Goal: Task Accomplishment & Management: Manage account settings

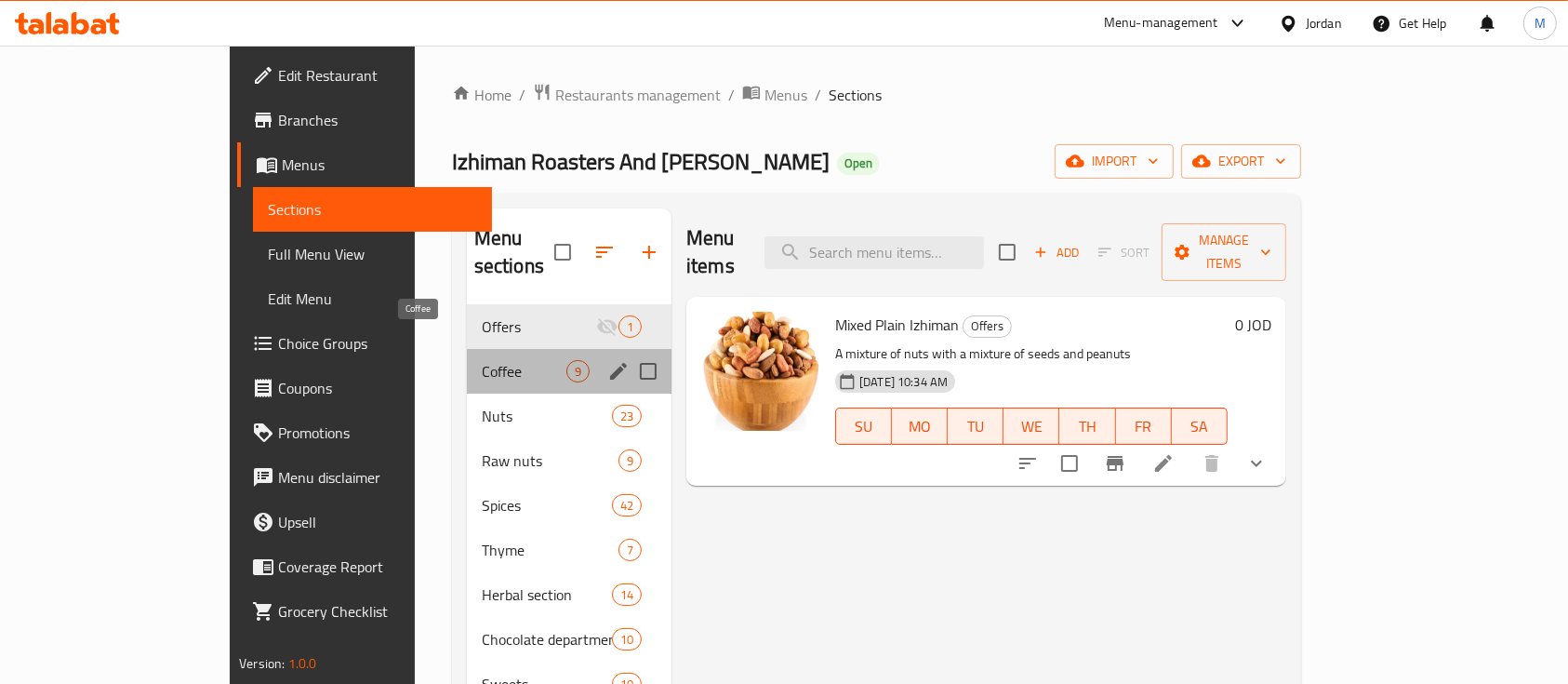
click at [481, 360] on span "Coffee" at bounding box center [523, 371] width 84 height 22
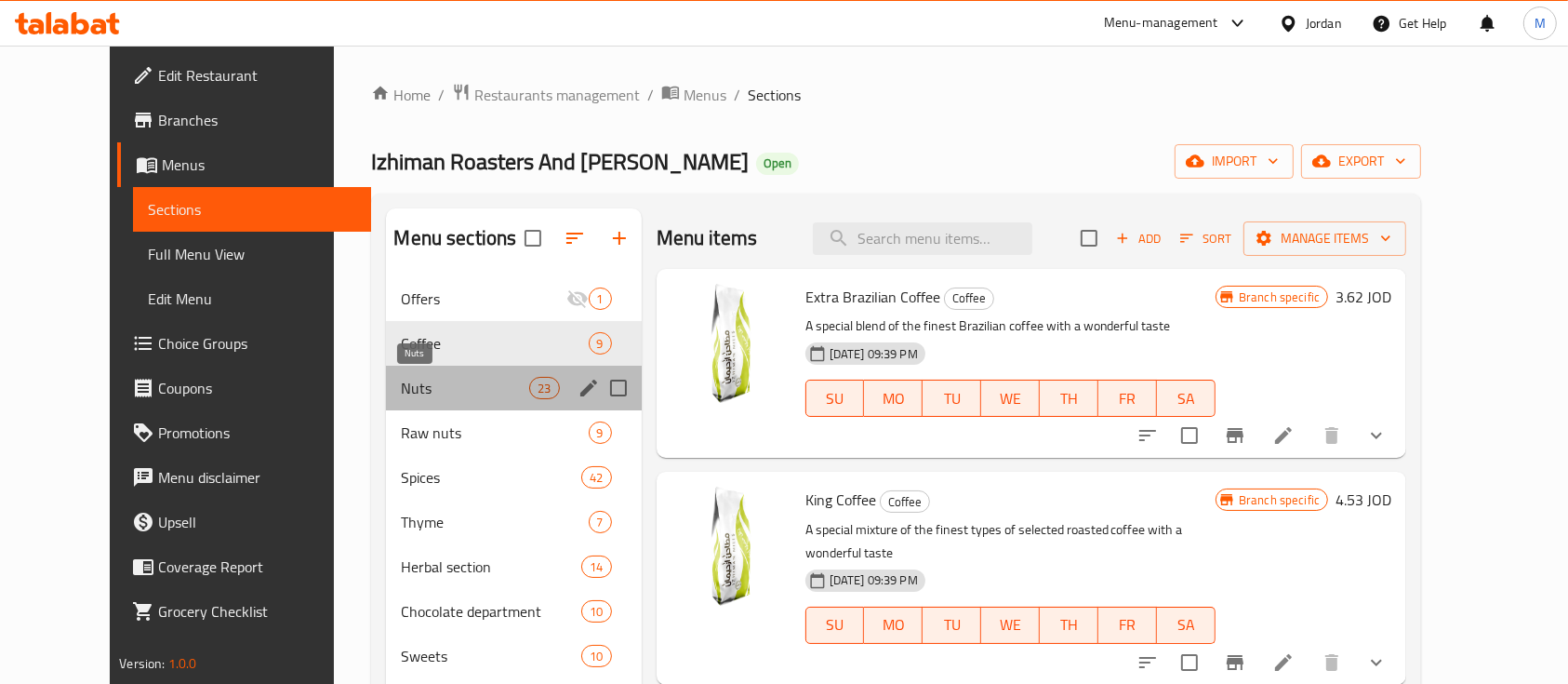
click at [415, 387] on span "Nuts" at bounding box center [464, 387] width 128 height 22
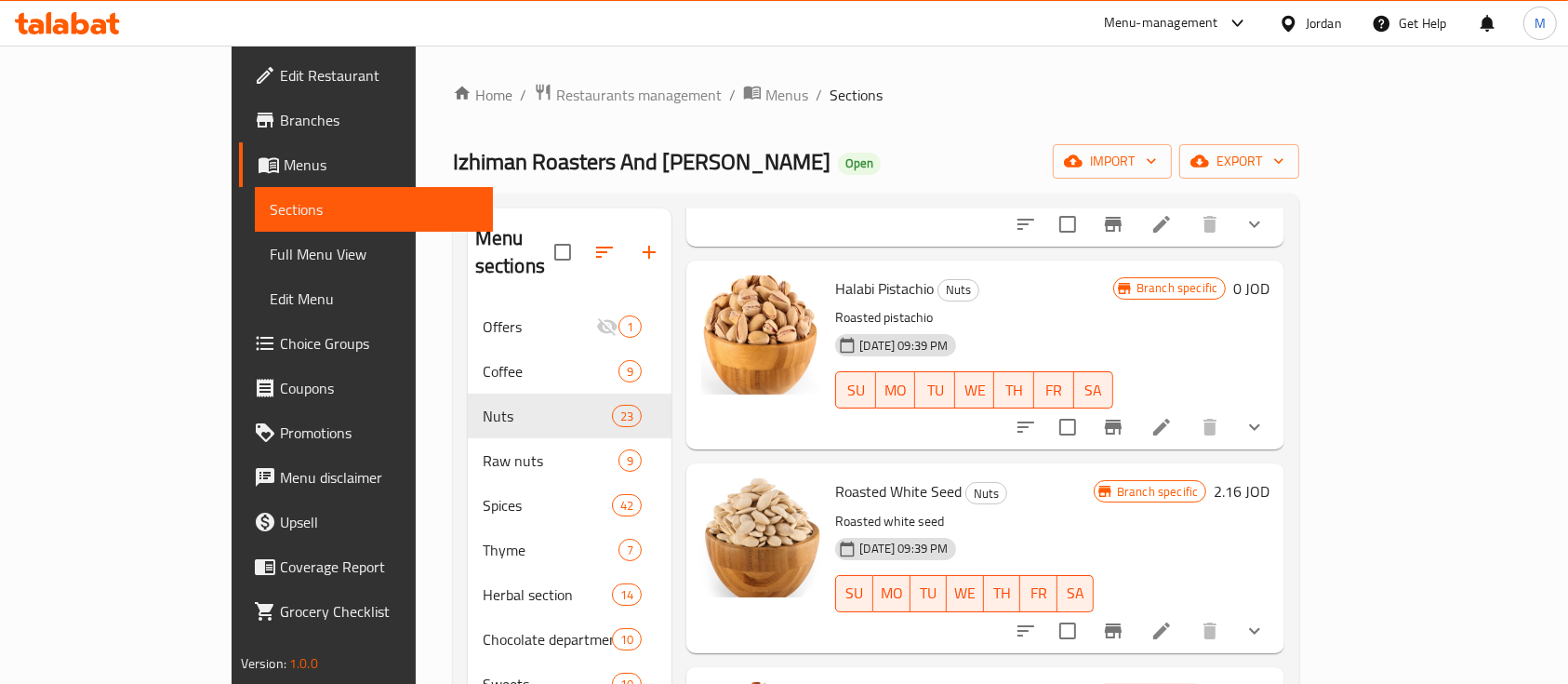
scroll to position [992, 0]
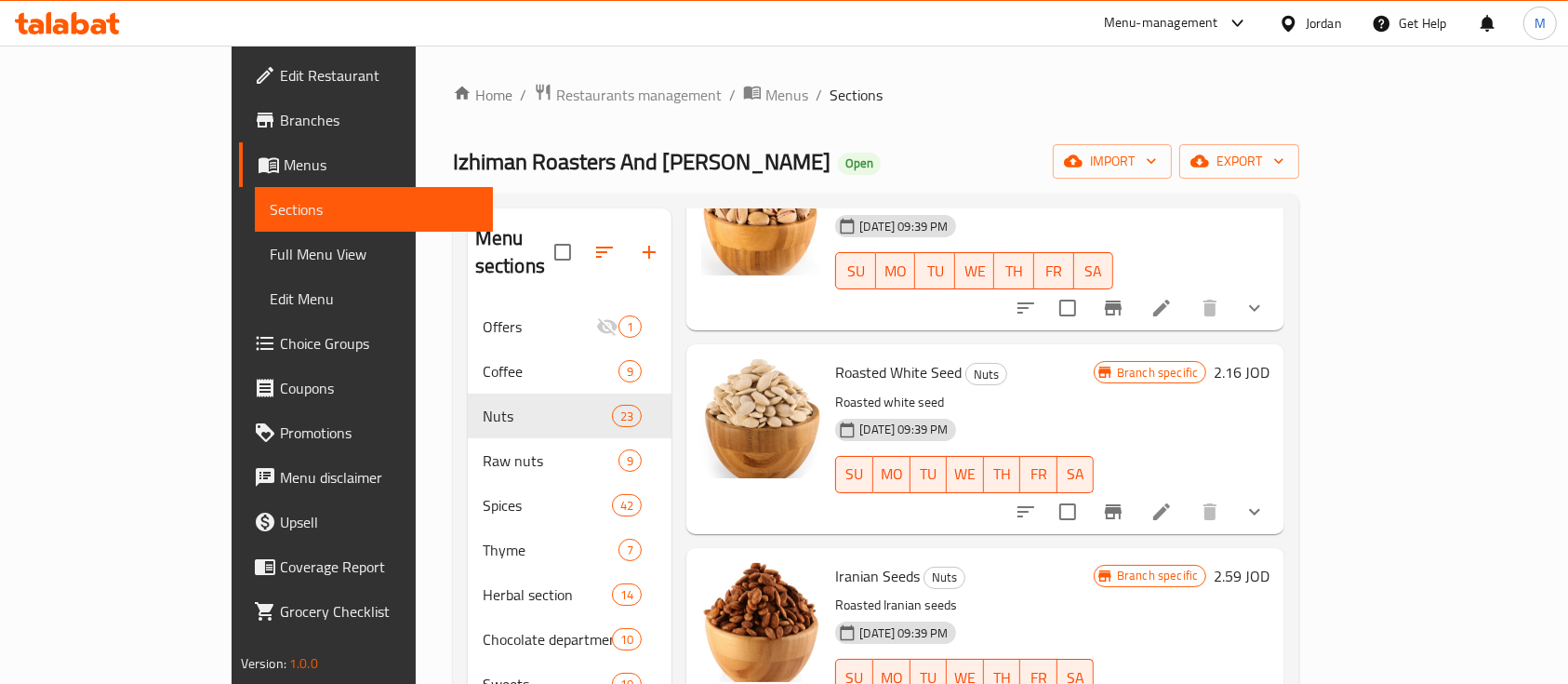
click at [1269, 359] on h6 "2.16 JOD" at bounding box center [1241, 372] width 56 height 26
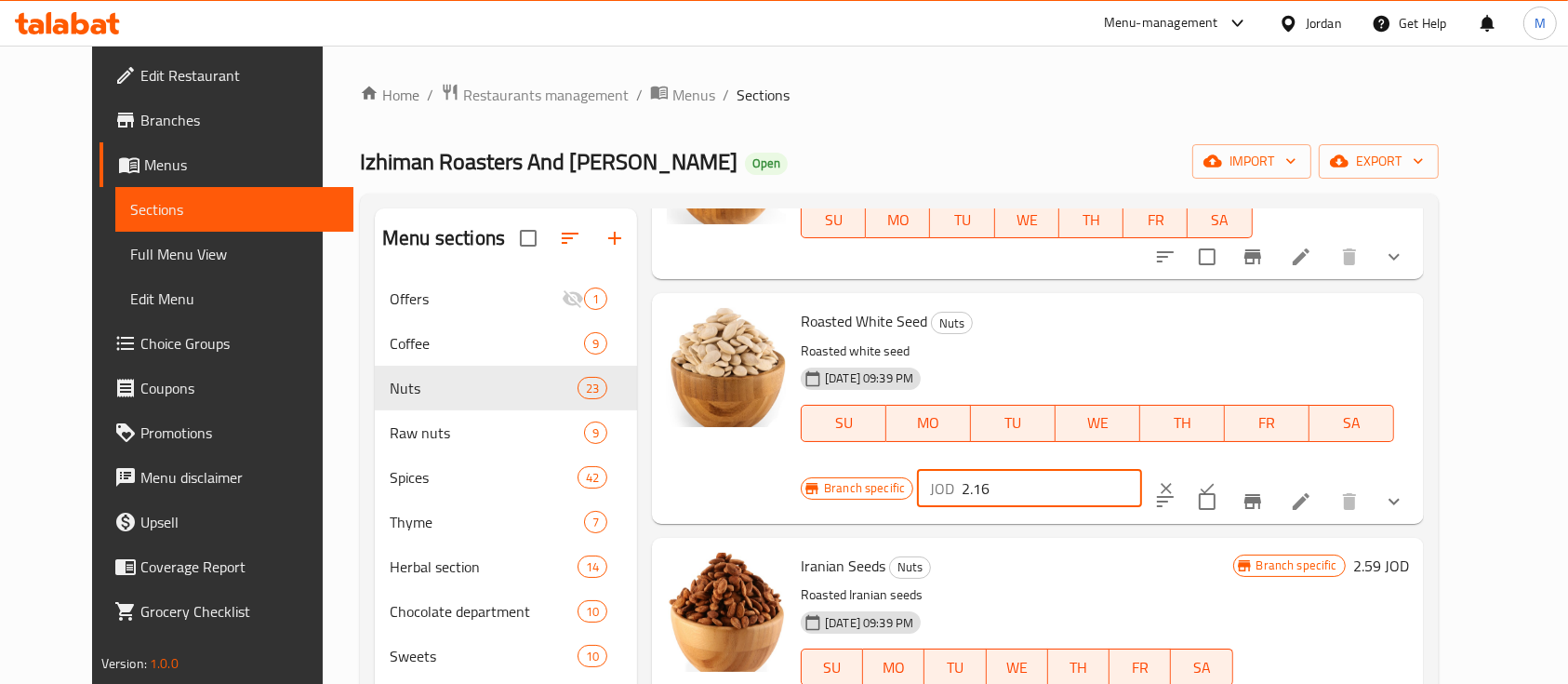
drag, startPoint x: 1287, startPoint y: 330, endPoint x: 1216, endPoint y: 341, distance: 71.8
click at [1142, 470] on div "JOD 2.16 ​" at bounding box center [1029, 487] width 225 height 37
type input "0"
click at [1215, 482] on icon "ok" at bounding box center [1208, 487] width 14 height 10
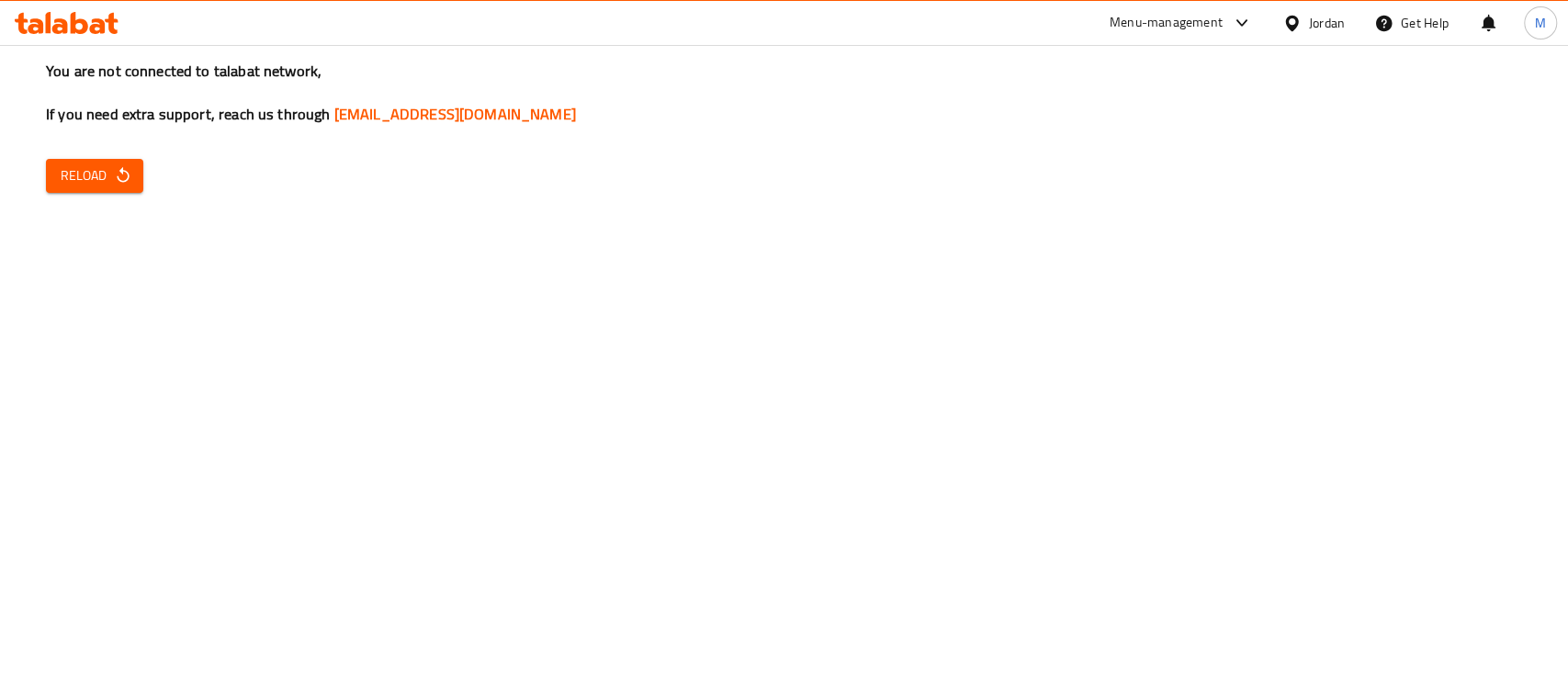
click at [115, 182] on icon "button" at bounding box center [122, 175] width 19 height 19
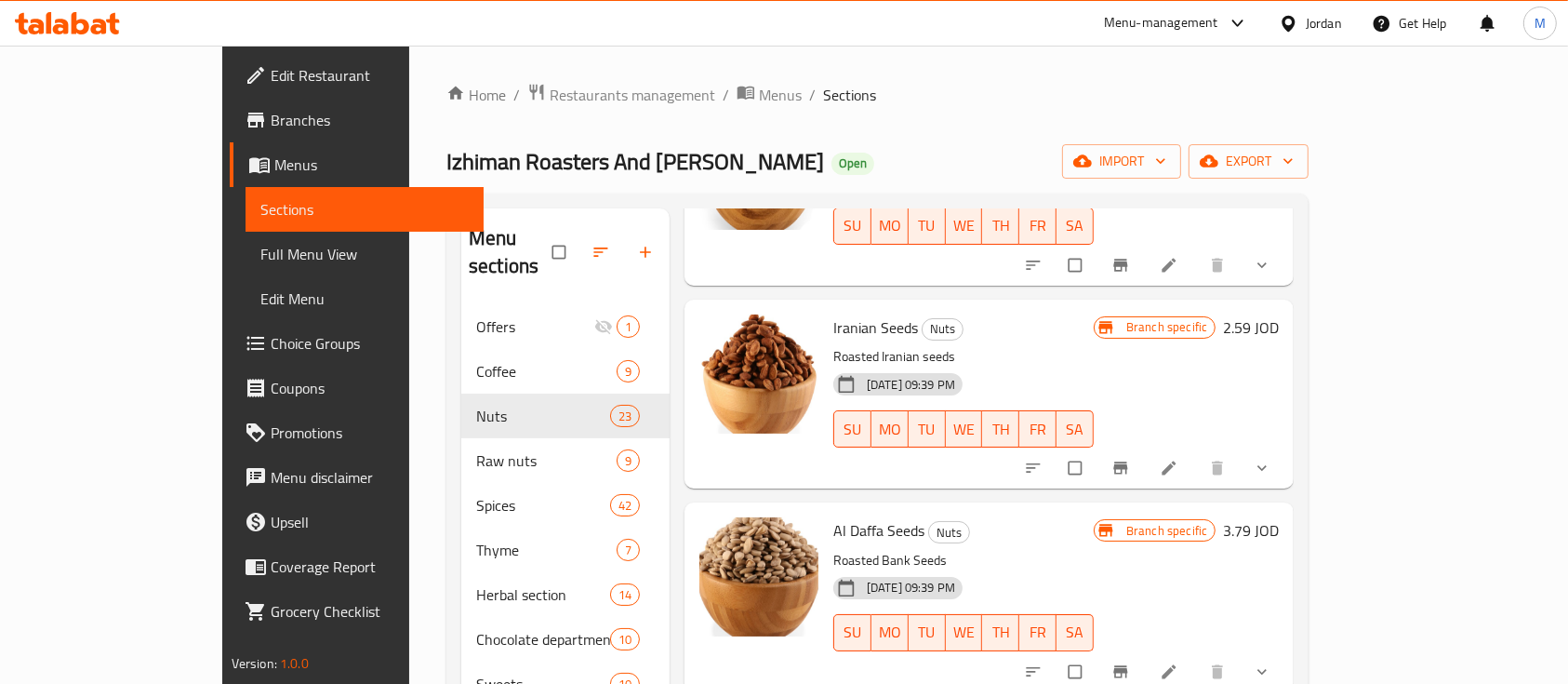
scroll to position [1364, 0]
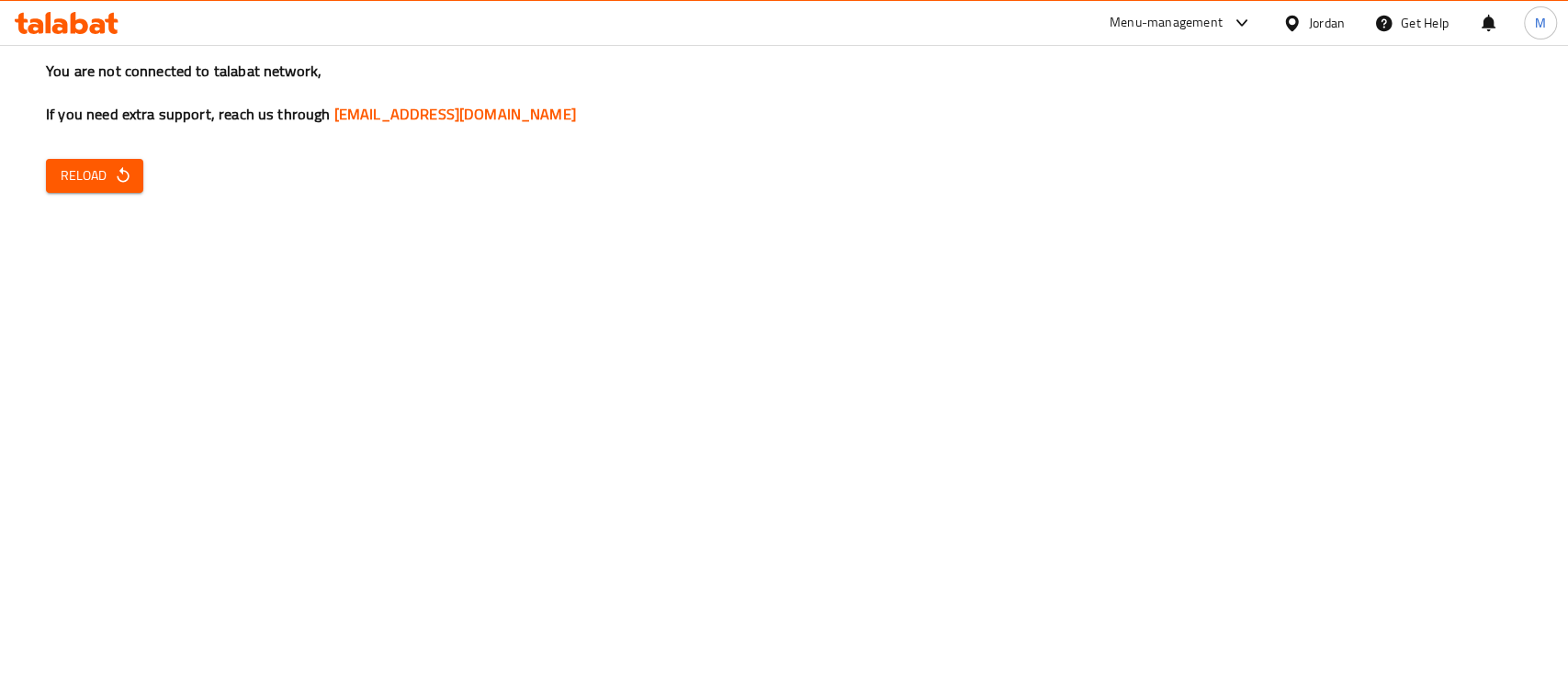
click at [100, 180] on span "Reload" at bounding box center [94, 175] width 68 height 23
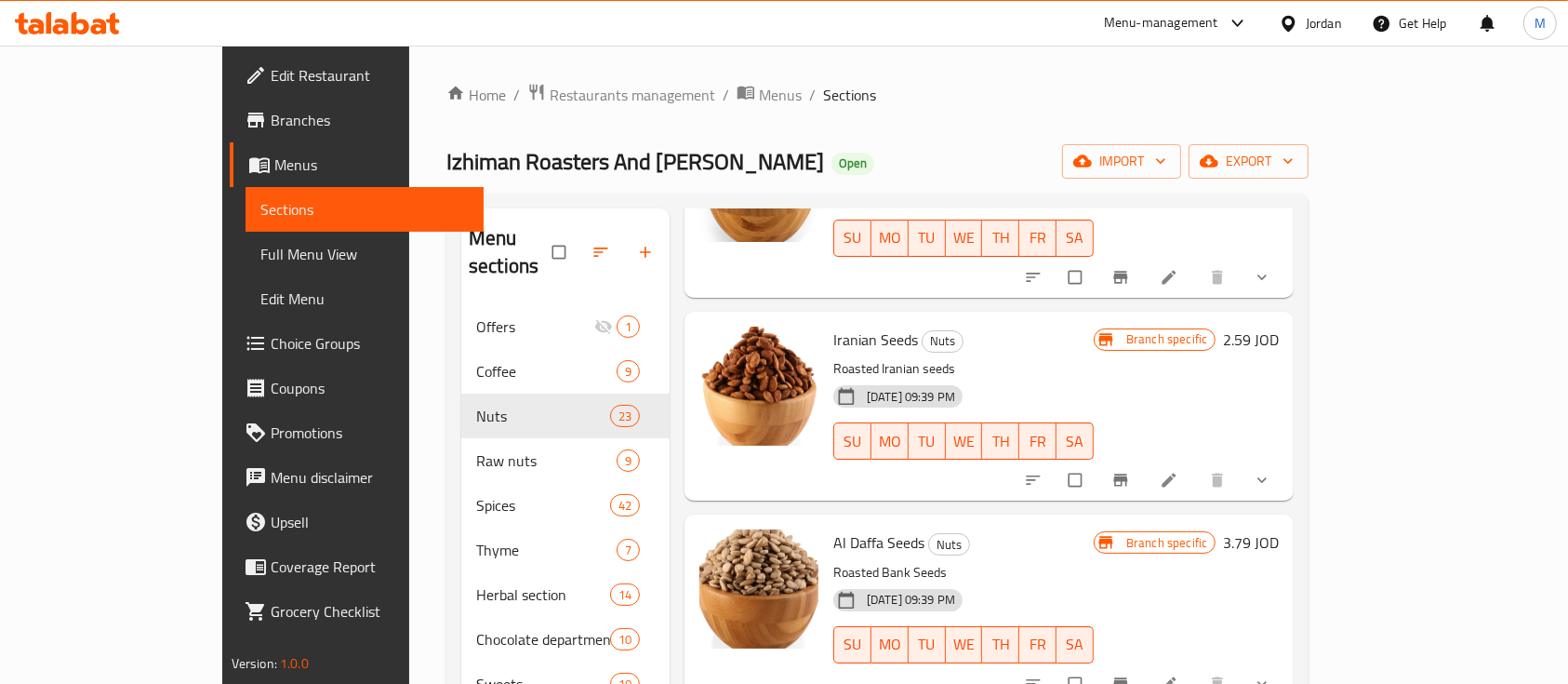
scroll to position [1240, 0]
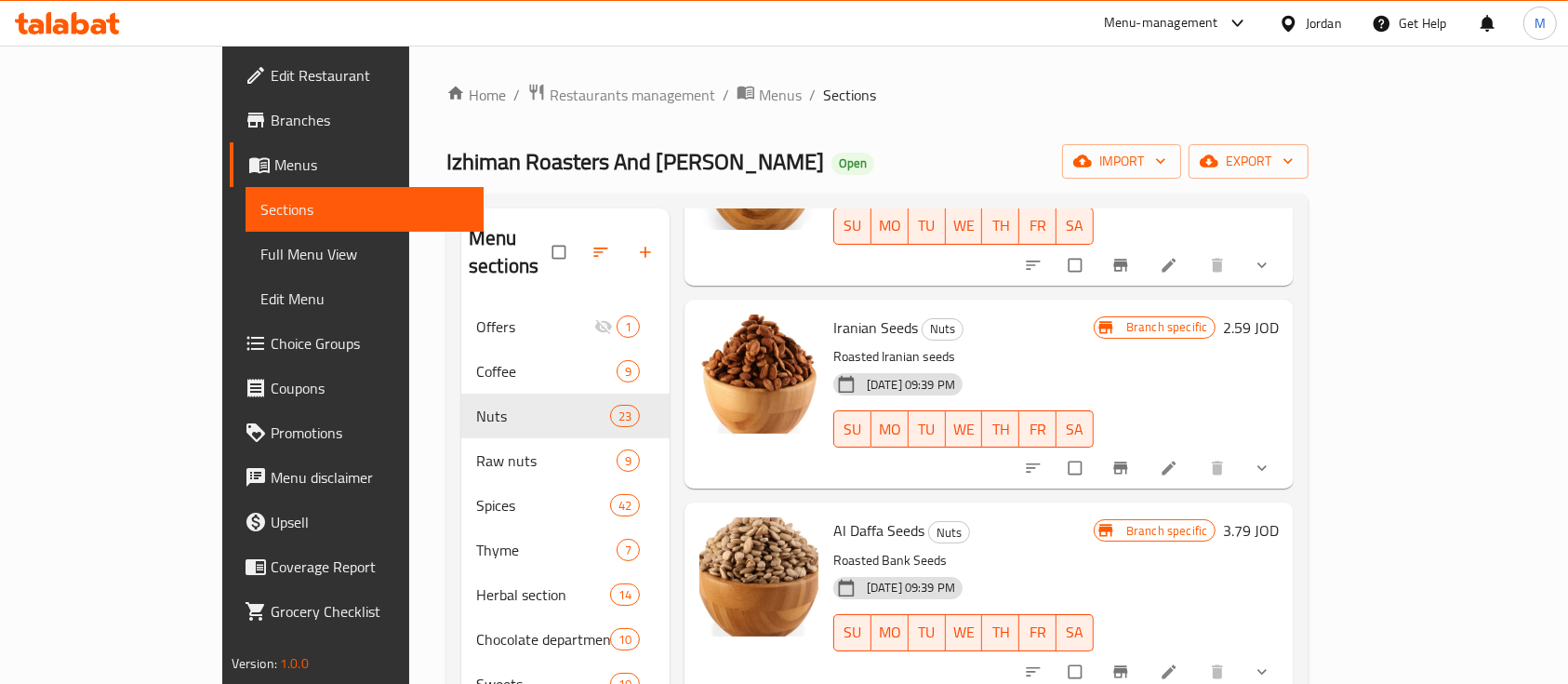
click at [1278, 315] on h6 "2.59 JOD" at bounding box center [1250, 328] width 56 height 26
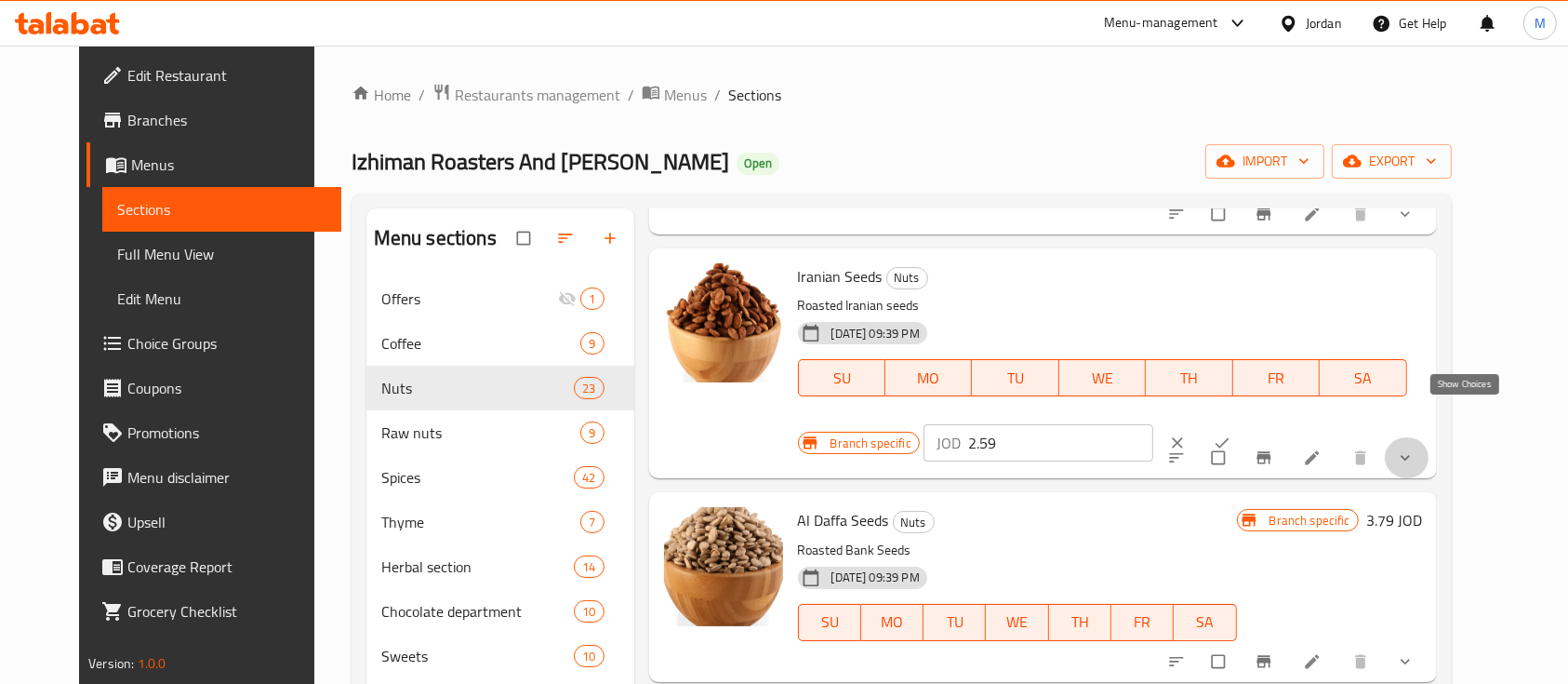
click at [1414, 449] on icon "show more" at bounding box center [1404, 458] width 19 height 19
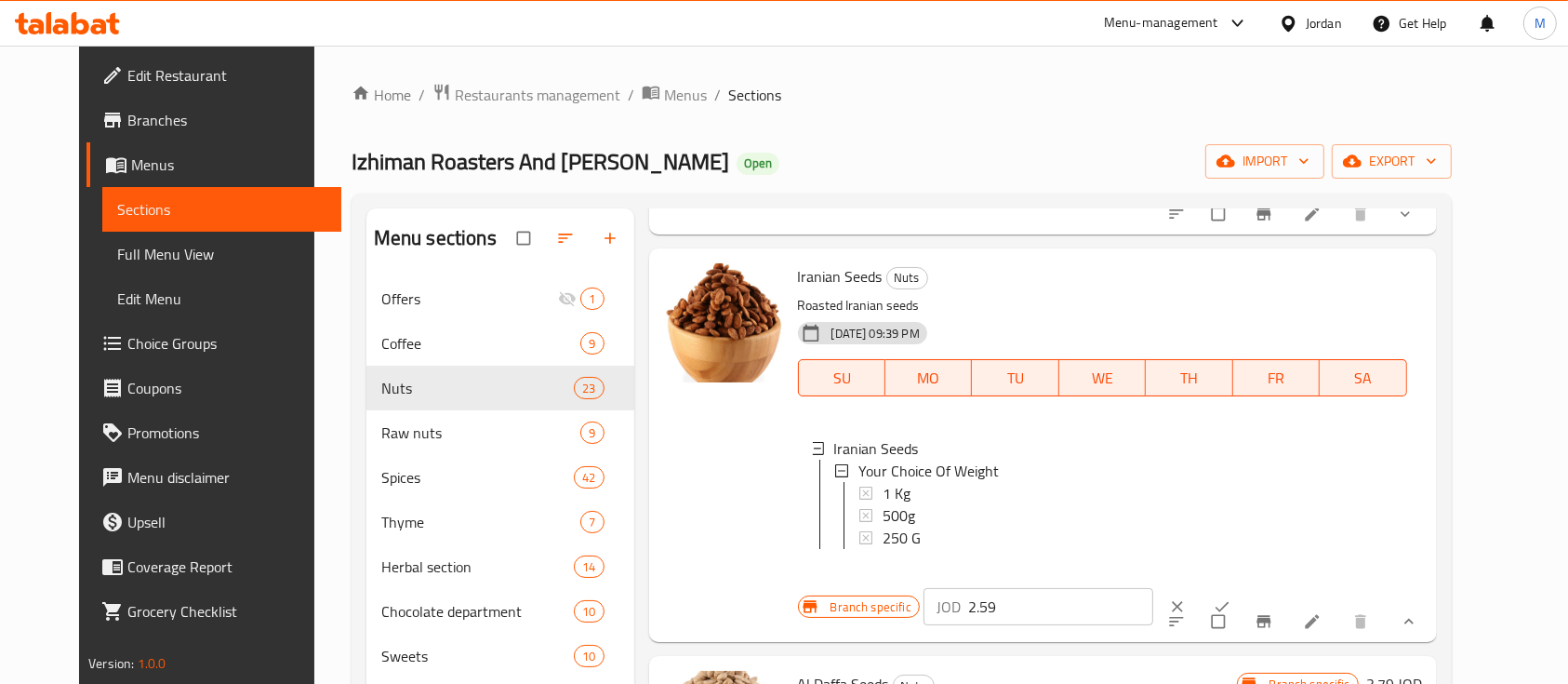
drag, startPoint x: 1261, startPoint y: 280, endPoint x: 1184, endPoint y: 295, distance: 78.4
click at [1153, 588] on div "JOD 2.59 ​" at bounding box center [1037, 606] width 229 height 37
type input "0"
click at [1232, 598] on icon "ok" at bounding box center [1222, 607] width 19 height 19
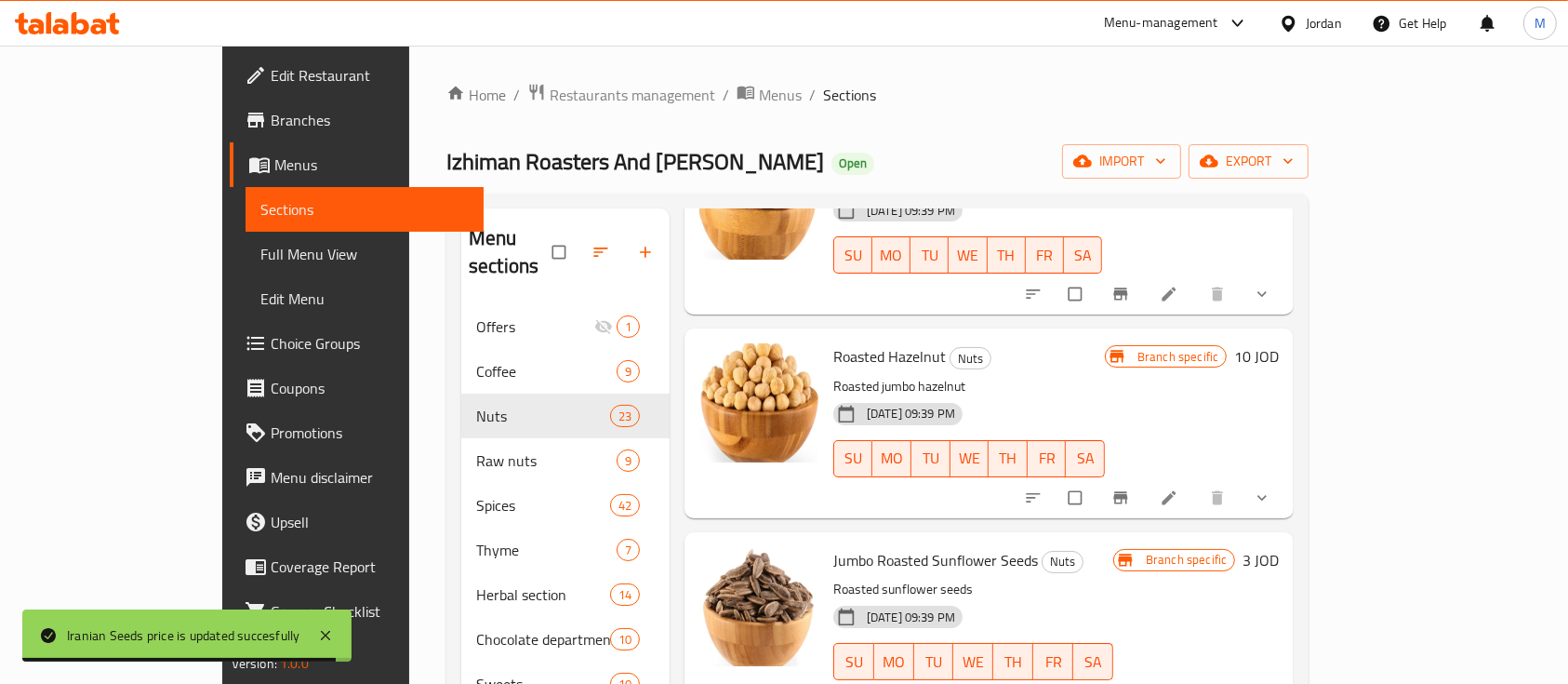
scroll to position [2233, 0]
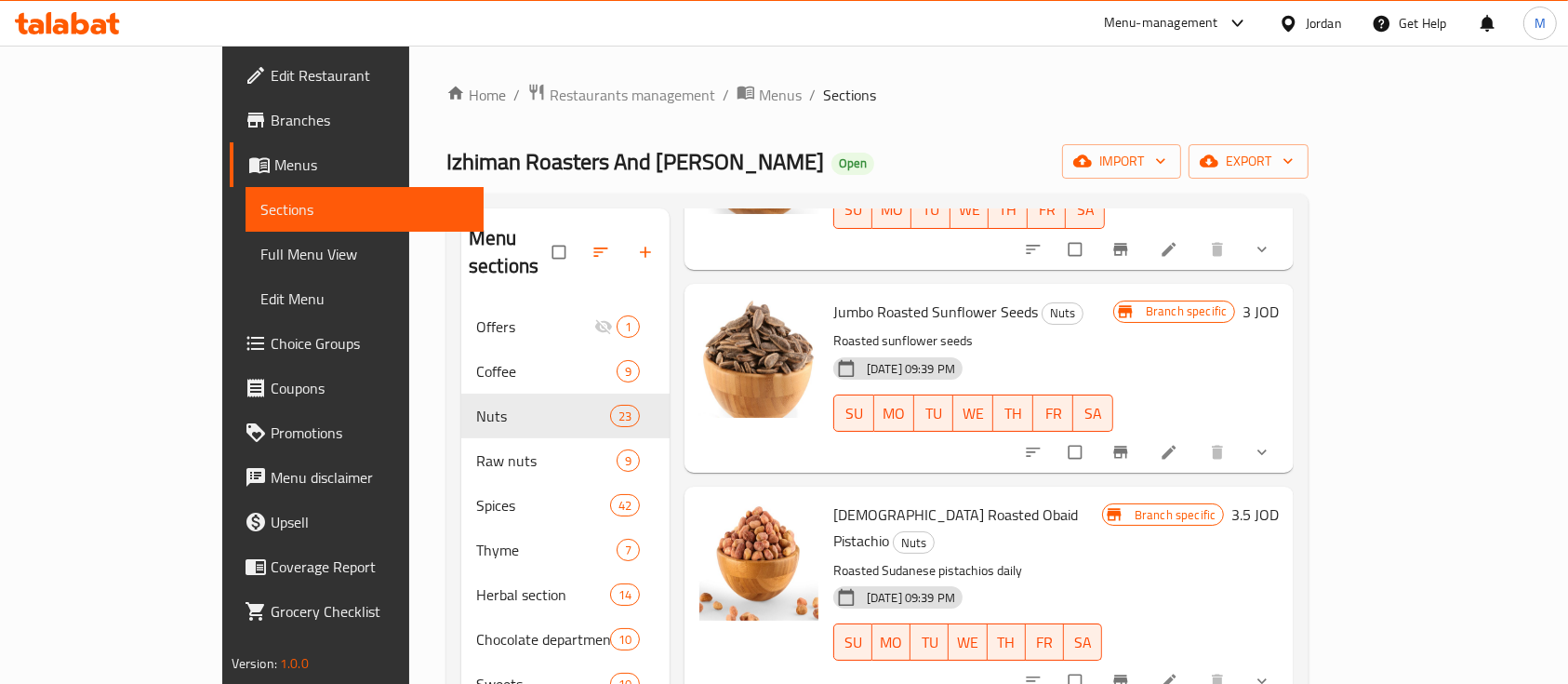
click at [1286, 432] on button "show more" at bounding box center [1263, 452] width 45 height 41
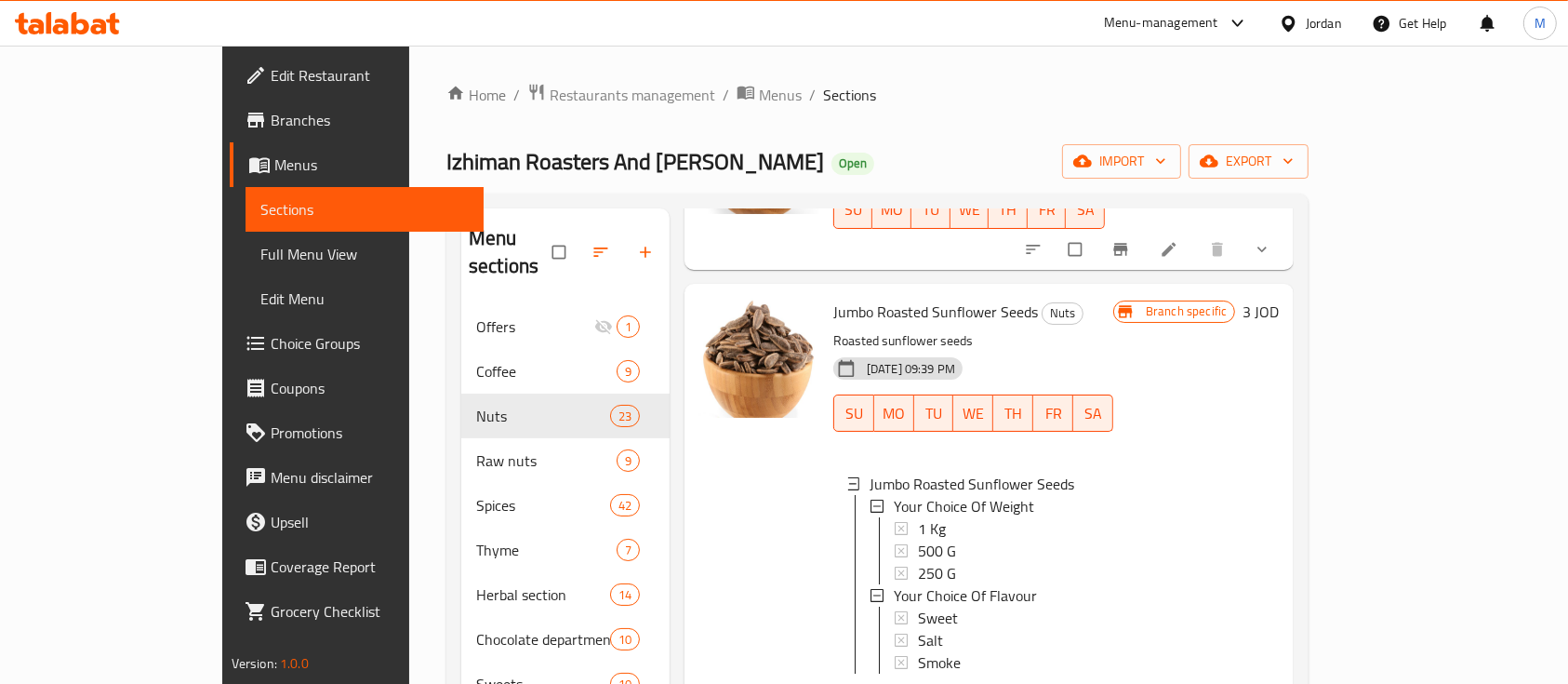
click at [1278, 299] on h6 "3 JOD" at bounding box center [1260, 312] width 37 height 26
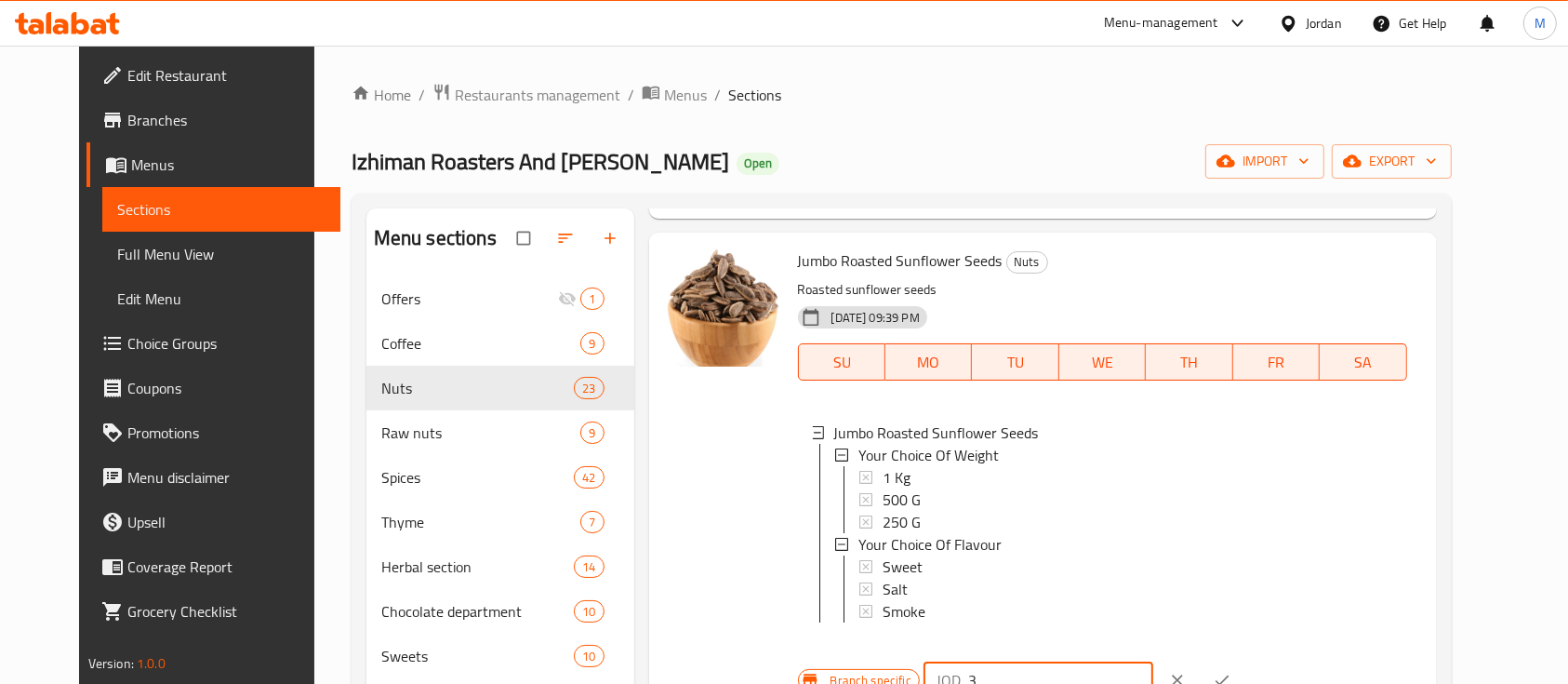
drag, startPoint x: 1257, startPoint y: 298, endPoint x: 1198, endPoint y: 300, distance: 59.0
click at [1153, 661] on div "JOD 3 ​" at bounding box center [1037, 679] width 229 height 37
type input "0"
click at [1232, 671] on icon "ok" at bounding box center [1222, 680] width 19 height 19
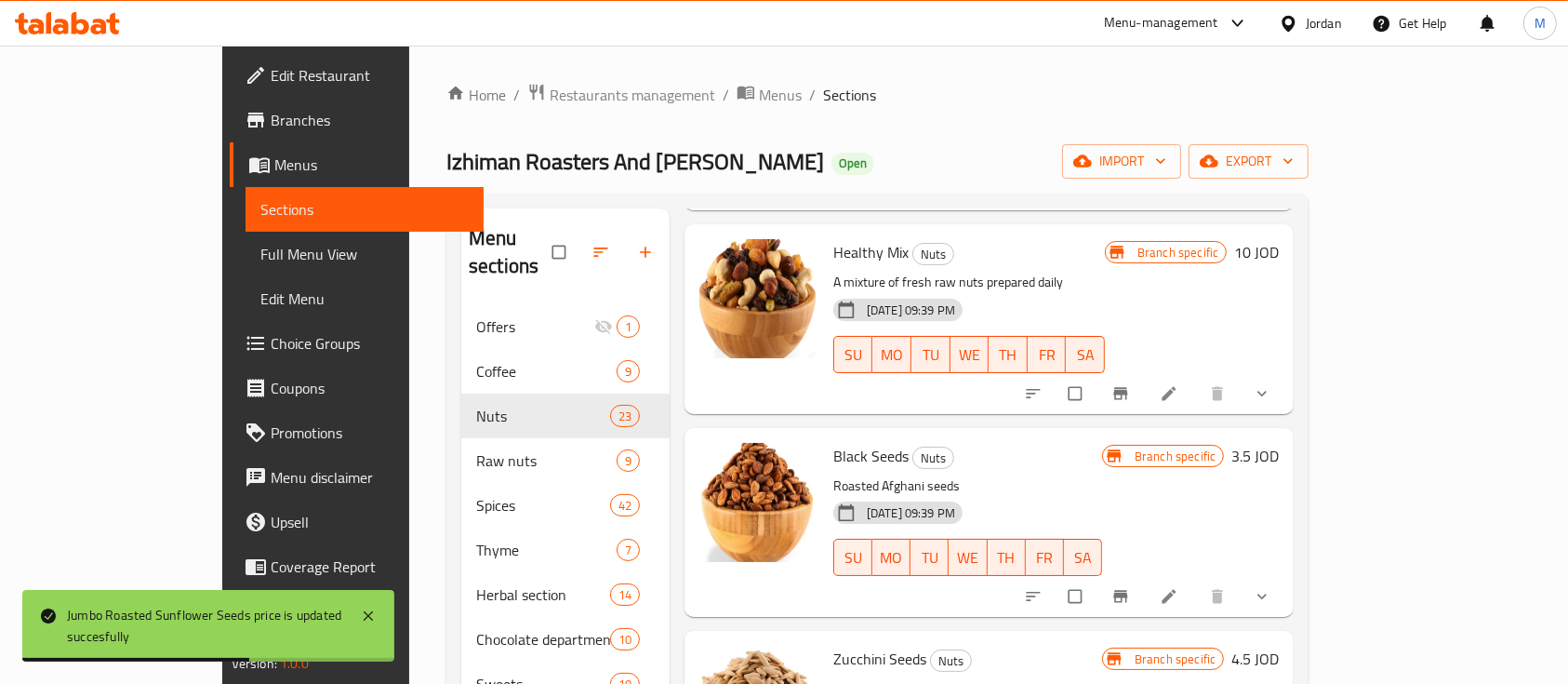
scroll to position [3100, 0]
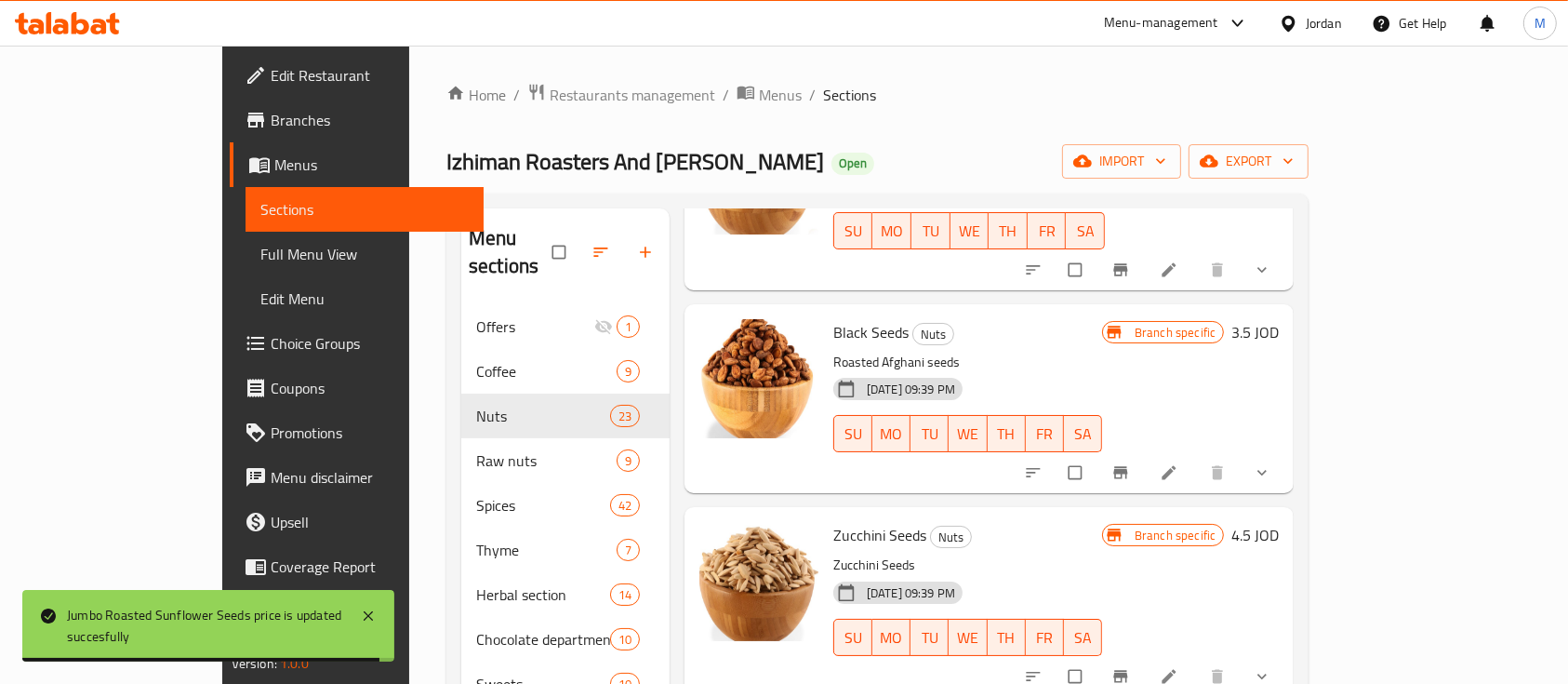
click at [1278, 319] on h6 "3.5 JOD" at bounding box center [1255, 332] width 48 height 26
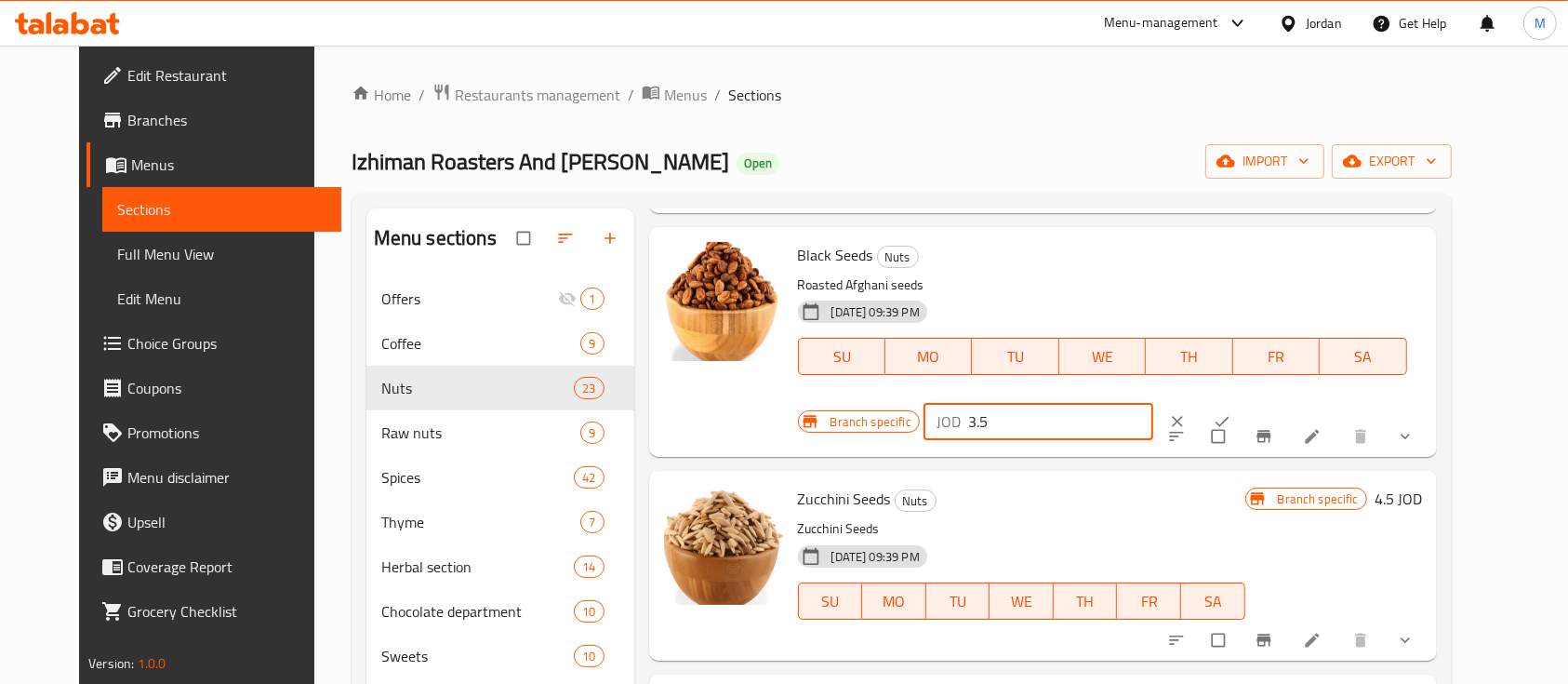
drag, startPoint x: 1293, startPoint y: 306, endPoint x: 1145, endPoint y: 312, distance: 148.1
click at [1145, 401] on div "Branch specific JOD 3.5 ​" at bounding box center [1033, 421] width 470 height 41
type input "0"
click at [1232, 412] on icon "ok" at bounding box center [1222, 421] width 19 height 19
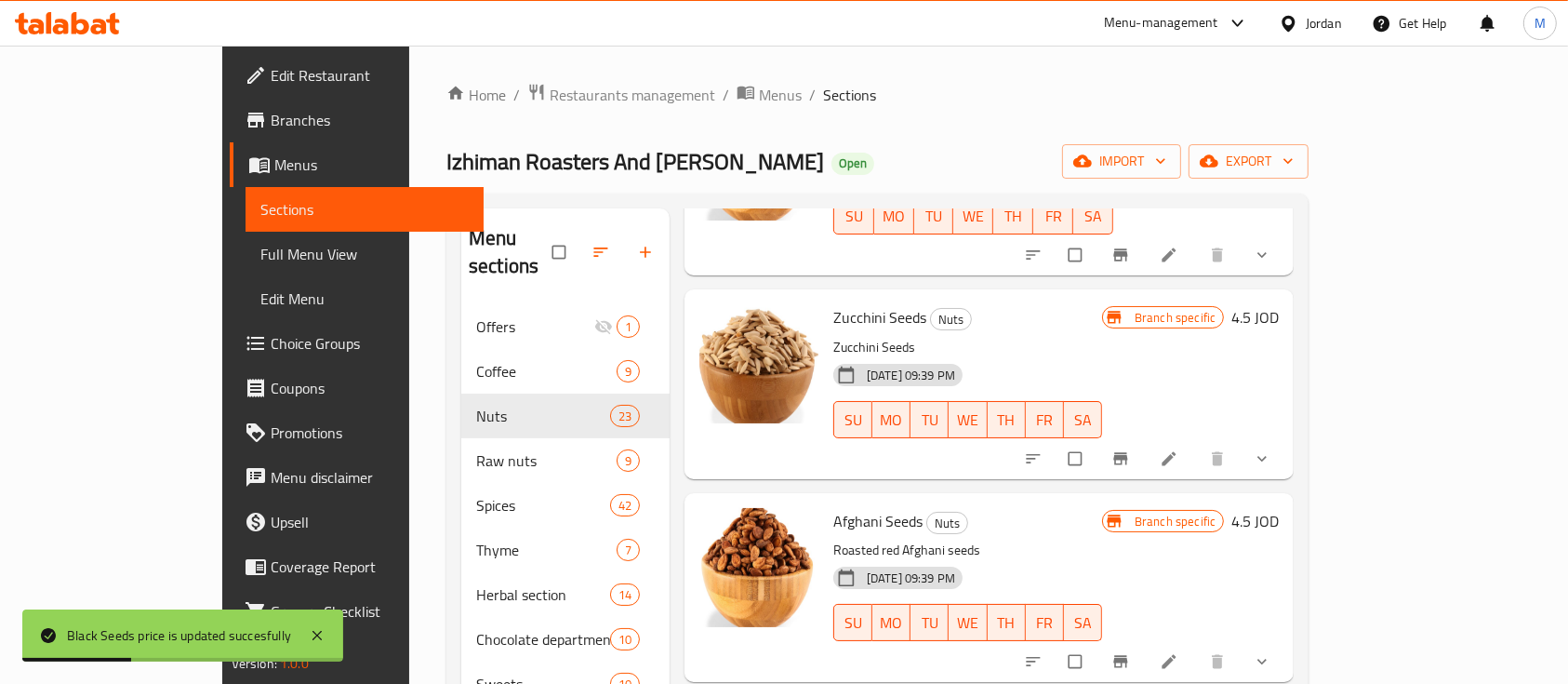
scroll to position [3349, 0]
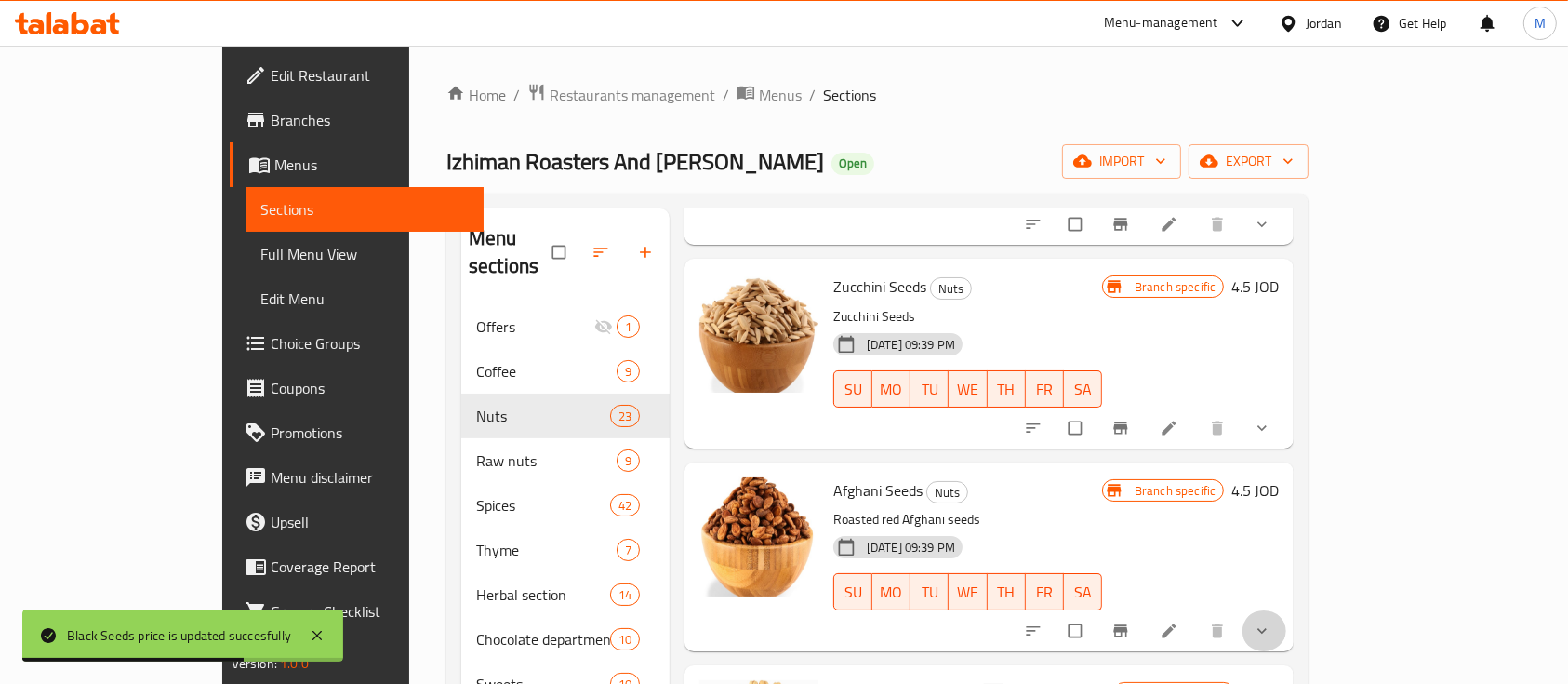
click at [1275, 621] on span "show more" at bounding box center [1263, 630] width 22 height 19
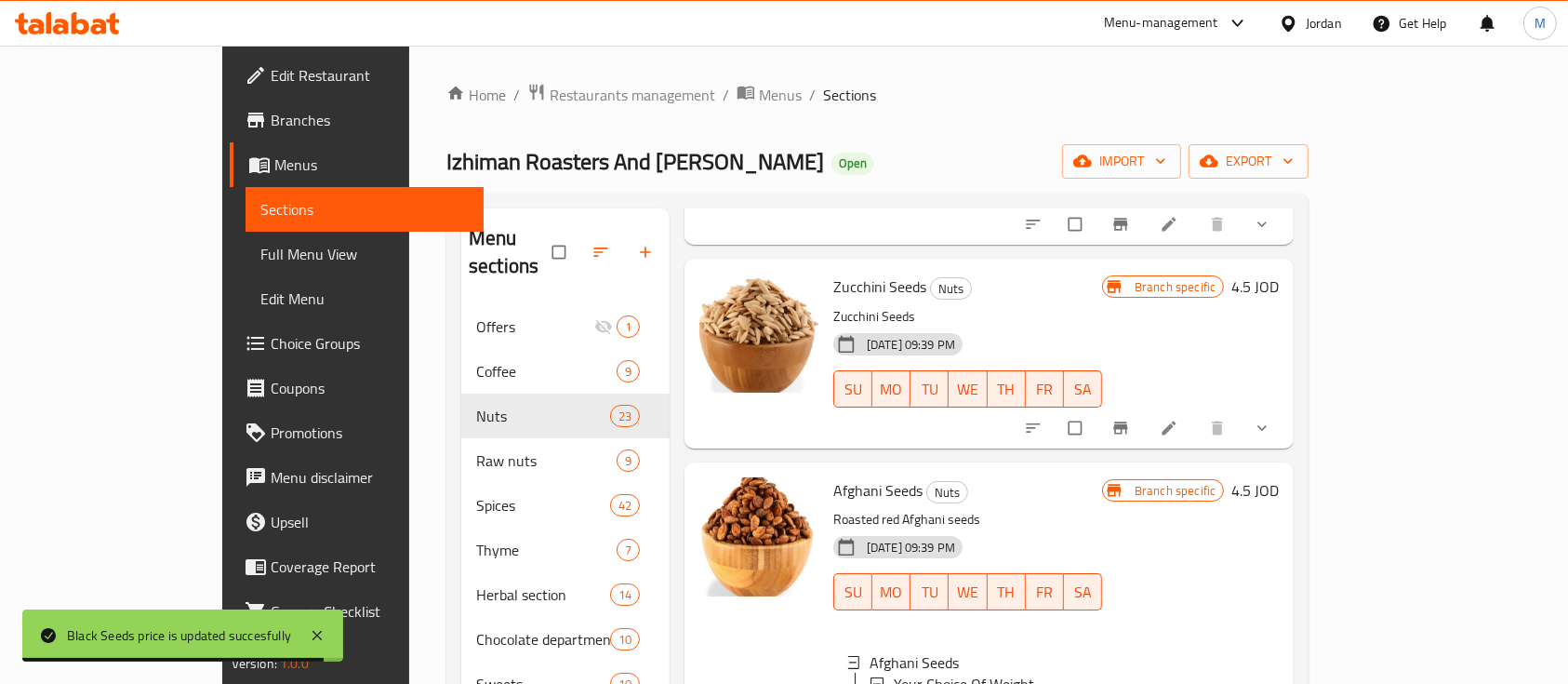
click at [1278, 478] on h6 "4.5 JOD" at bounding box center [1255, 490] width 48 height 26
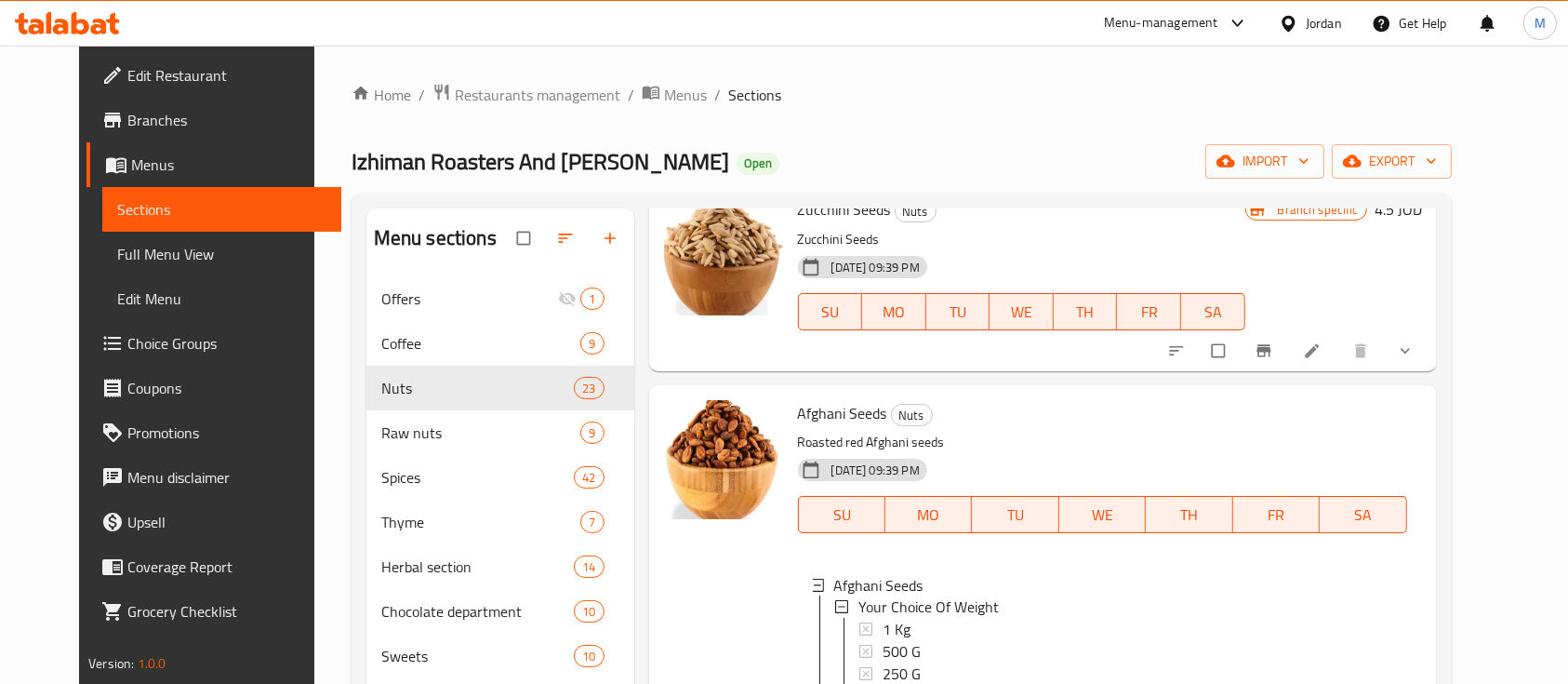
type input "0"
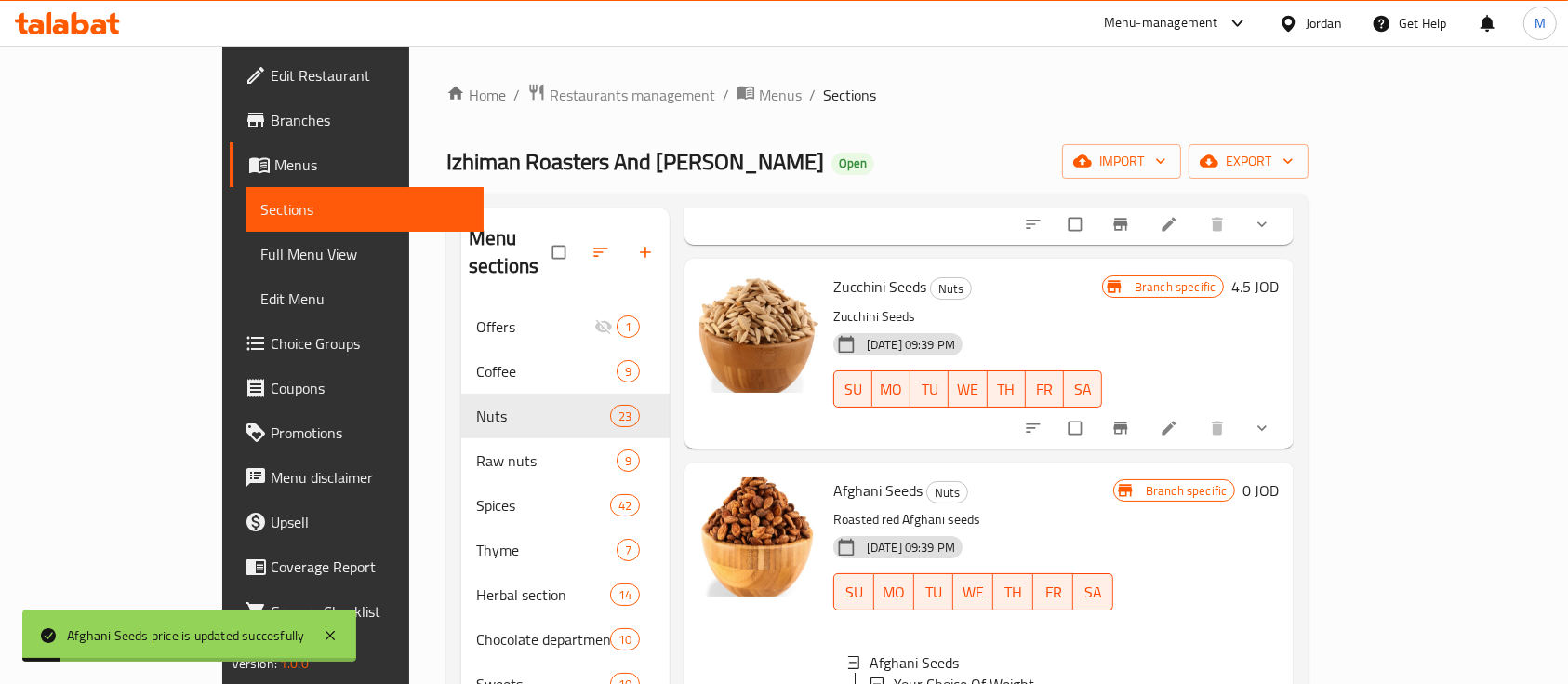
scroll to position [3473, 0]
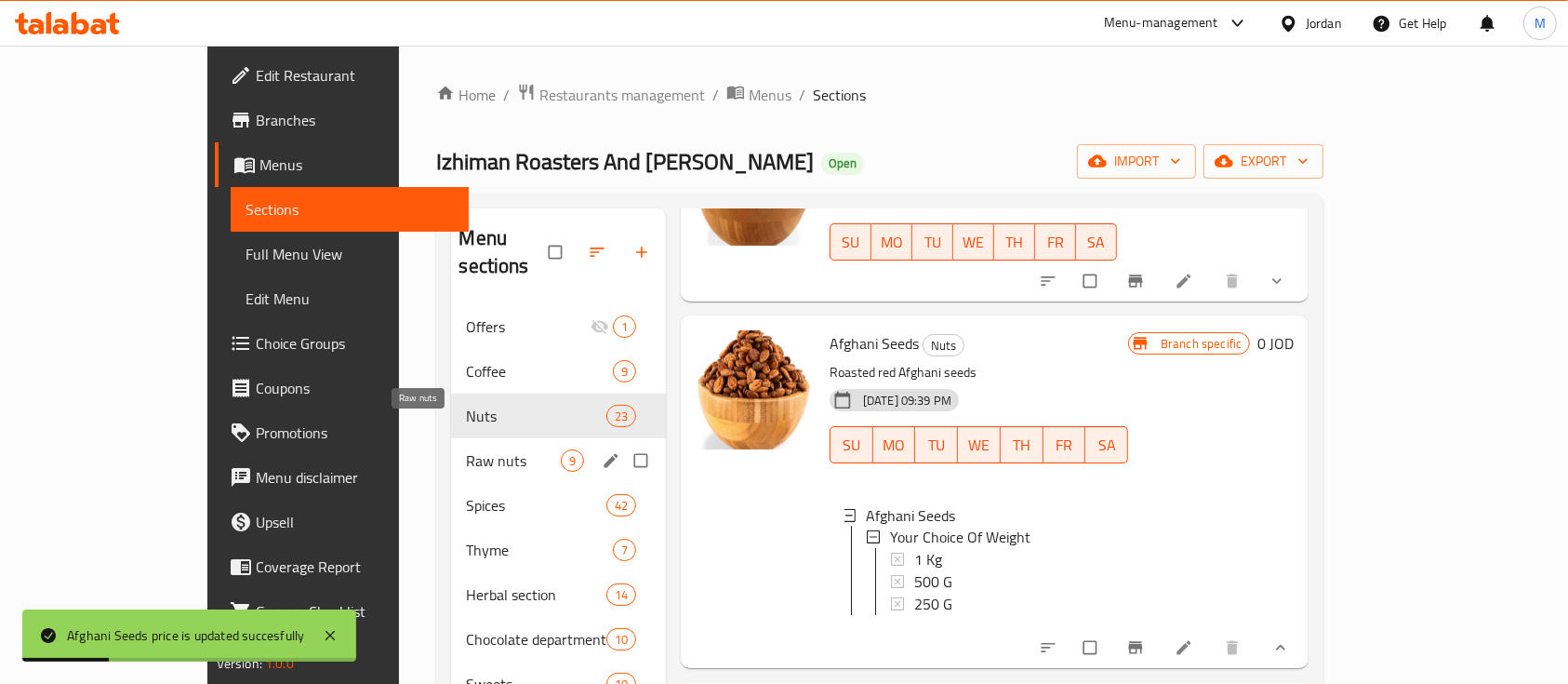
drag, startPoint x: 394, startPoint y: 435, endPoint x: 443, endPoint y: 431, distance: 49.2
click at [465, 450] on span "Raw nuts" at bounding box center [512, 461] width 94 height 22
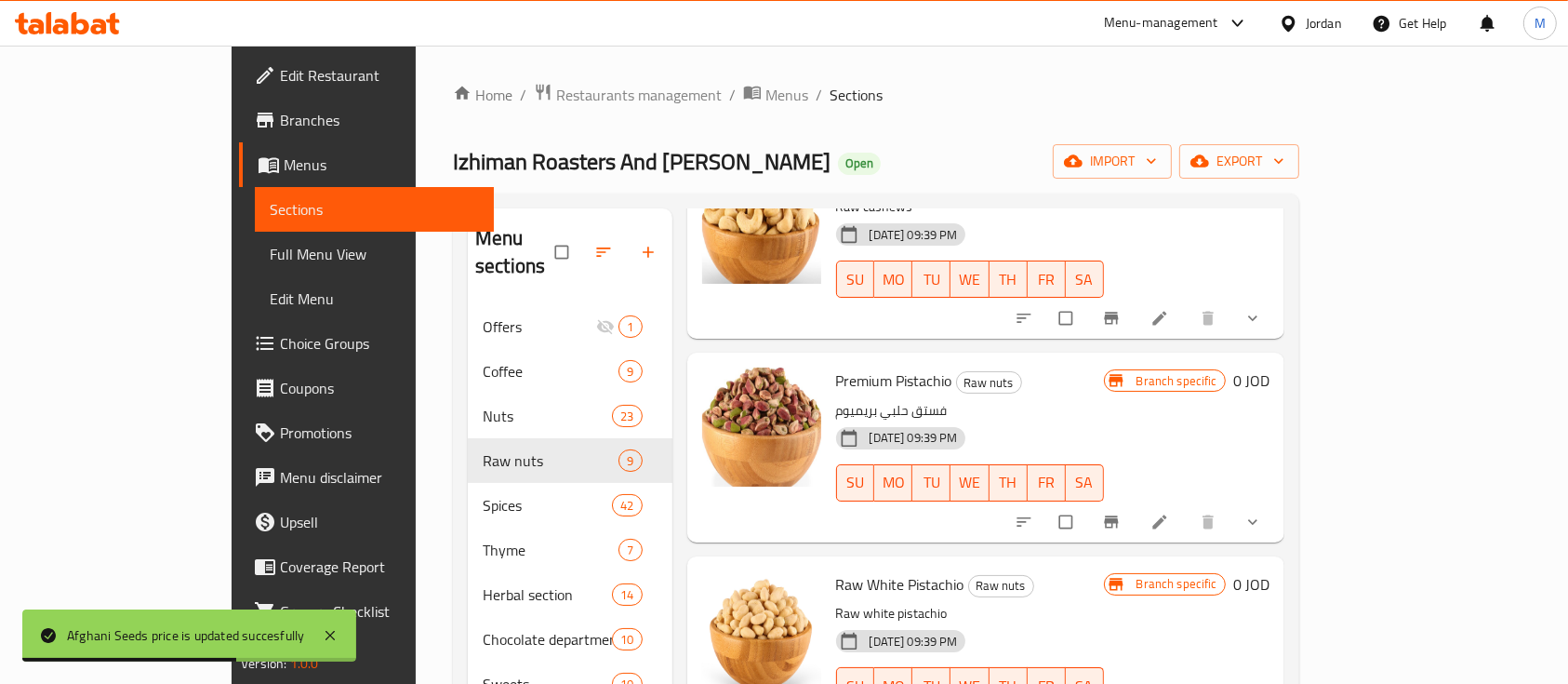
scroll to position [1006, 0]
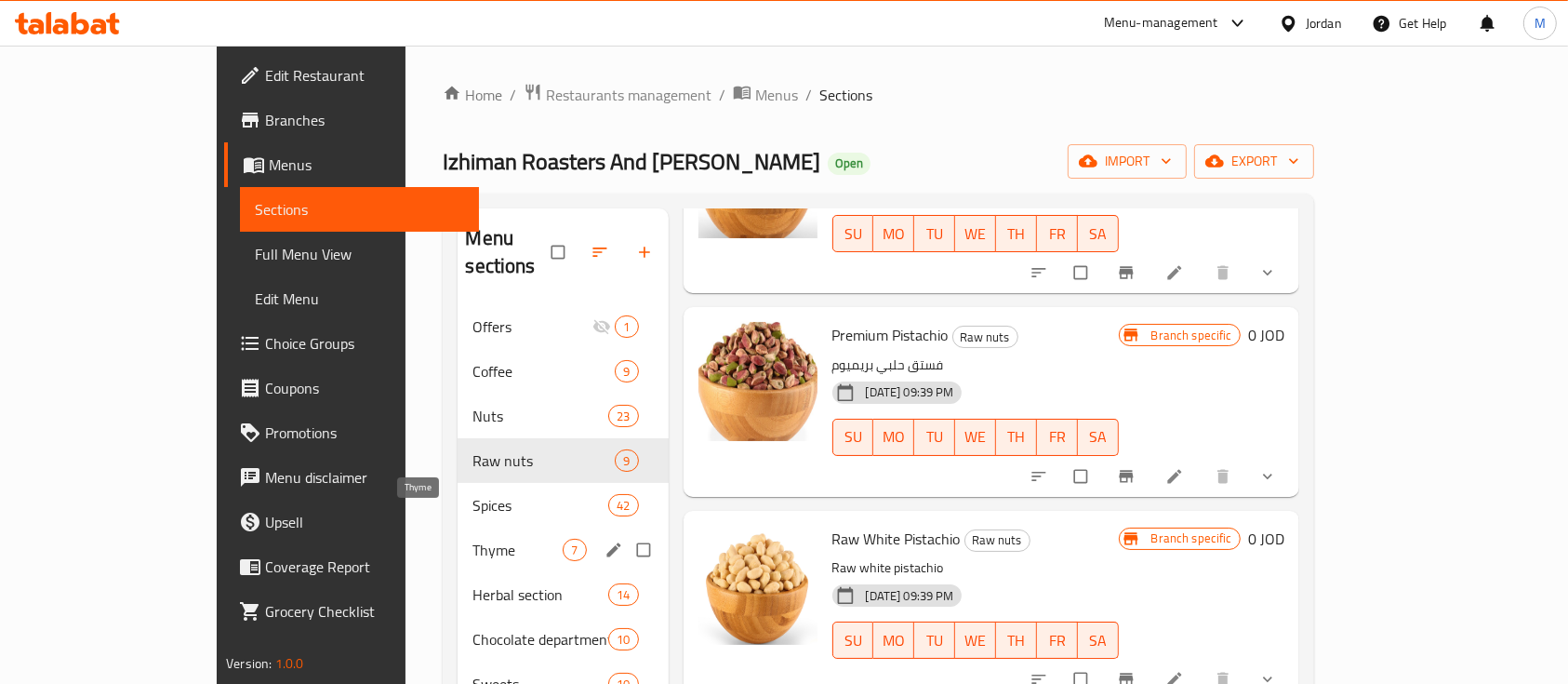
click at [472, 539] on span "Thyme" at bounding box center [517, 550] width 90 height 22
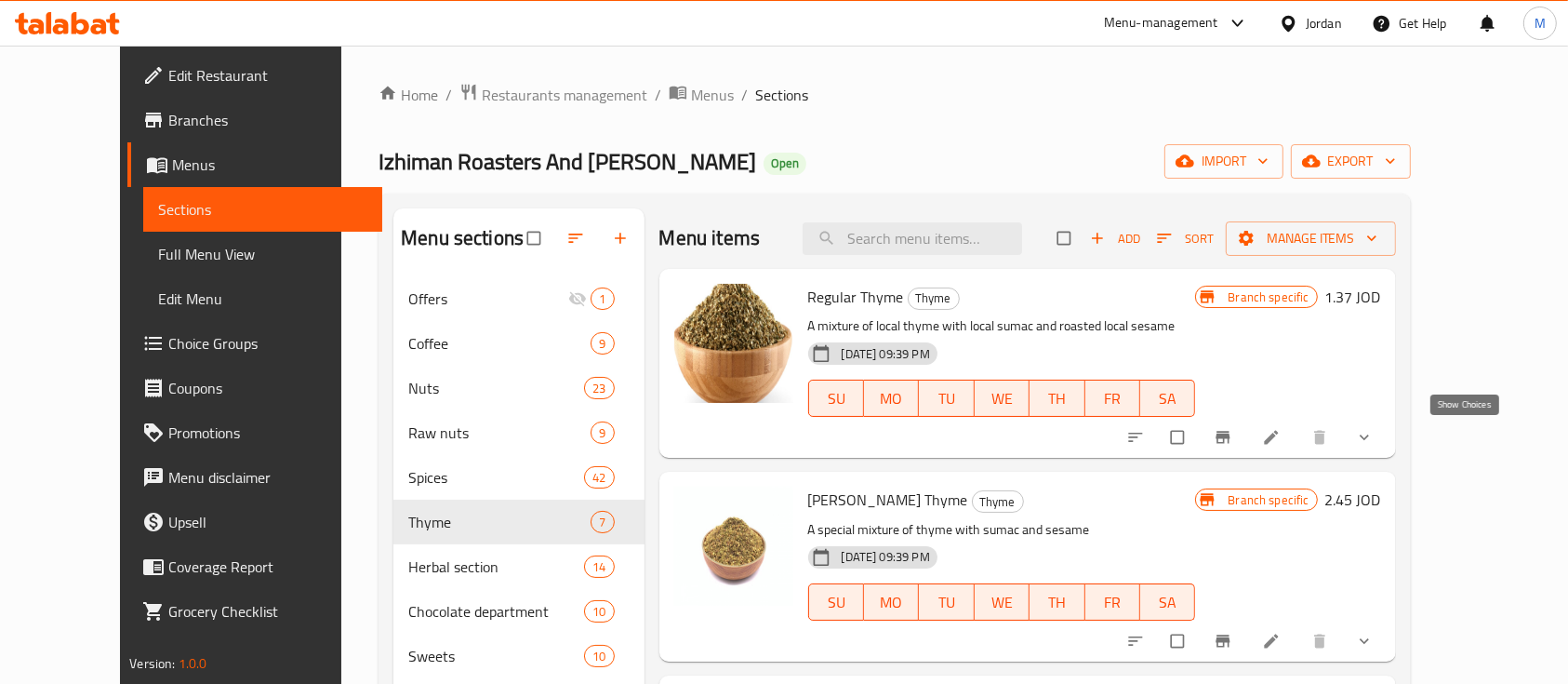
click at [1373, 431] on icon "show more" at bounding box center [1364, 437] width 19 height 19
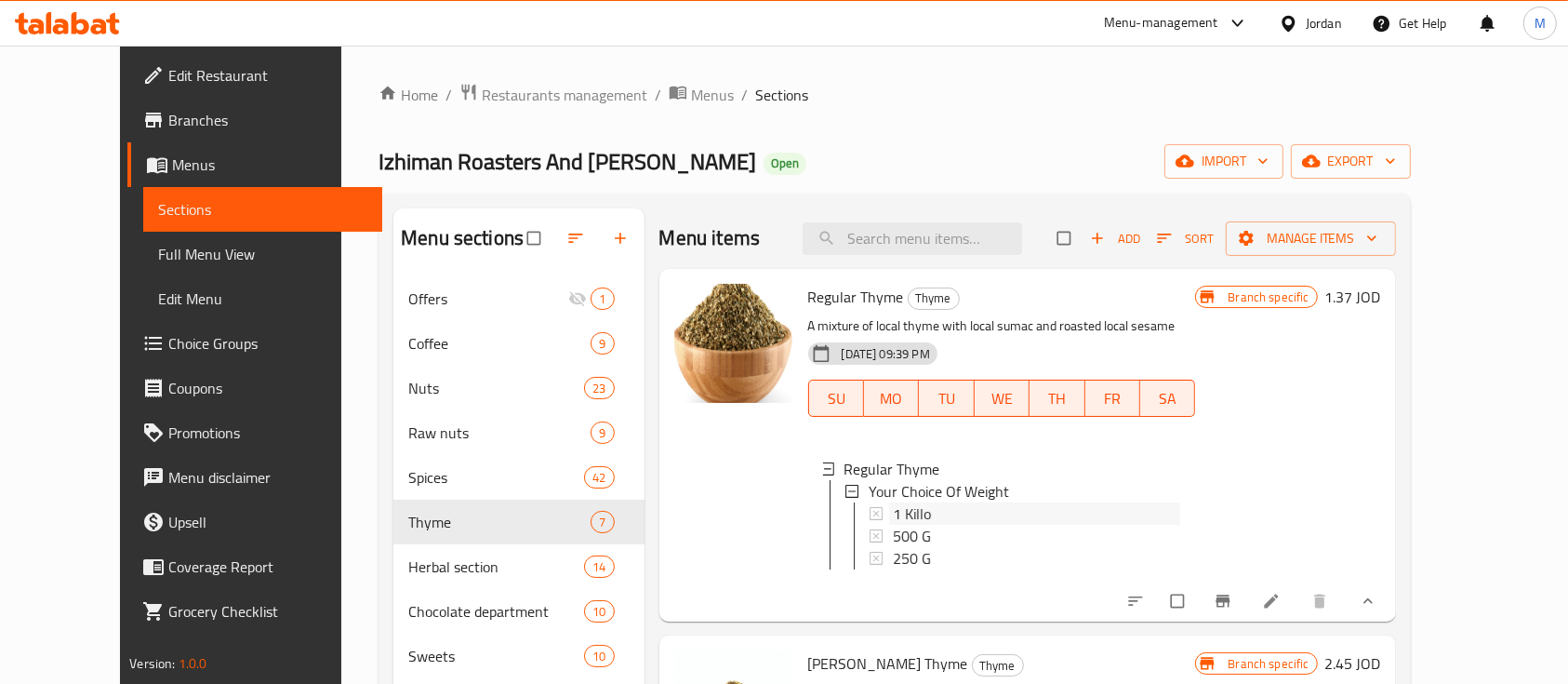
click at [900, 510] on div "1 Killo" at bounding box center [1037, 513] width 288 height 22
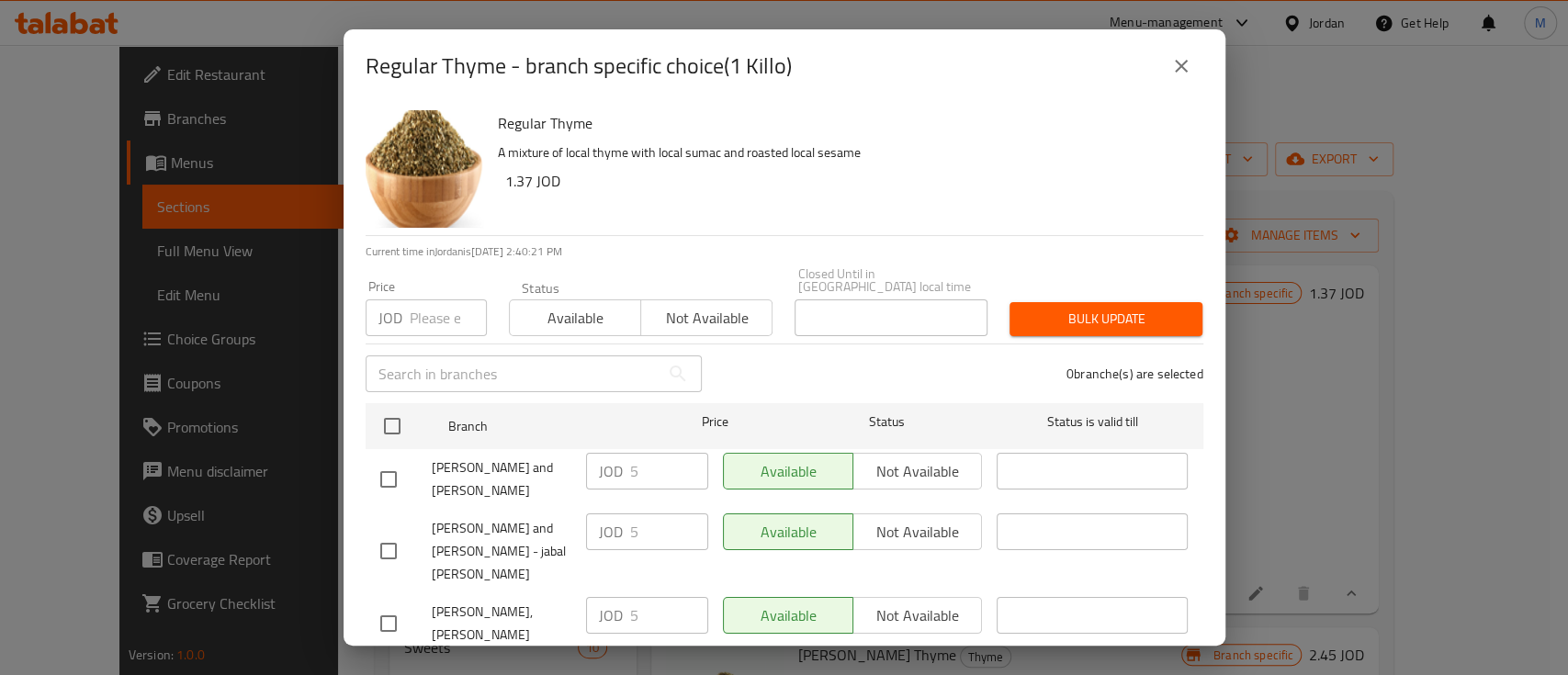
click at [1187, 63] on icon "close" at bounding box center [1181, 66] width 22 height 22
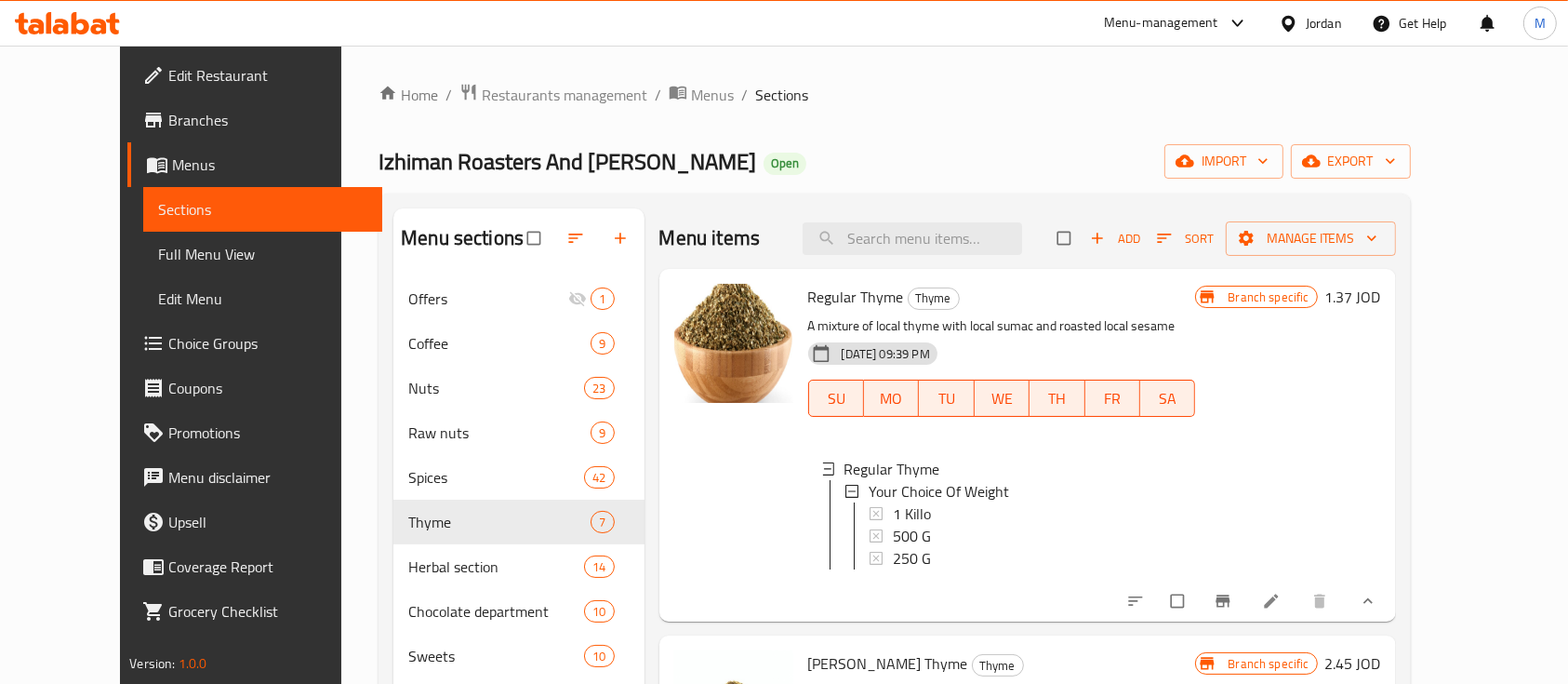
click at [1380, 286] on h6 "1.37 JOD" at bounding box center [1353, 297] width 56 height 26
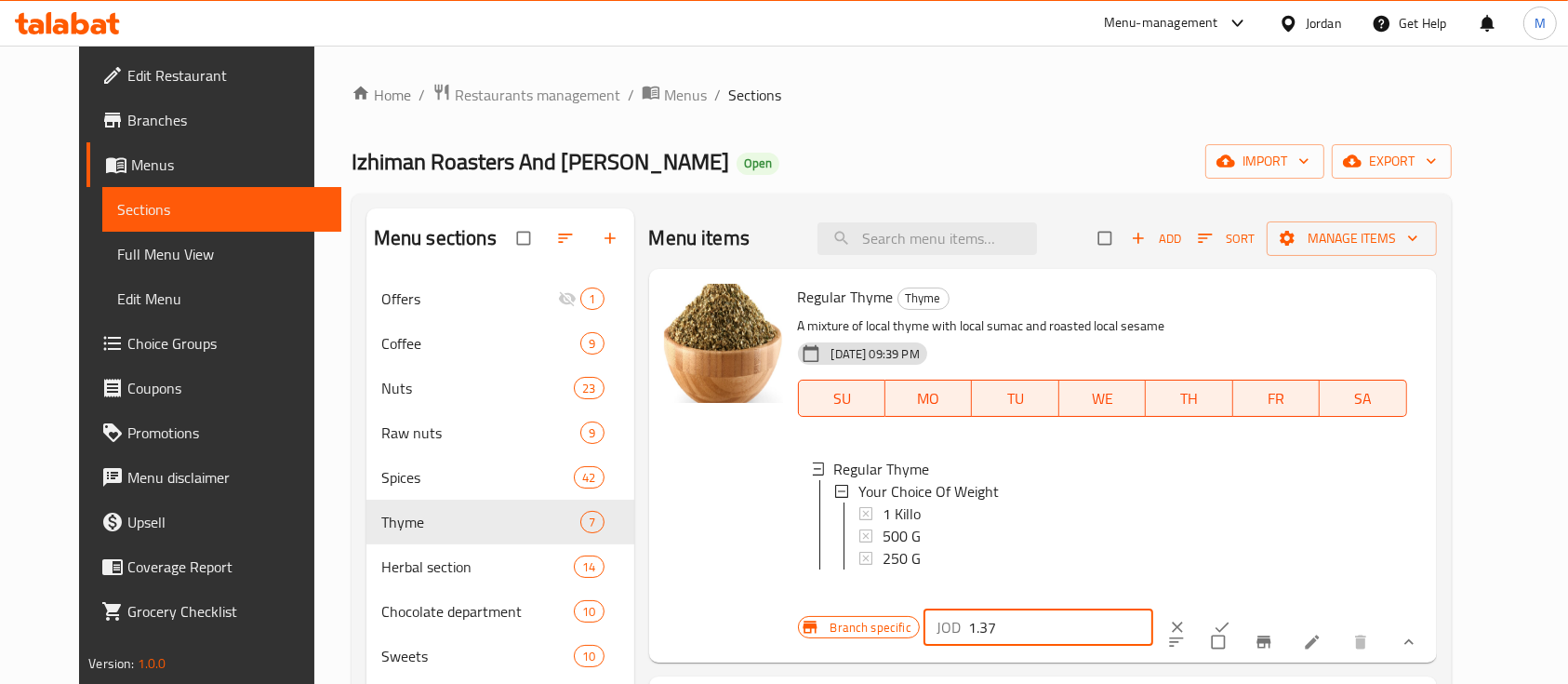
drag, startPoint x: 1279, startPoint y: 312, endPoint x: 1154, endPoint y: 324, distance: 125.6
click at [1155, 607] on div "Branch specific JOD 1.37 ​" at bounding box center [1033, 626] width 470 height 41
type input "0"
click at [1232, 617] on icon "ok" at bounding box center [1222, 626] width 19 height 19
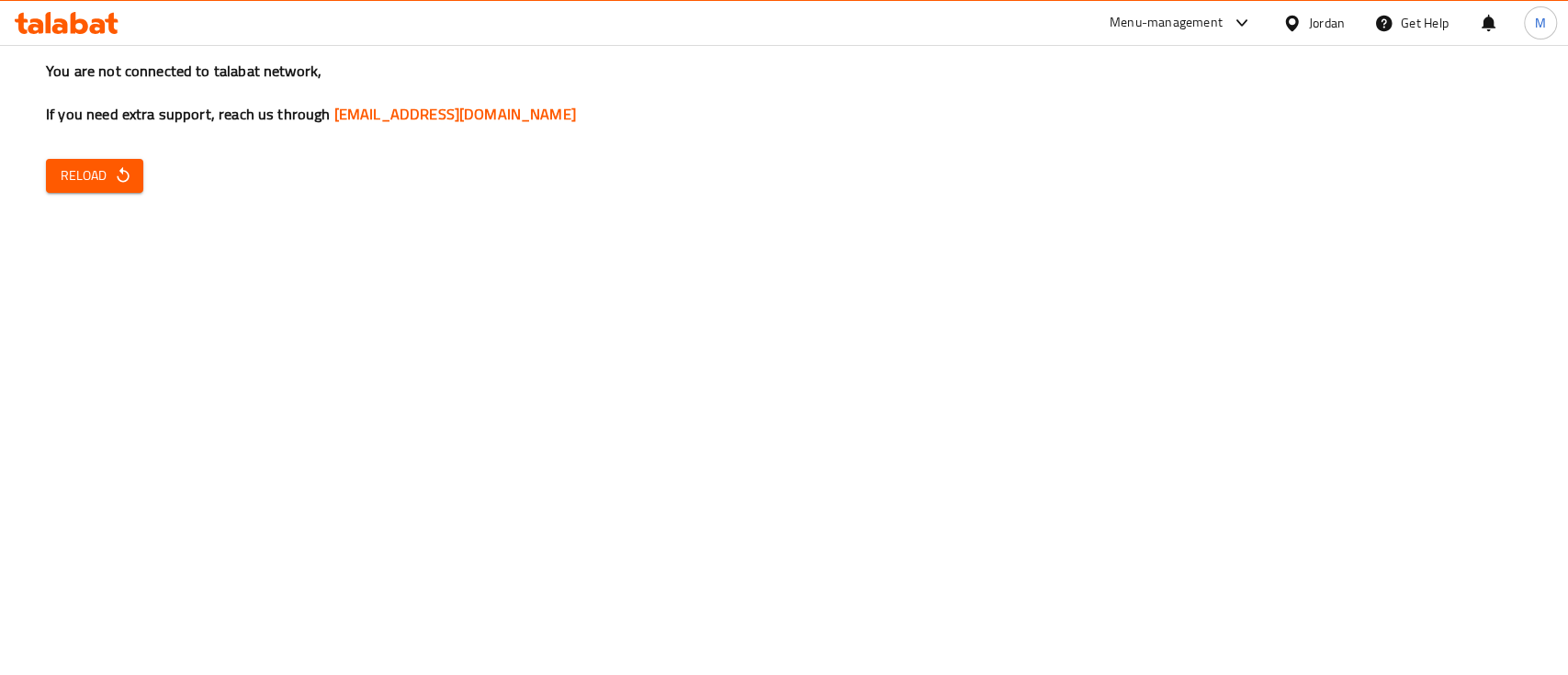
click at [115, 182] on icon "button" at bounding box center [122, 175] width 19 height 19
click at [112, 162] on button "Reload" at bounding box center [94, 175] width 97 height 34
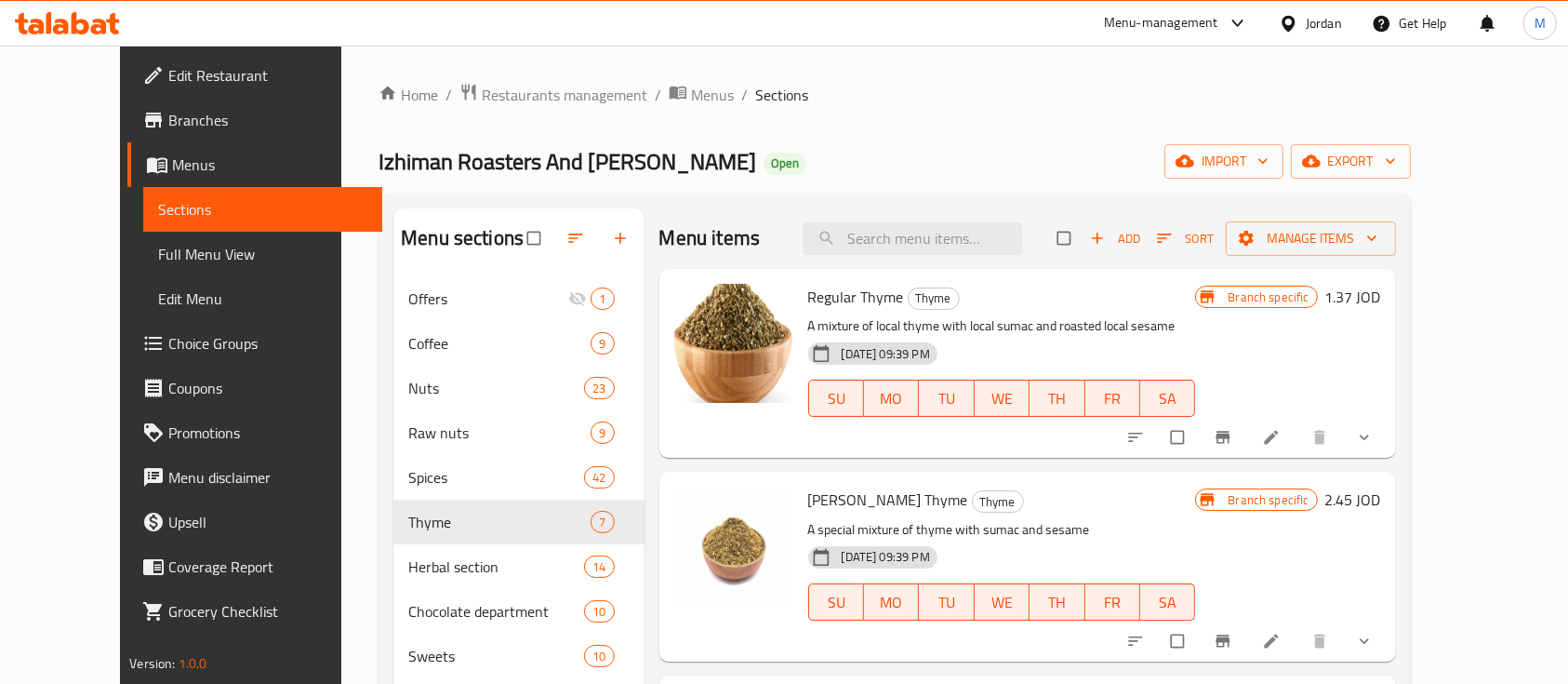
click at [1380, 304] on h6 "1.37 JOD" at bounding box center [1353, 297] width 56 height 26
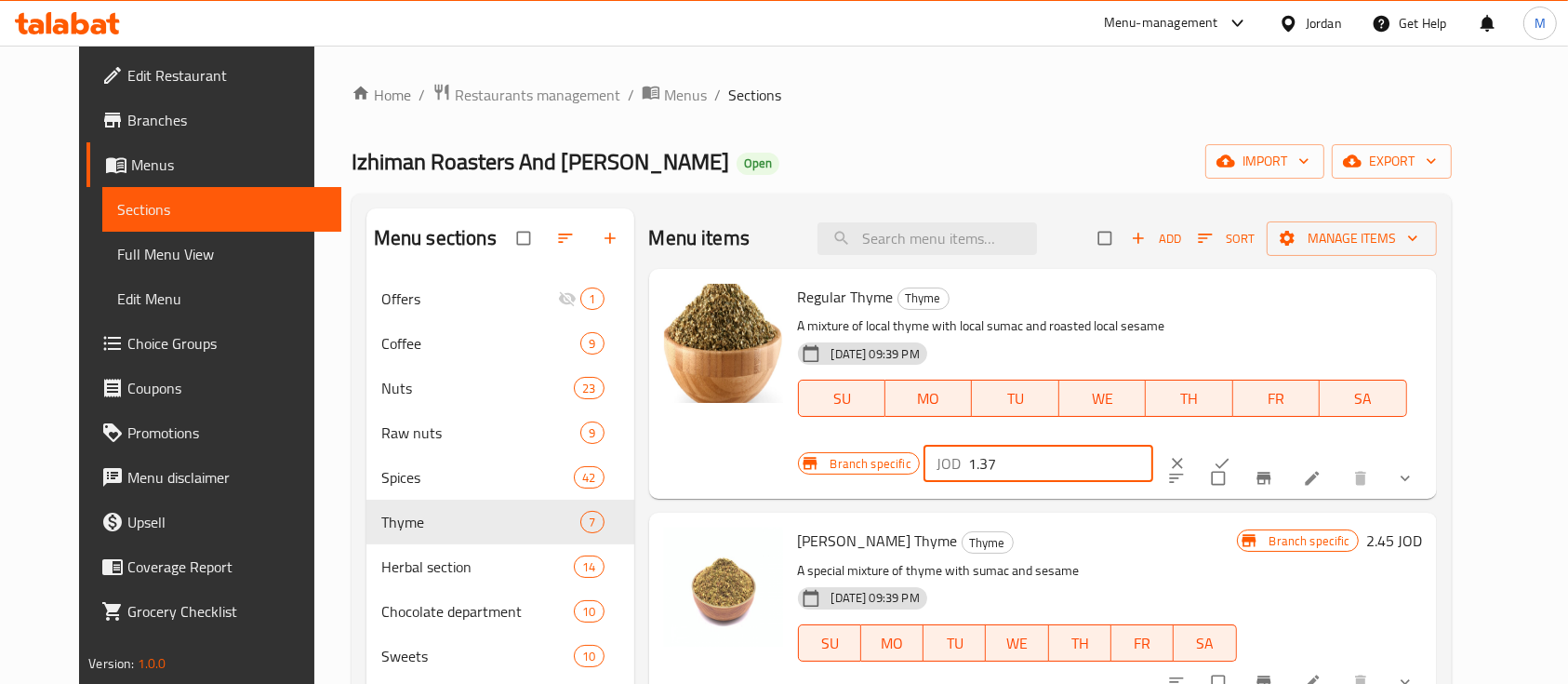
drag, startPoint x: 1271, startPoint y: 308, endPoint x: 1208, endPoint y: 309, distance: 63.0
click at [1153, 445] on div "JOD 1.37 ​" at bounding box center [1037, 463] width 229 height 37
type input "0"
click at [1232, 454] on icon "ok" at bounding box center [1222, 463] width 19 height 19
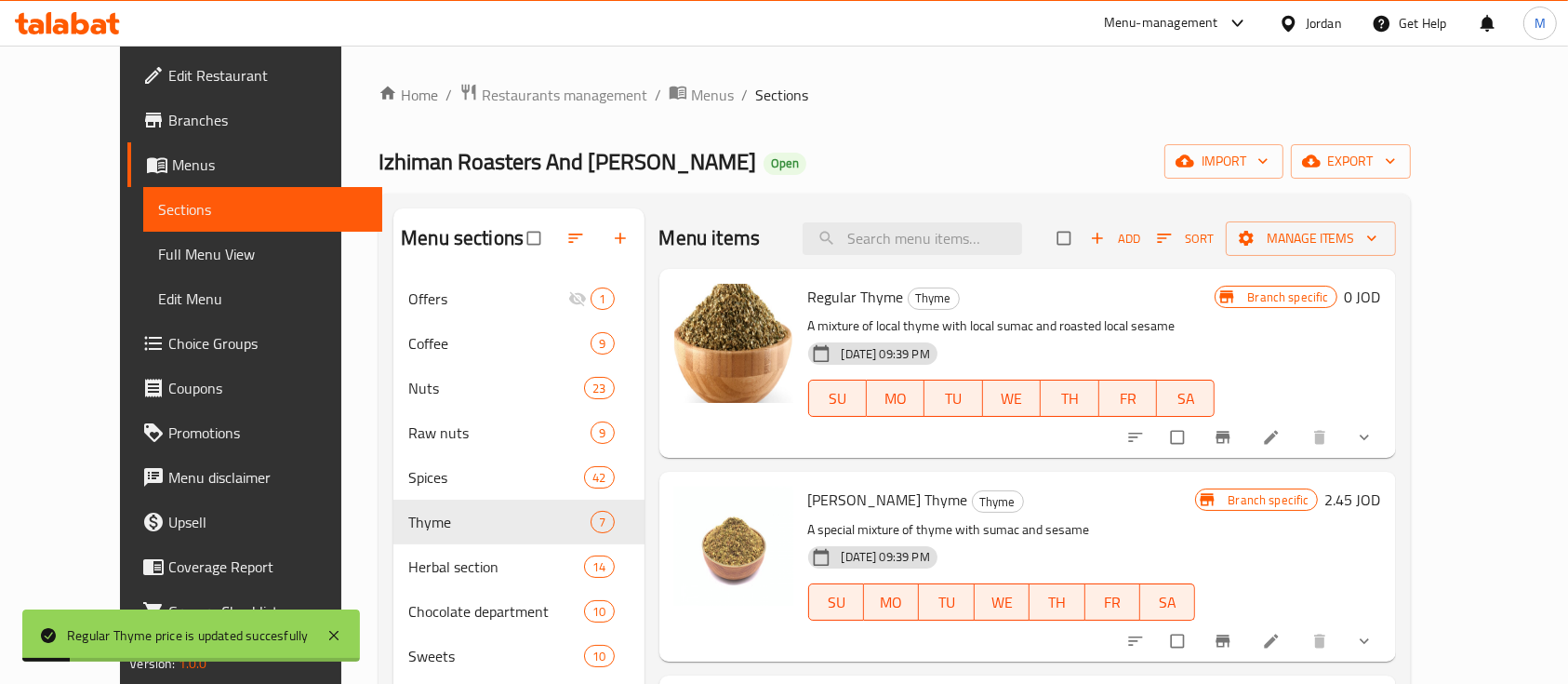
scroll to position [124, 0]
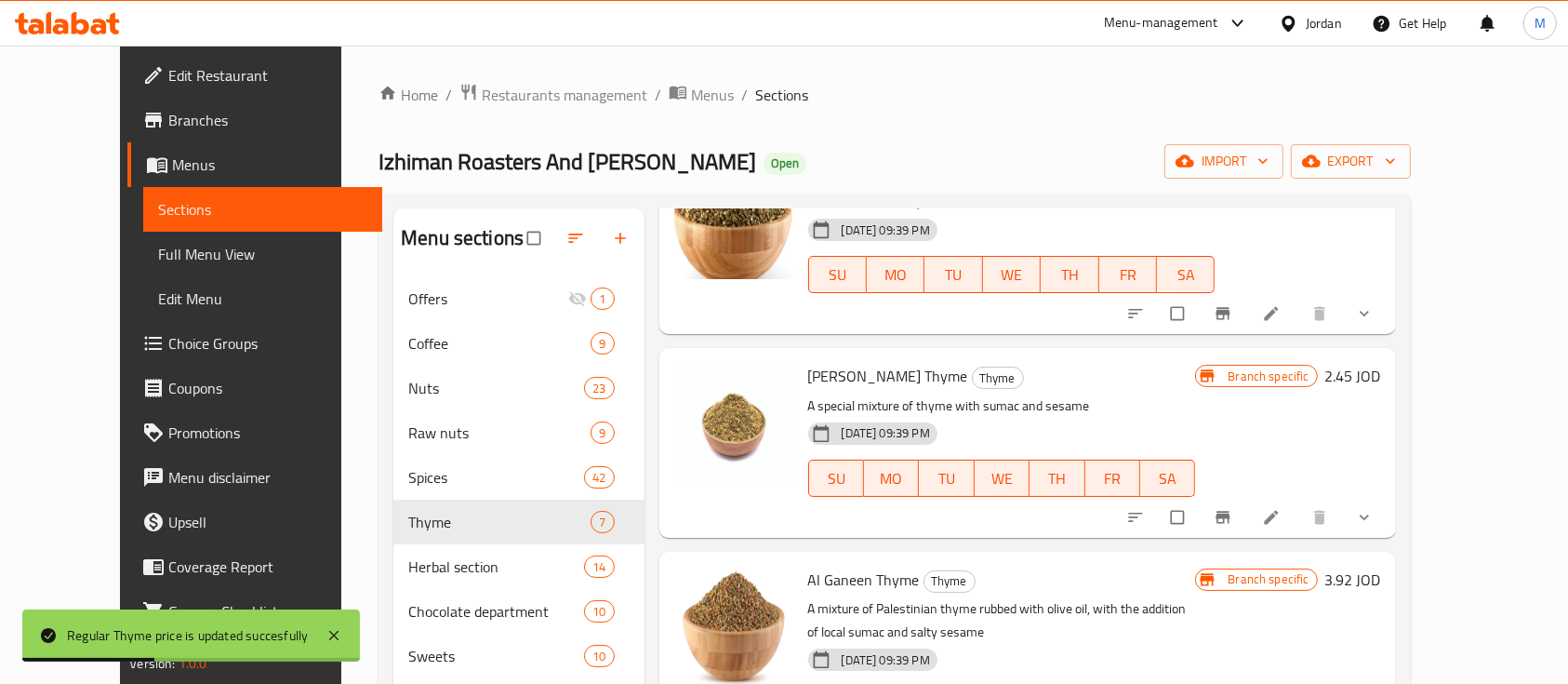
click at [1380, 379] on h6 "2.45 JOD" at bounding box center [1353, 375] width 56 height 26
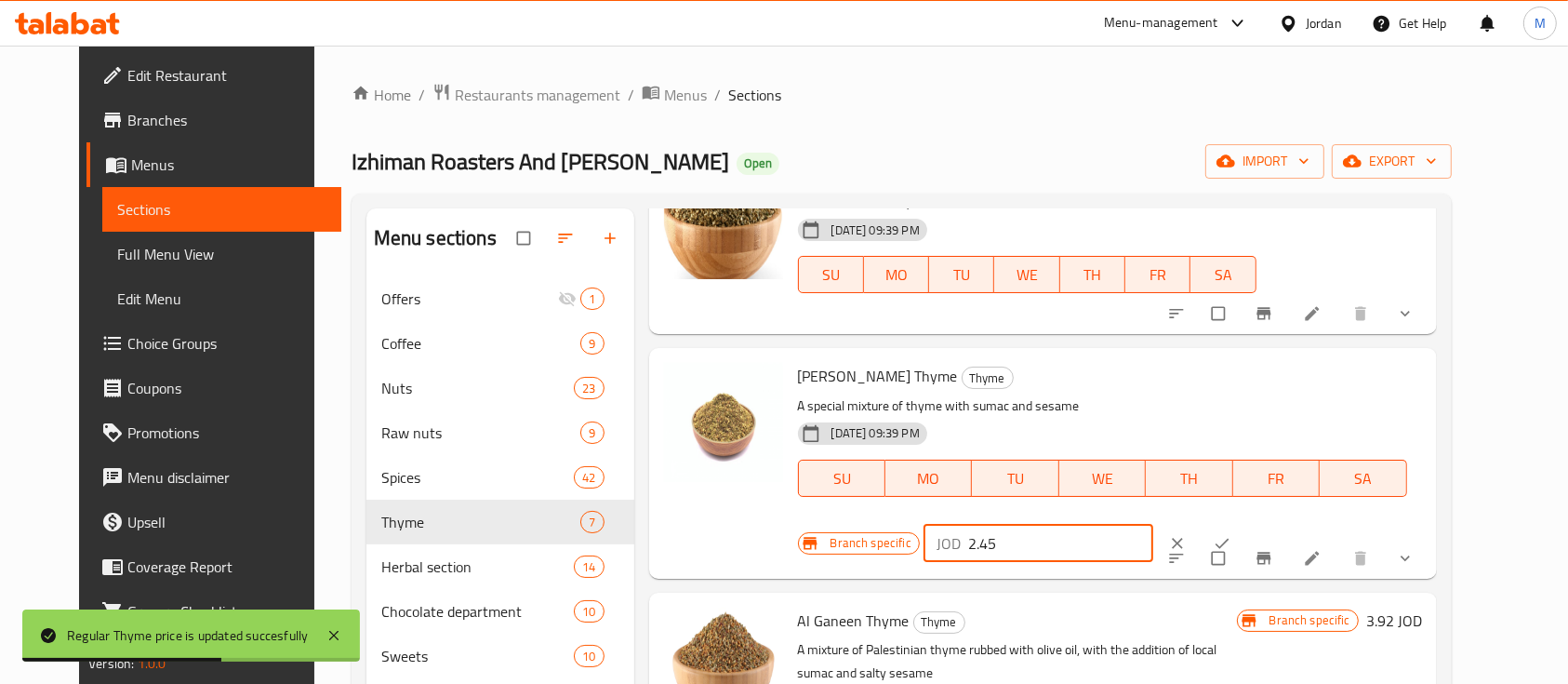
drag, startPoint x: 1245, startPoint y: 385, endPoint x: 1227, endPoint y: 387, distance: 18.1
click at [1153, 524] on input "2.45" at bounding box center [1060, 542] width 185 height 37
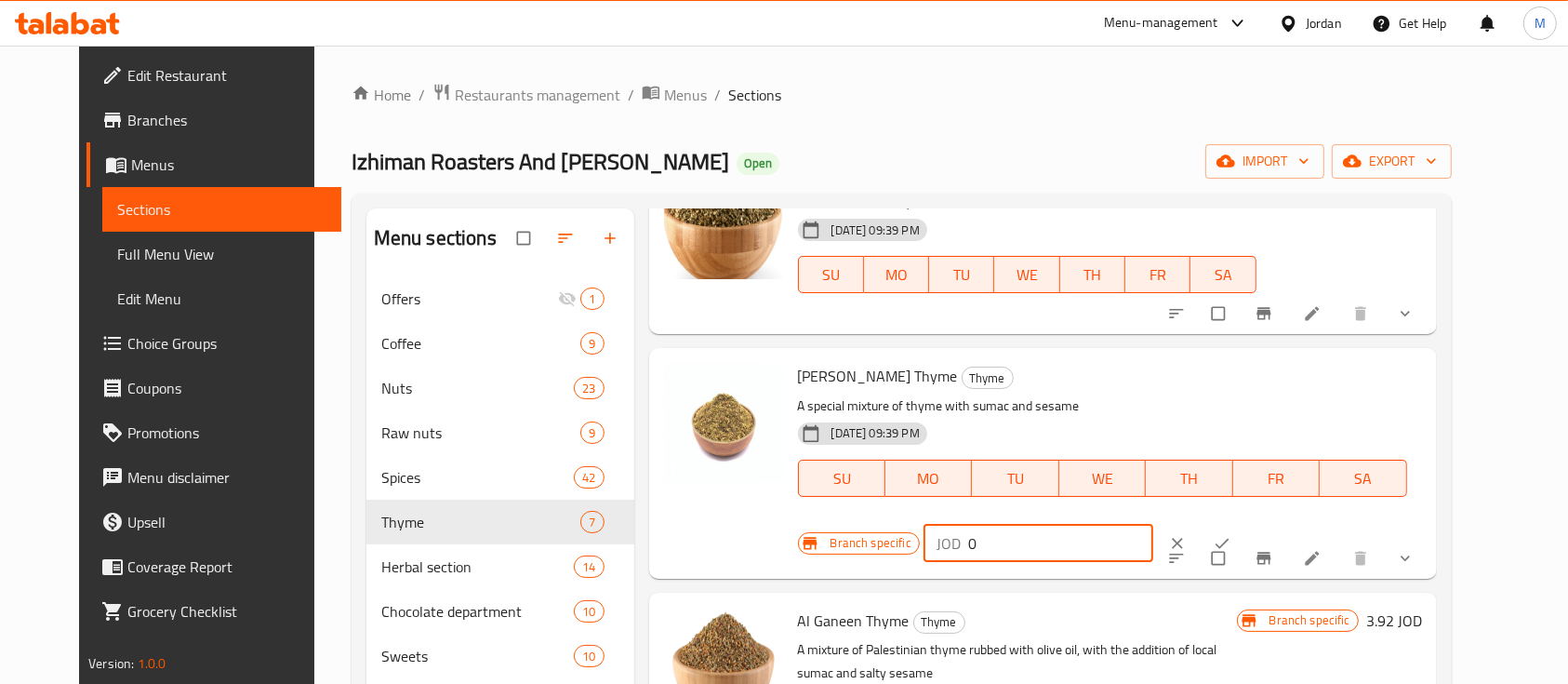
type input "0"
click at [1232, 534] on icon "ok" at bounding box center [1222, 543] width 19 height 19
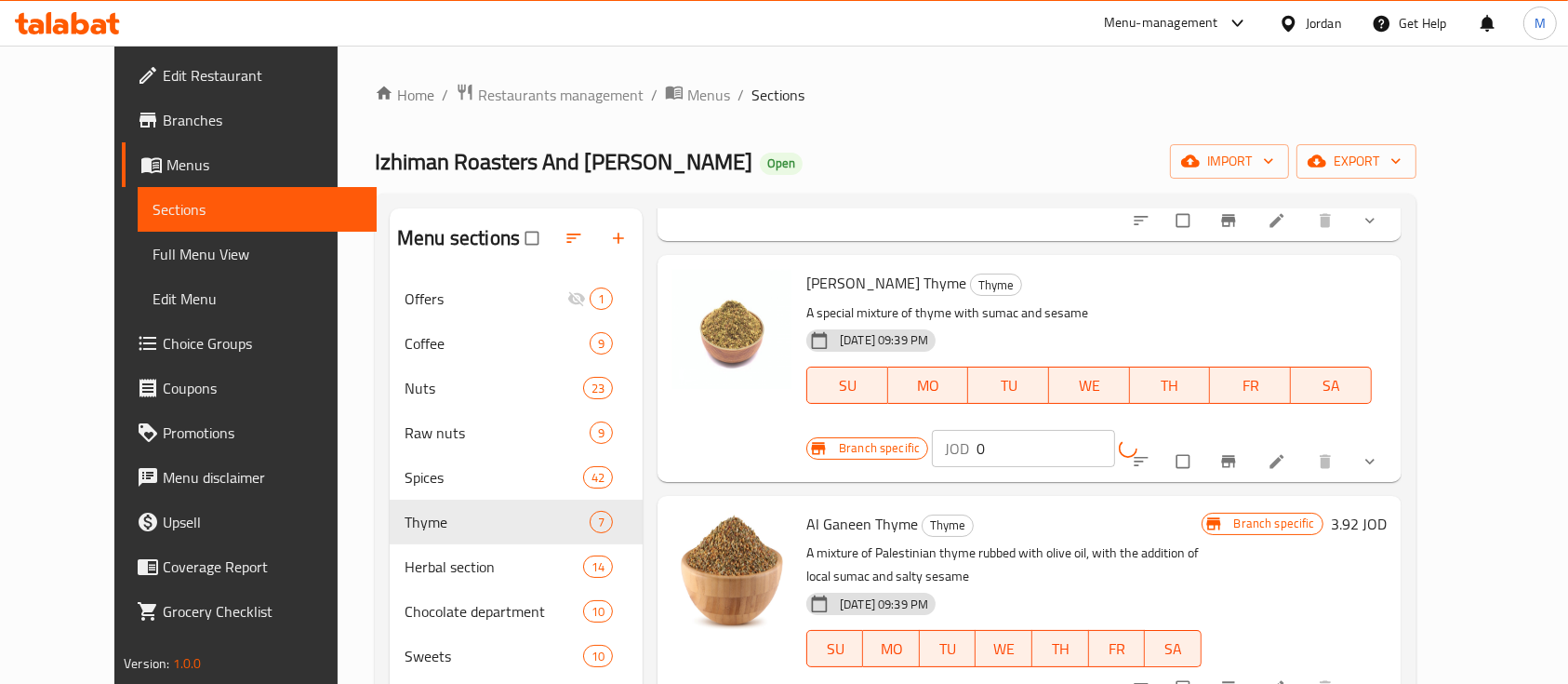
scroll to position [247, 0]
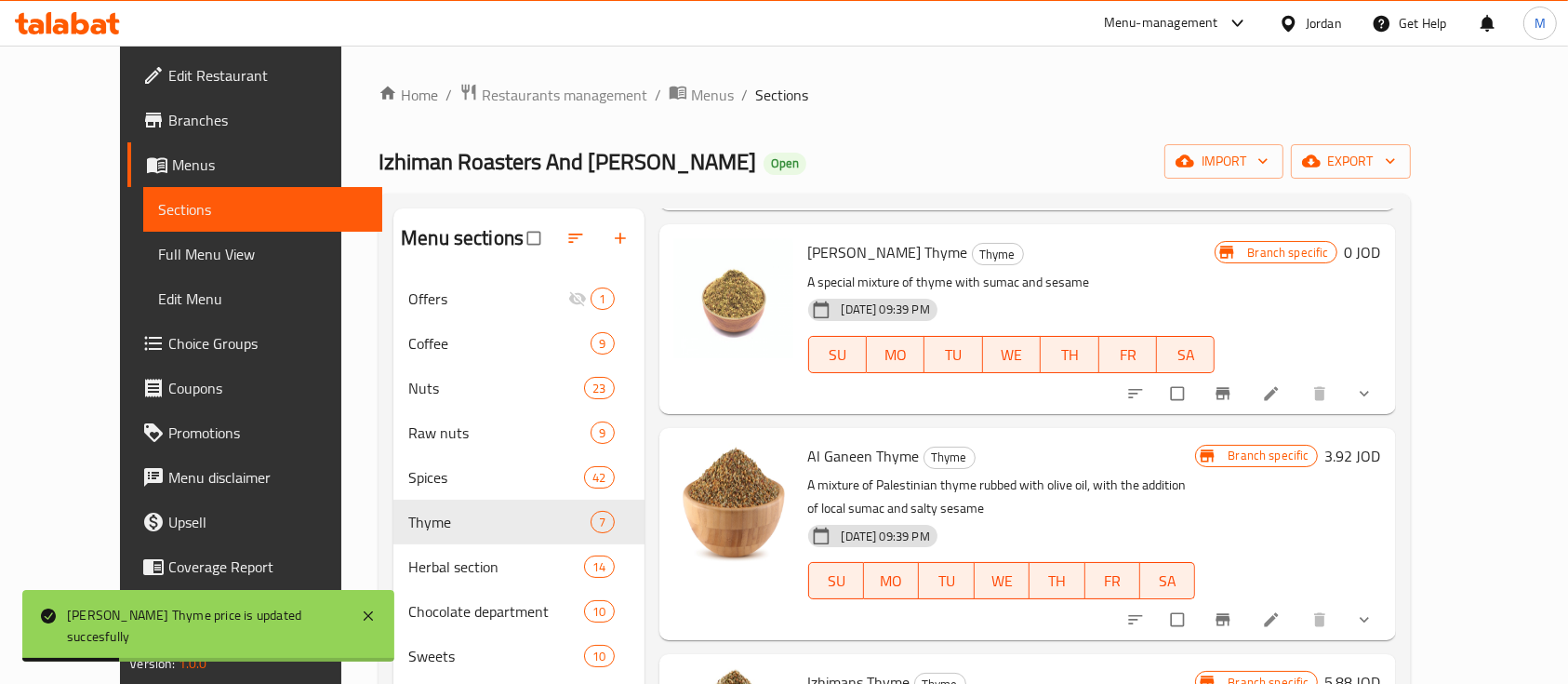
click at [1380, 461] on h6 "3.92 JOD" at bounding box center [1353, 456] width 56 height 26
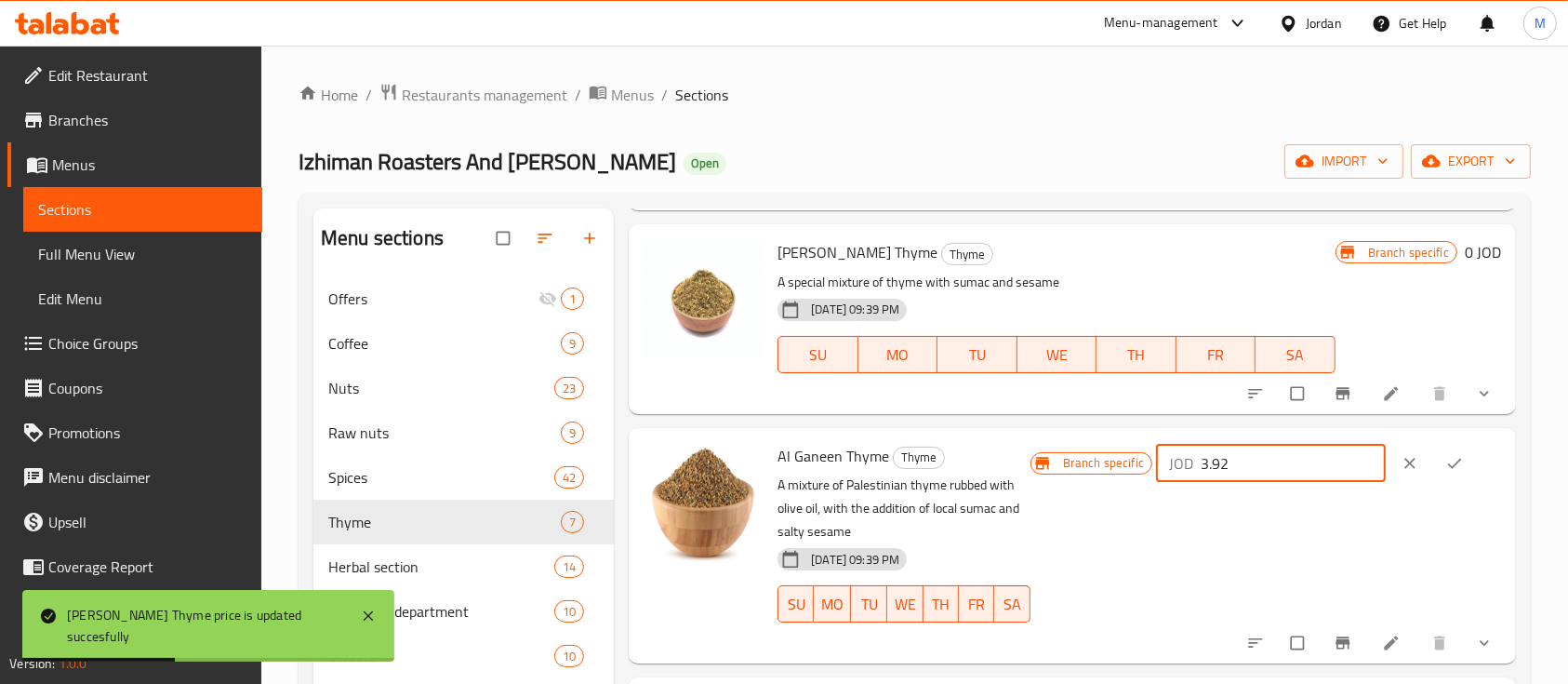
drag, startPoint x: 1255, startPoint y: 462, endPoint x: 1173, endPoint y: 465, distance: 82.1
click at [1174, 465] on div "Branch specific JOD 3.92 ​" at bounding box center [1265, 463] width 470 height 41
type input "0"
click at [1456, 471] on icon "ok" at bounding box center [1454, 463] width 19 height 19
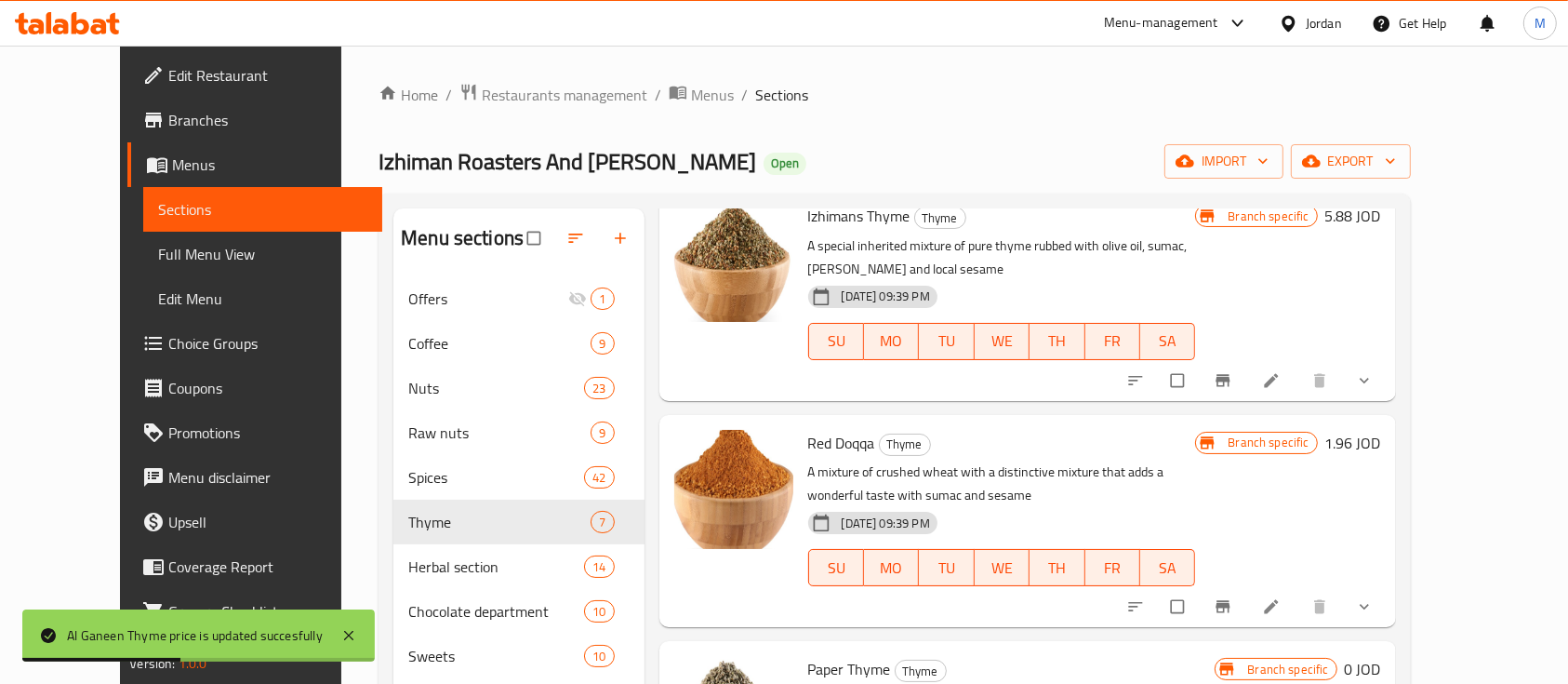
scroll to position [745, 0]
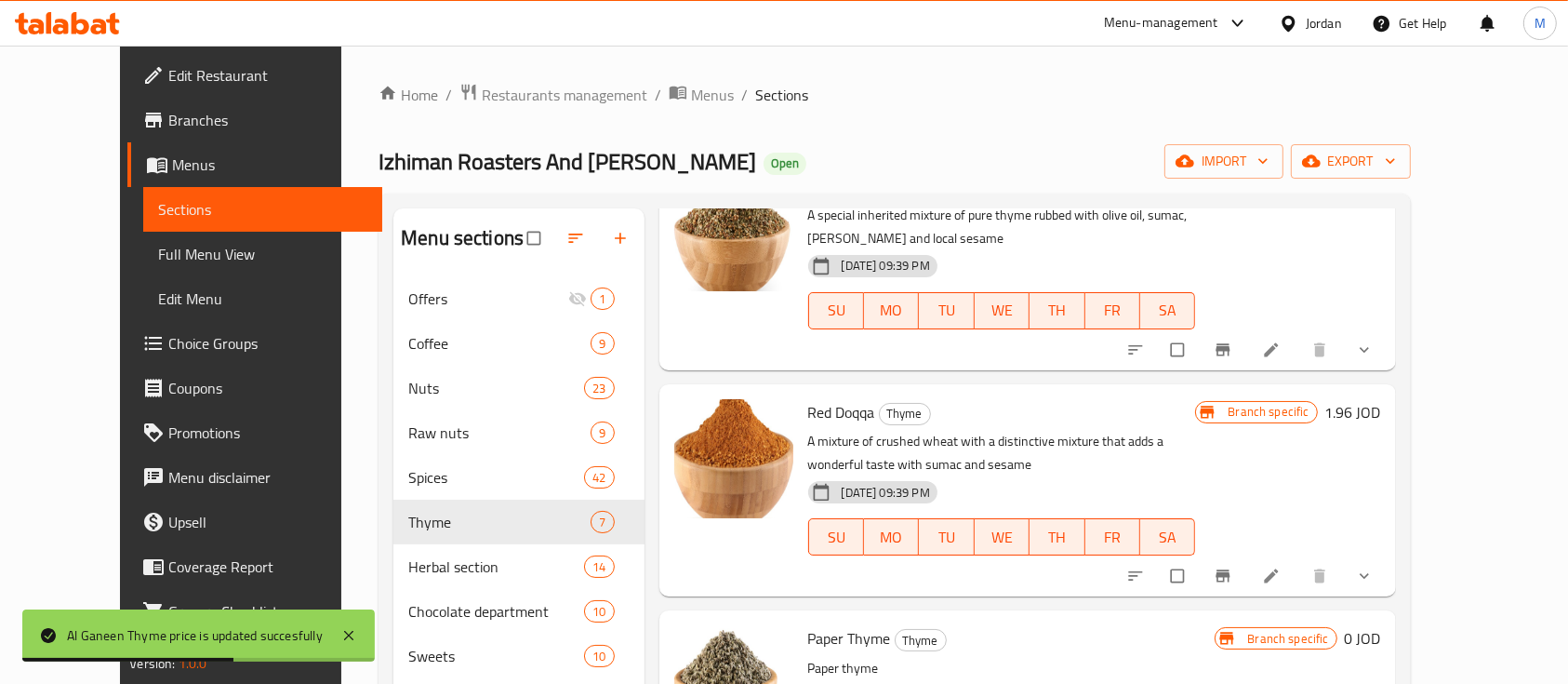
click at [1380, 399] on h6 "1.96 JOD" at bounding box center [1353, 412] width 56 height 26
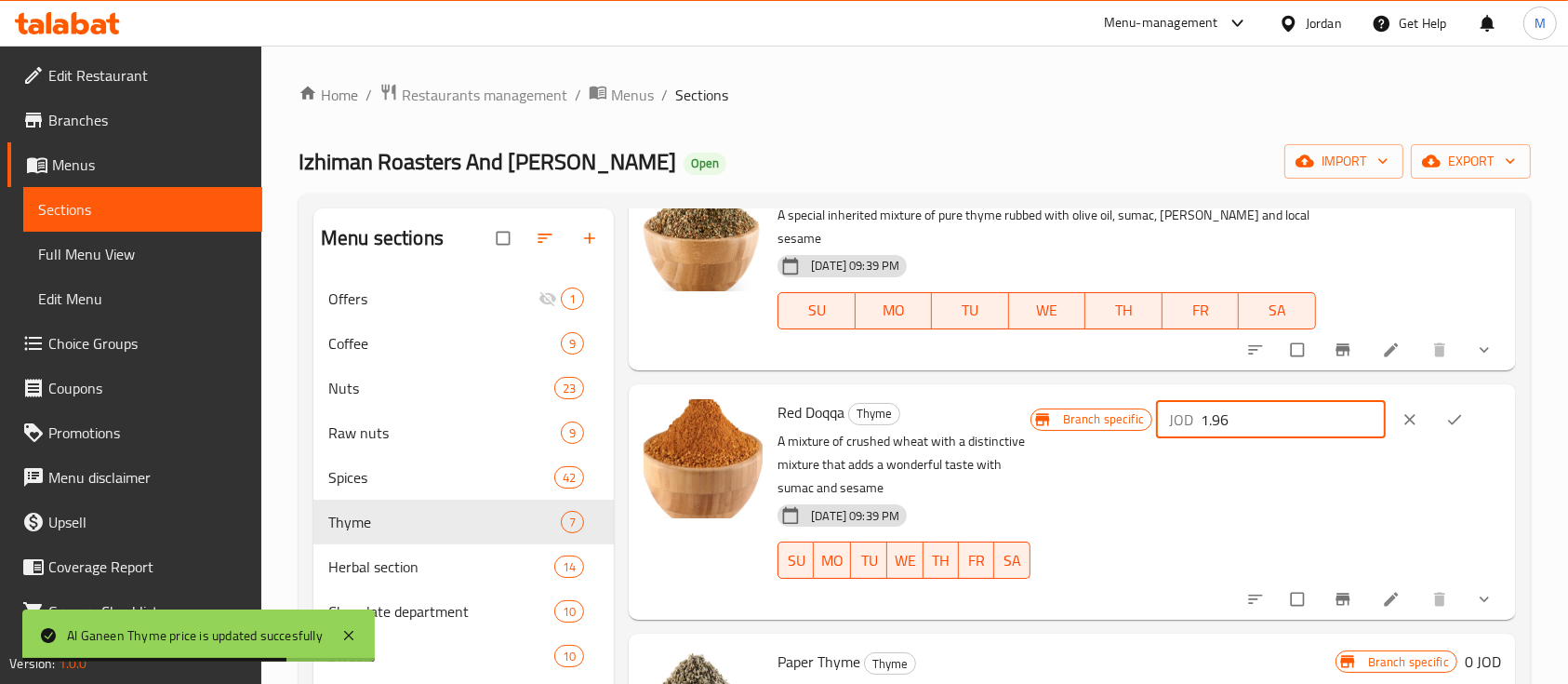
drag, startPoint x: 1266, startPoint y: 402, endPoint x: 1202, endPoint y: 402, distance: 64.0
click at [1202, 402] on div "JOD 1.96 ​" at bounding box center [1270, 419] width 229 height 37
type input "0"
click at [1445, 410] on icon "ok" at bounding box center [1454, 419] width 19 height 19
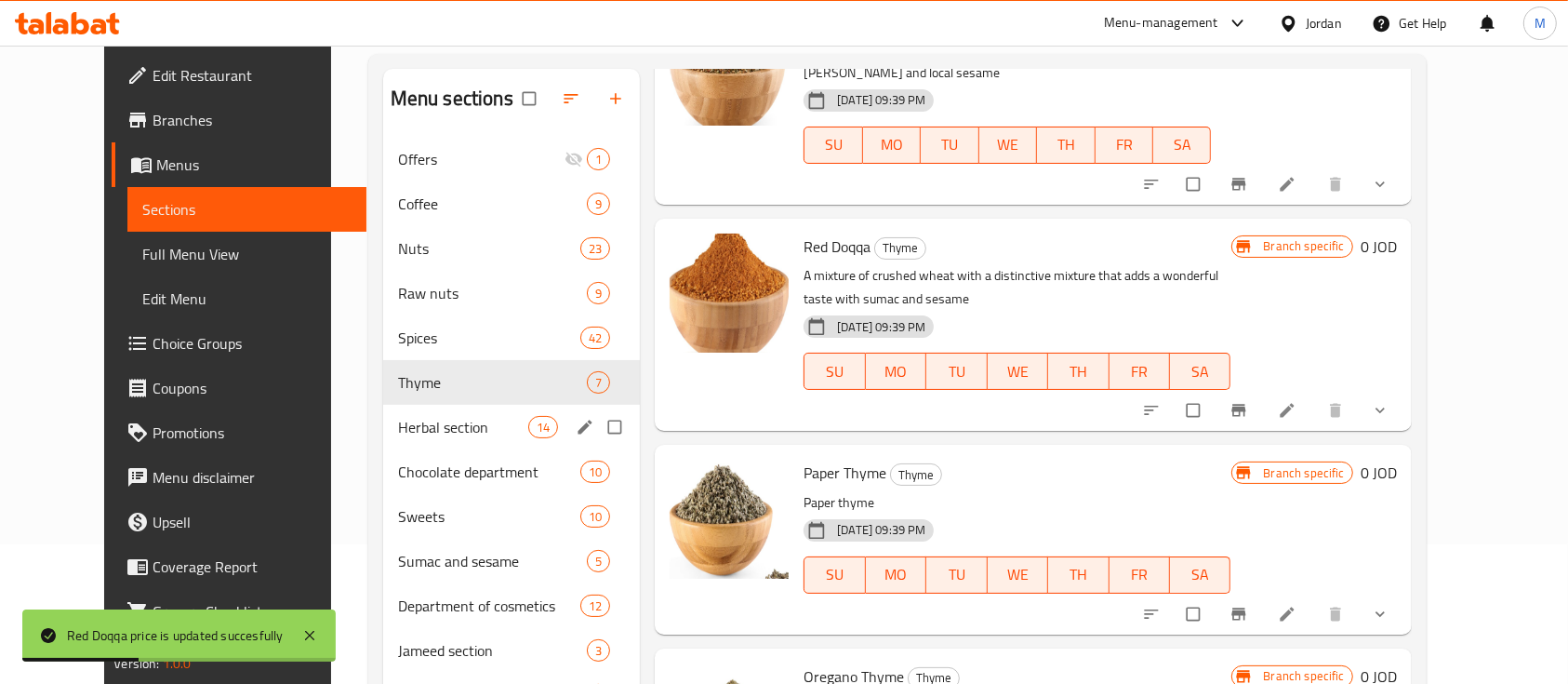
scroll to position [247, 0]
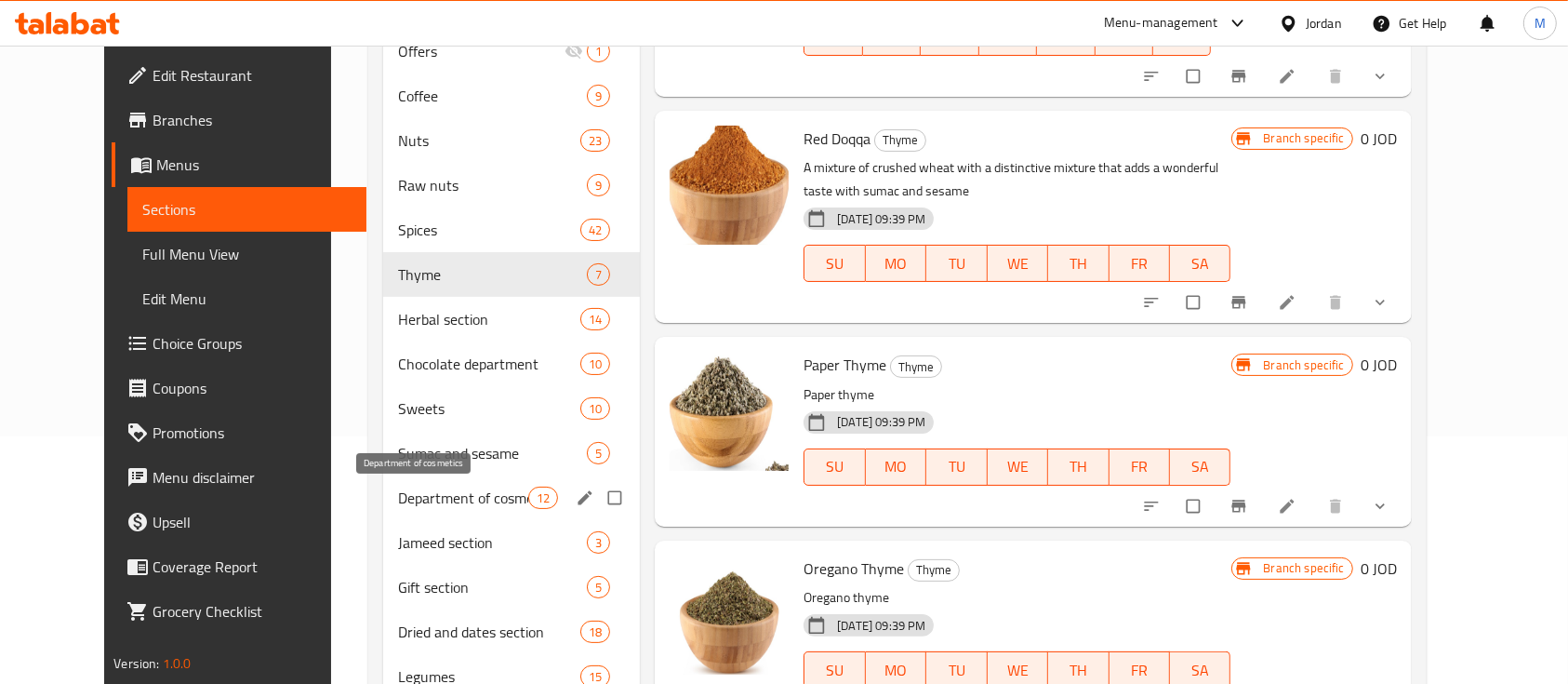
click at [460, 499] on span "Department of cosmetics" at bounding box center [462, 497] width 130 height 22
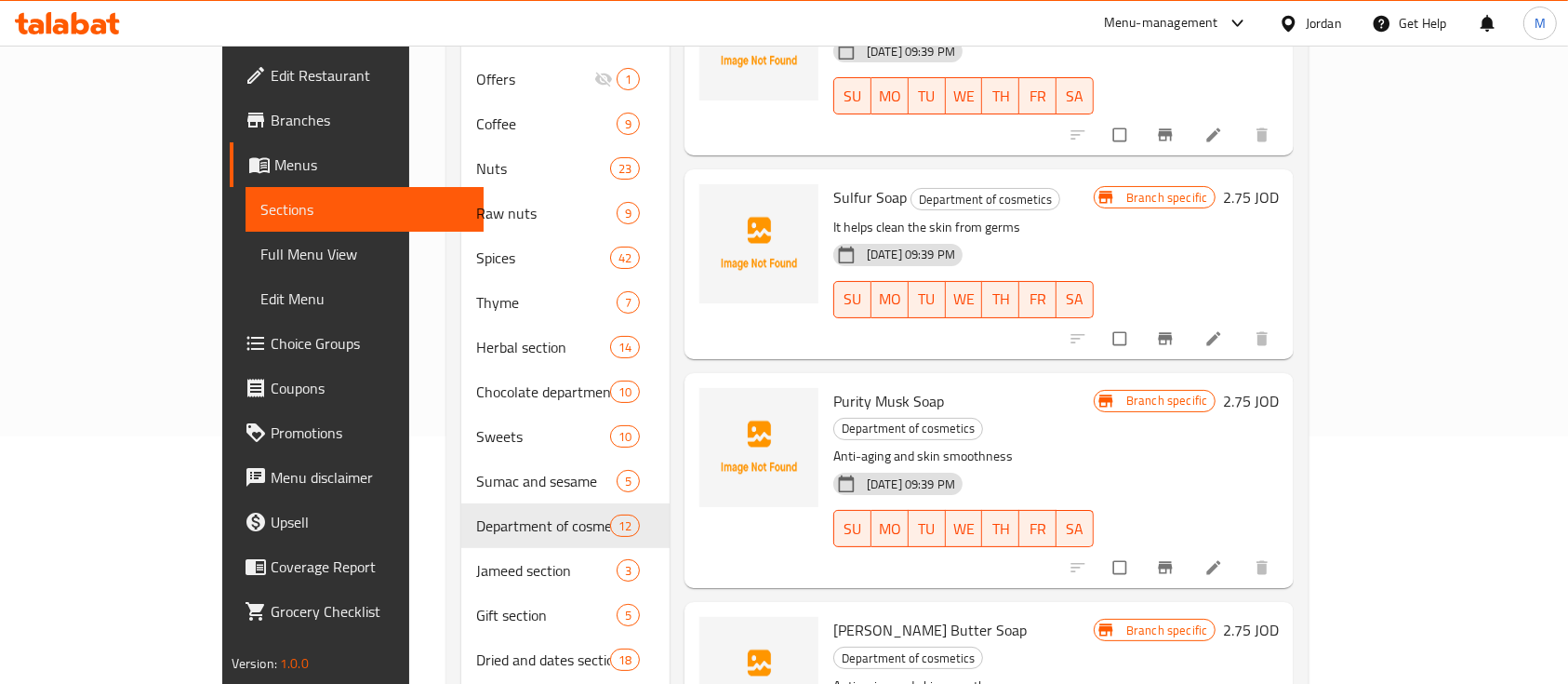
scroll to position [522, 0]
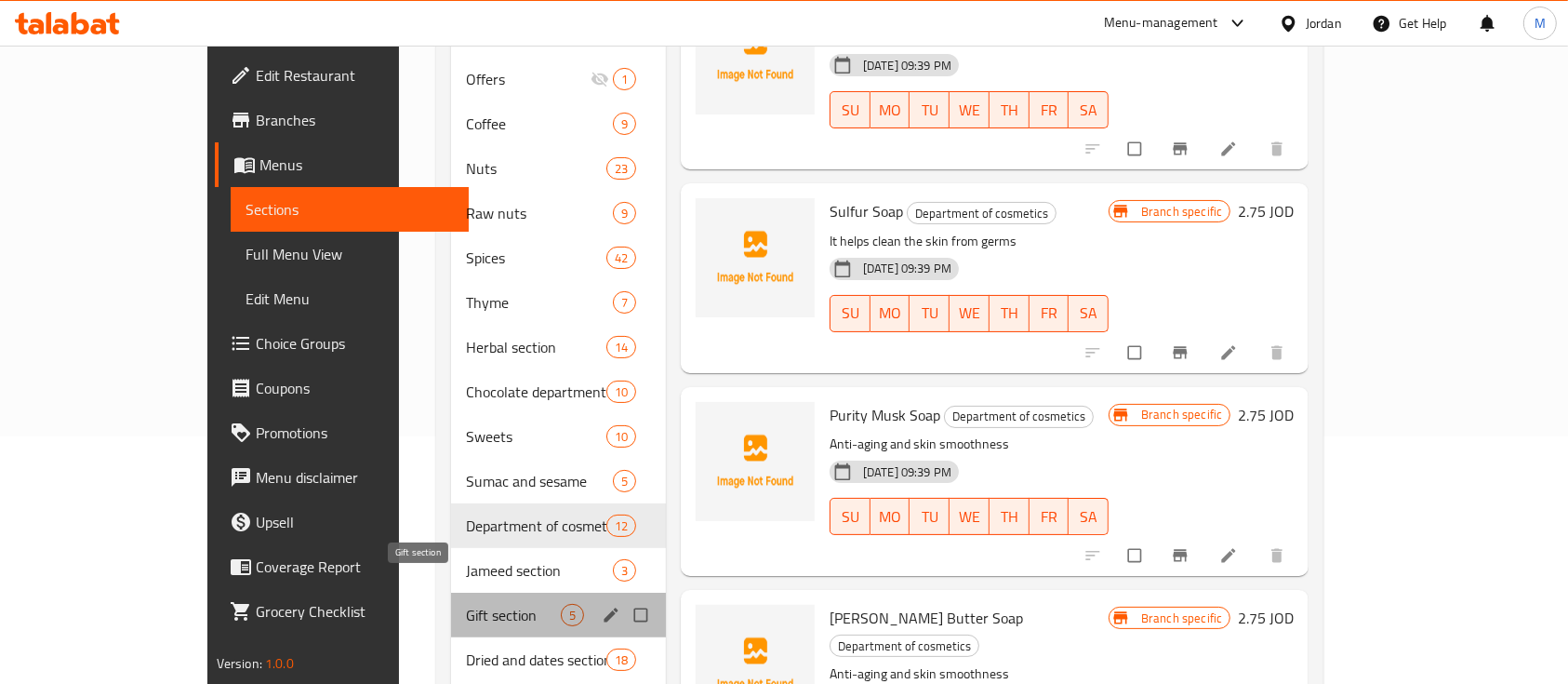
click at [465, 604] on span "Gift section" at bounding box center [512, 615] width 94 height 22
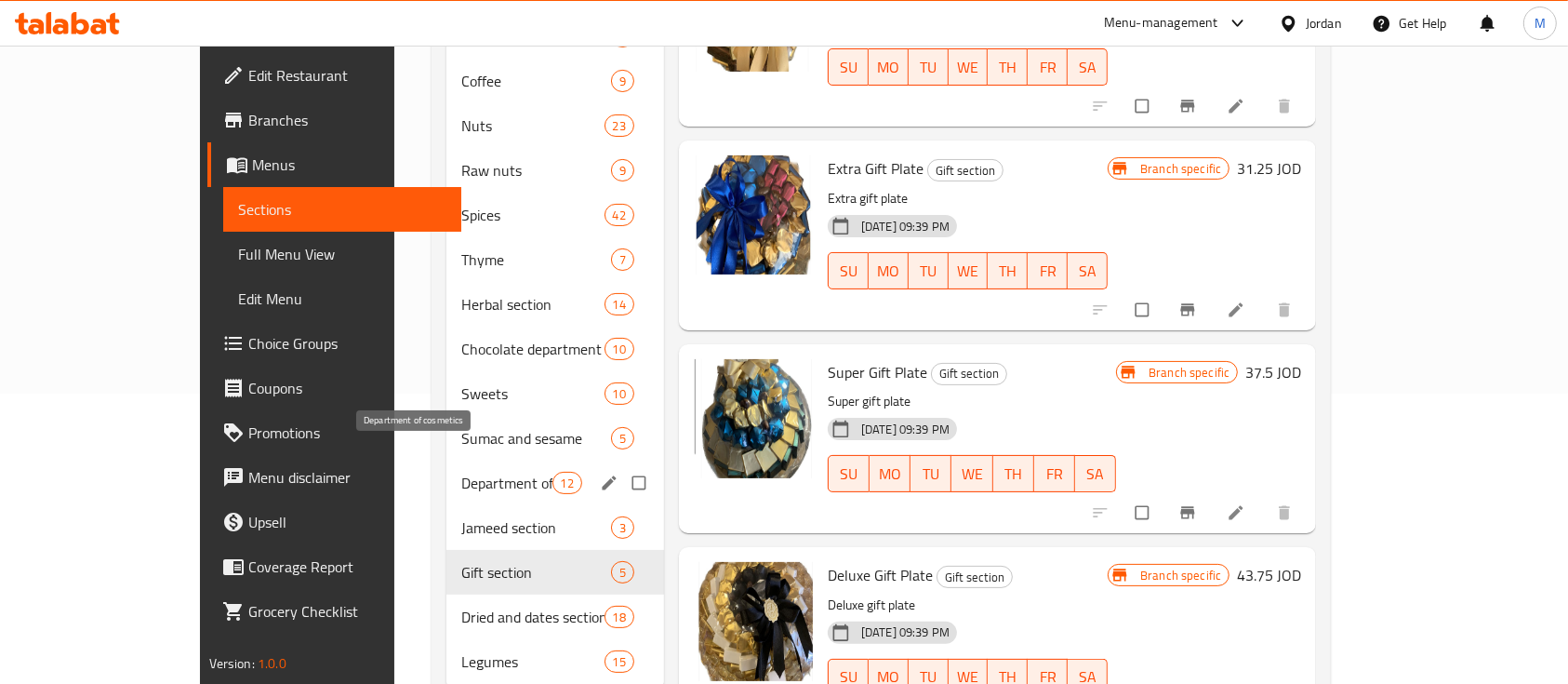
scroll to position [321, 0]
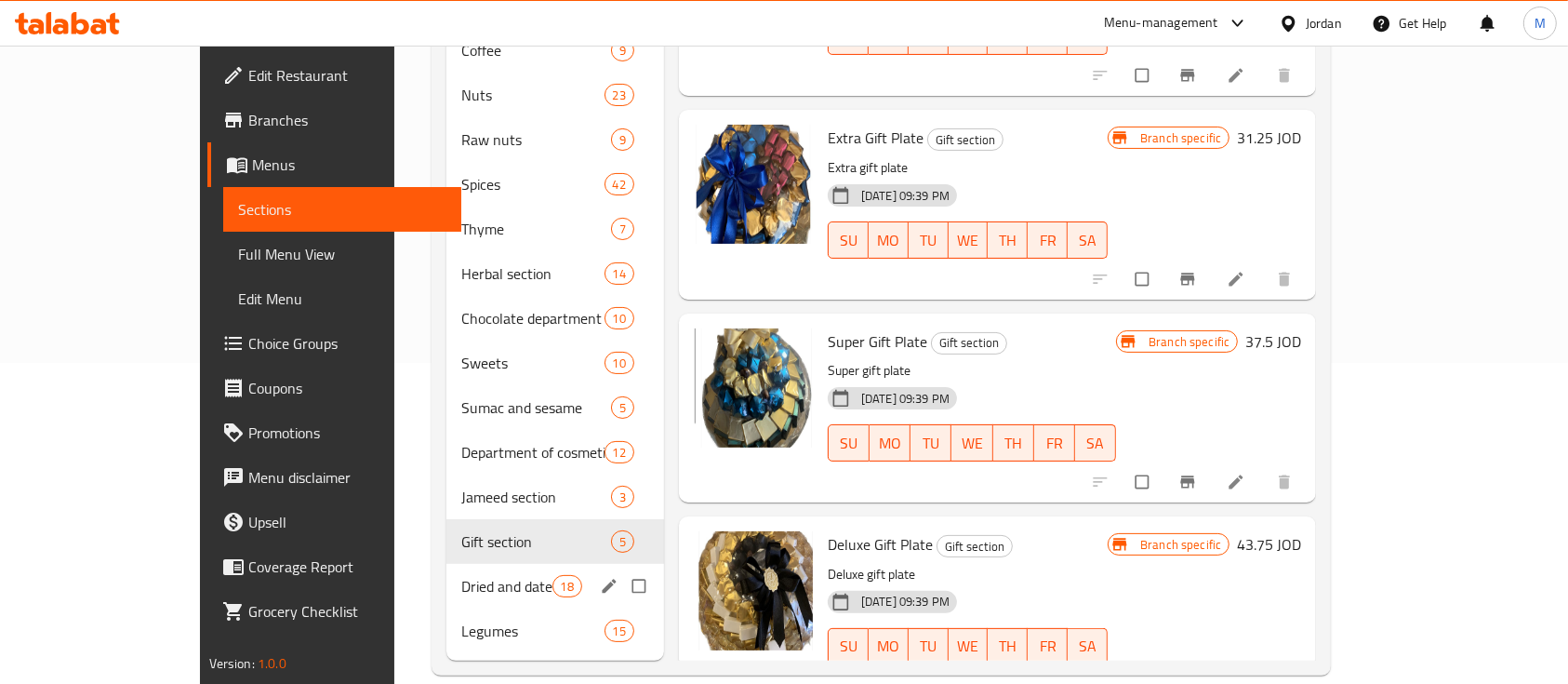
click at [461, 575] on span "Dried and dates section" at bounding box center [507, 586] width 91 height 22
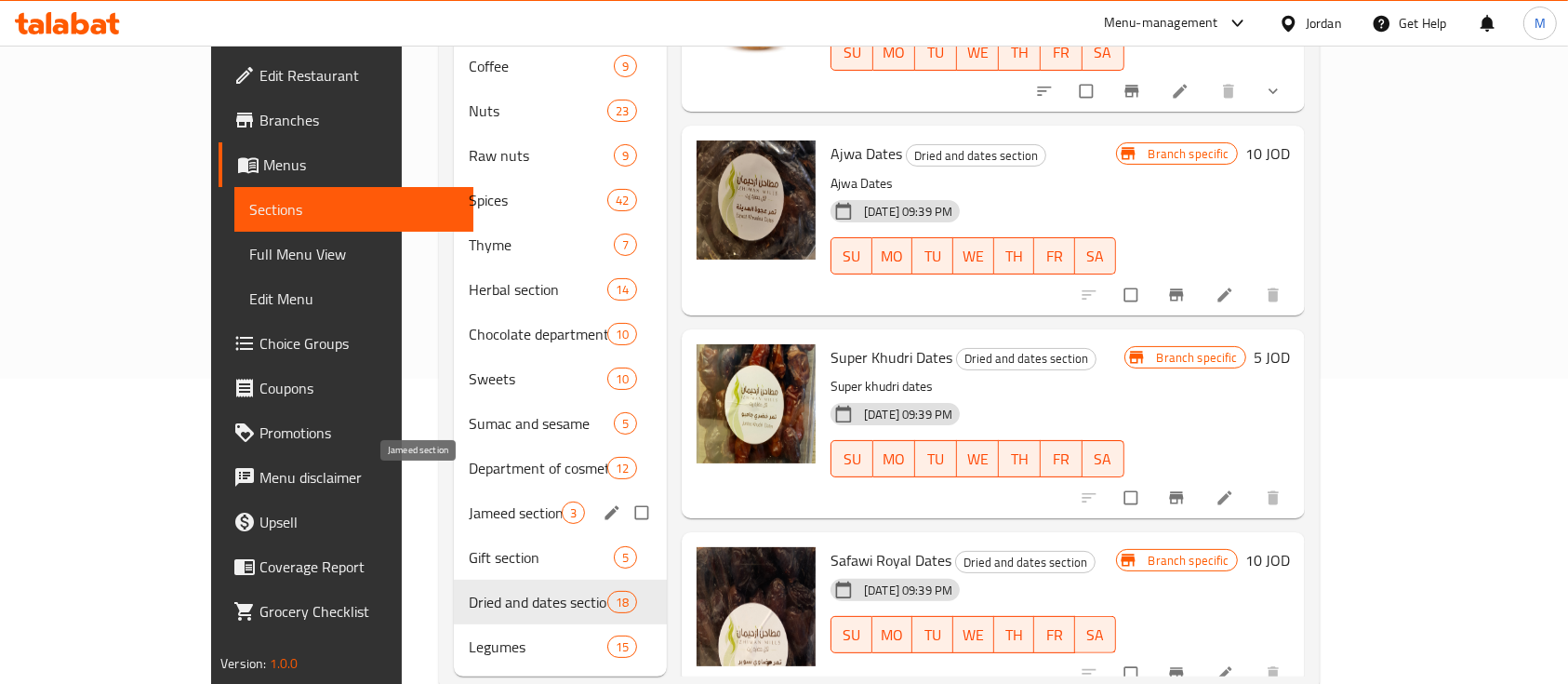
scroll to position [198, 0]
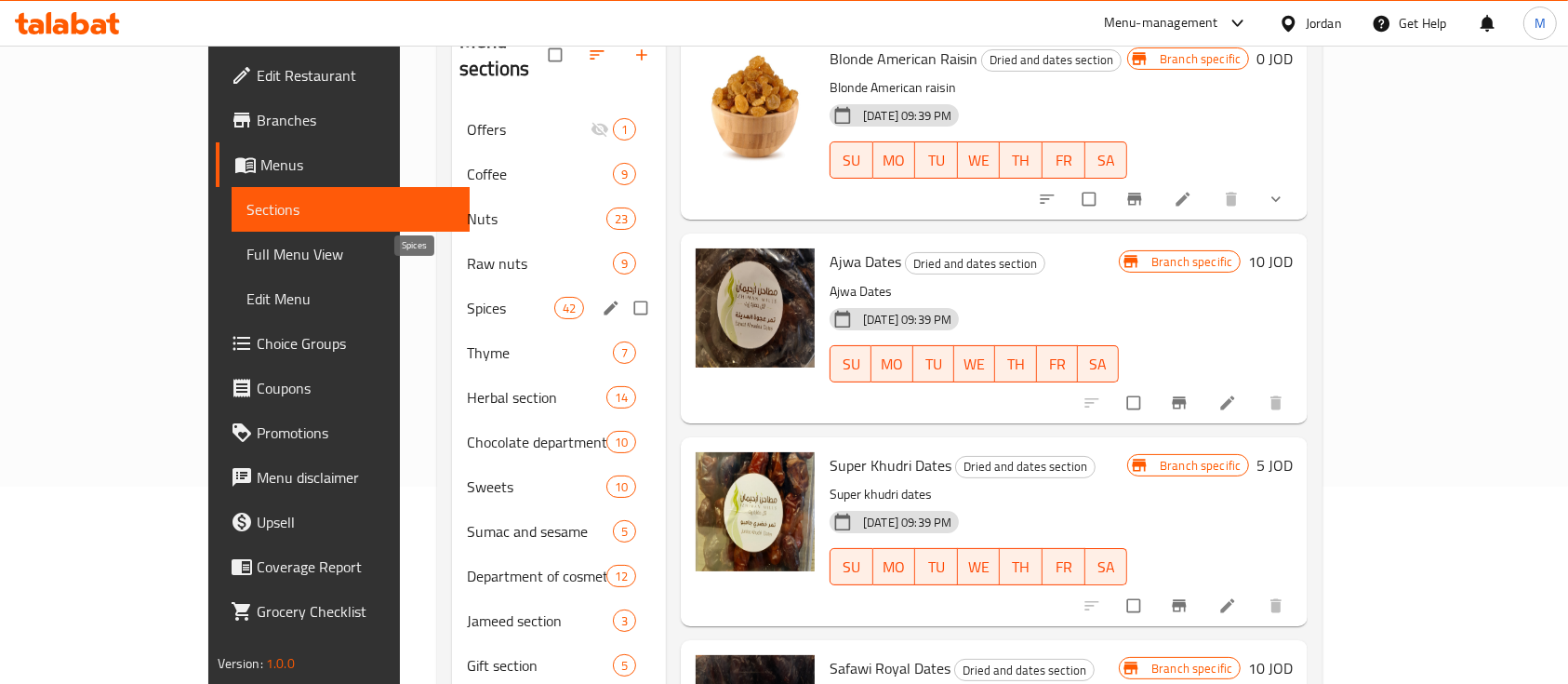
click at [466, 297] on span "Spices" at bounding box center [510, 308] width 87 height 22
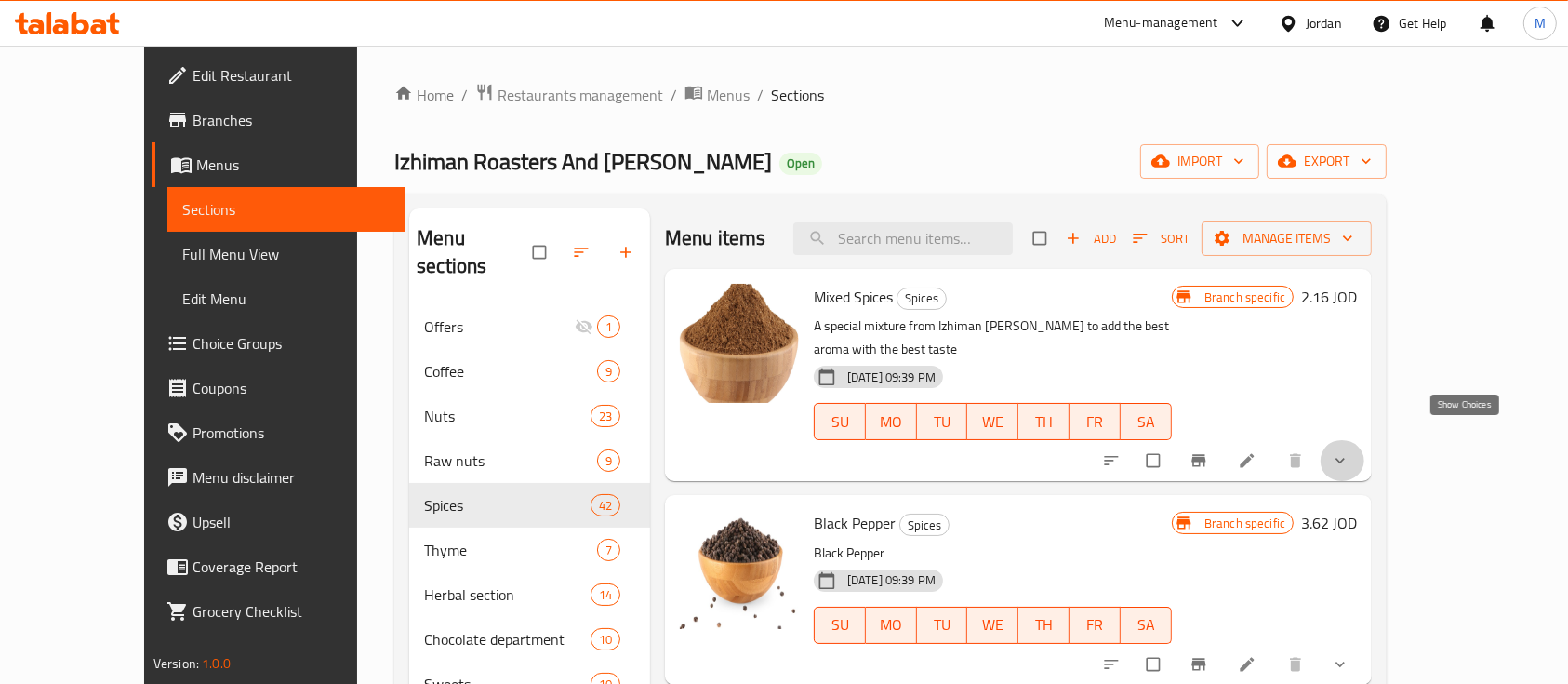
click at [1350, 451] on icon "show more" at bounding box center [1340, 460] width 19 height 19
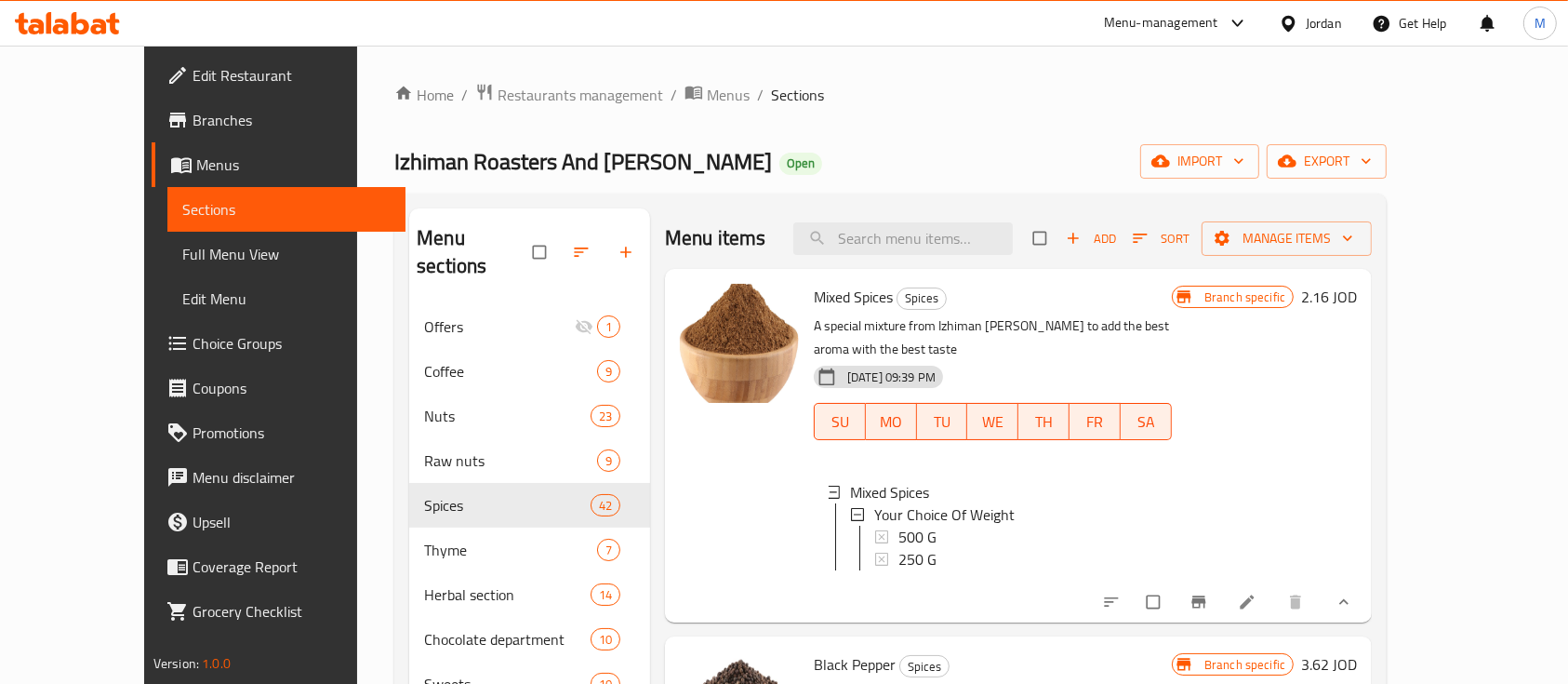
click at [1357, 294] on h6 "2.16 JOD" at bounding box center [1329, 297] width 56 height 26
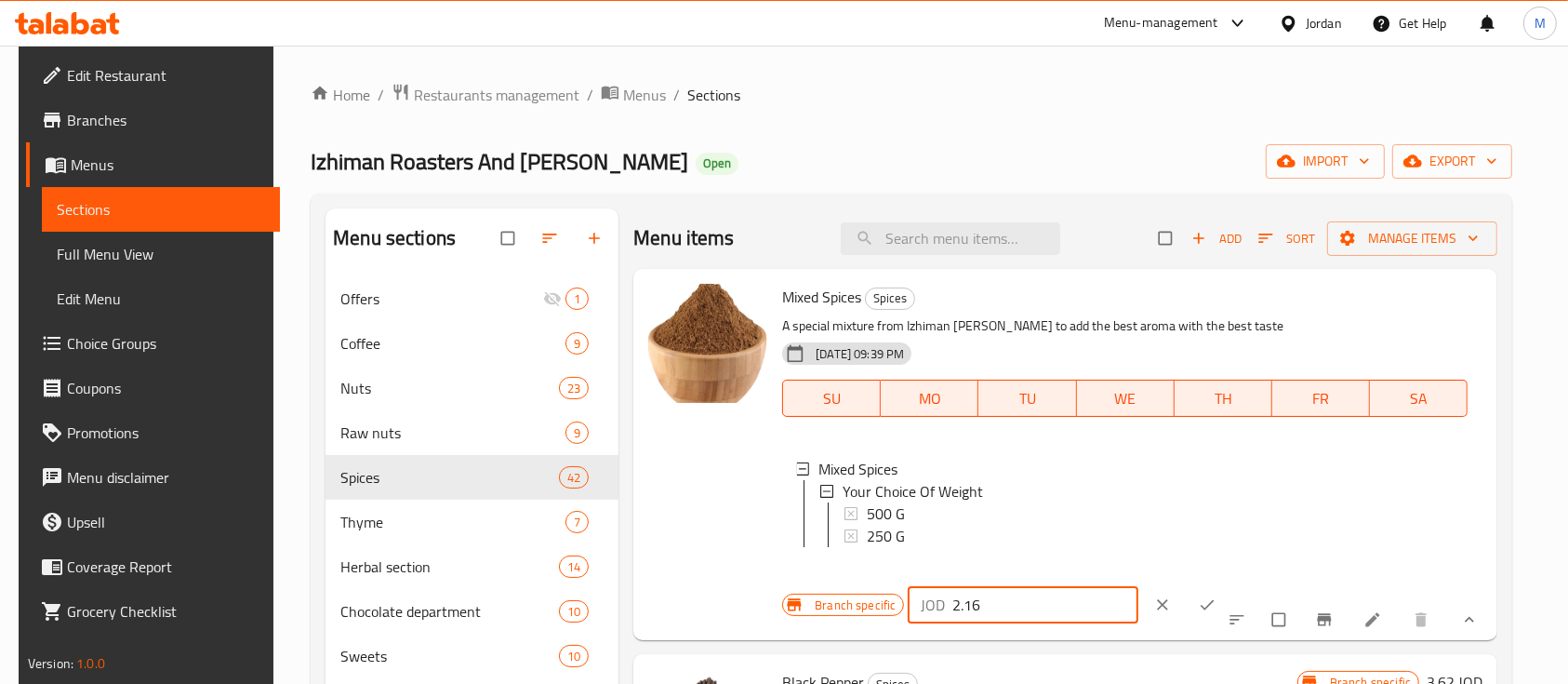
drag, startPoint x: 1219, startPoint y: 314, endPoint x: 1179, endPoint y: 318, distance: 40.2
click at [1137, 586] on div "JOD 2.16 ​" at bounding box center [1022, 604] width 229 height 37
type input "0"
click at [1215, 600] on icon "ok" at bounding box center [1208, 605] width 14 height 10
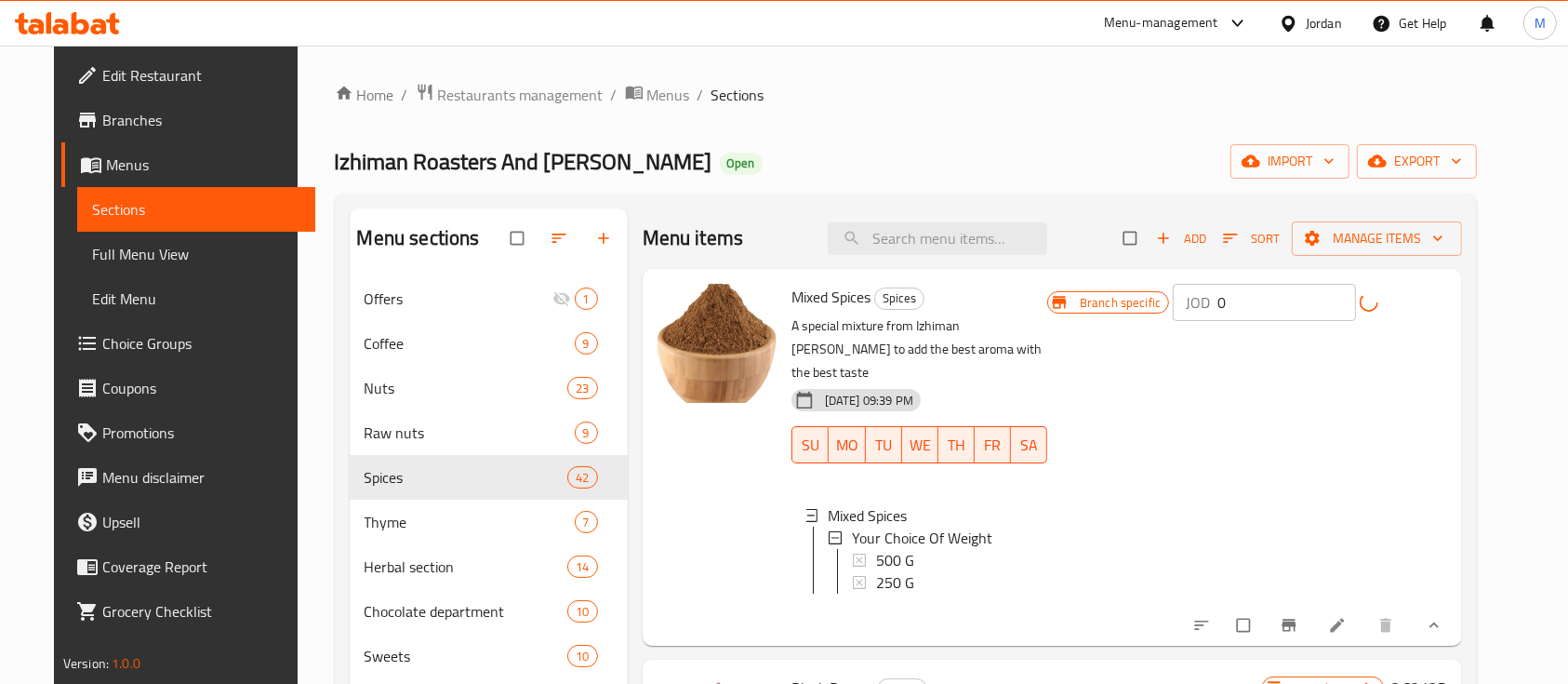
scroll to position [124, 0]
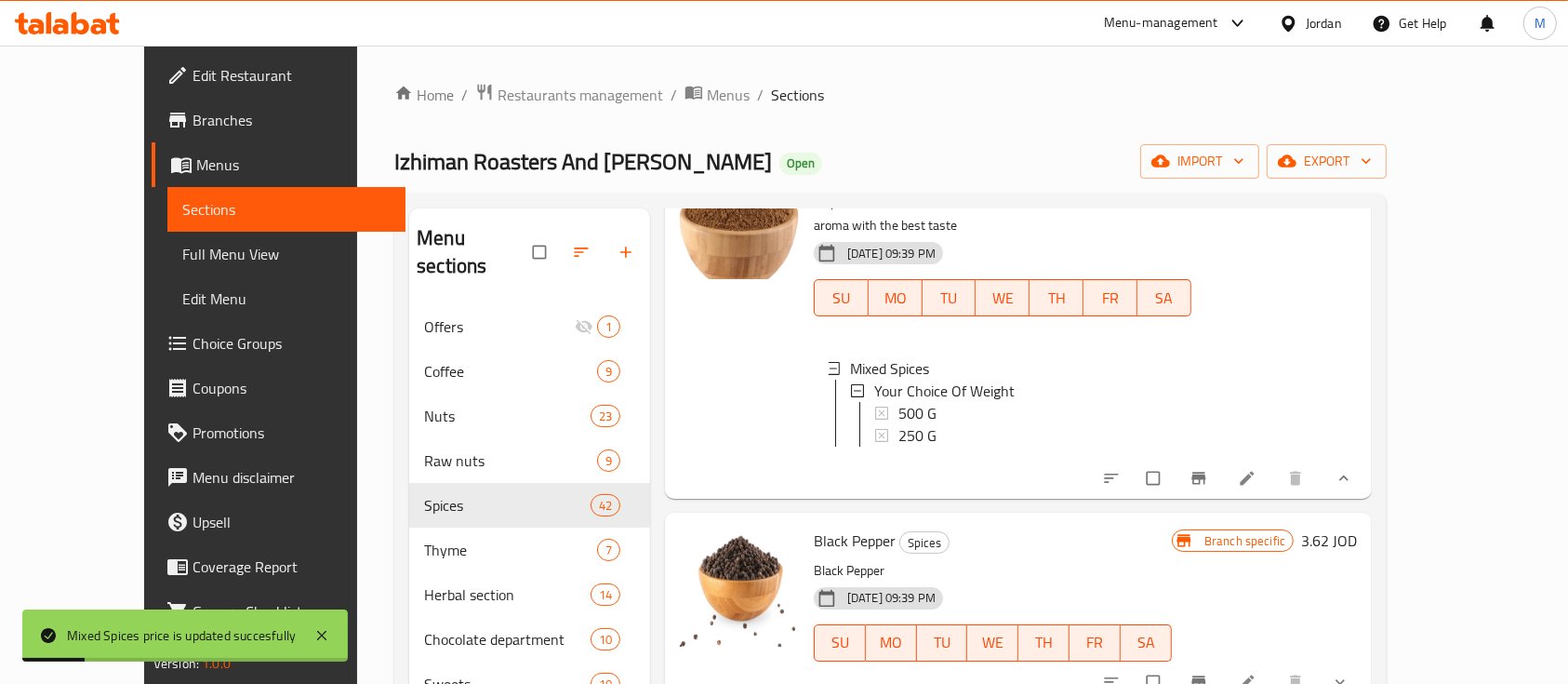
click at [1357, 532] on h6 "3.62 JOD" at bounding box center [1329, 540] width 56 height 26
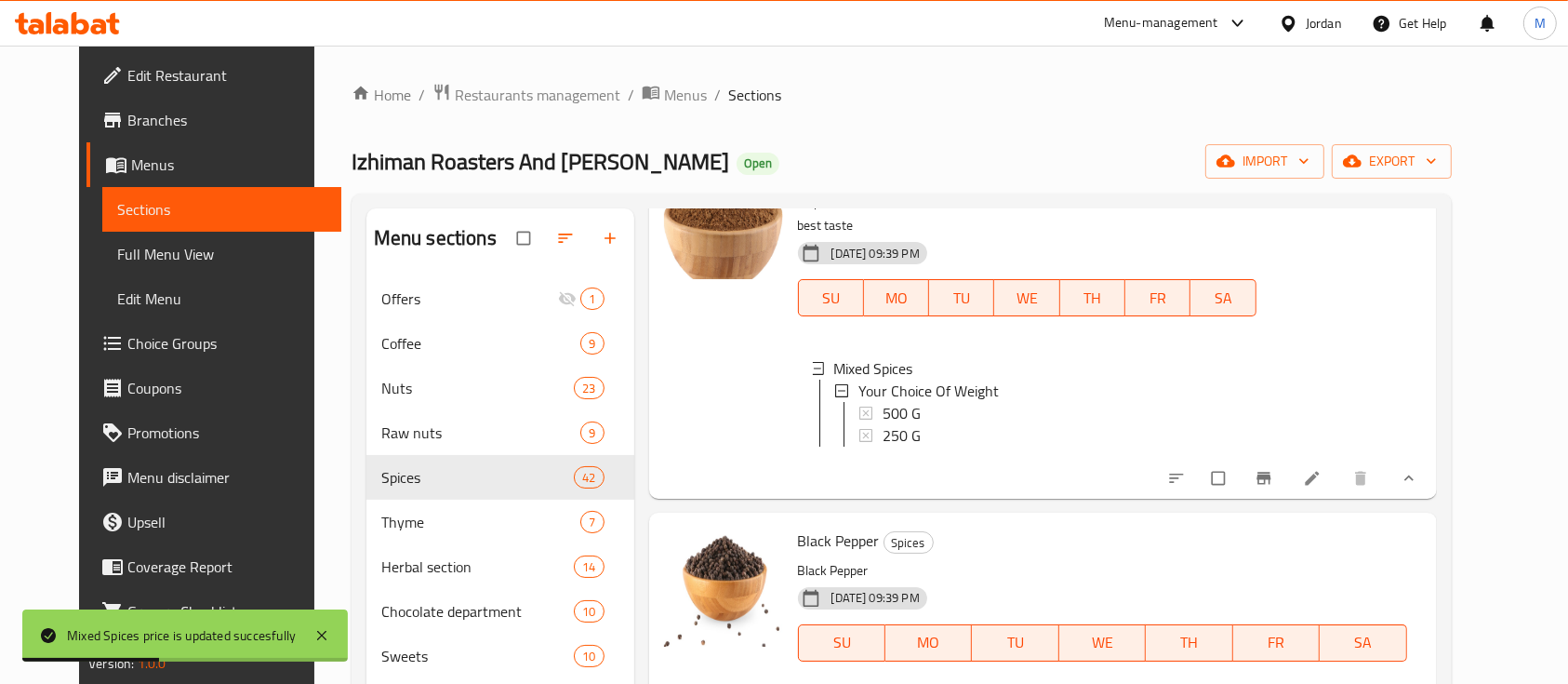
drag, startPoint x: 1269, startPoint y: 539, endPoint x: 1186, endPoint y: 546, distance: 83.3
type input "0"
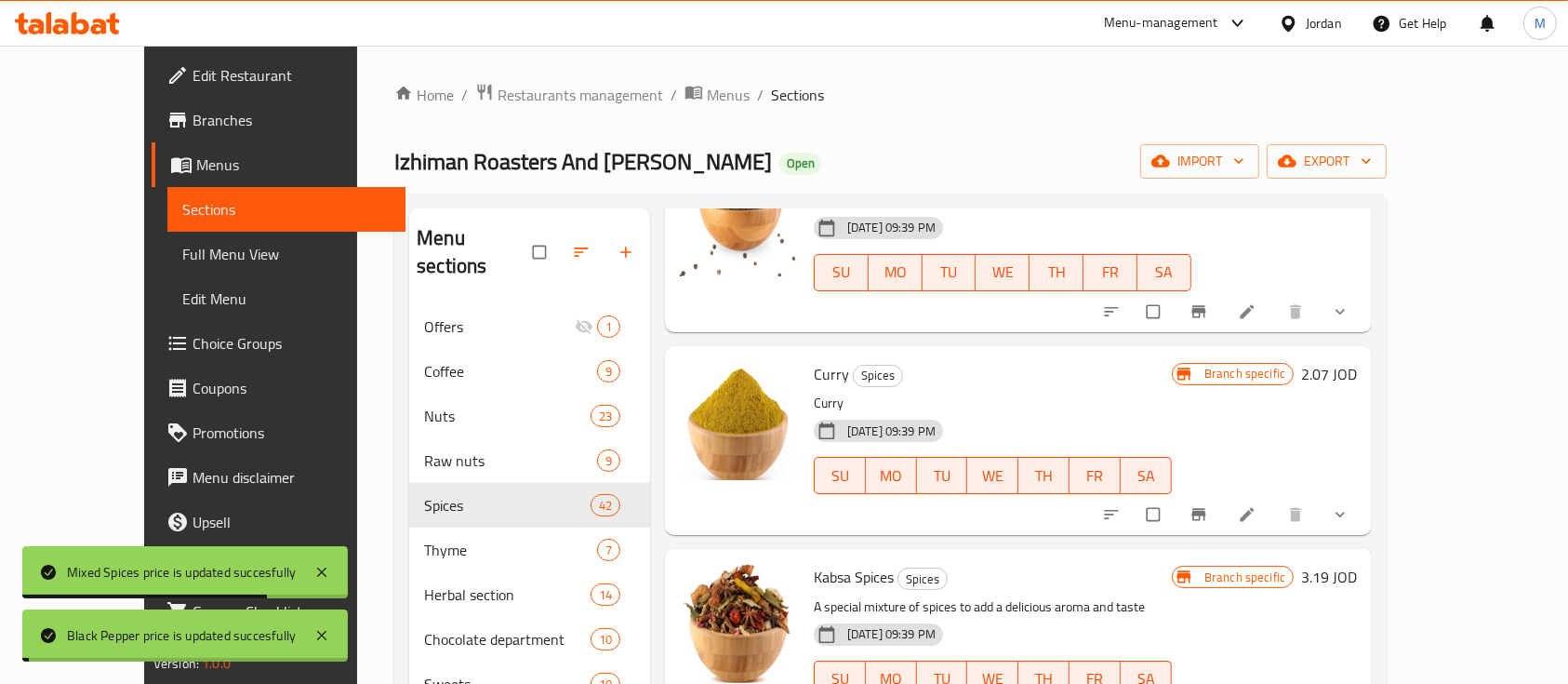
scroll to position [495, 0]
click at [1357, 370] on h6 "2.07 JOD" at bounding box center [1329, 372] width 56 height 26
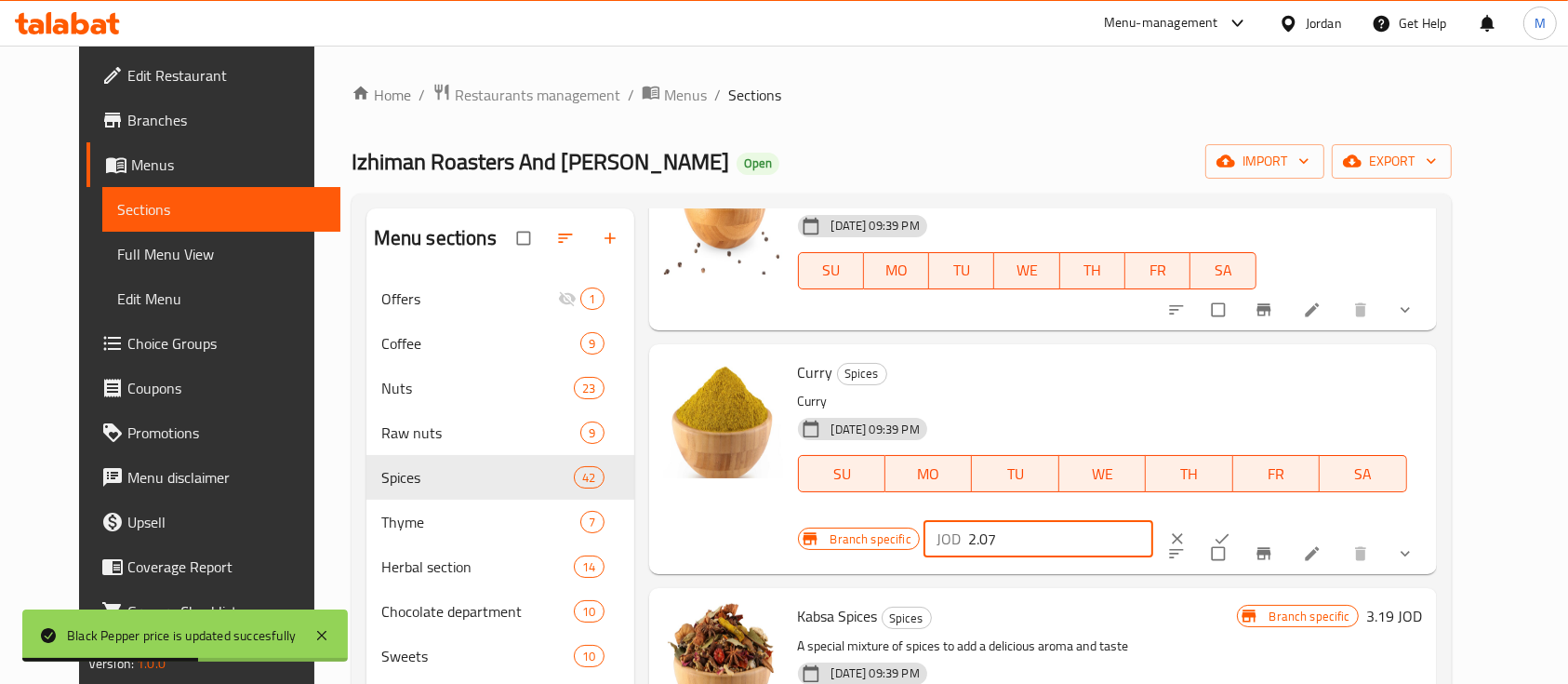
drag, startPoint x: 1288, startPoint y: 375, endPoint x: 1203, endPoint y: 379, distance: 85.1
click at [1153, 520] on div "JOD 2.07 ​" at bounding box center [1037, 538] width 229 height 37
type input "0"
click at [1232, 529] on icon "ok" at bounding box center [1222, 538] width 19 height 19
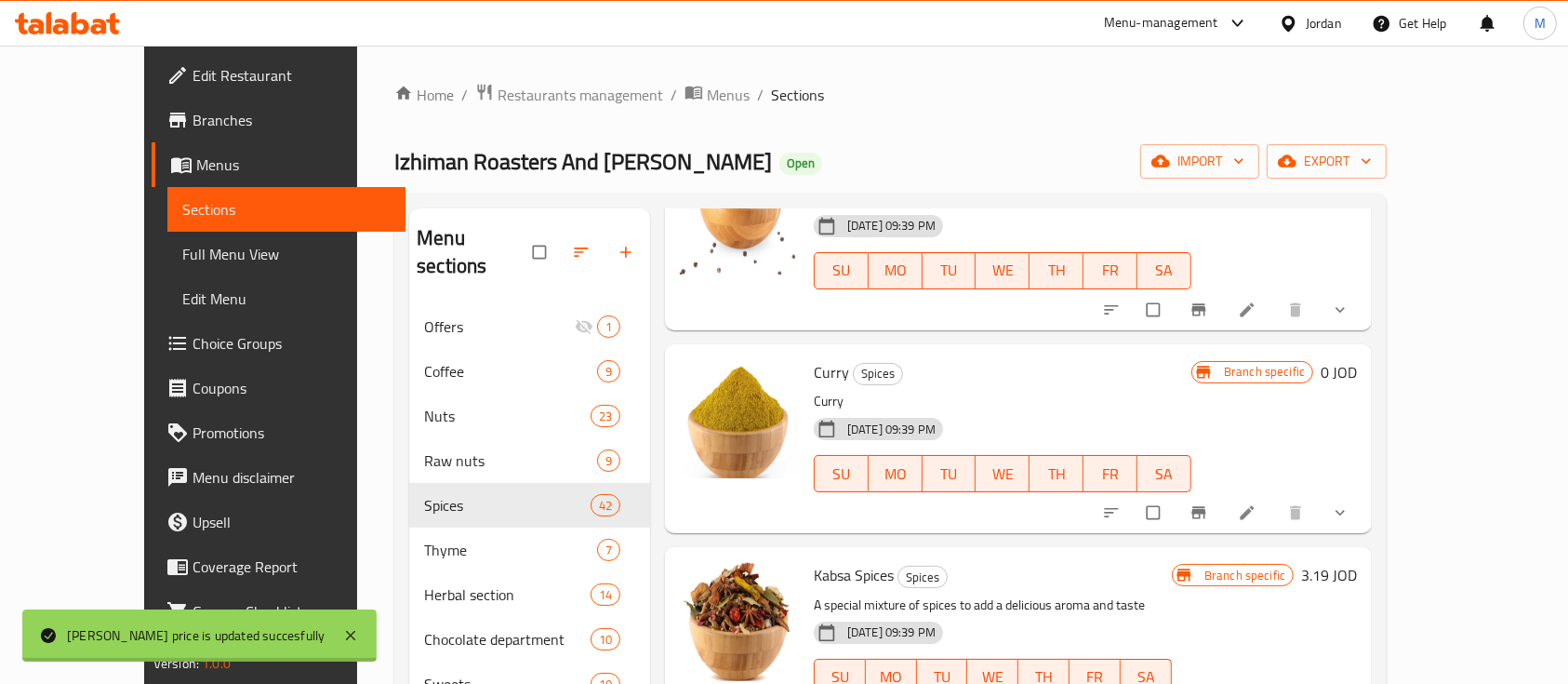
scroll to position [619, 0]
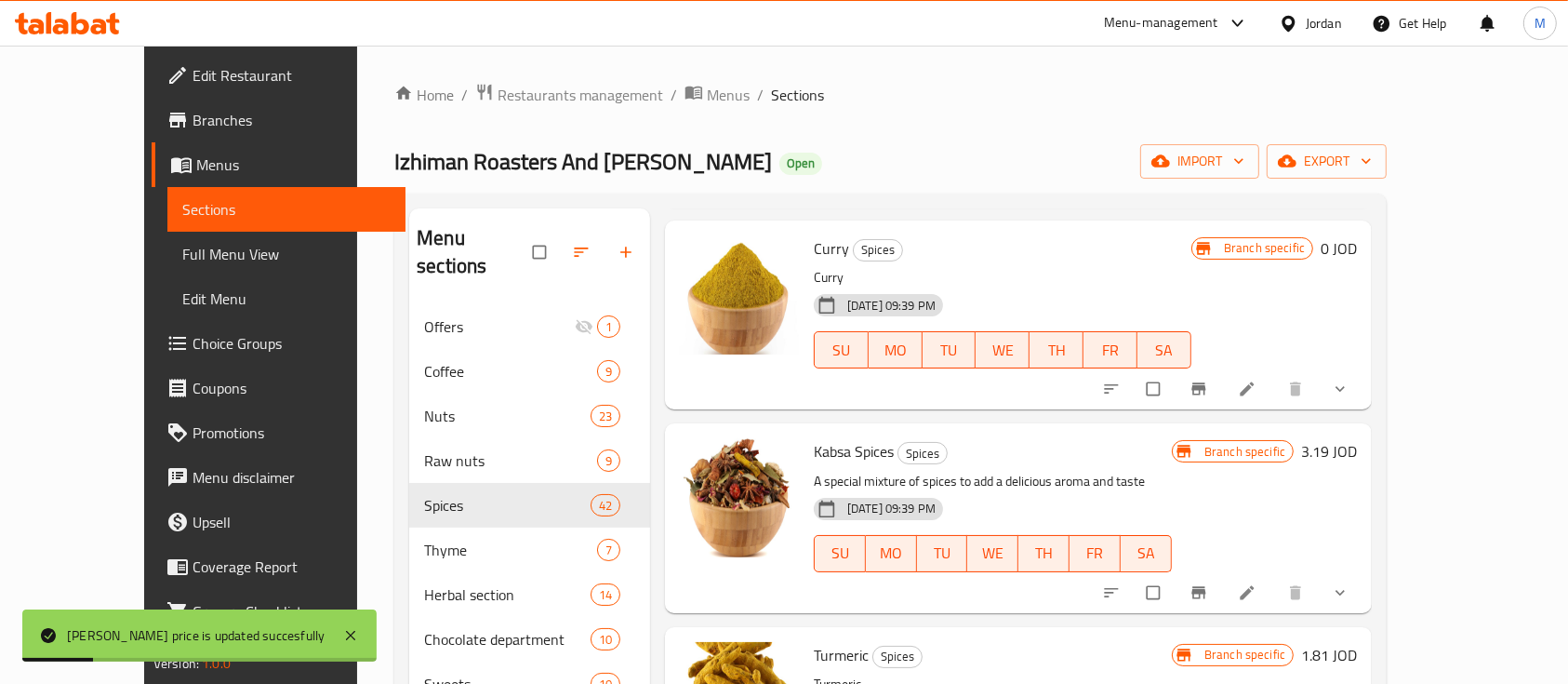
click at [1357, 438] on h6 "3.19 JOD" at bounding box center [1329, 451] width 56 height 26
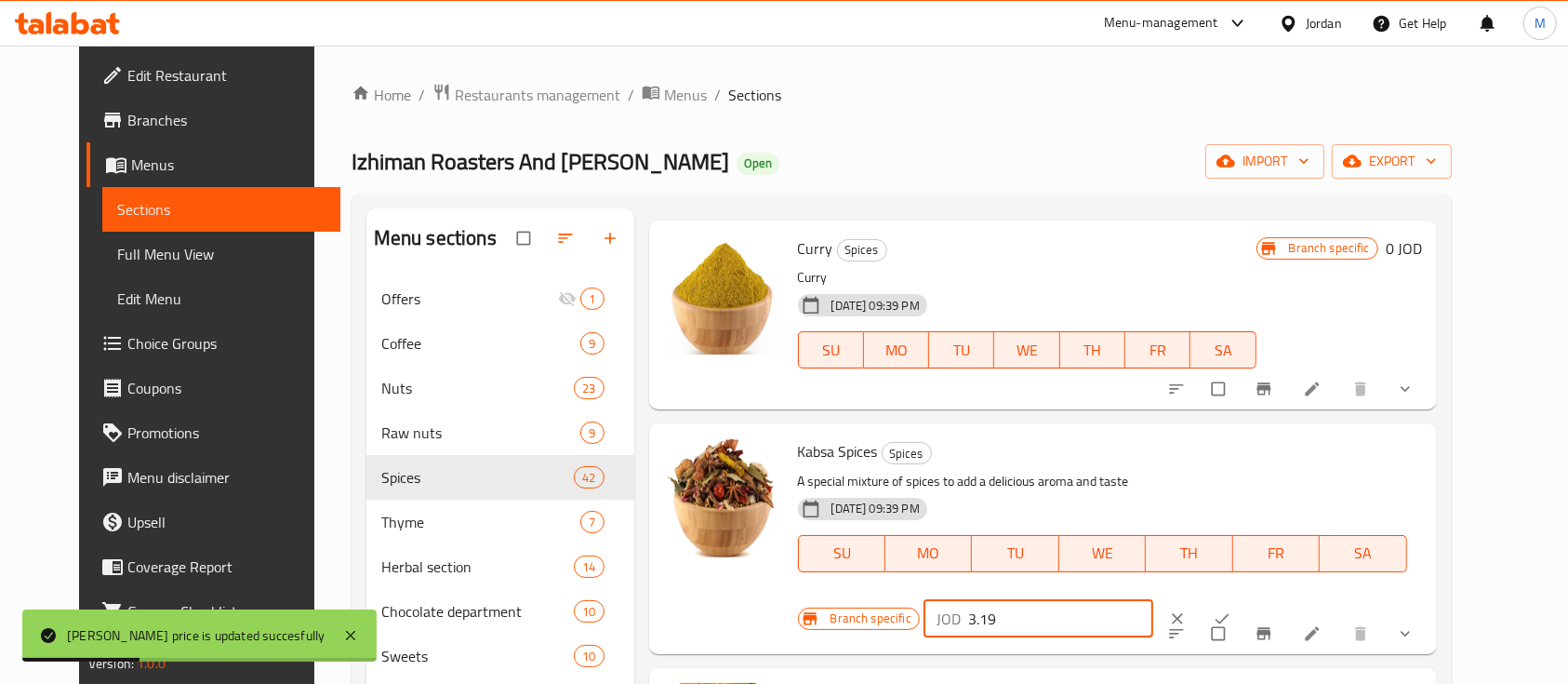
drag, startPoint x: 1265, startPoint y: 465, endPoint x: 1189, endPoint y: 467, distance: 76.0
click at [1153, 600] on div "JOD 3.19 ​" at bounding box center [1037, 617] width 229 height 37
type input "0"
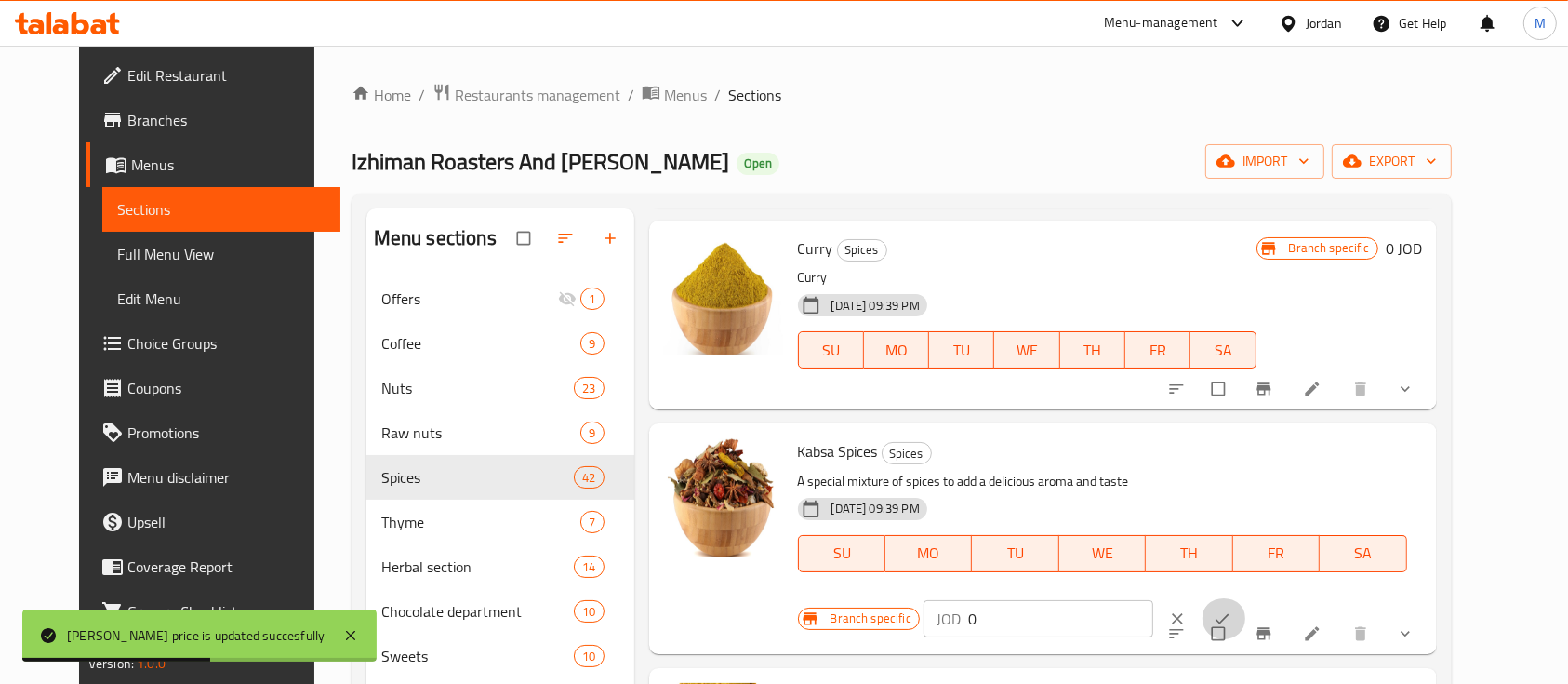
click at [1235, 610] on span "ok" at bounding box center [1224, 618] width 22 height 19
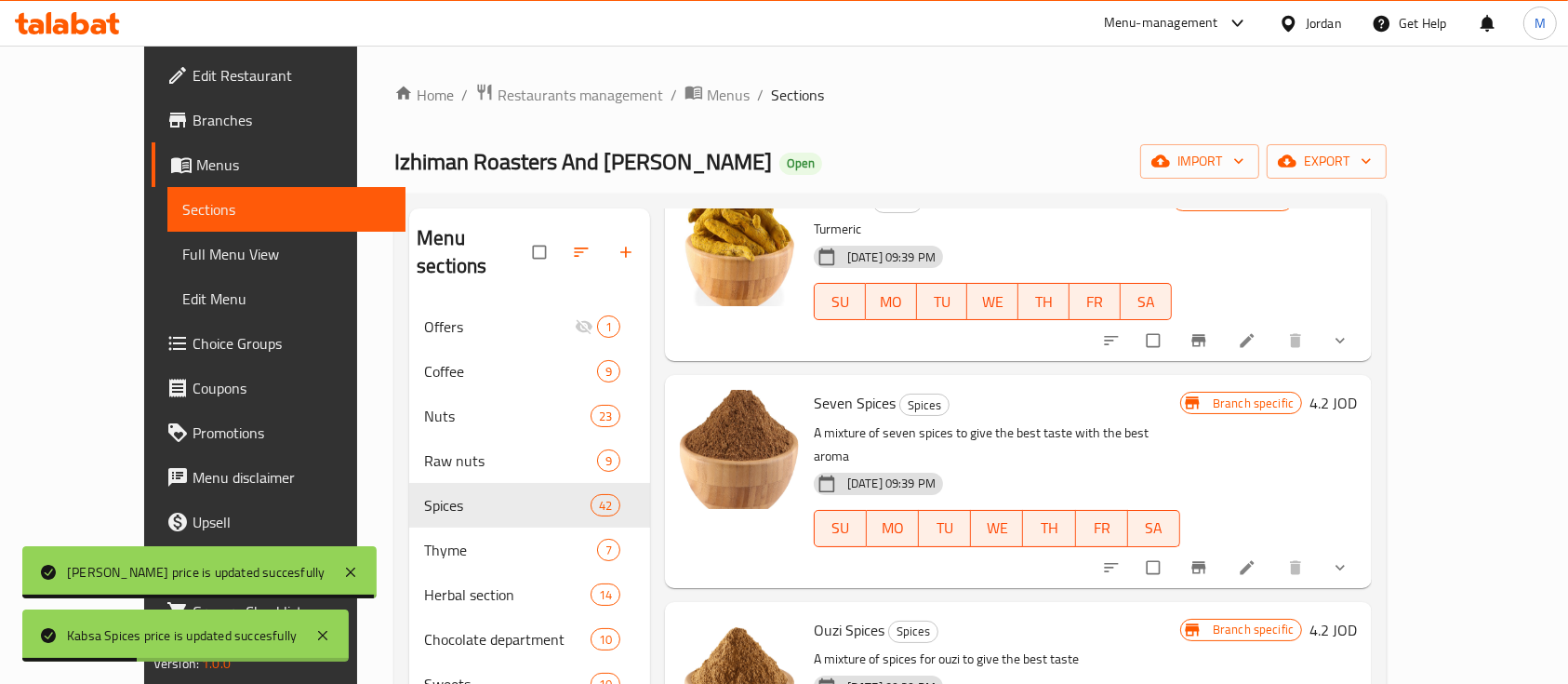
scroll to position [1116, 0]
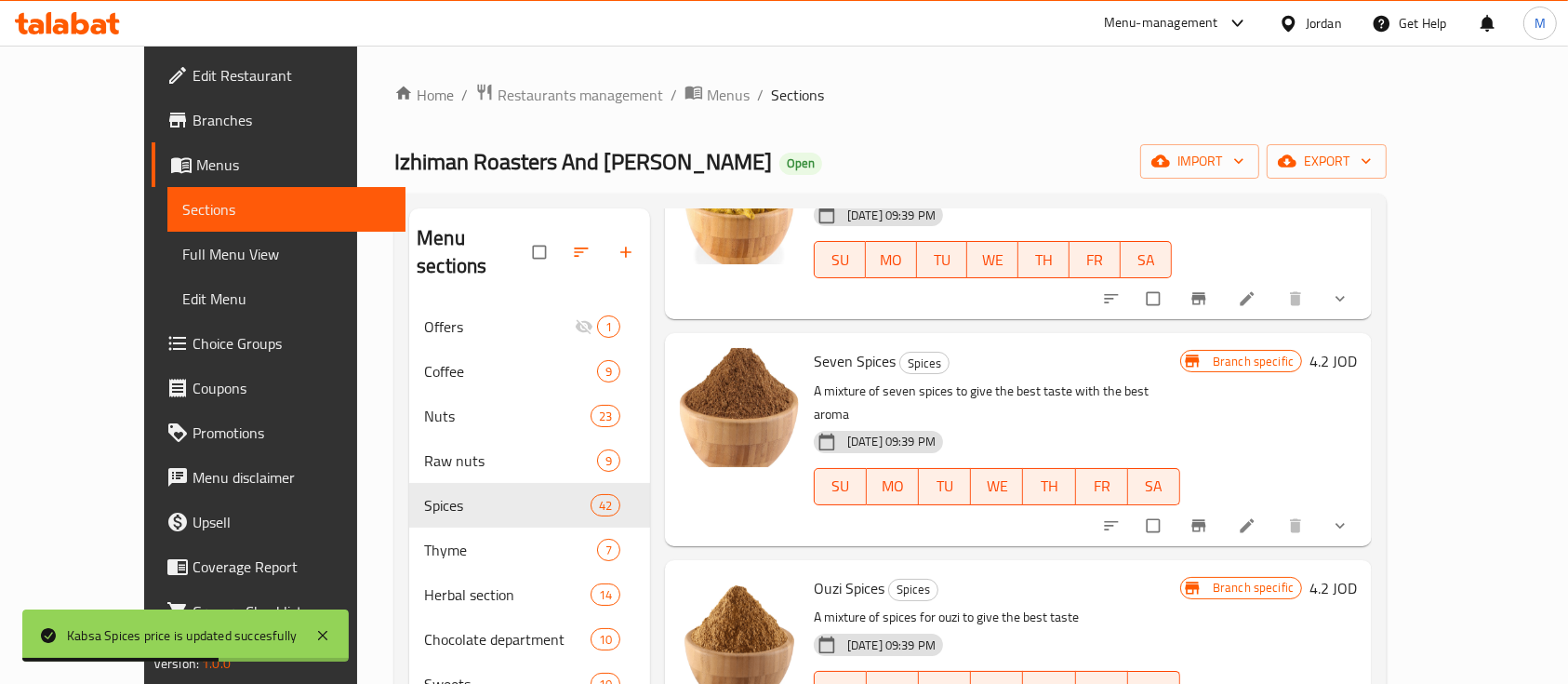
click at [1357, 362] on h6 "4.2 JOD" at bounding box center [1333, 360] width 48 height 26
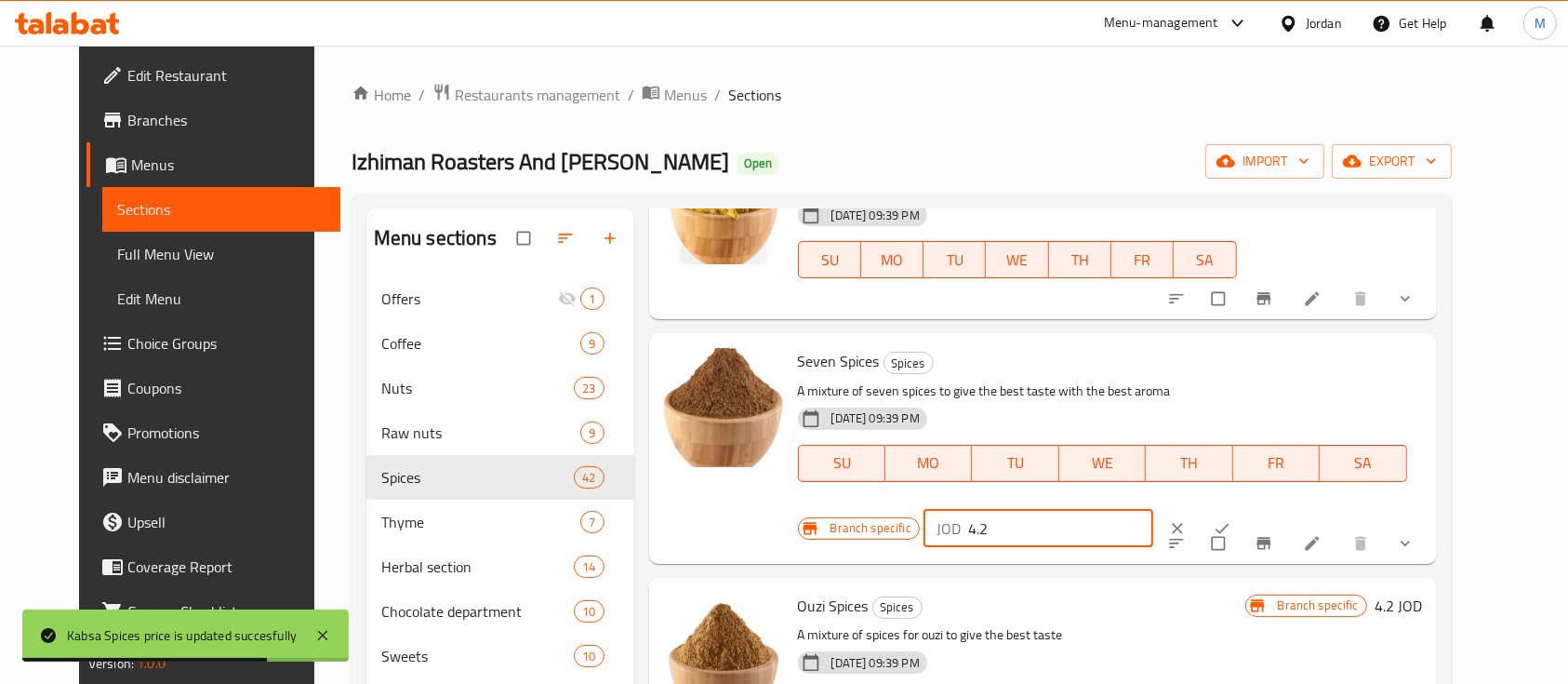
drag, startPoint x: 1262, startPoint y: 376, endPoint x: 1145, endPoint y: 376, distance: 117.0
click at [1145, 508] on div "Branch specific JOD 4.2 ​" at bounding box center [1033, 528] width 470 height 41
type input "0"
click at [1246, 508] on button "ok" at bounding box center [1224, 528] width 45 height 41
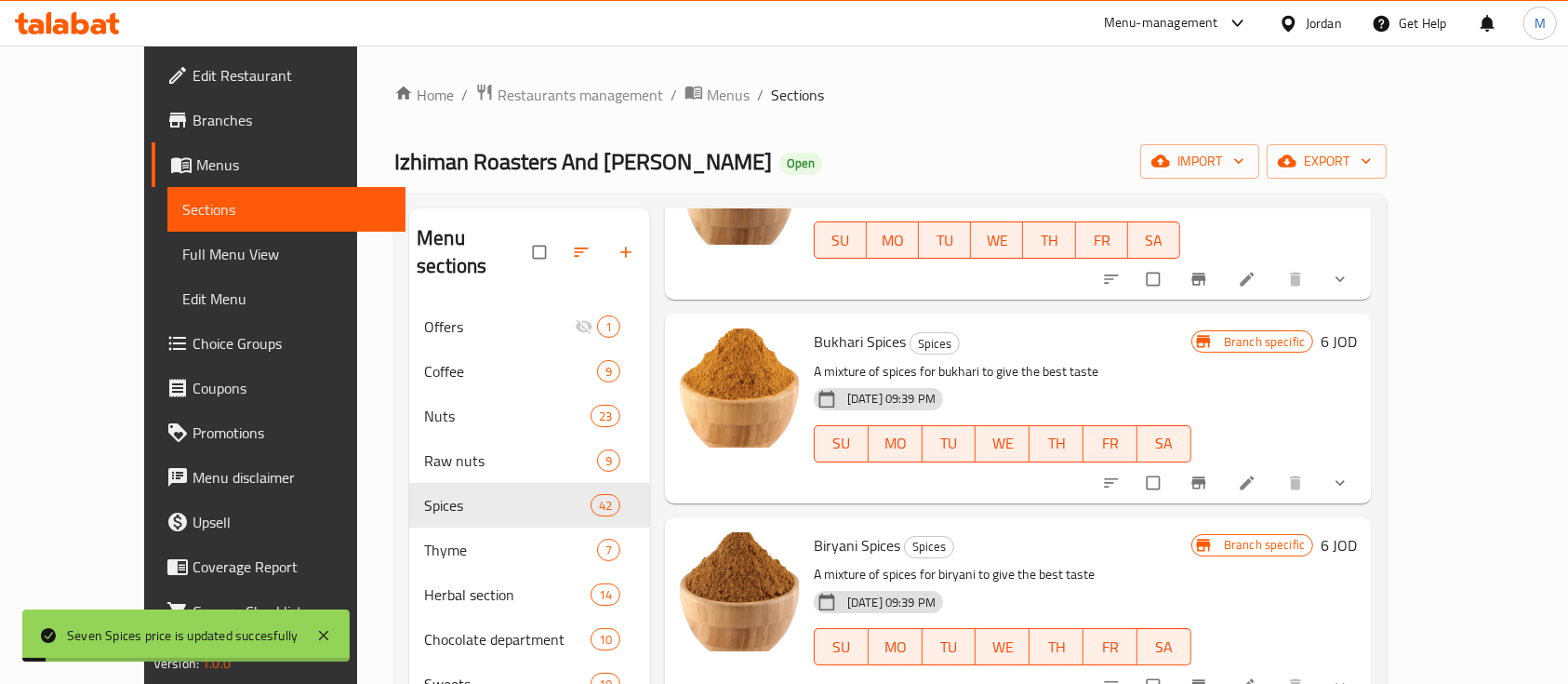
scroll to position [1588, 0]
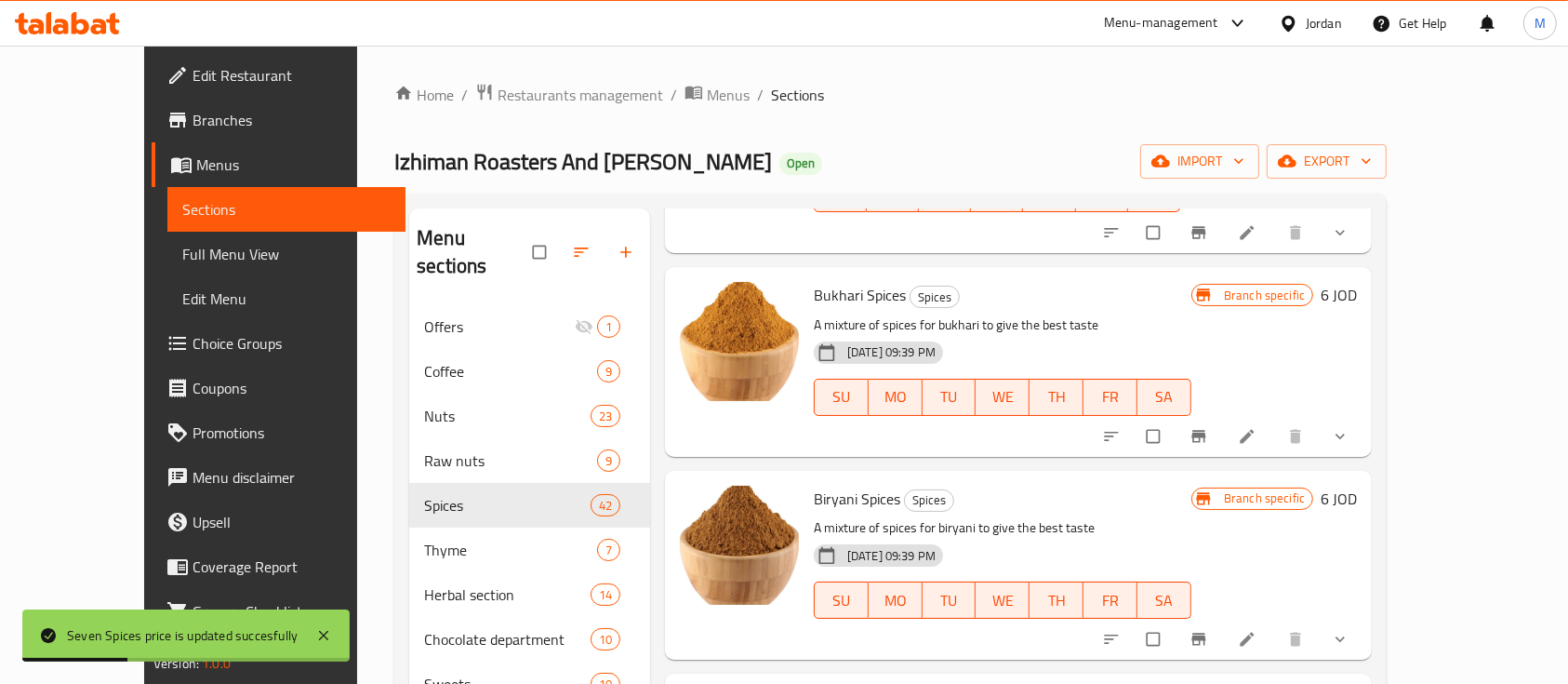
click at [1357, 487] on h6 "6 JOD" at bounding box center [1339, 498] width 37 height 26
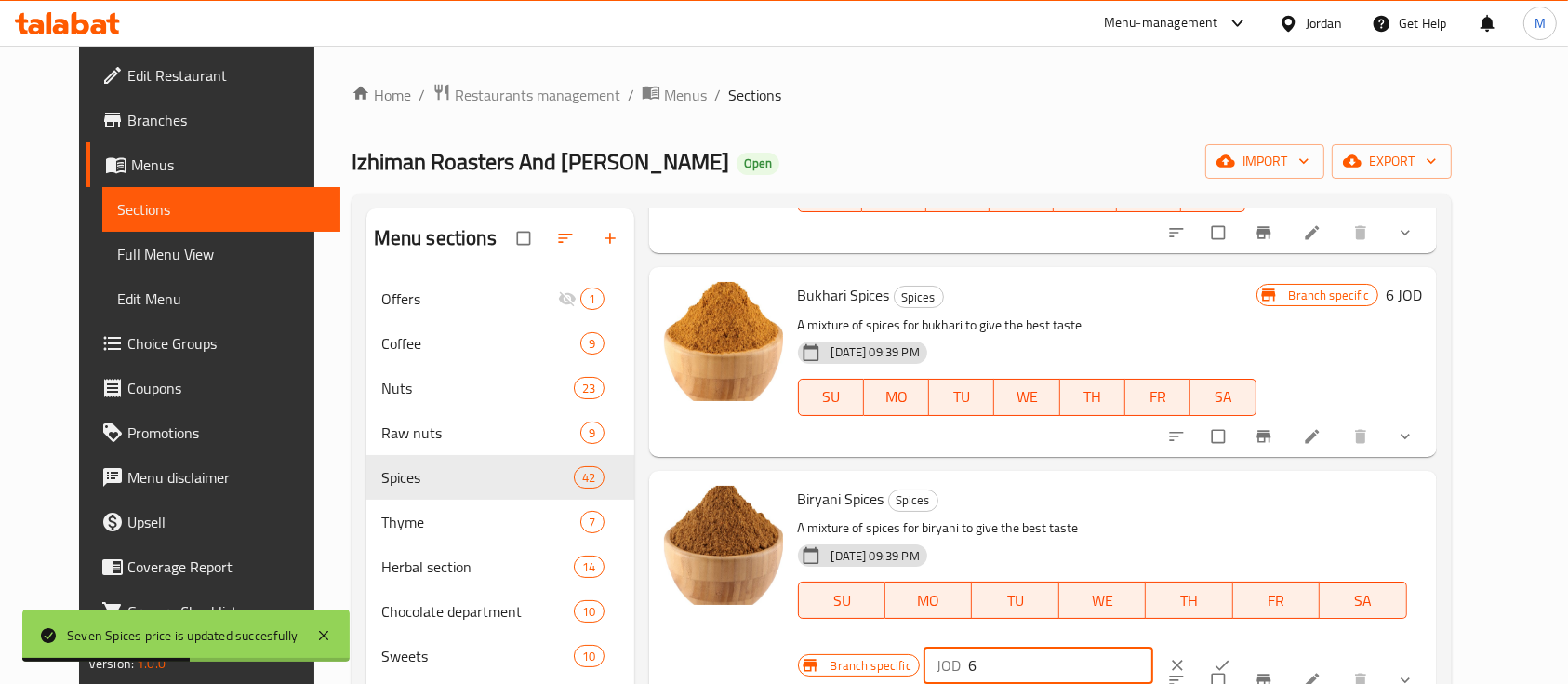
drag, startPoint x: 1249, startPoint y: 505, endPoint x: 1196, endPoint y: 511, distance: 53.3
click at [1153, 646] on div "JOD 6 ​" at bounding box center [1037, 664] width 229 height 37
type input "0"
click at [1232, 656] on icon "ok" at bounding box center [1222, 665] width 19 height 19
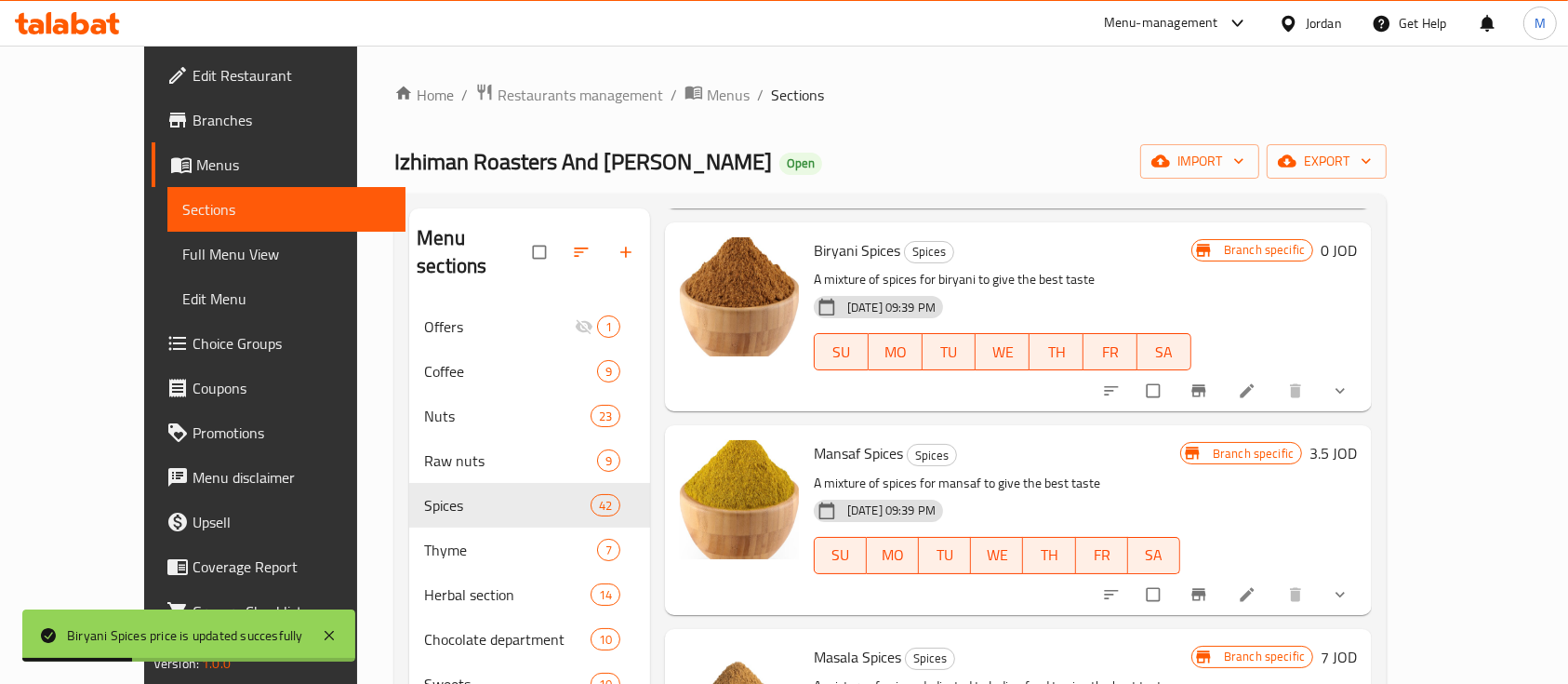
scroll to position [1961, 0]
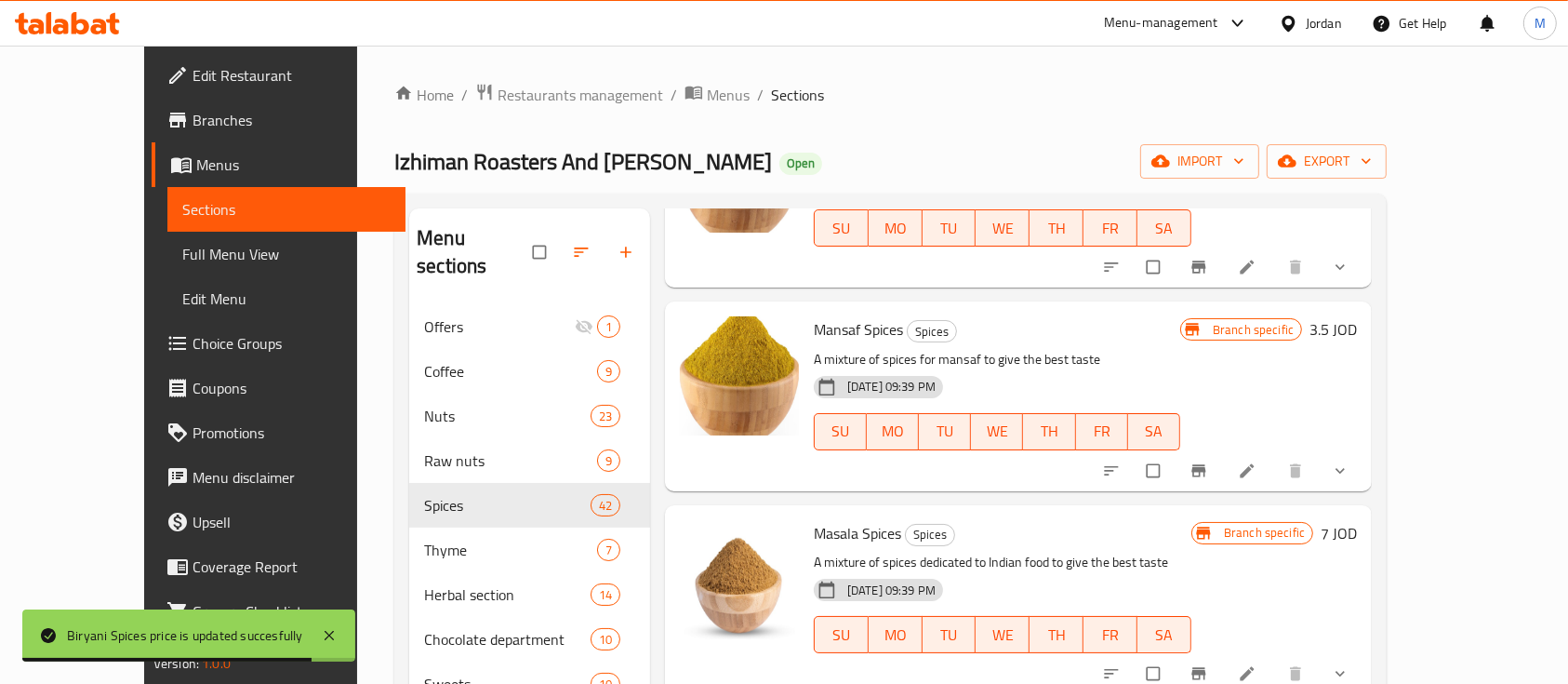
click at [1357, 331] on h6 "3.5 JOD" at bounding box center [1333, 330] width 48 height 26
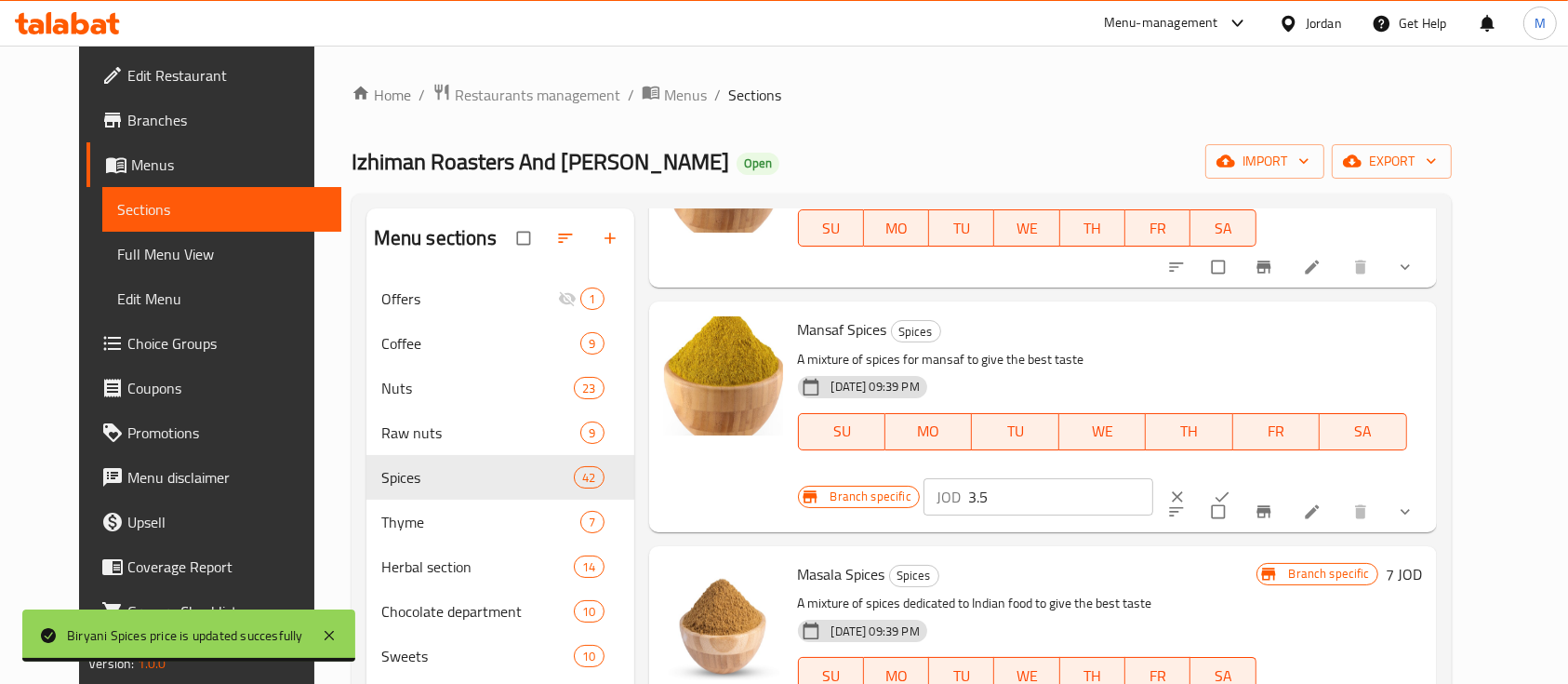
drag, startPoint x: 1262, startPoint y: 338, endPoint x: 1170, endPoint y: 342, distance: 92.1
click at [1170, 477] on div "Branch specific JOD 3.5 ​" at bounding box center [1033, 496] width 470 height 41
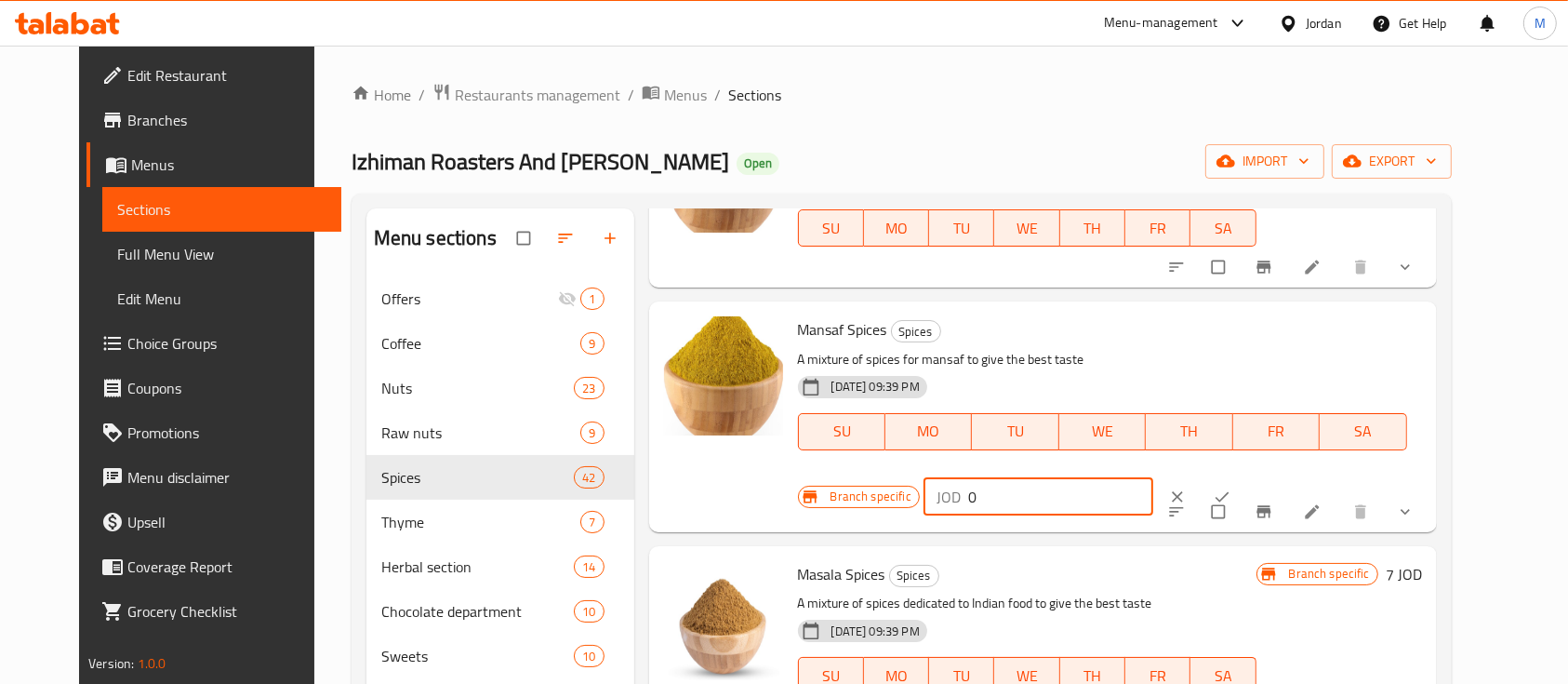
type input "0"
click at [1232, 487] on icon "ok" at bounding box center [1222, 496] width 19 height 19
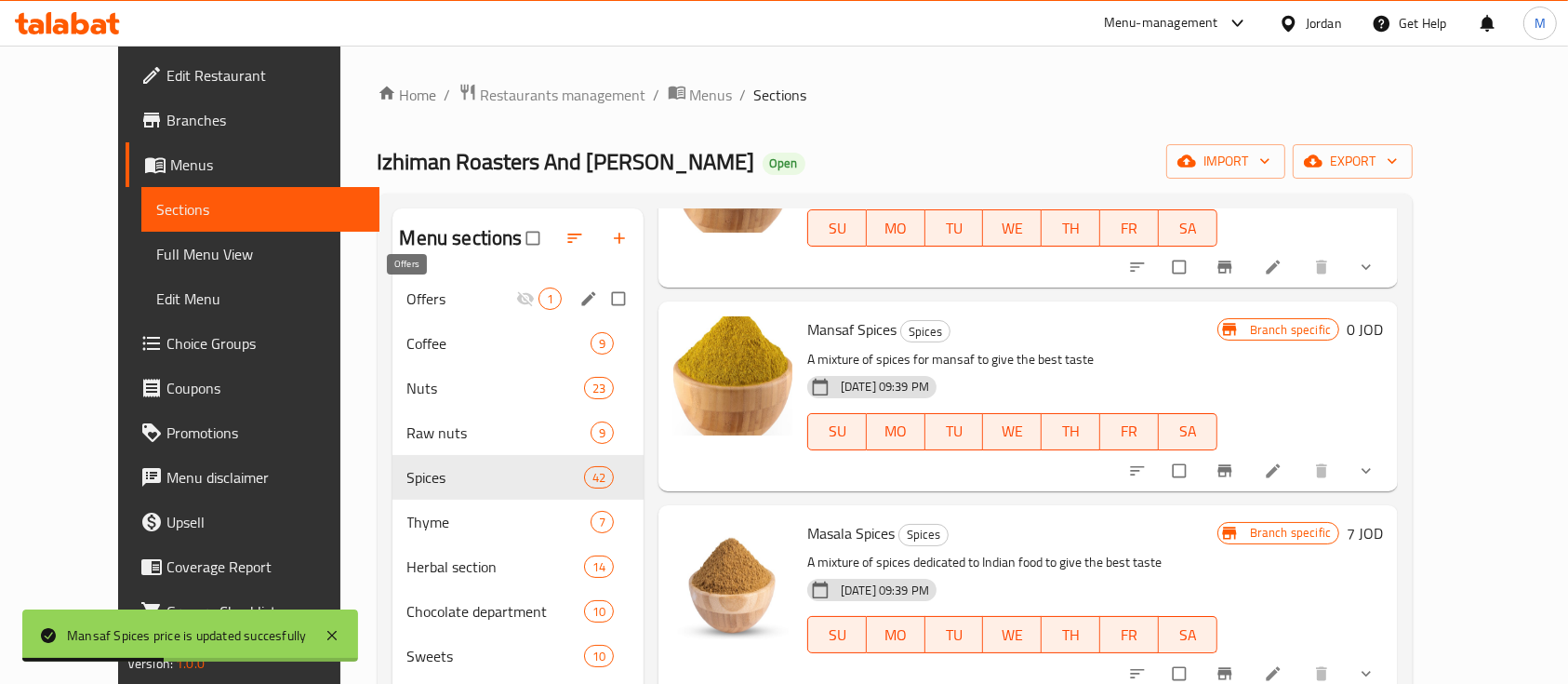
click at [407, 288] on span "Offers" at bounding box center [461, 299] width 109 height 22
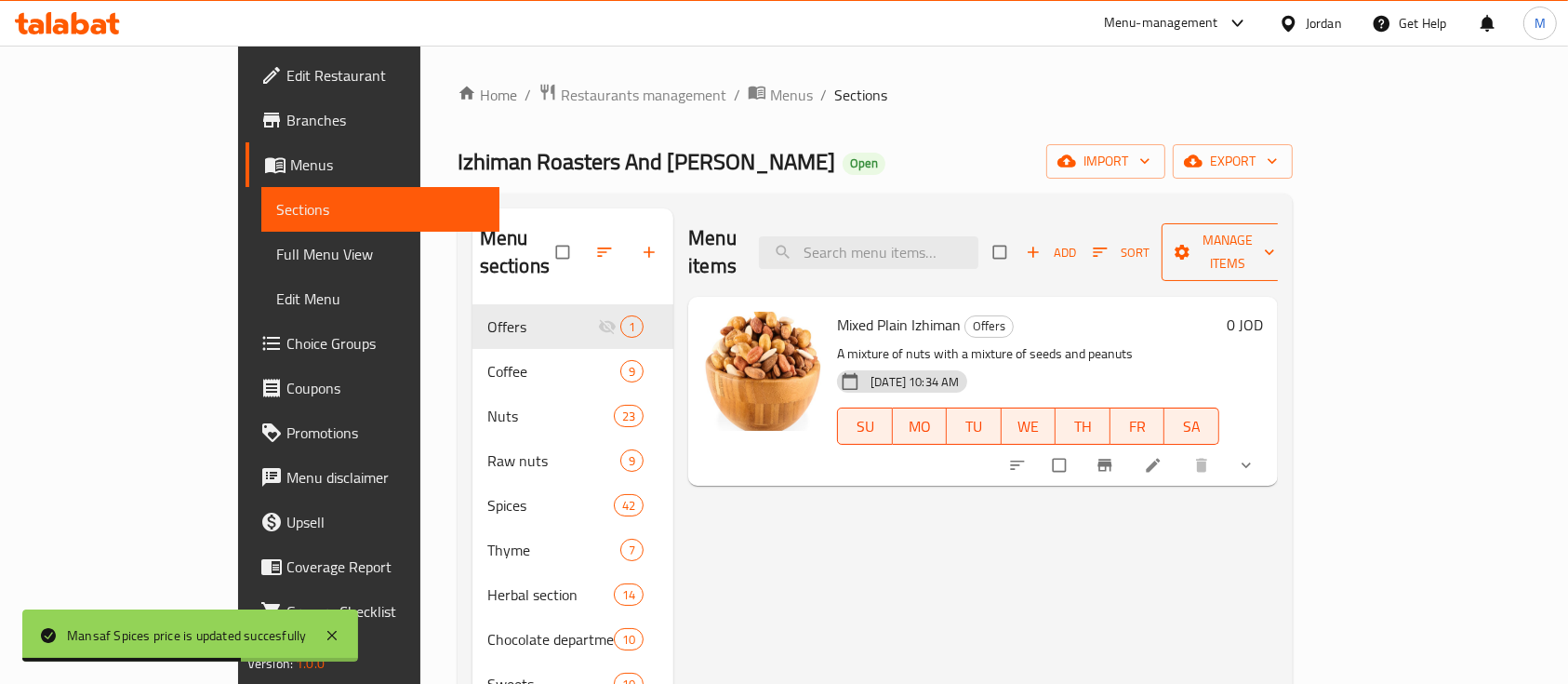
click at [1278, 230] on span "Manage items" at bounding box center [1227, 252] width 102 height 47
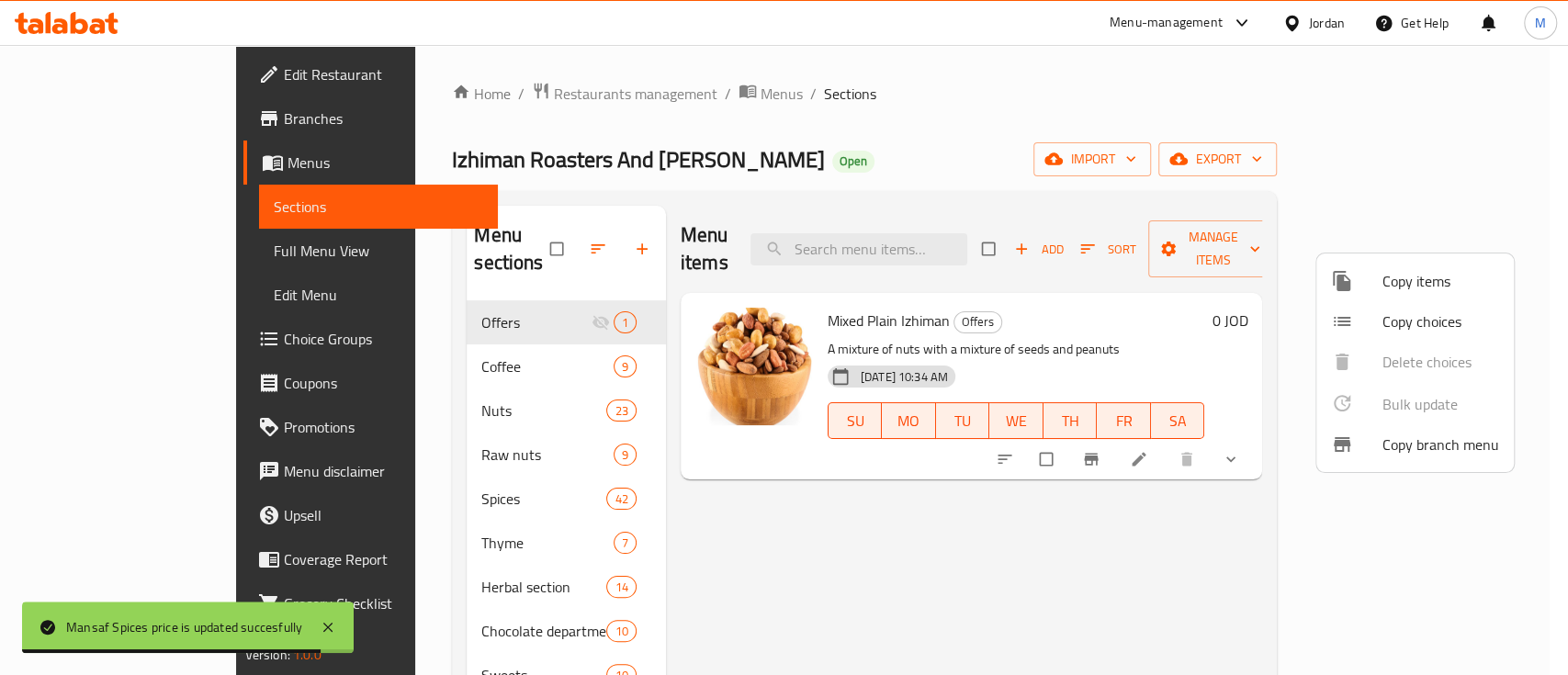
click at [1436, 289] on span "Copy items" at bounding box center [1440, 280] width 117 height 22
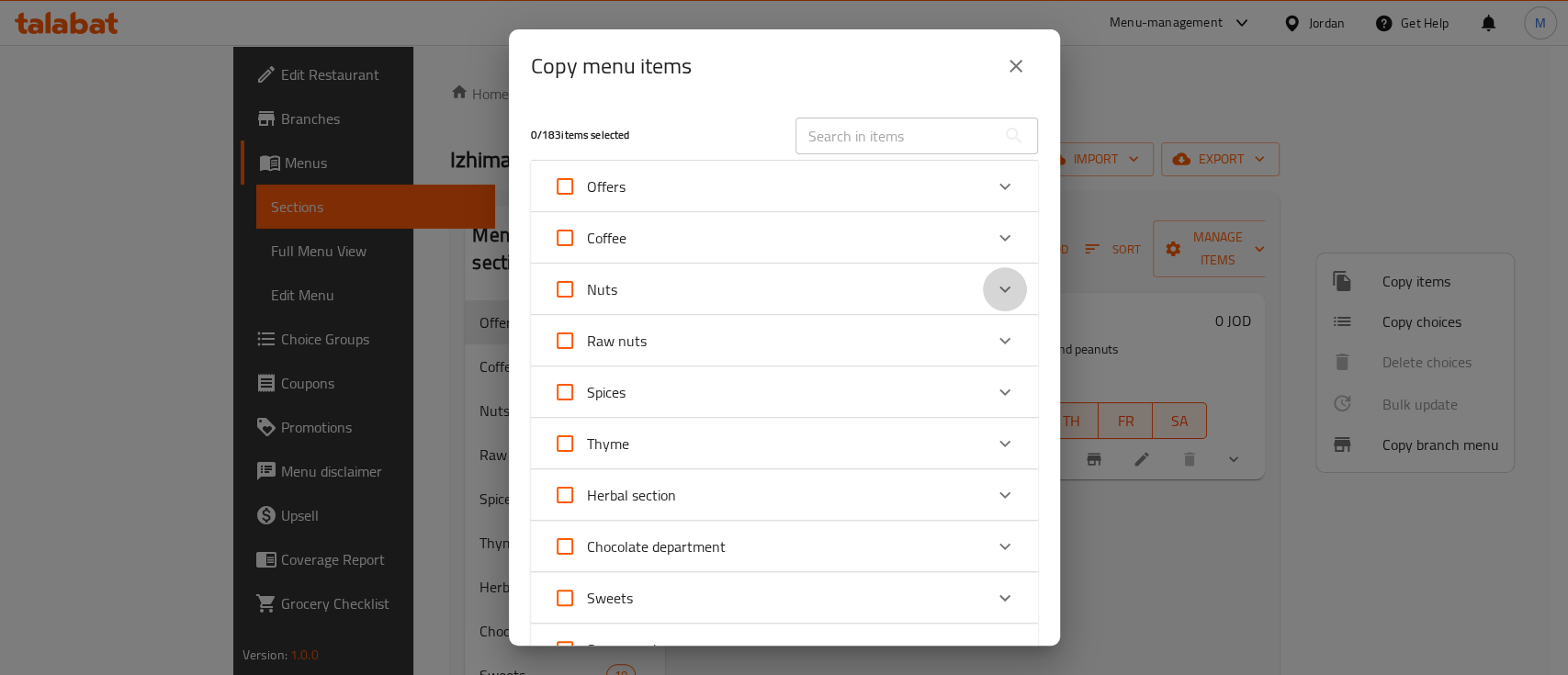
click at [999, 292] on icon "Expand" at bounding box center [1004, 289] width 11 height 7
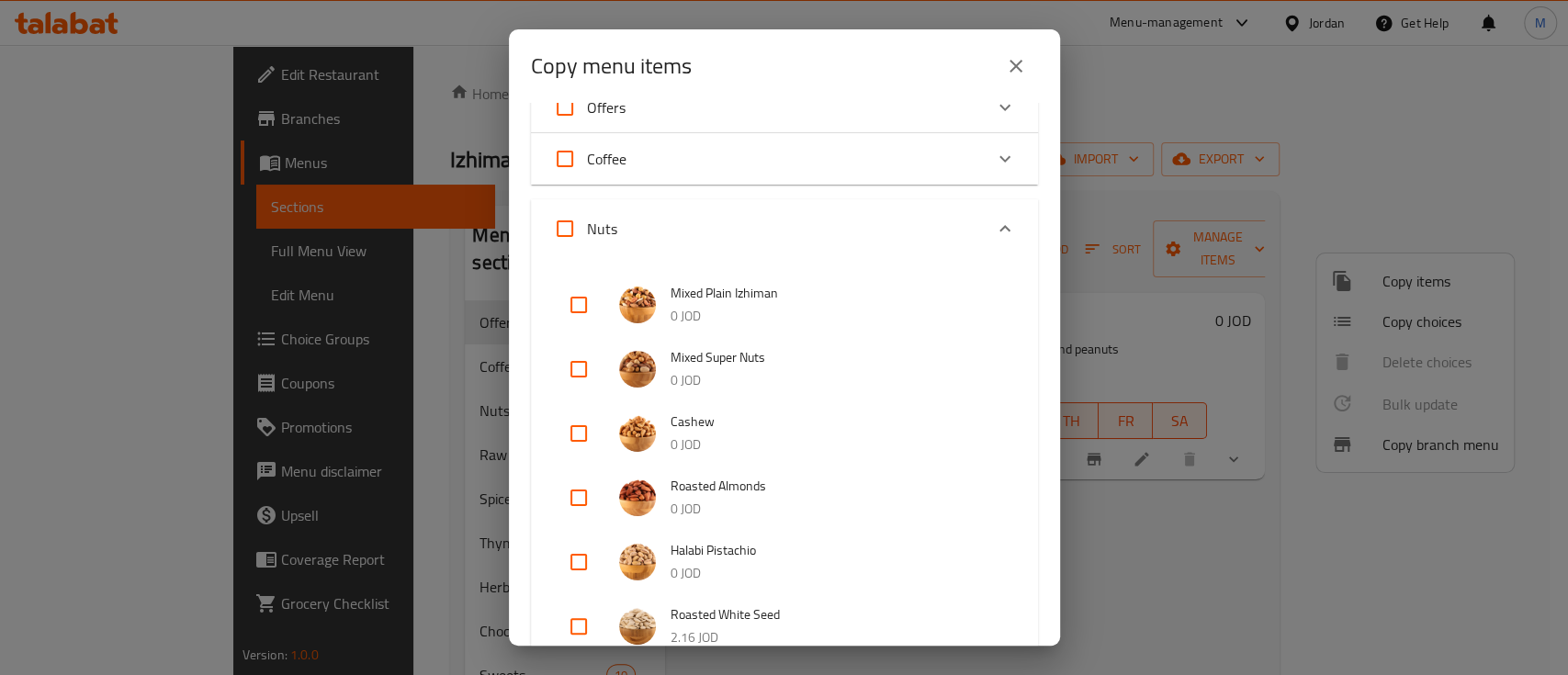
scroll to position [122, 0]
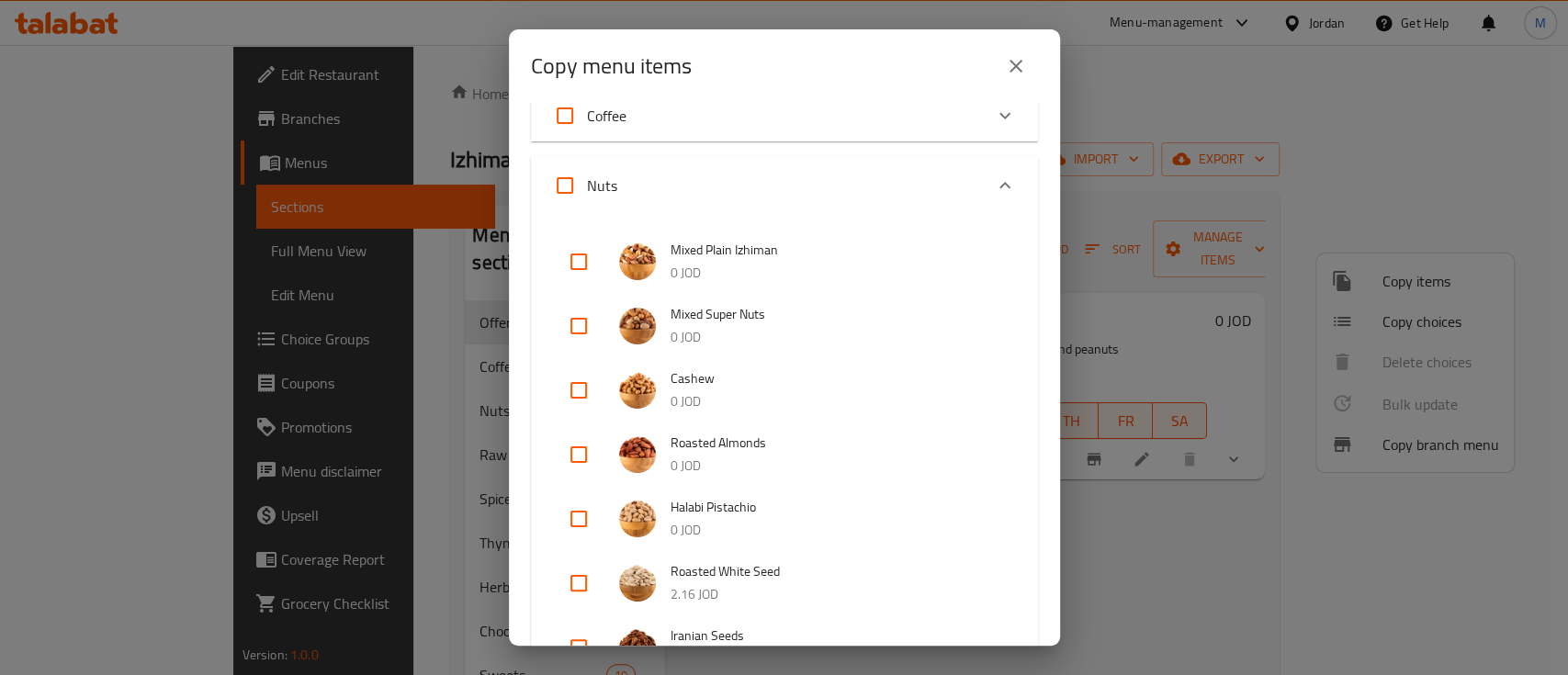
click at [580, 324] on input "checkbox" at bounding box center [578, 325] width 44 height 44
checkbox input "true"
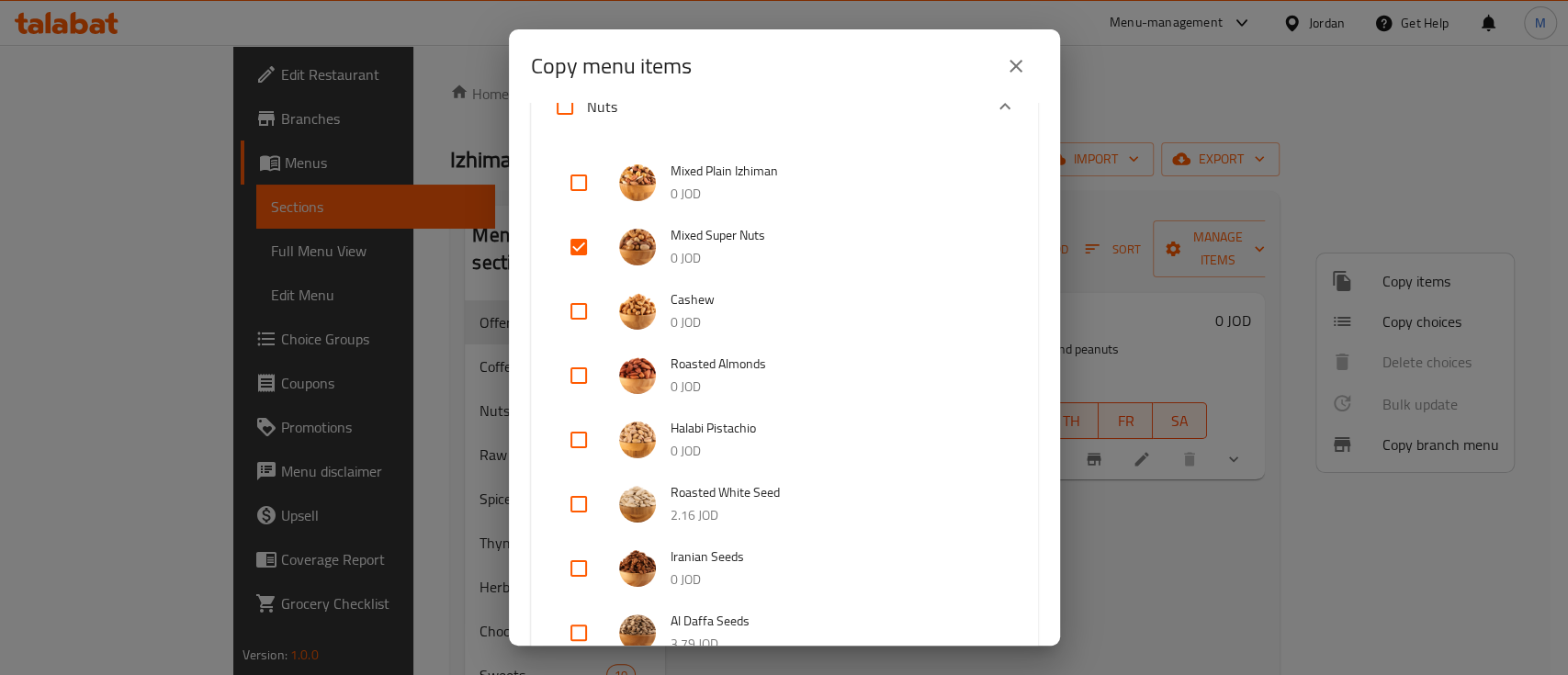
scroll to position [244, 0]
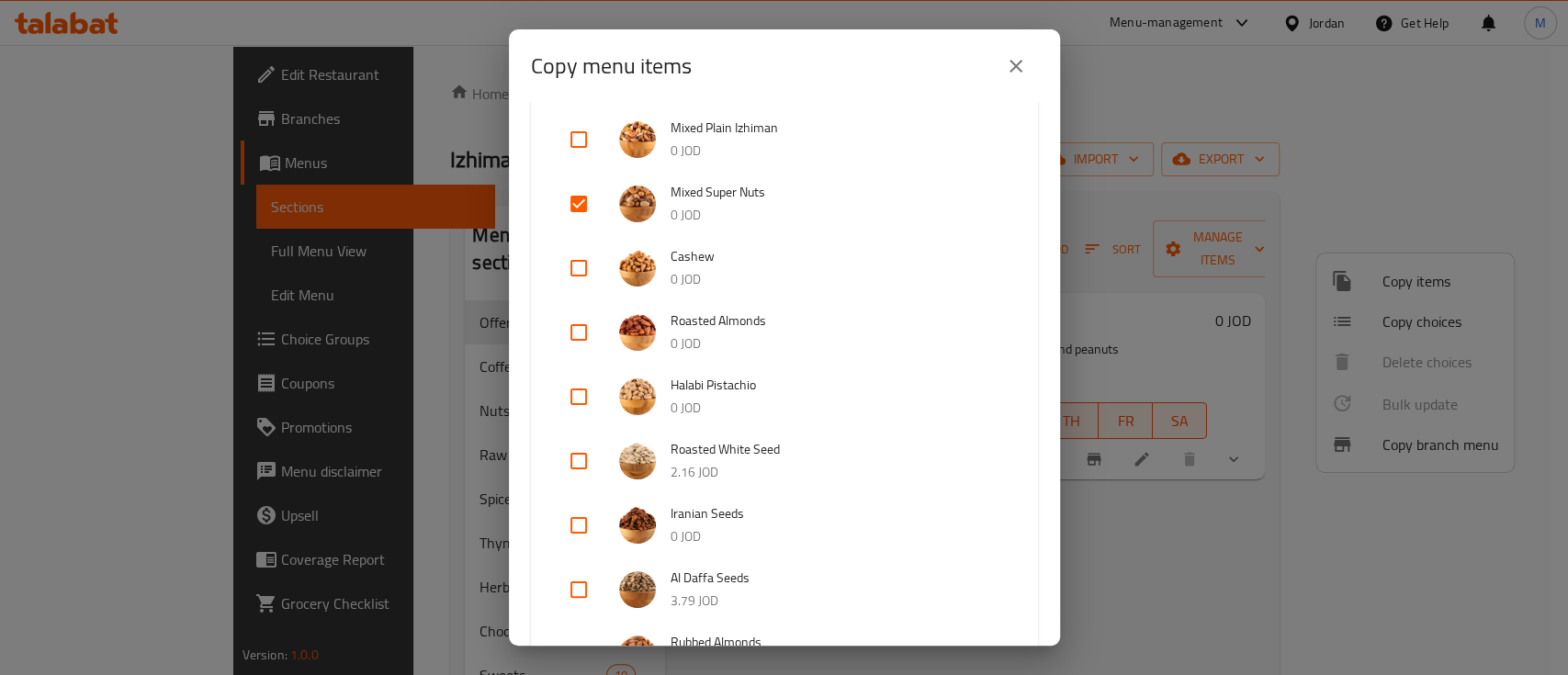
click at [591, 523] on input "checkbox" at bounding box center [578, 524] width 44 height 44
checkbox input "true"
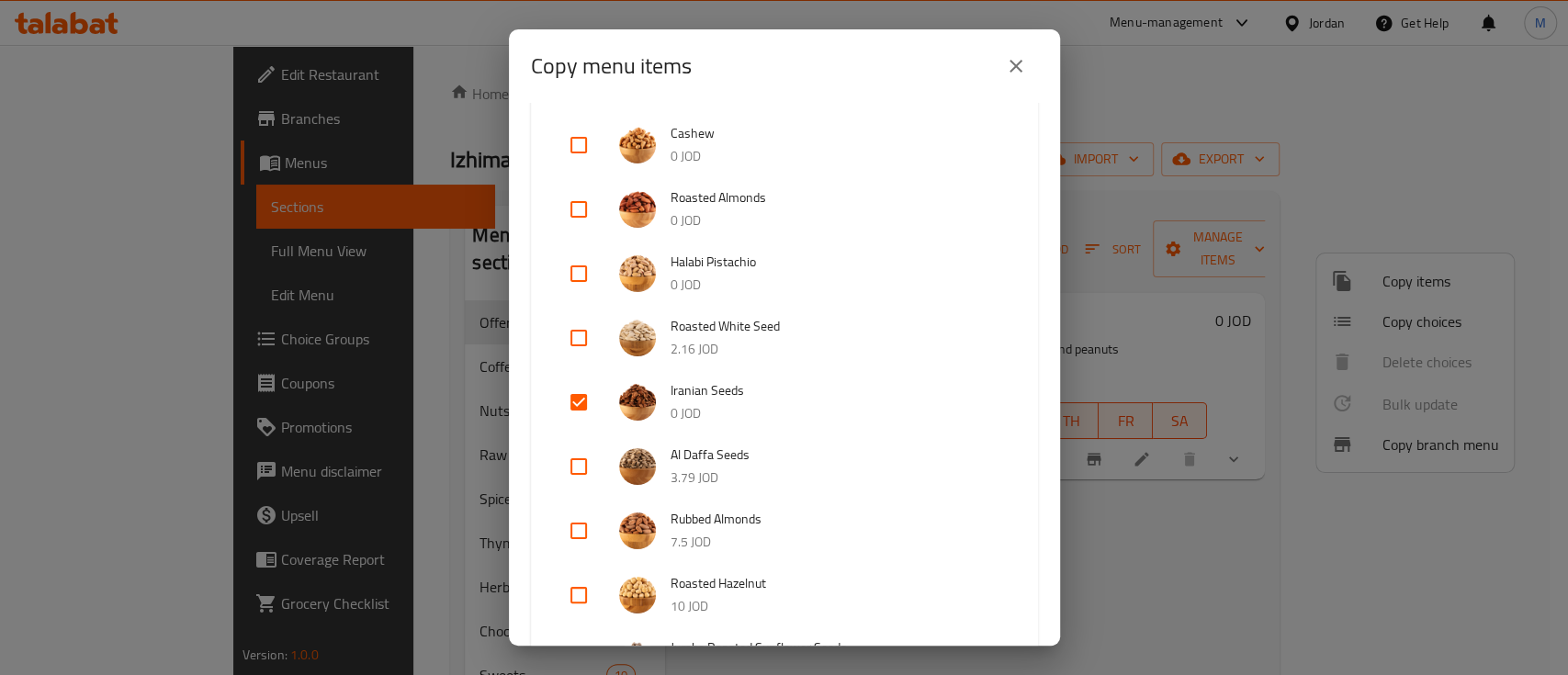
scroll to position [489, 0]
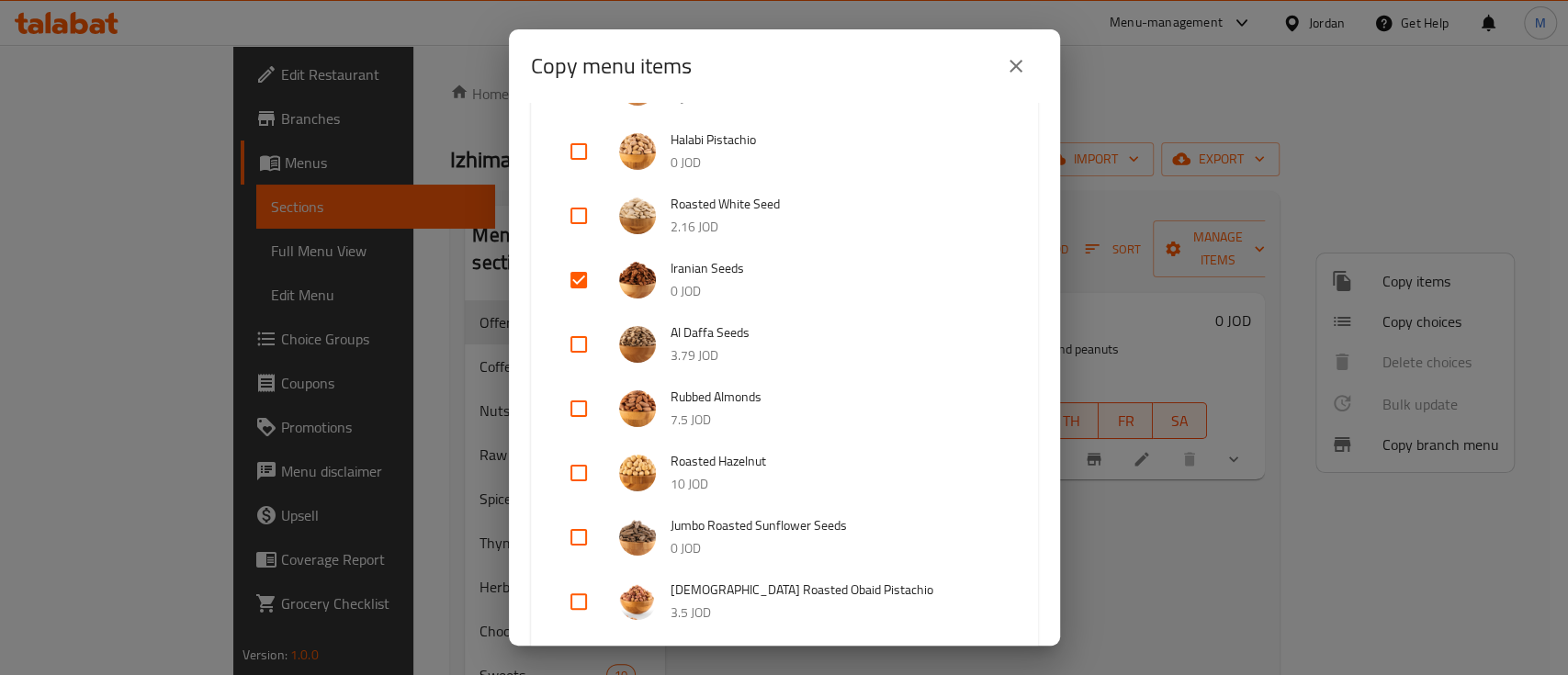
click at [577, 542] on input "checkbox" at bounding box center [578, 537] width 44 height 44
checkbox input "true"
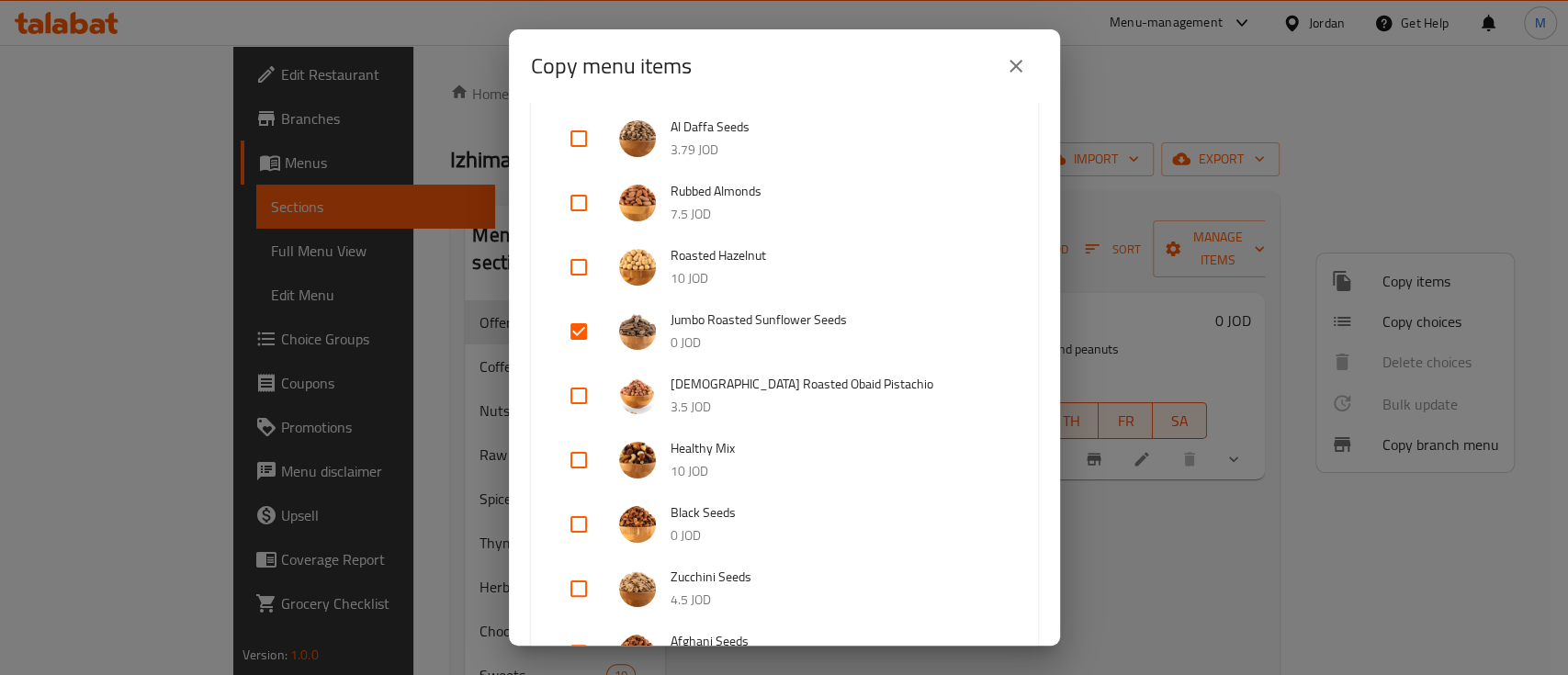
scroll to position [735, 0]
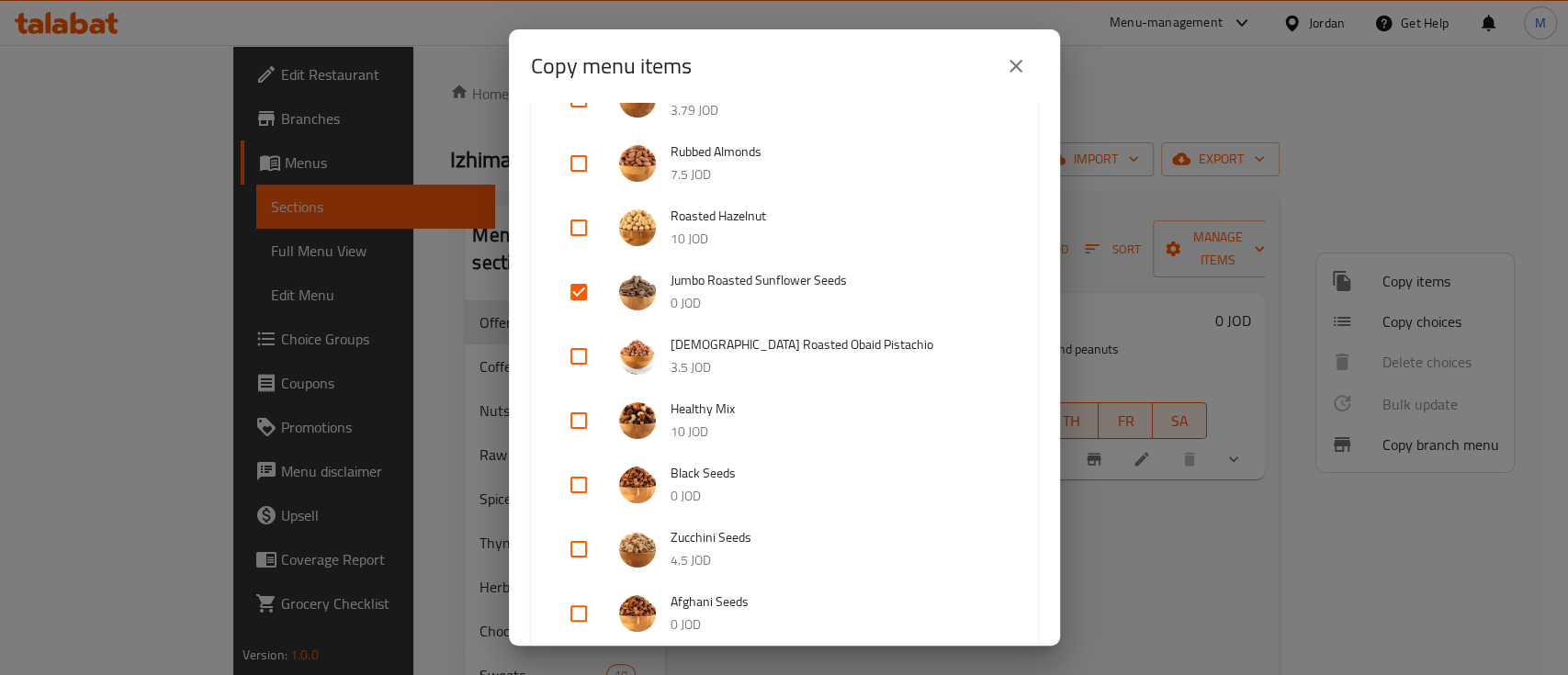
click at [576, 478] on input "checkbox" at bounding box center [578, 484] width 44 height 44
checkbox input "true"
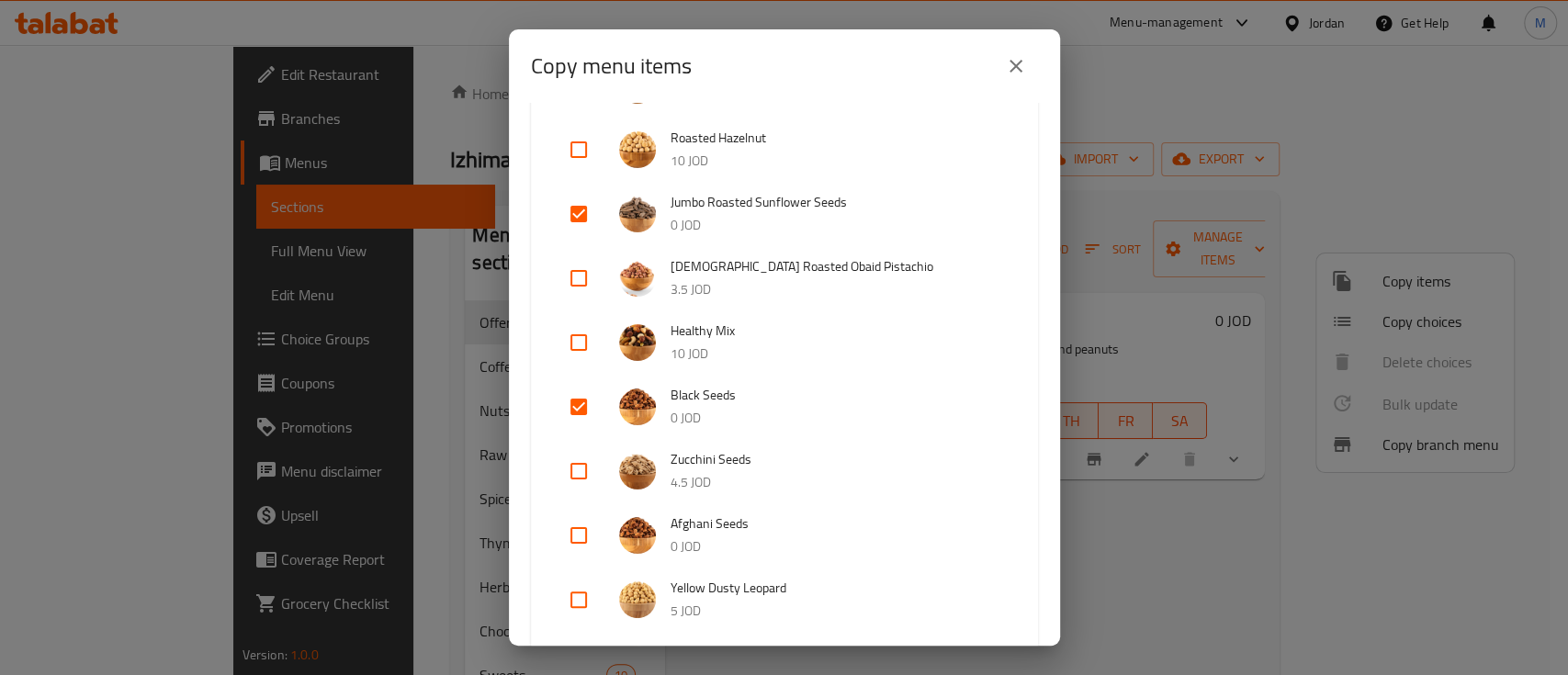
scroll to position [856, 0]
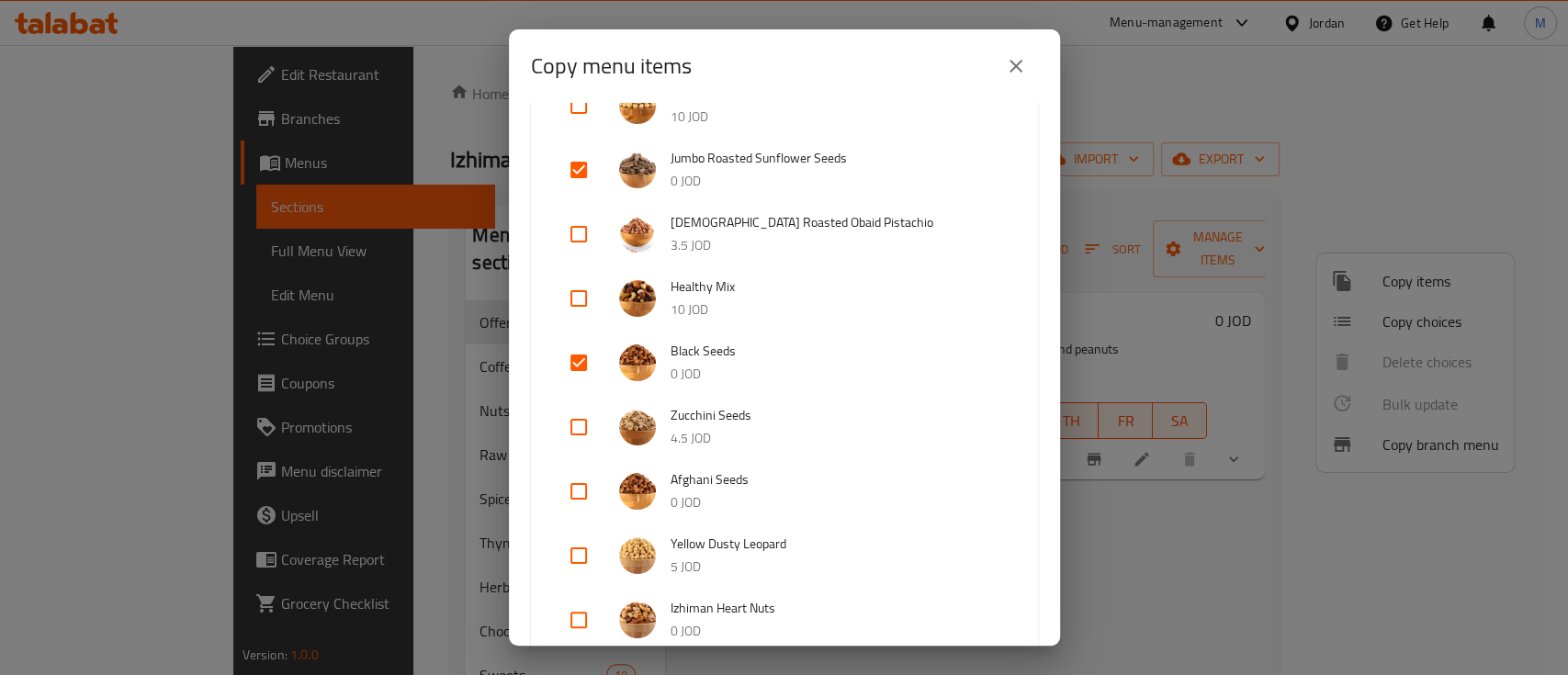
click at [580, 494] on input "checkbox" at bounding box center [578, 491] width 44 height 44
checkbox input "true"
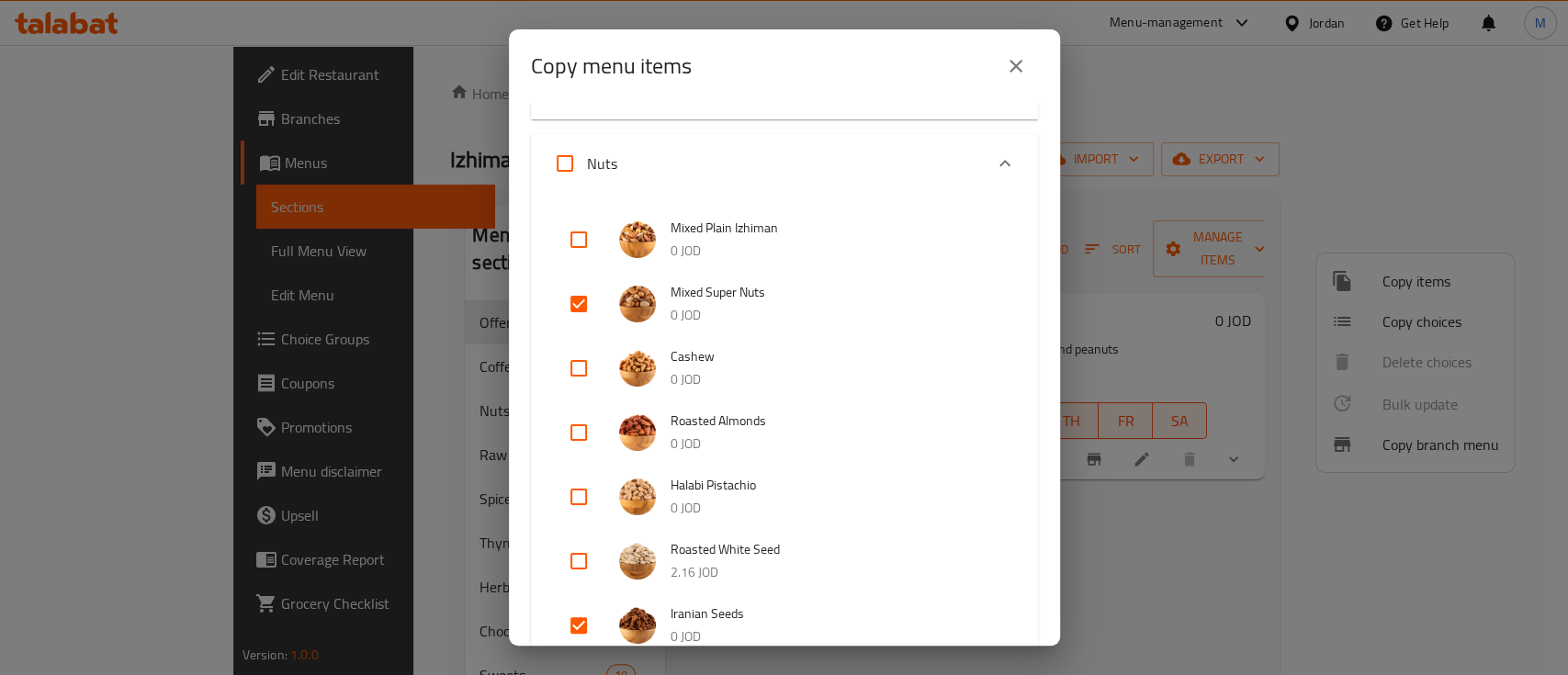
scroll to position [122, 0]
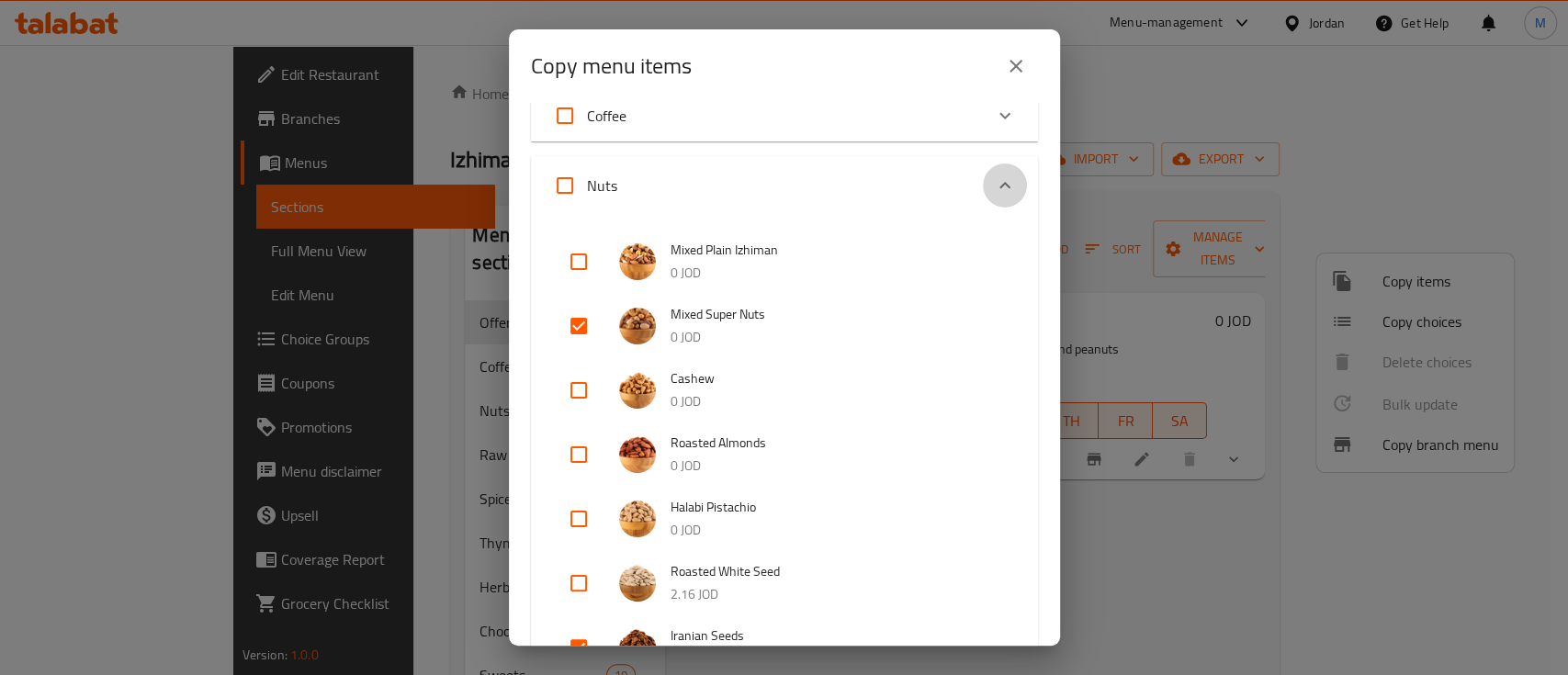
click at [994, 192] on icon "Expand" at bounding box center [1004, 185] width 22 height 22
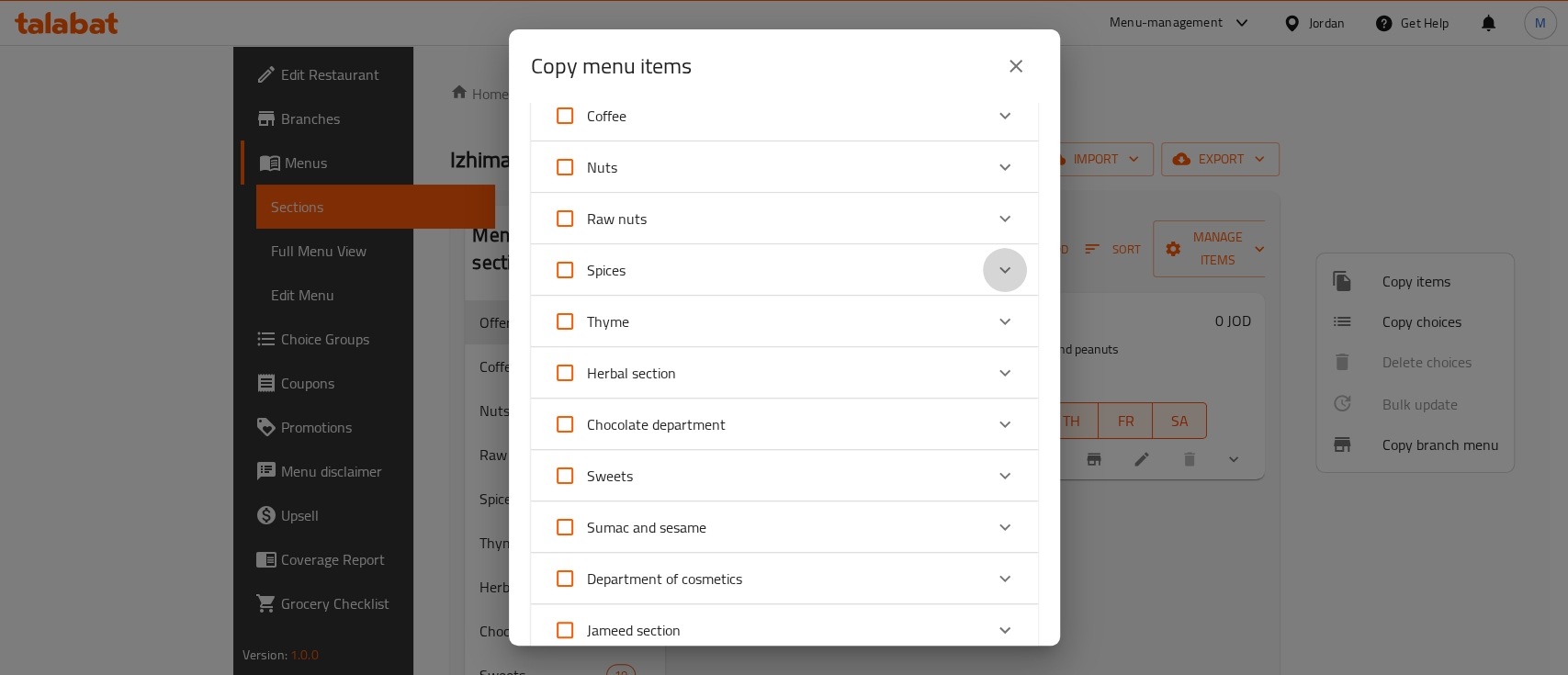
click at [994, 272] on icon "Expand" at bounding box center [1004, 269] width 22 height 22
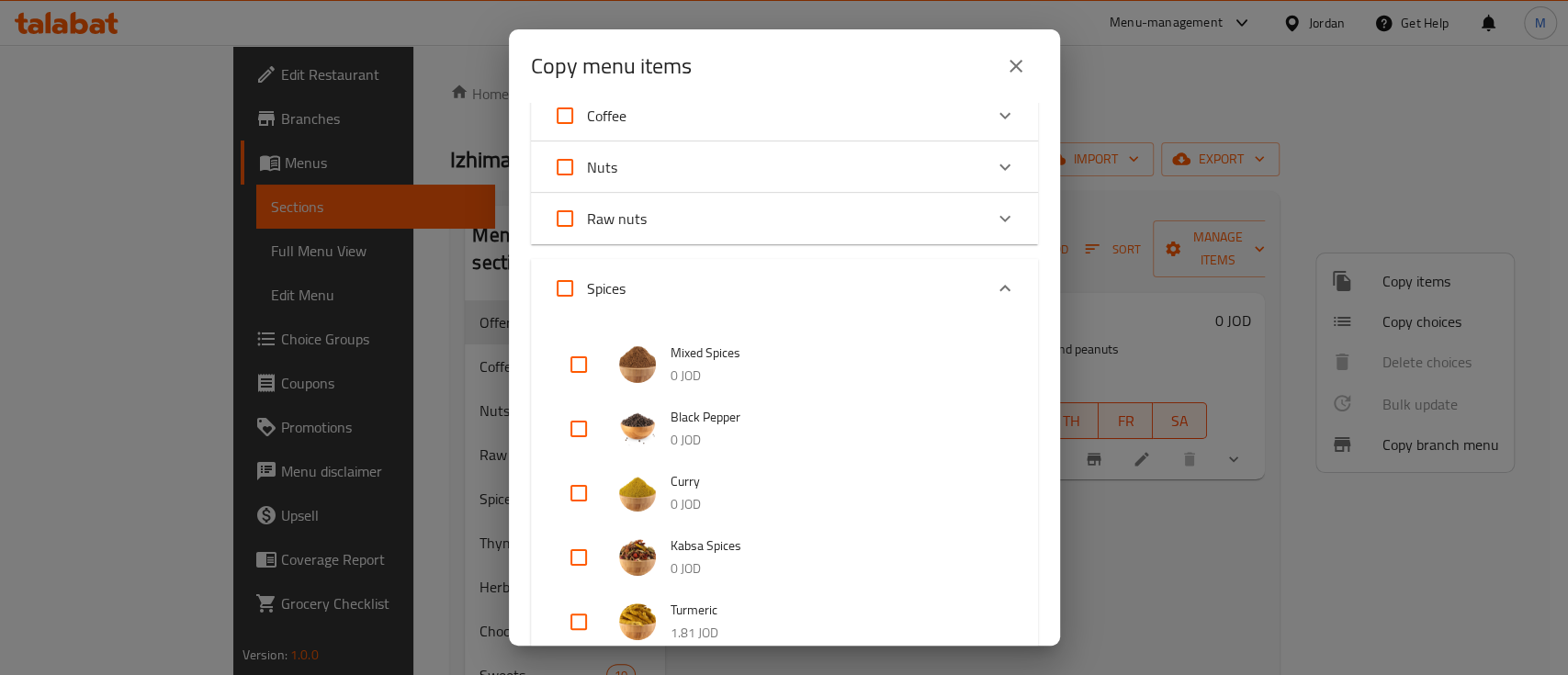
click at [579, 362] on input "checkbox" at bounding box center [578, 364] width 44 height 44
checkbox input "true"
click at [580, 498] on input "checkbox" at bounding box center [578, 493] width 44 height 44
checkbox input "true"
click at [570, 560] on input "checkbox" at bounding box center [578, 556] width 44 height 44
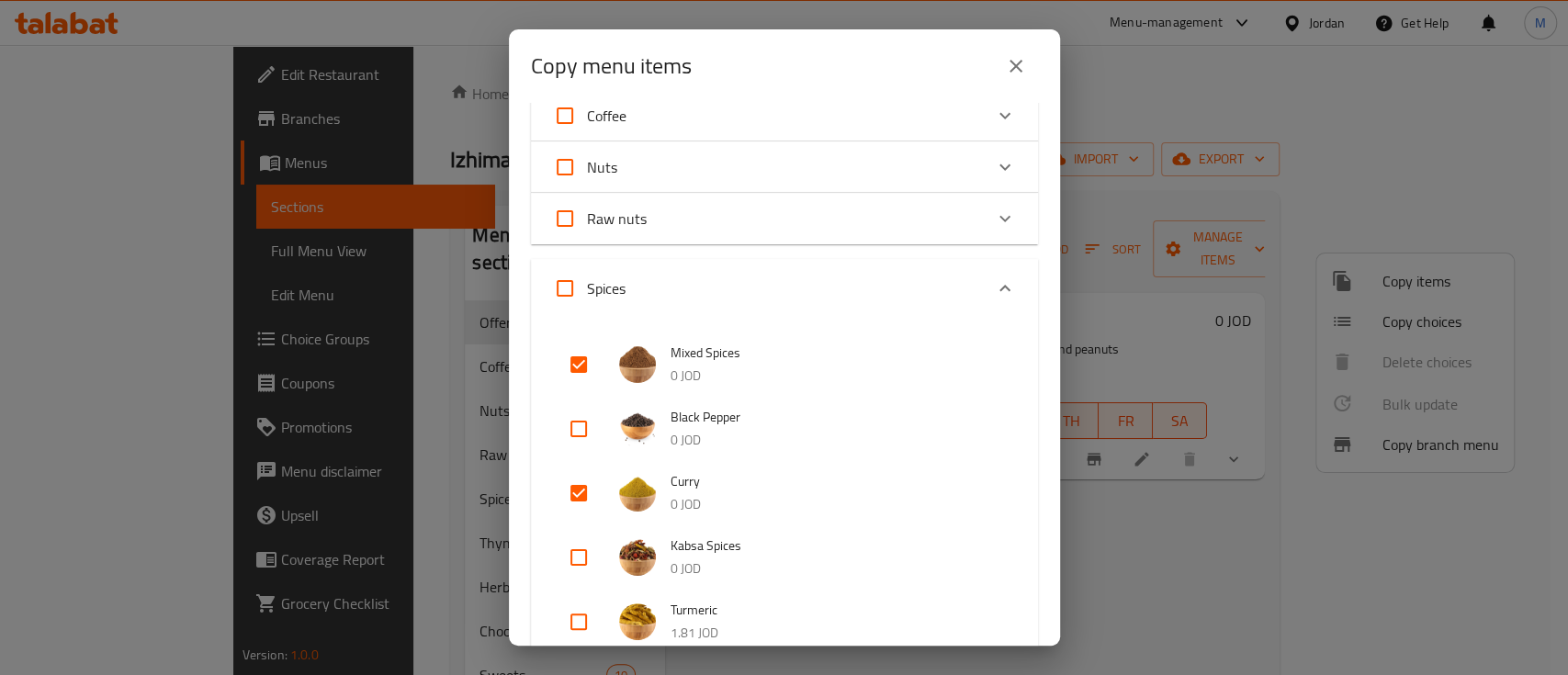
checkbox input "true"
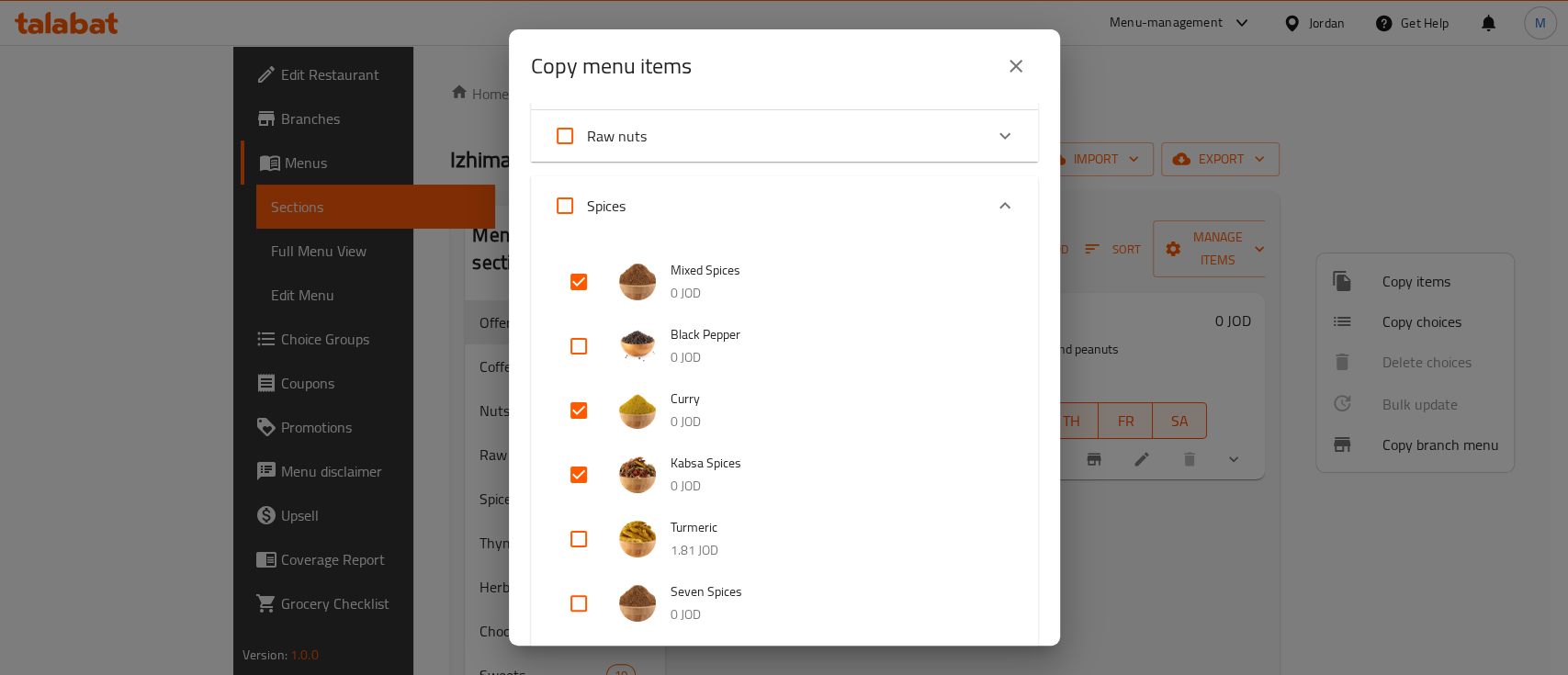
scroll to position [244, 0]
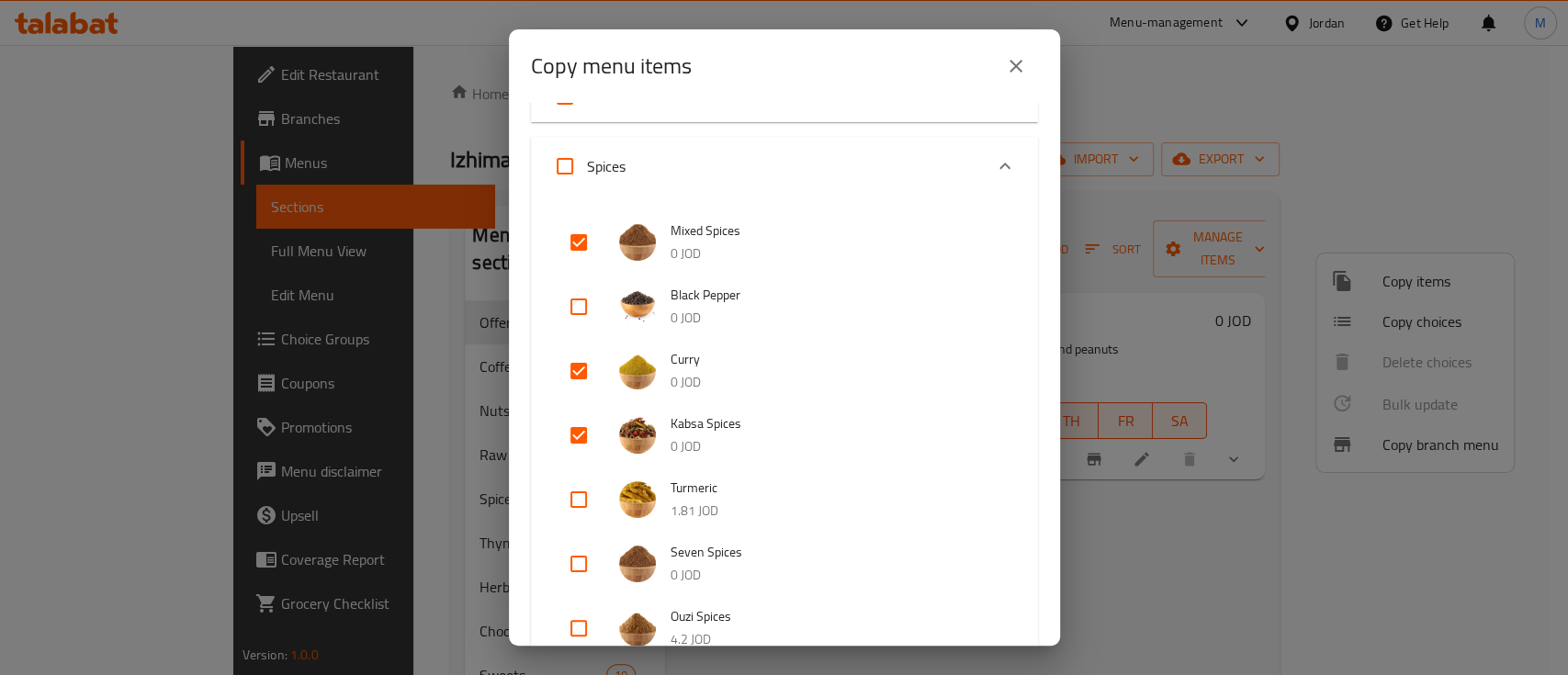
click at [571, 556] on input "checkbox" at bounding box center [578, 563] width 44 height 44
checkbox input "true"
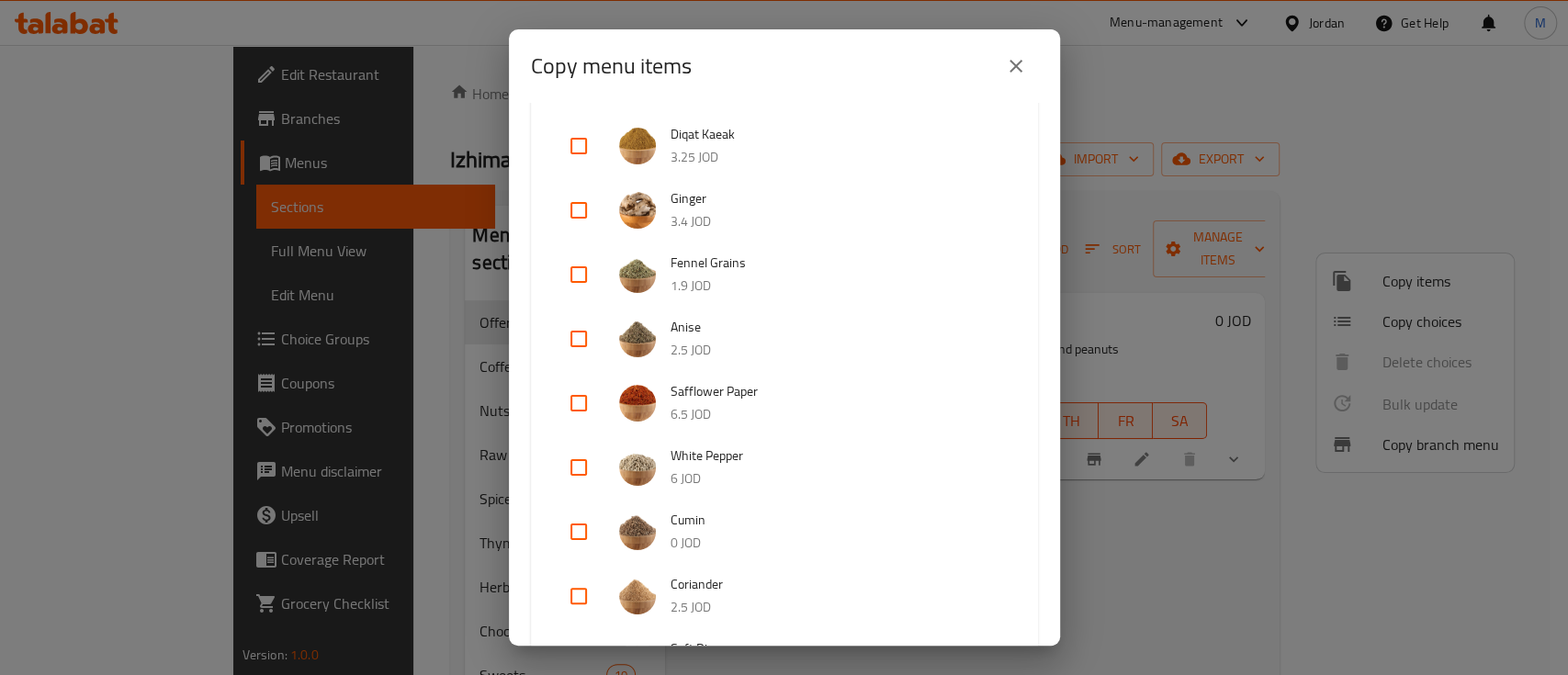
scroll to position [2325, 0]
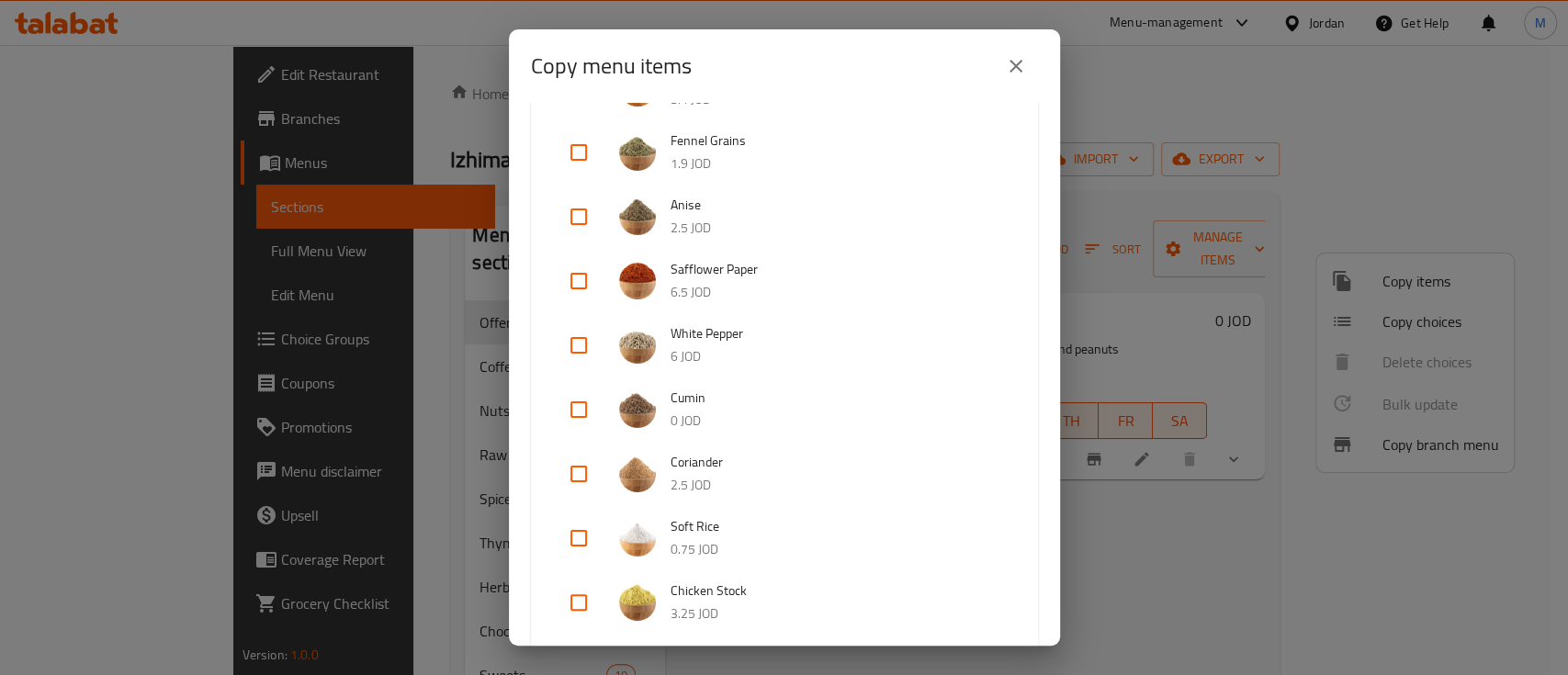
click at [583, 407] on input "checkbox" at bounding box center [578, 409] width 44 height 44
checkbox input "true"
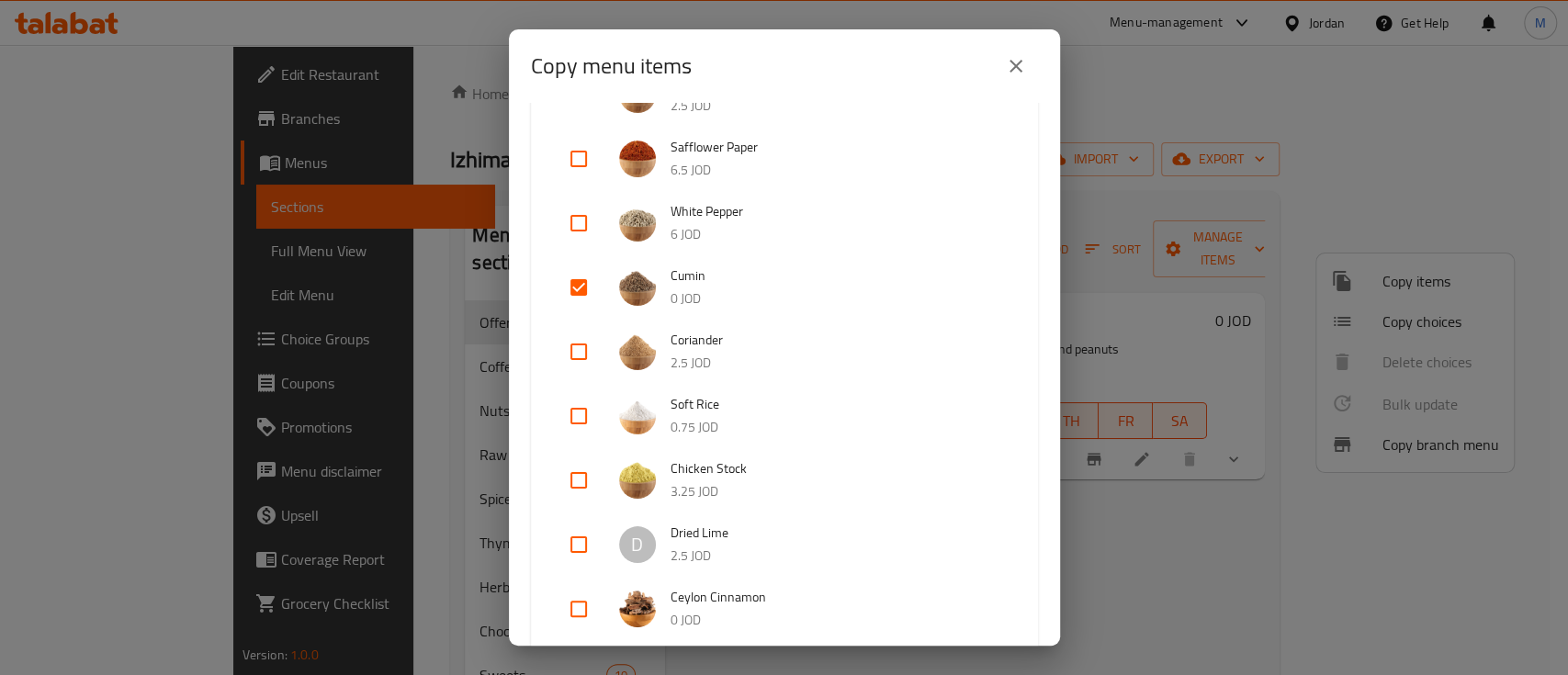
scroll to position [2571, 0]
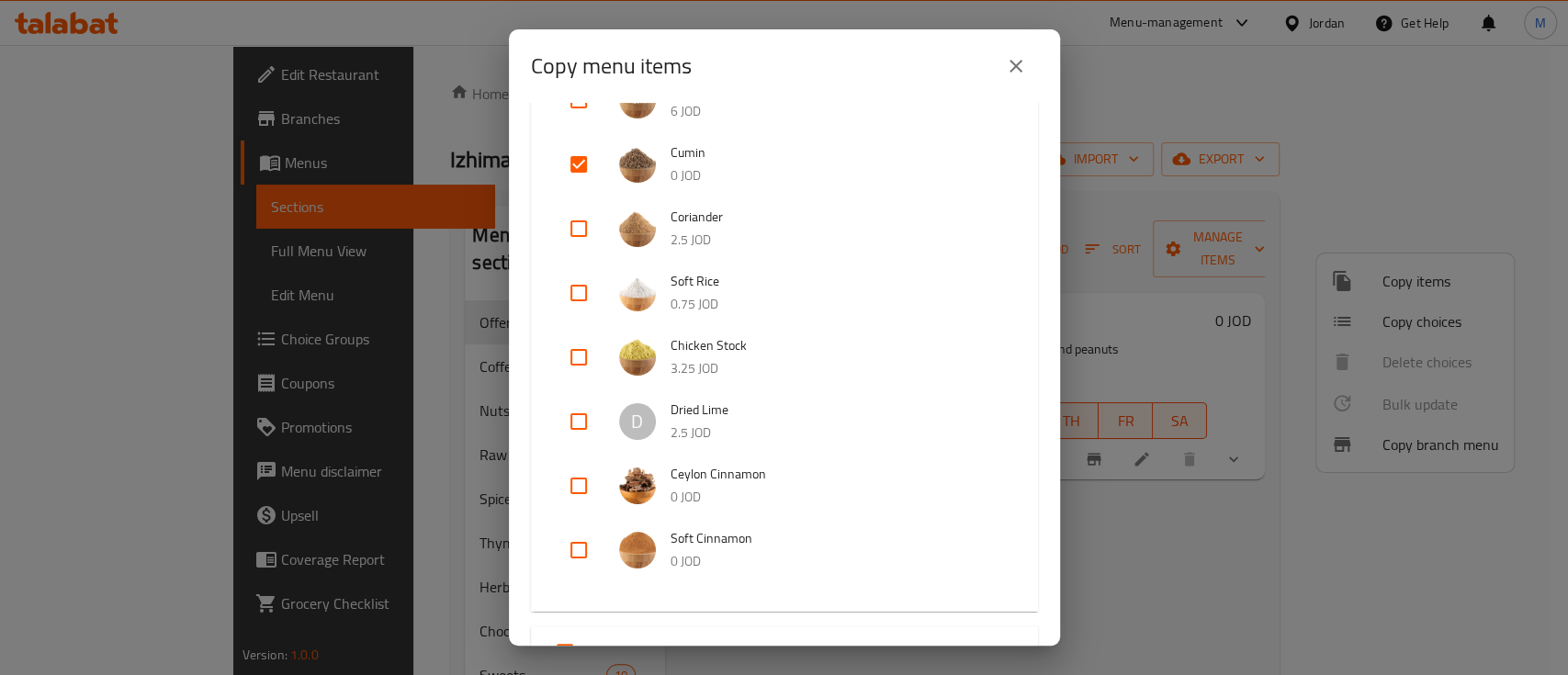
click at [587, 553] on input "checkbox" at bounding box center [578, 550] width 44 height 44
checkbox input "true"
click at [582, 489] on input "checkbox" at bounding box center [578, 485] width 44 height 44
checkbox input "true"
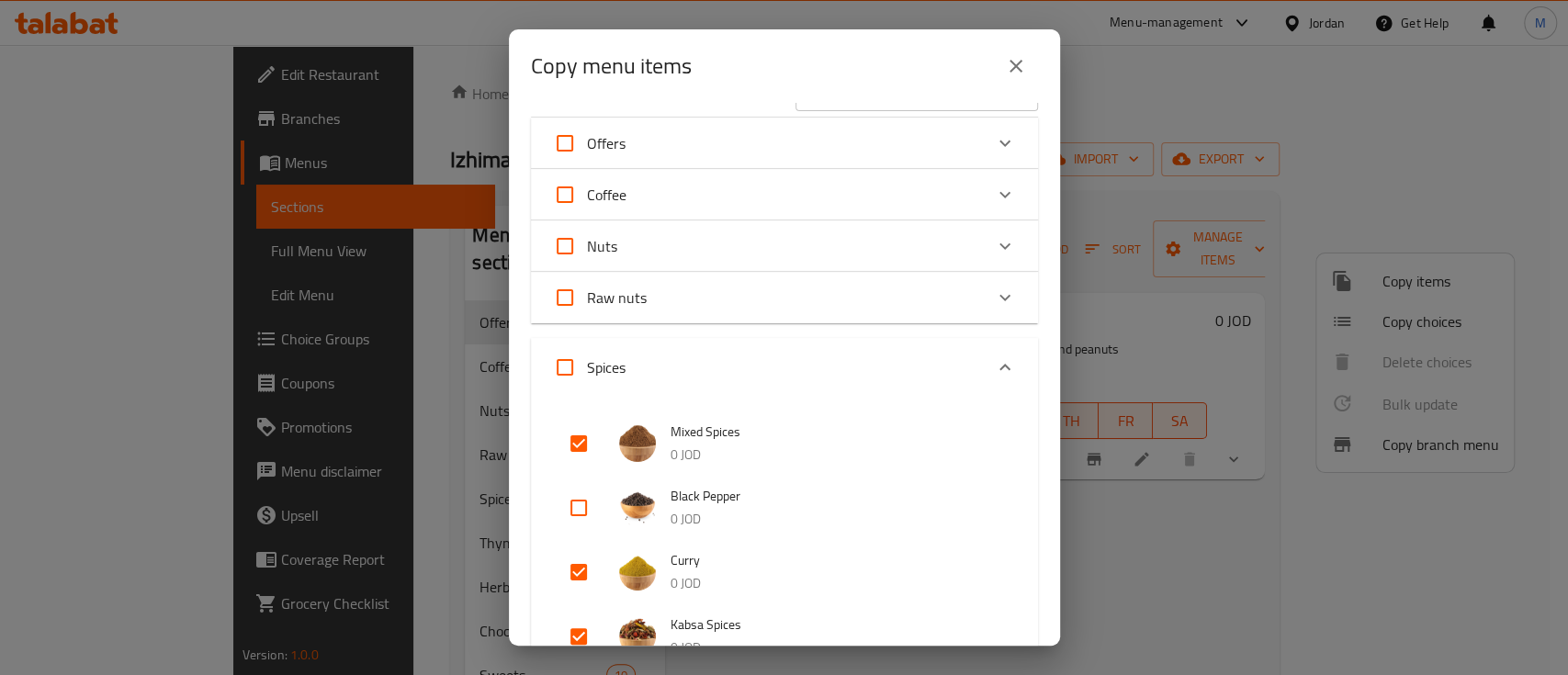
scroll to position [0, 0]
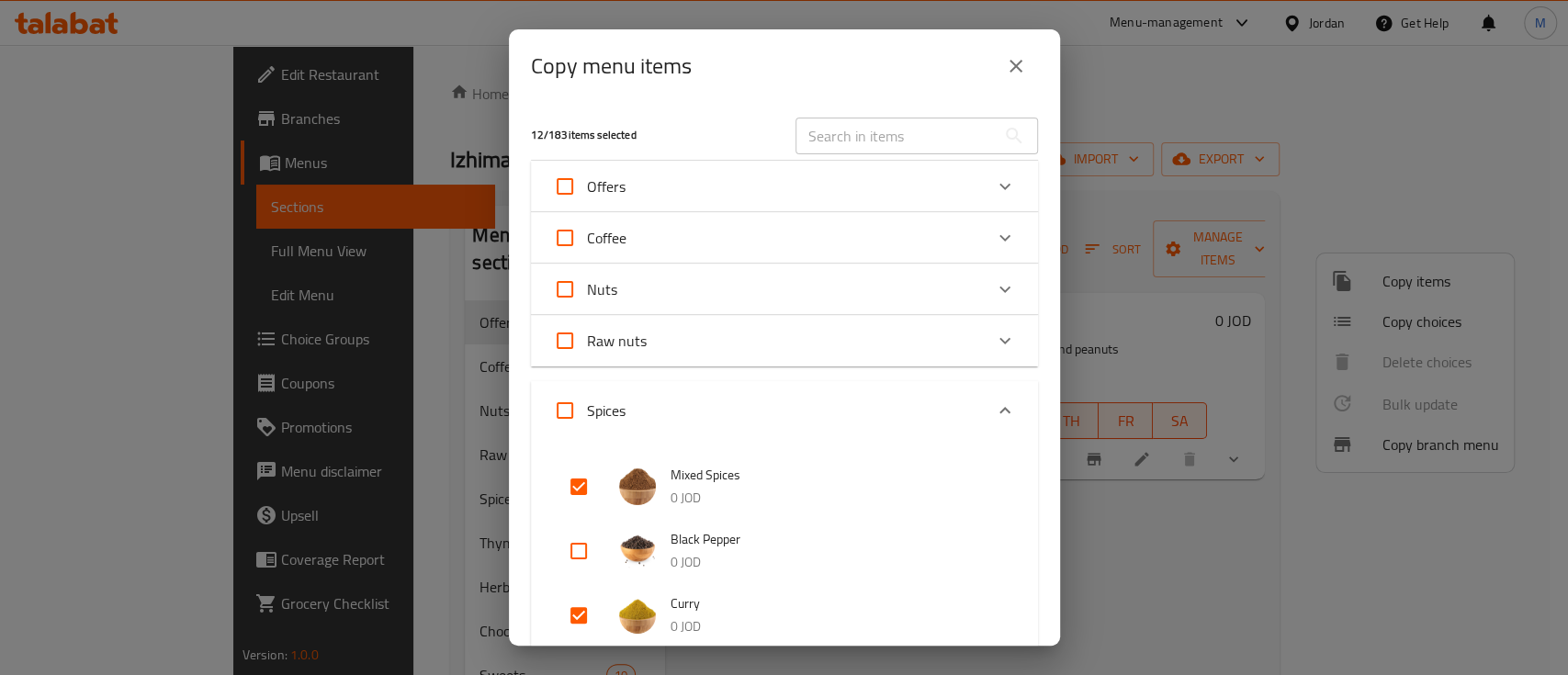
click at [994, 401] on icon "Expand" at bounding box center [1004, 410] width 22 height 22
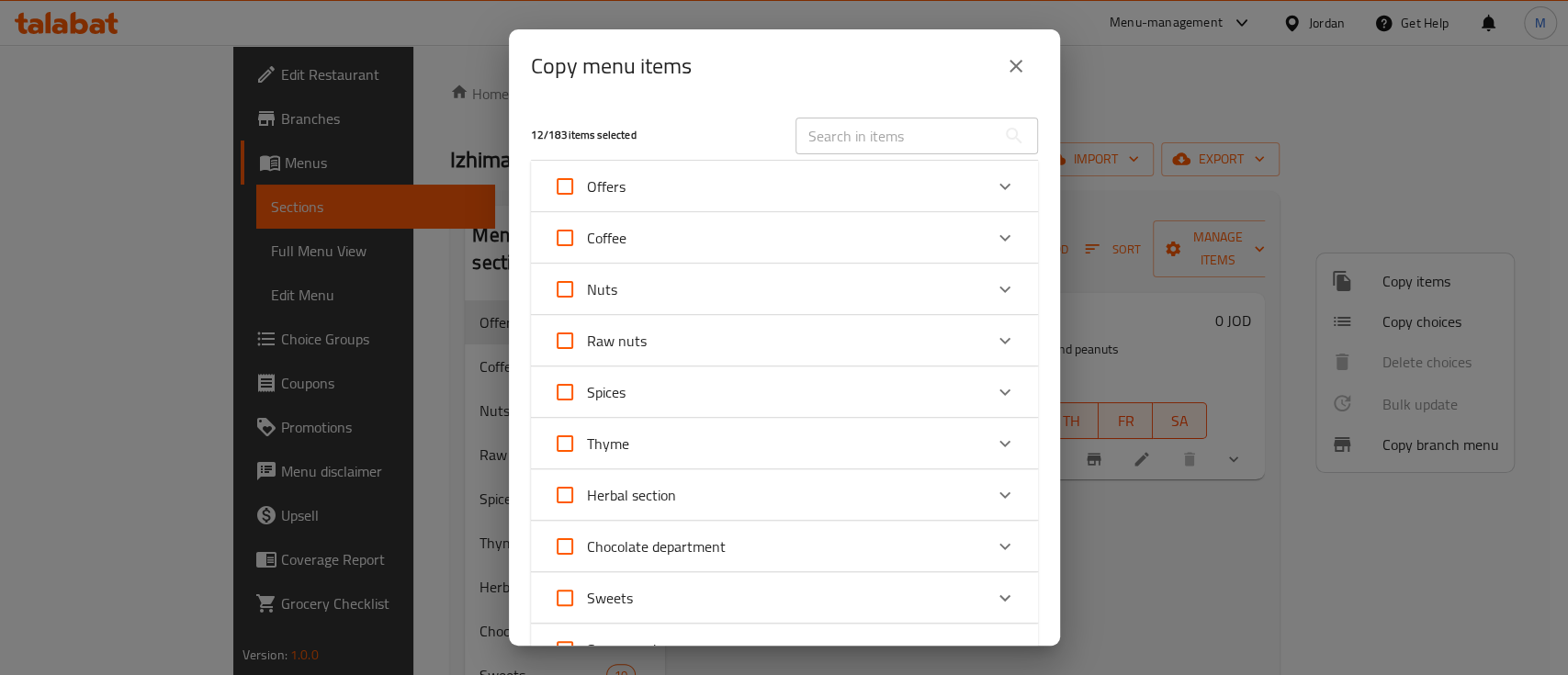
click at [994, 437] on icon "Expand" at bounding box center [1004, 443] width 22 height 22
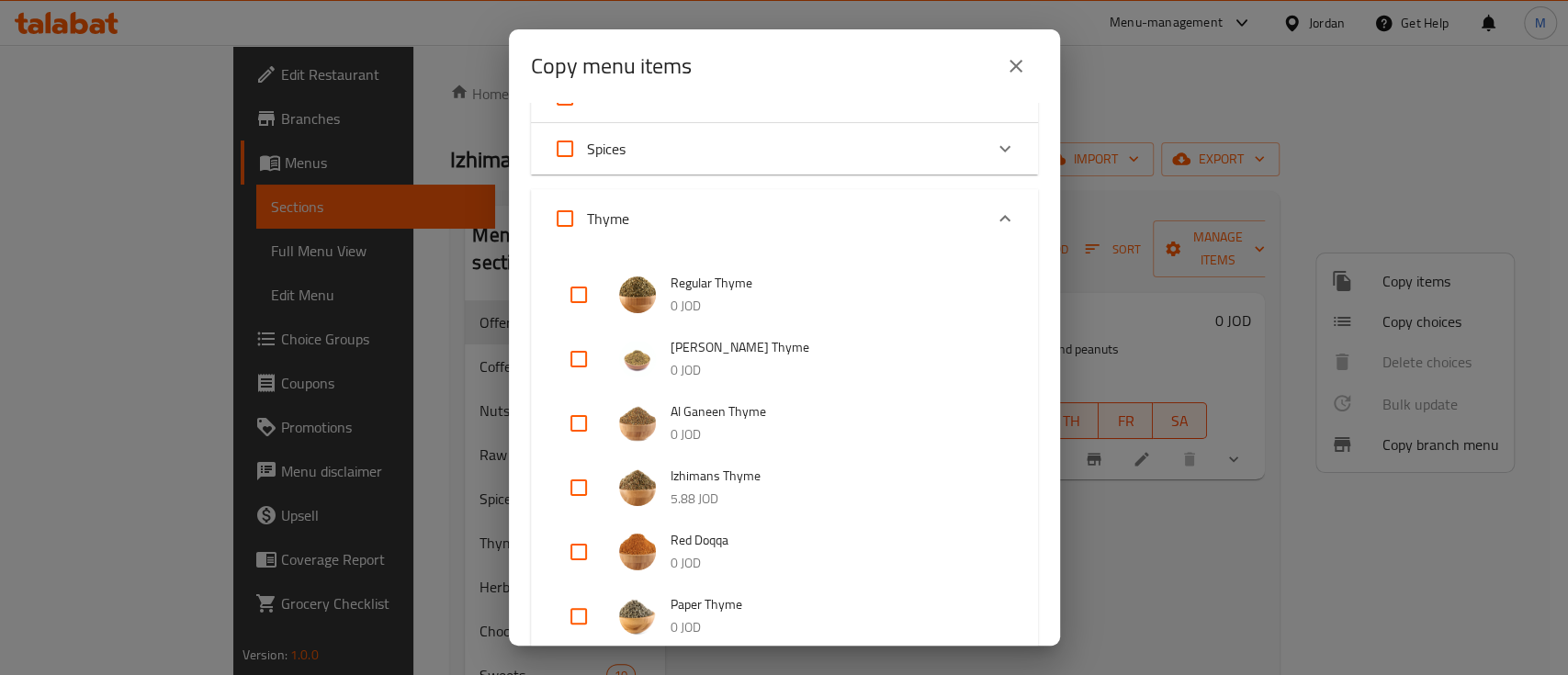
scroll to position [244, 0]
click at [572, 298] on input "checkbox" at bounding box center [578, 293] width 44 height 44
checkbox input "true"
click at [579, 421] on input "checkbox" at bounding box center [578, 422] width 44 height 44
checkbox input "true"
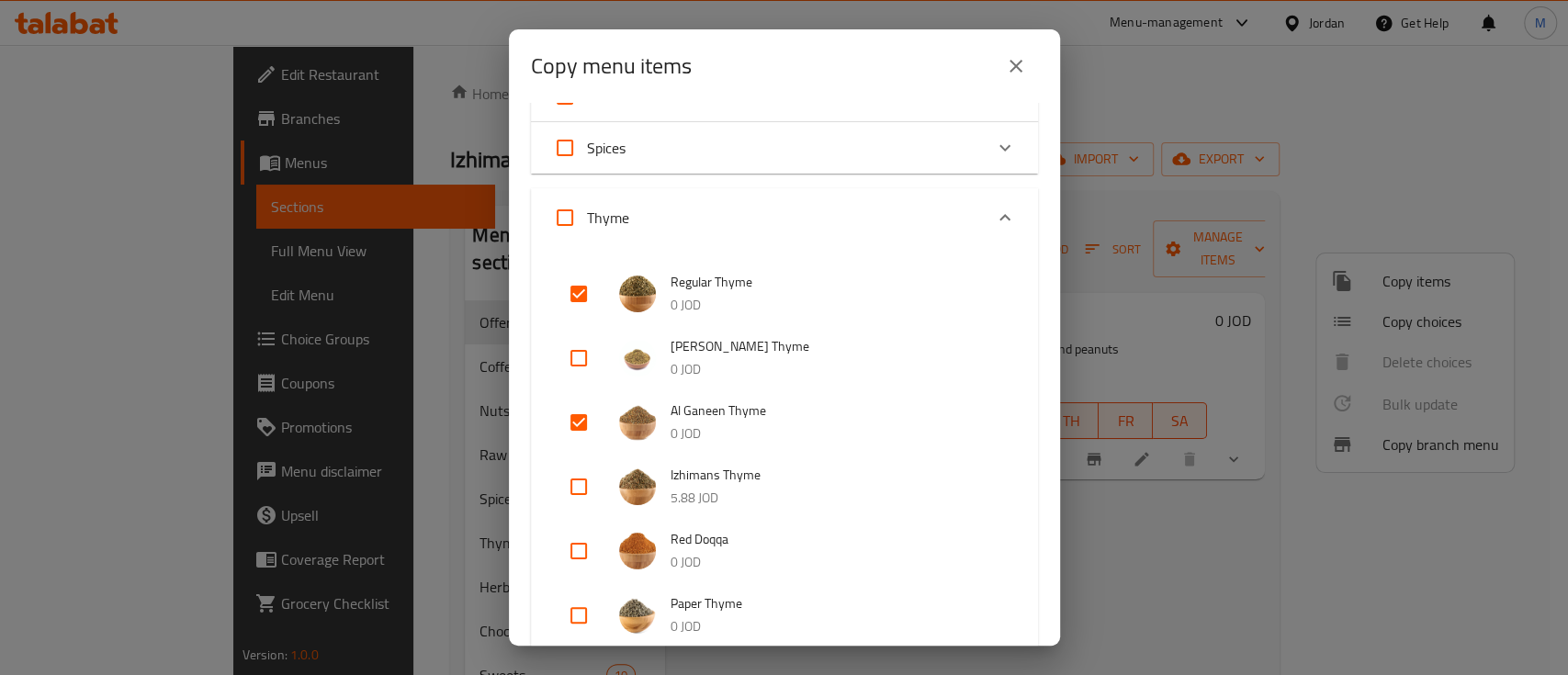
click at [588, 552] on input "checkbox" at bounding box center [578, 551] width 44 height 44
checkbox input "true"
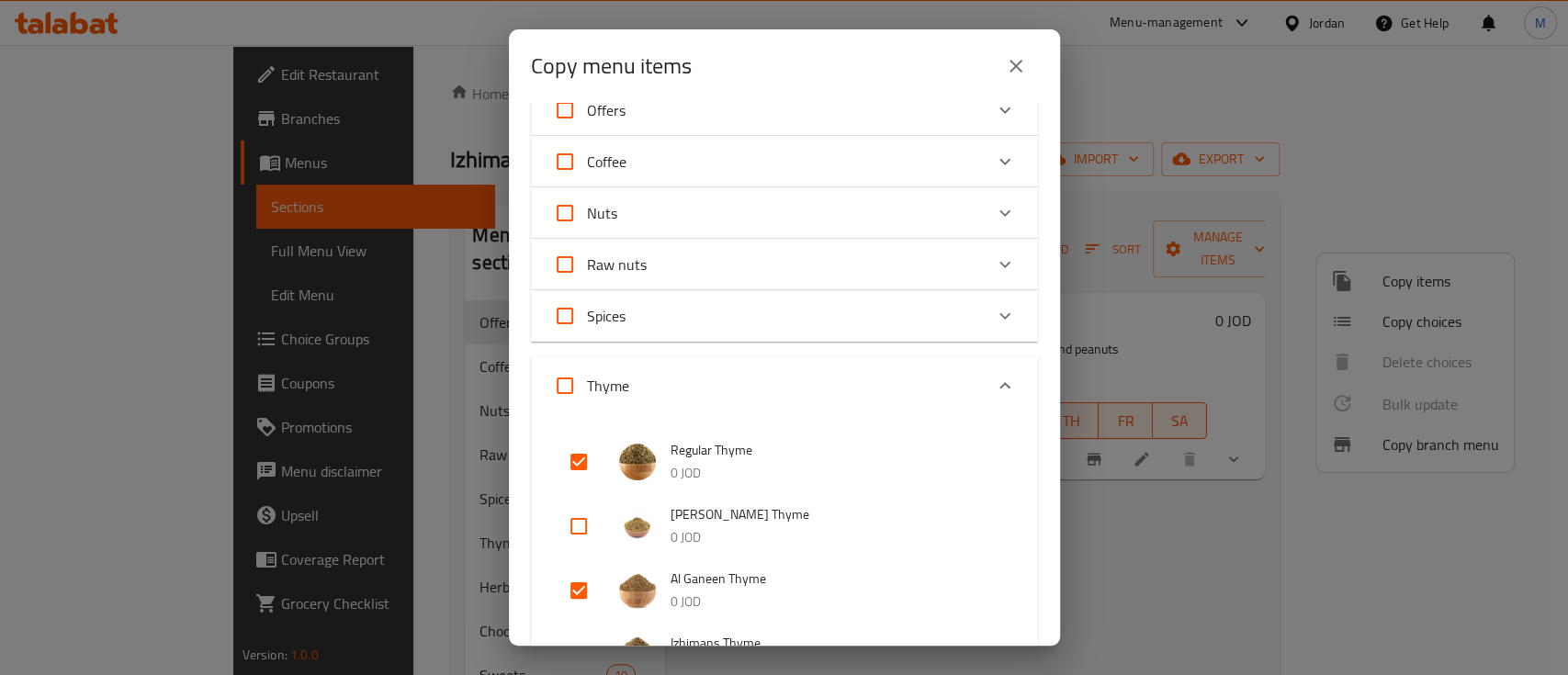
scroll to position [0, 0]
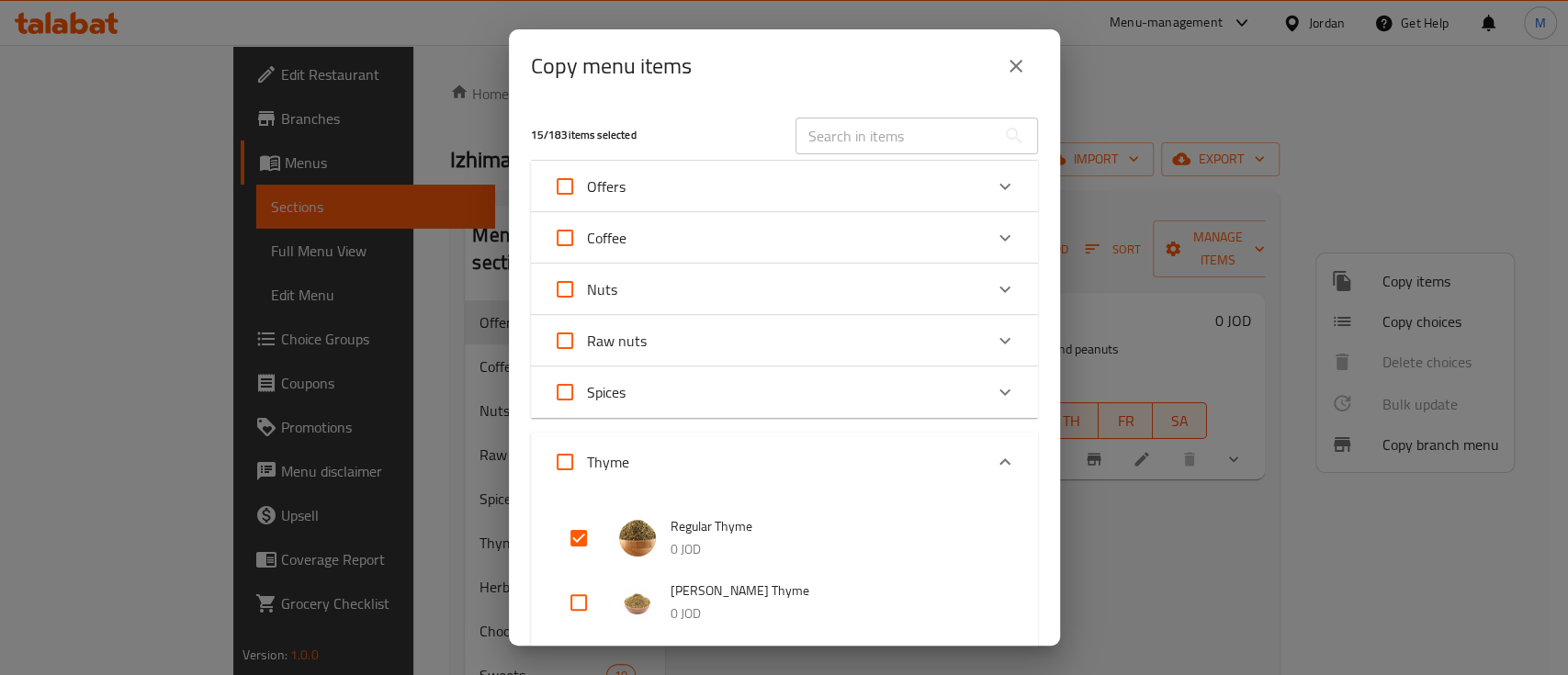
click at [994, 457] on icon "Expand" at bounding box center [1004, 461] width 22 height 22
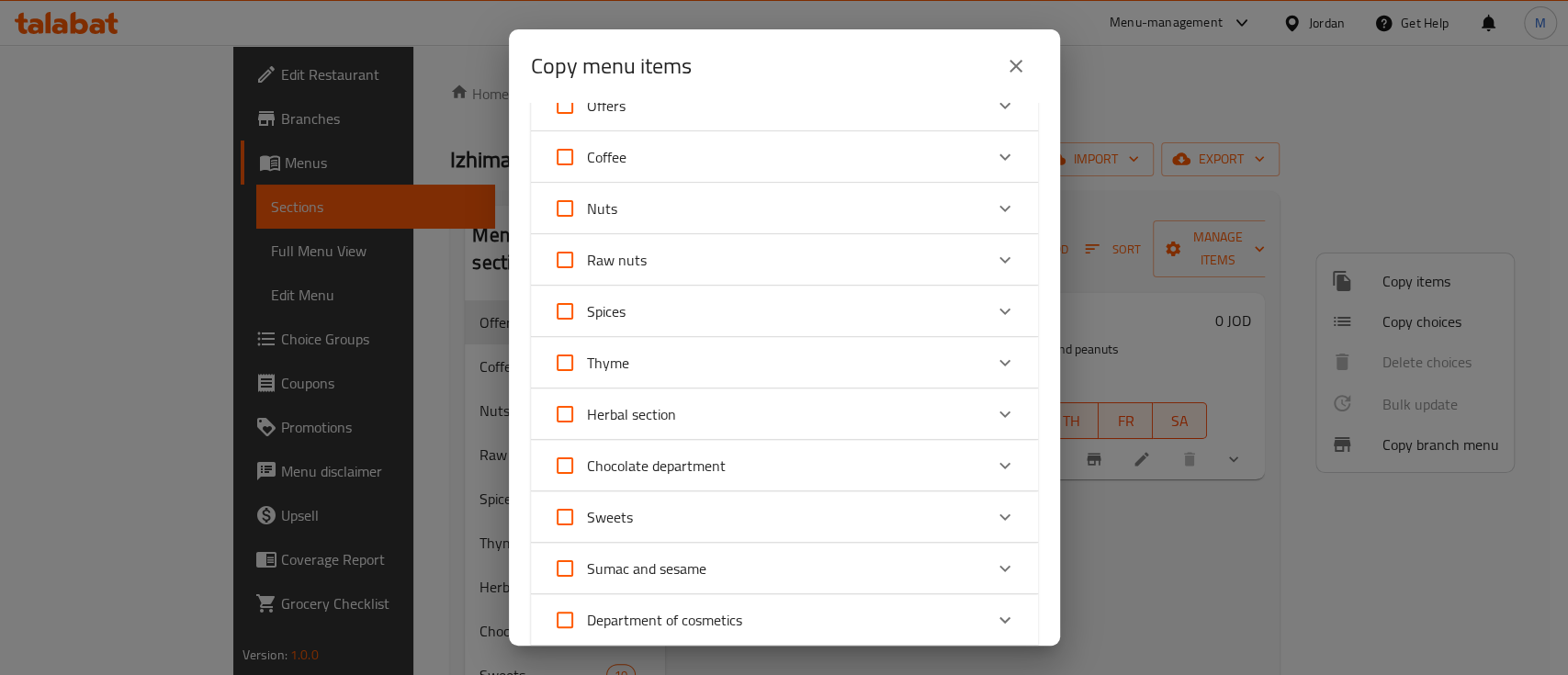
scroll to position [122, 0]
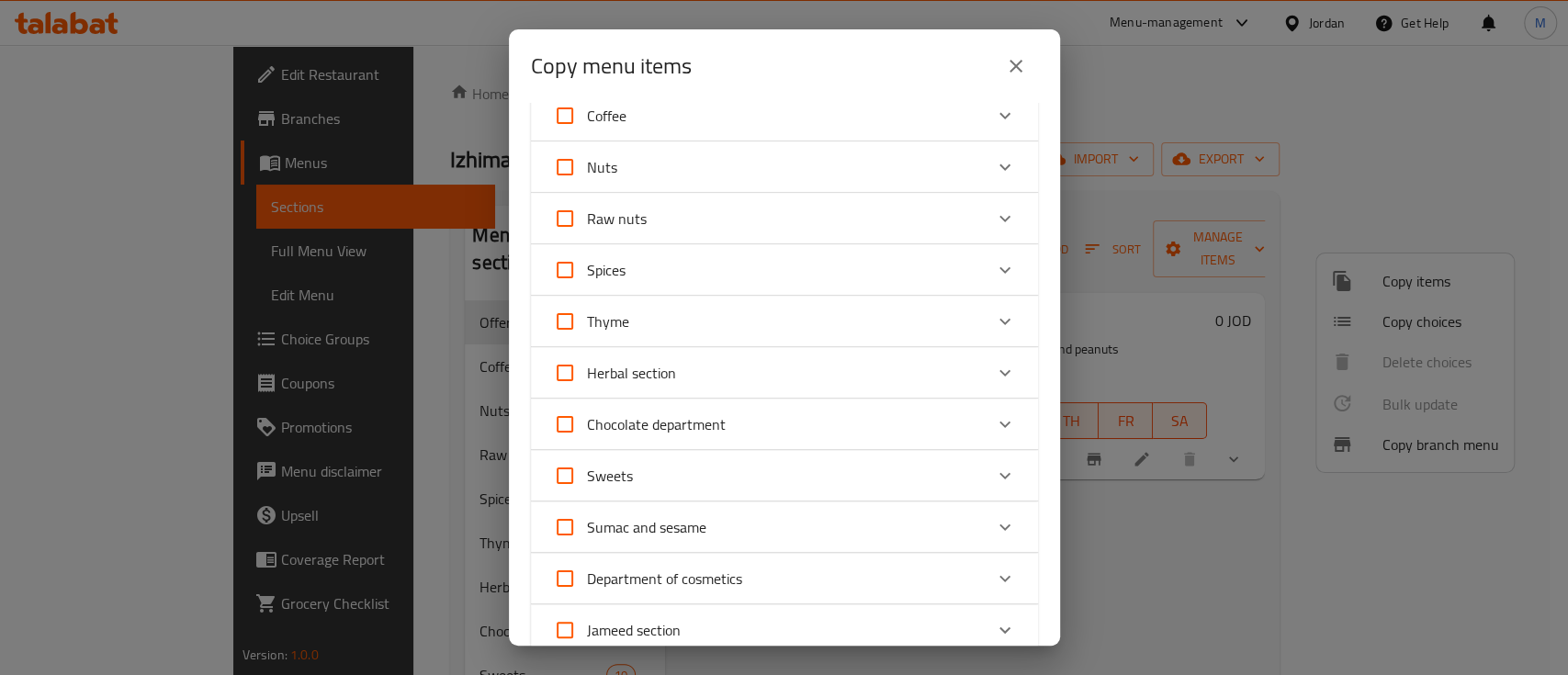
click at [999, 373] on icon "Expand" at bounding box center [1004, 373] width 11 height 7
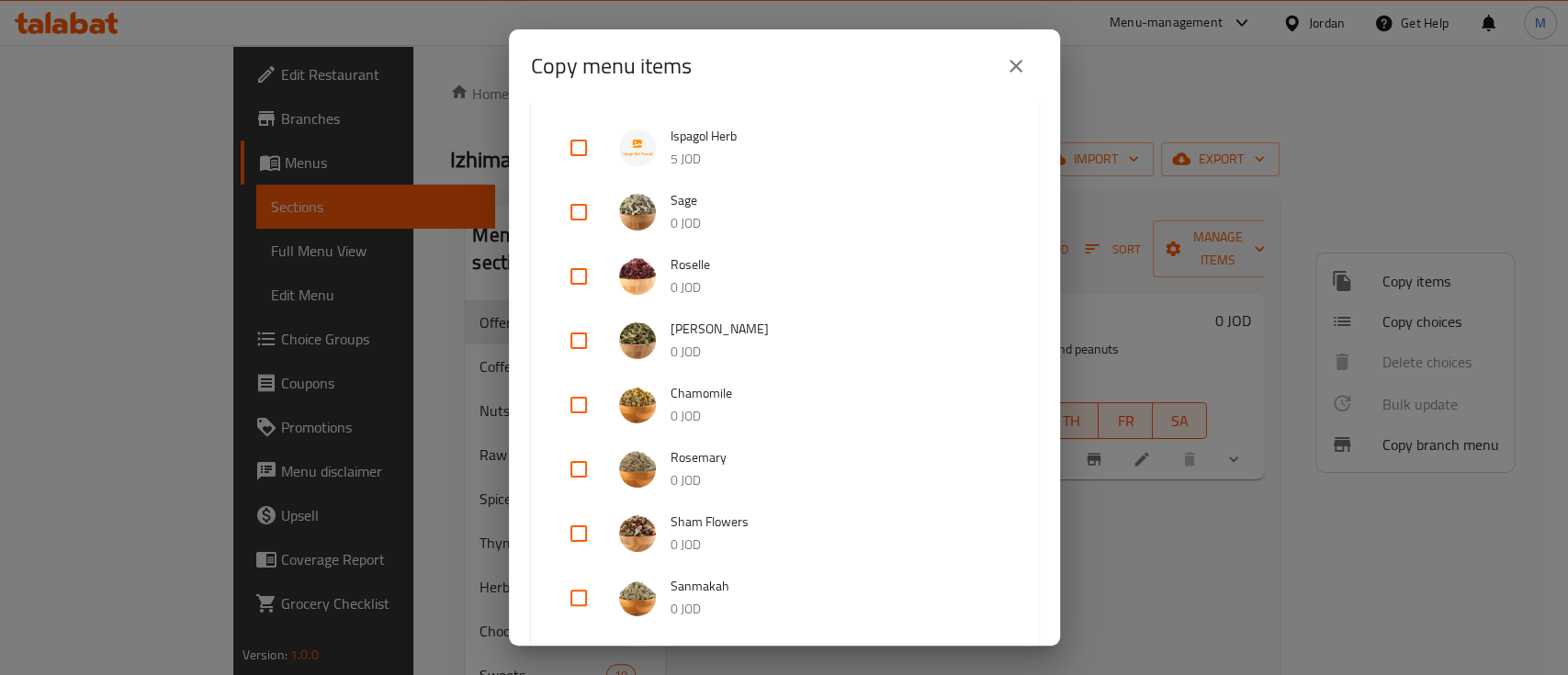
scroll to position [611, 0]
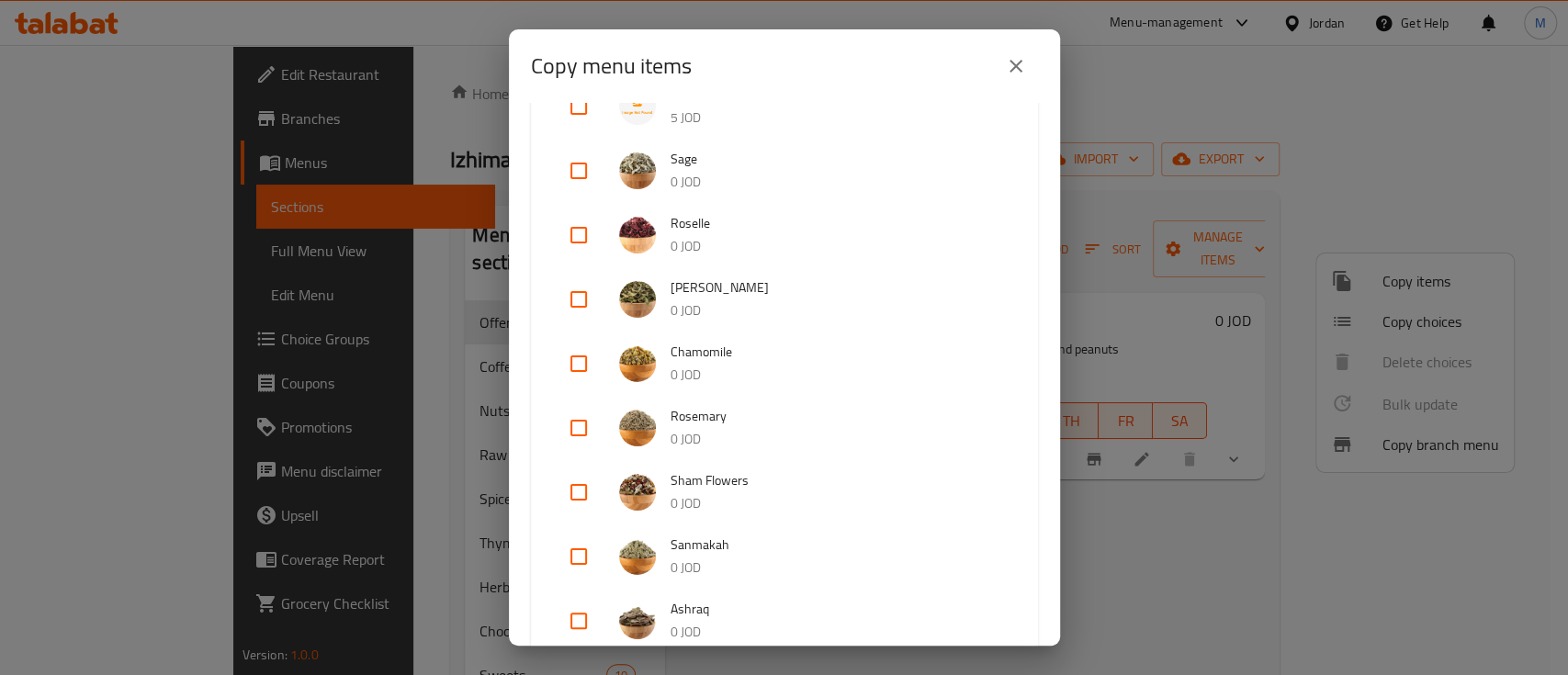
click at [587, 363] on input "checkbox" at bounding box center [578, 363] width 44 height 44
checkbox input "true"
click at [573, 488] on input "checkbox" at bounding box center [578, 492] width 44 height 44
checkbox input "true"
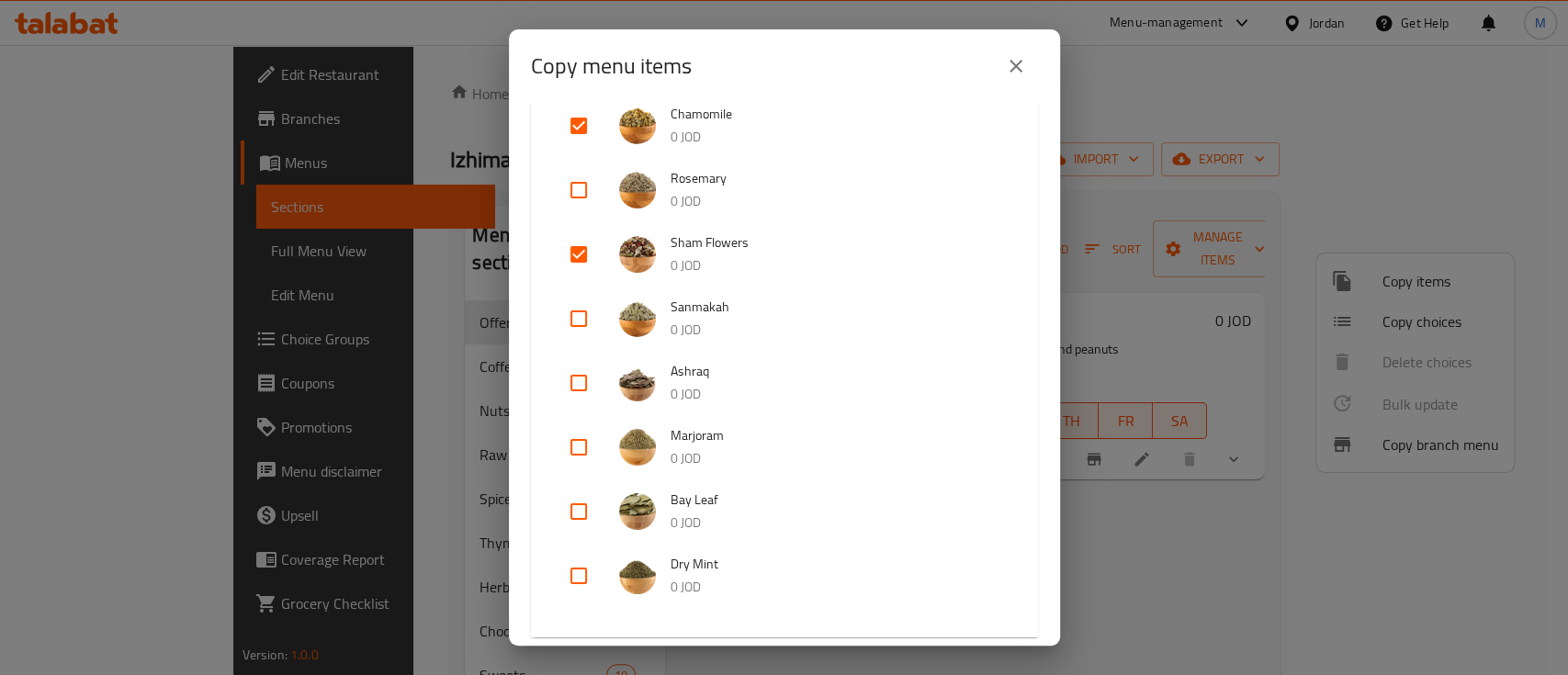
scroll to position [1101, 0]
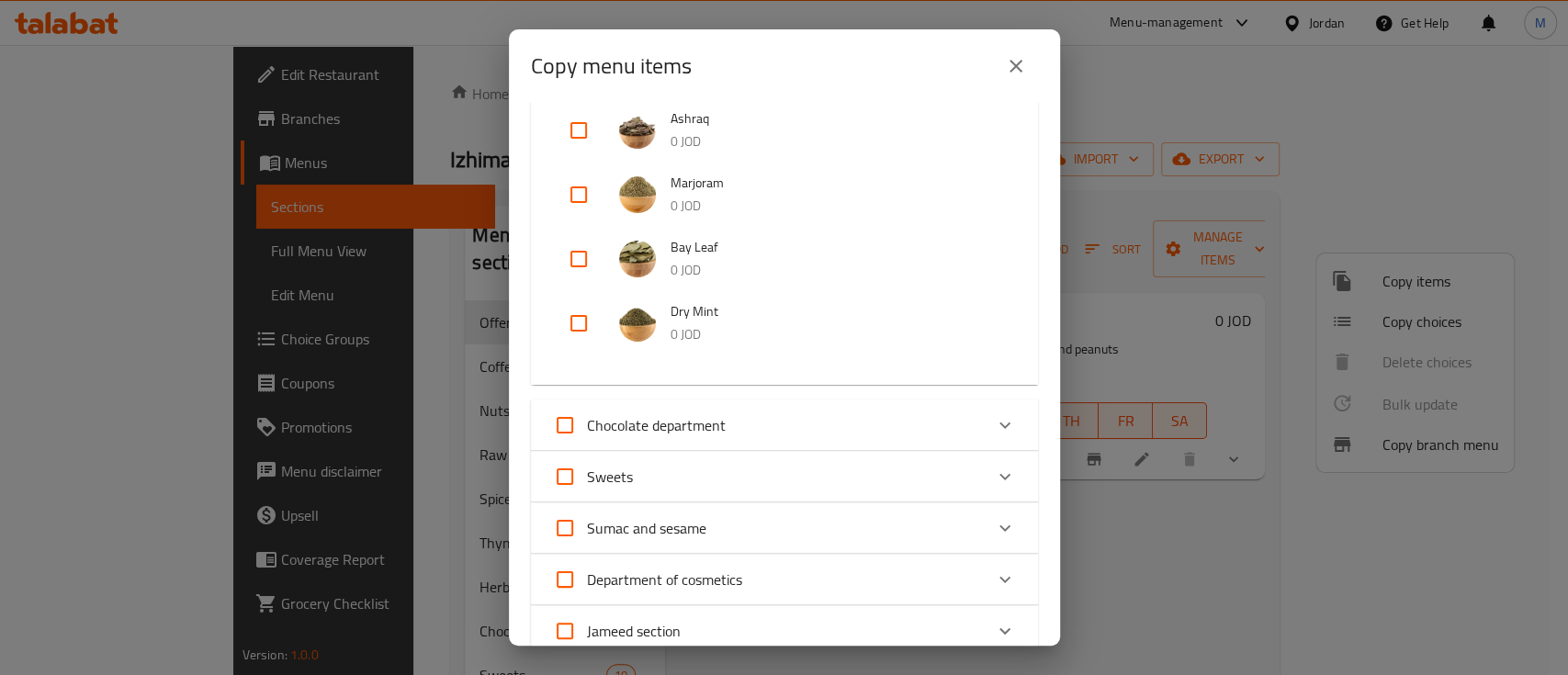
click at [581, 268] on input "checkbox" at bounding box center [578, 259] width 44 height 44
checkbox input "true"
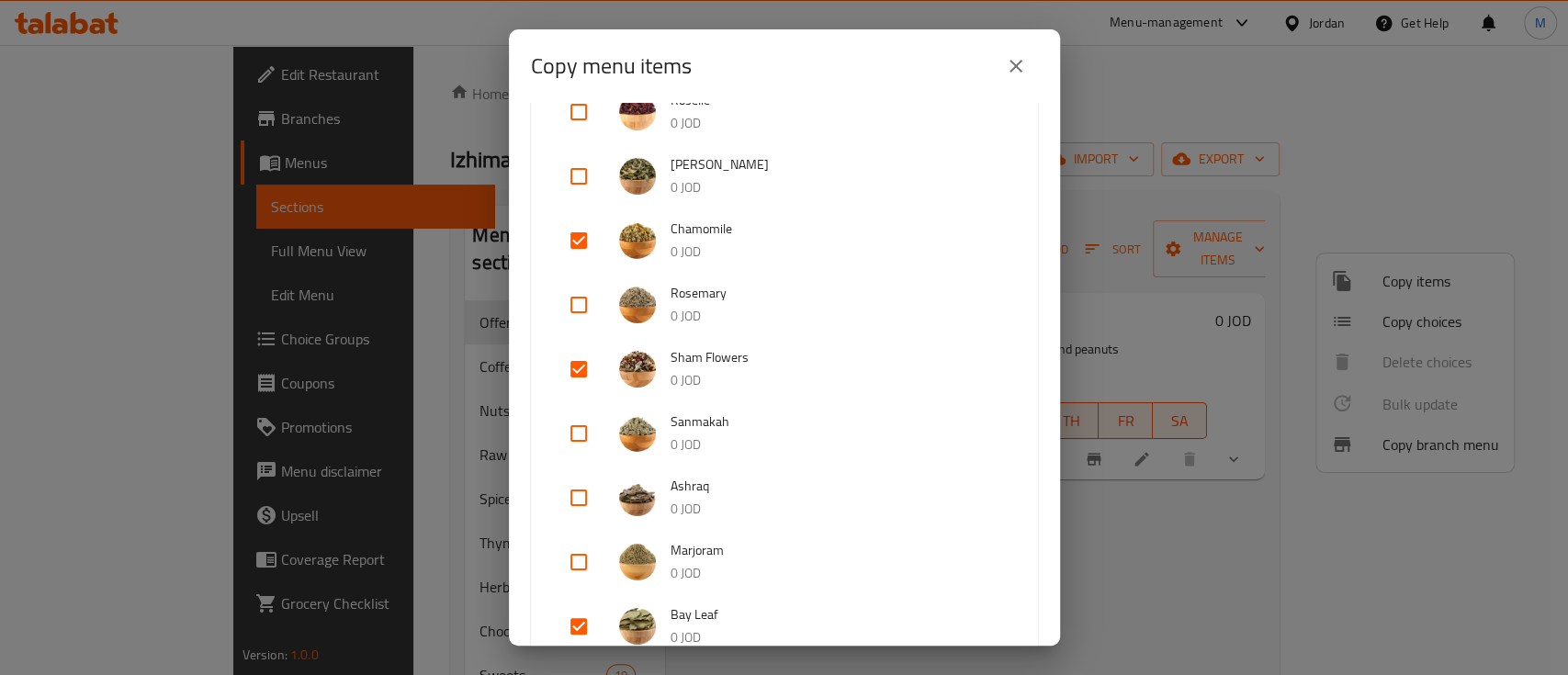
scroll to position [367, 0]
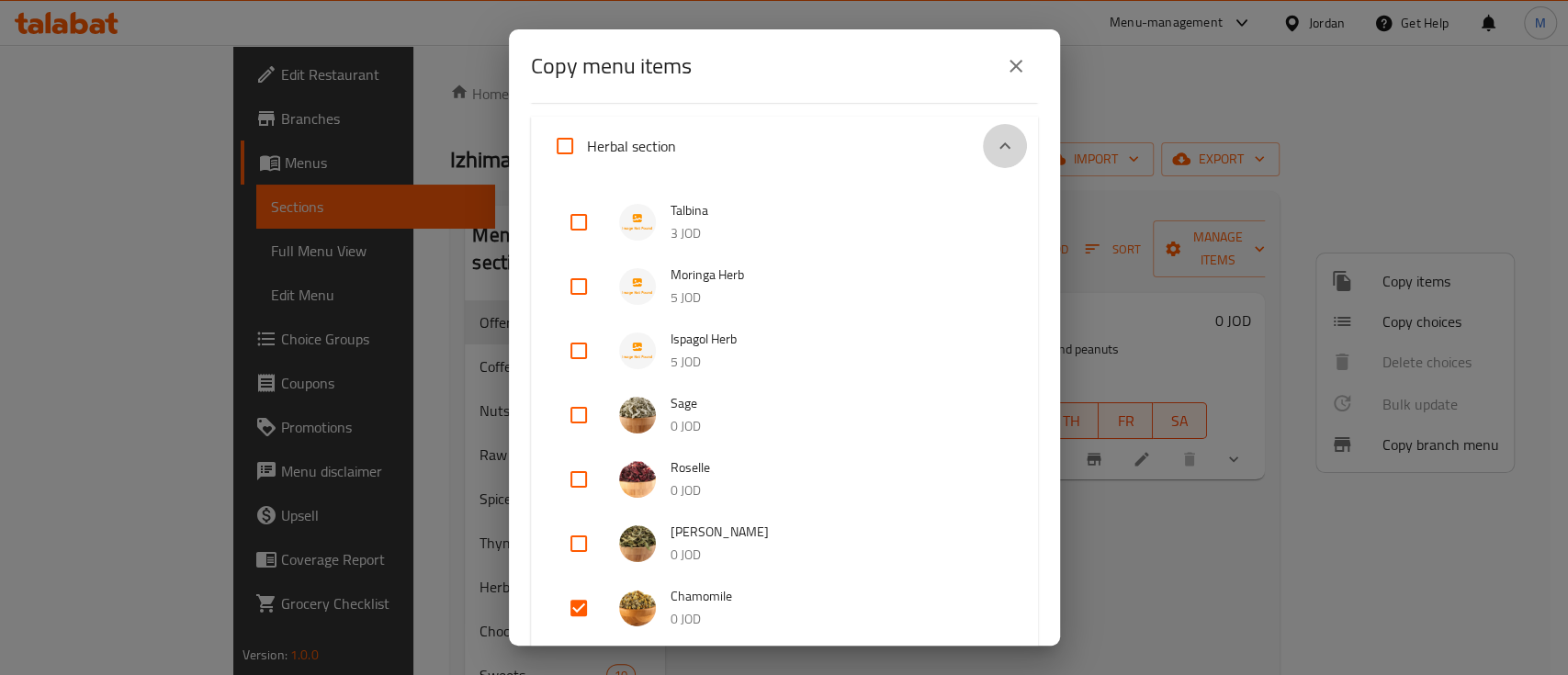
click at [999, 143] on icon "Expand" at bounding box center [1004, 145] width 11 height 7
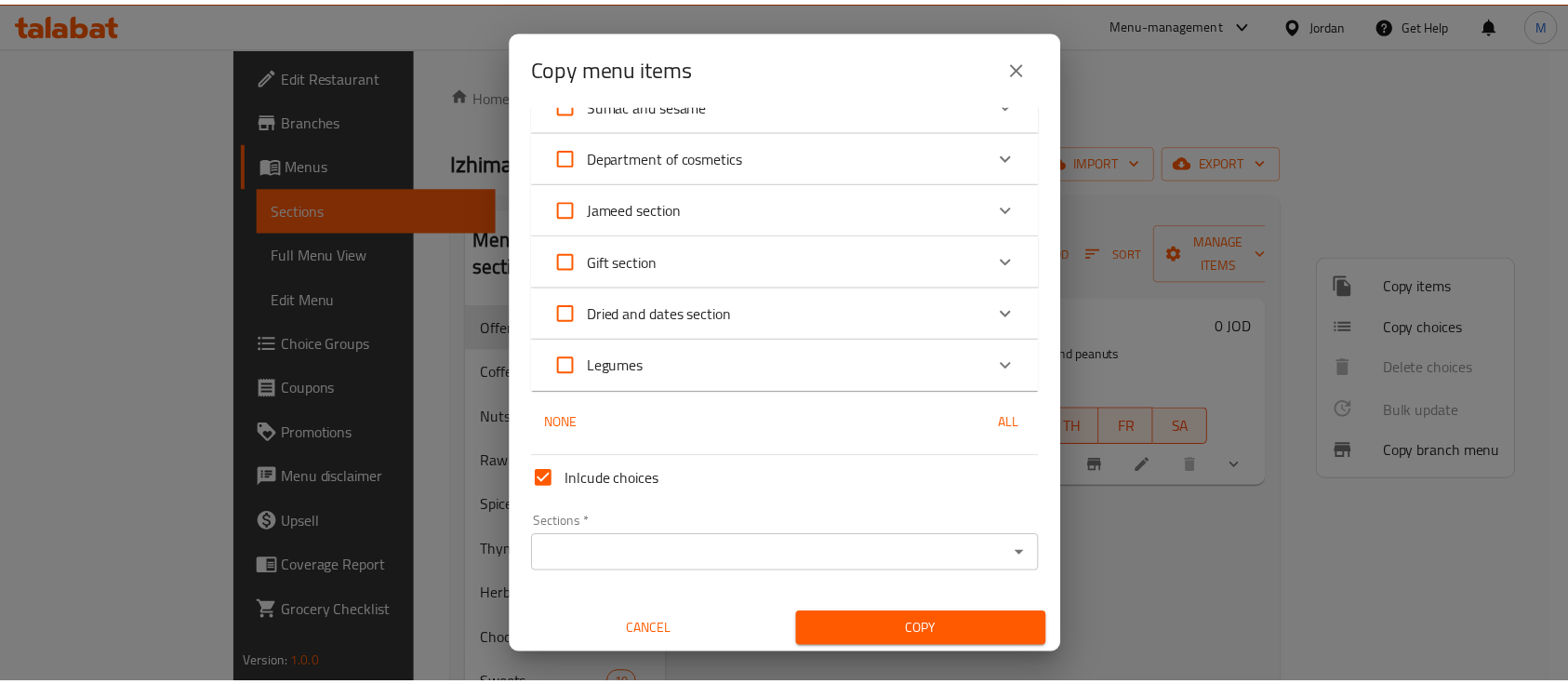
scroll to position [558, 0]
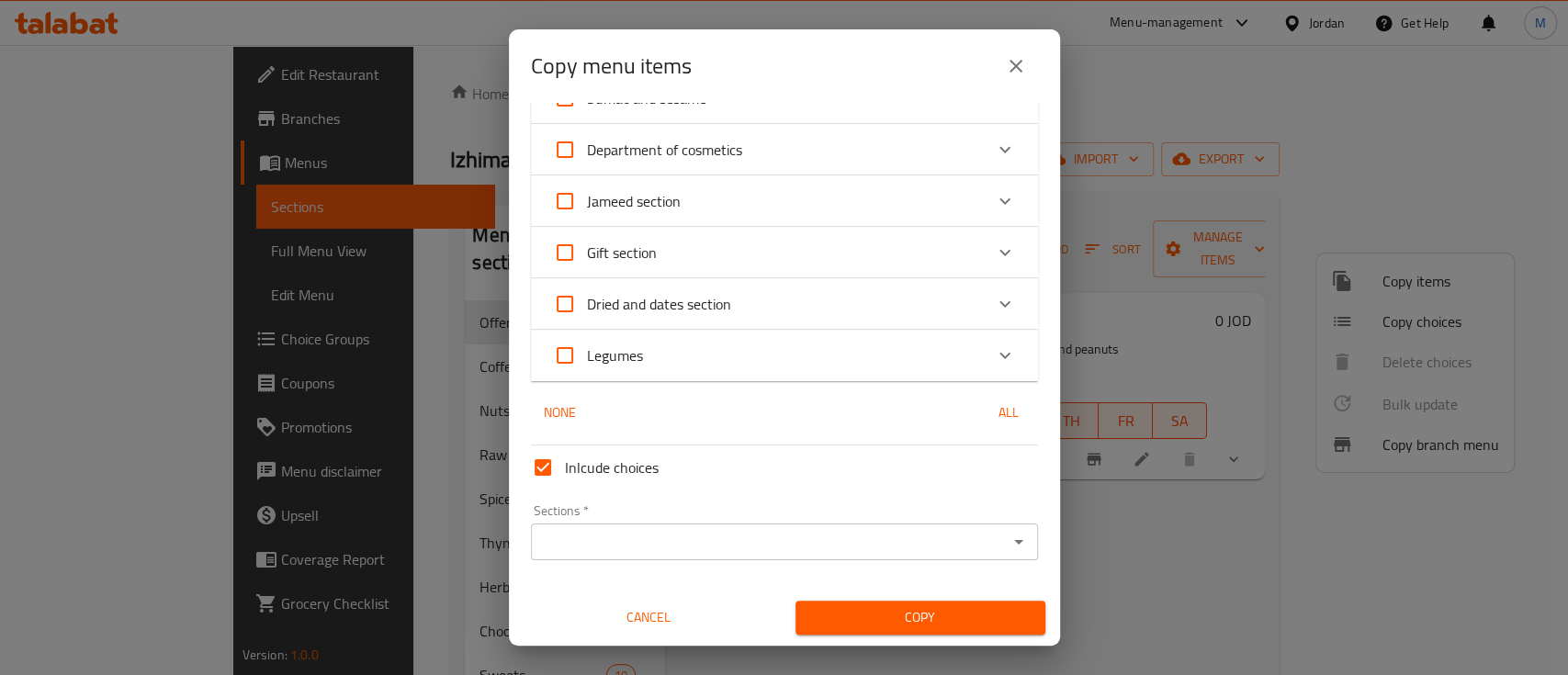
click at [736, 537] on input "Sections   *" at bounding box center [768, 542] width 466 height 25
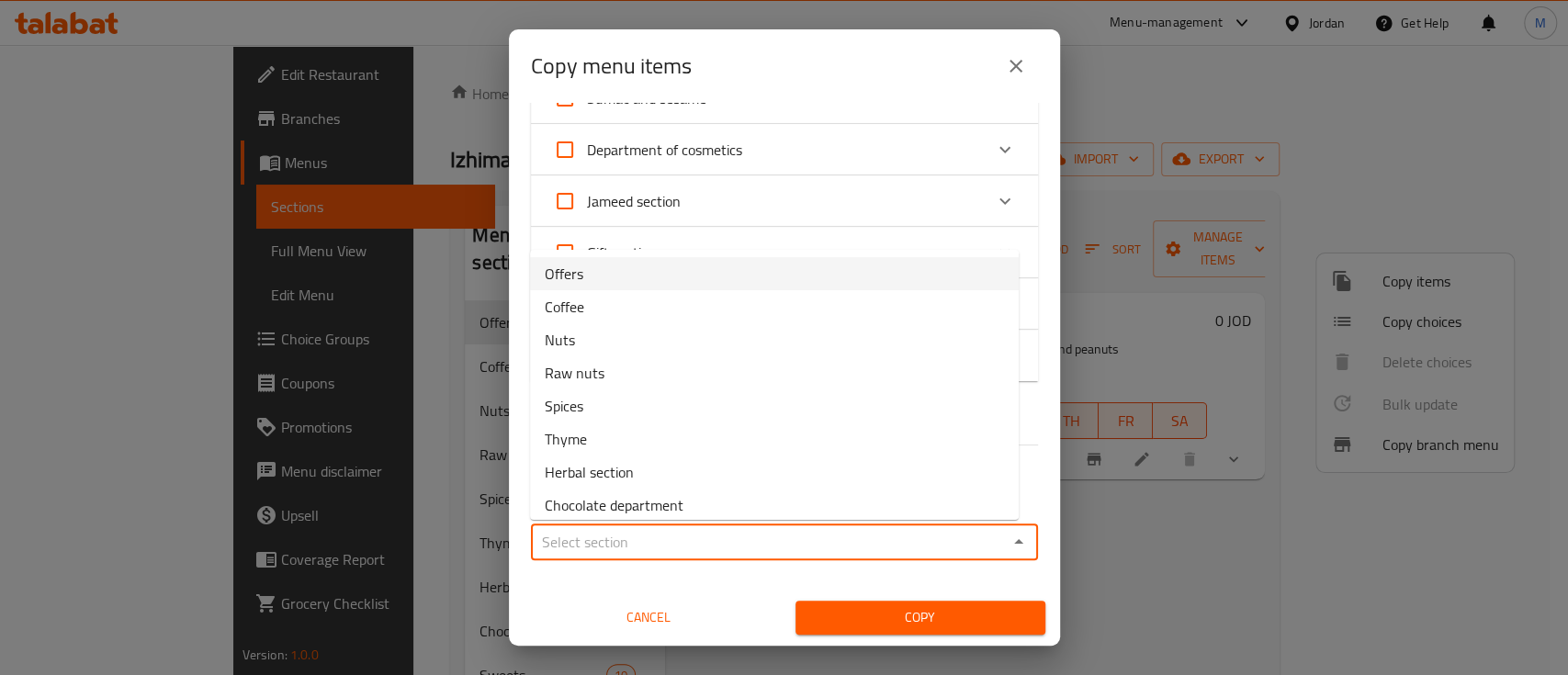
click at [606, 285] on li "Offers" at bounding box center [774, 273] width 488 height 33
type input "Offers"
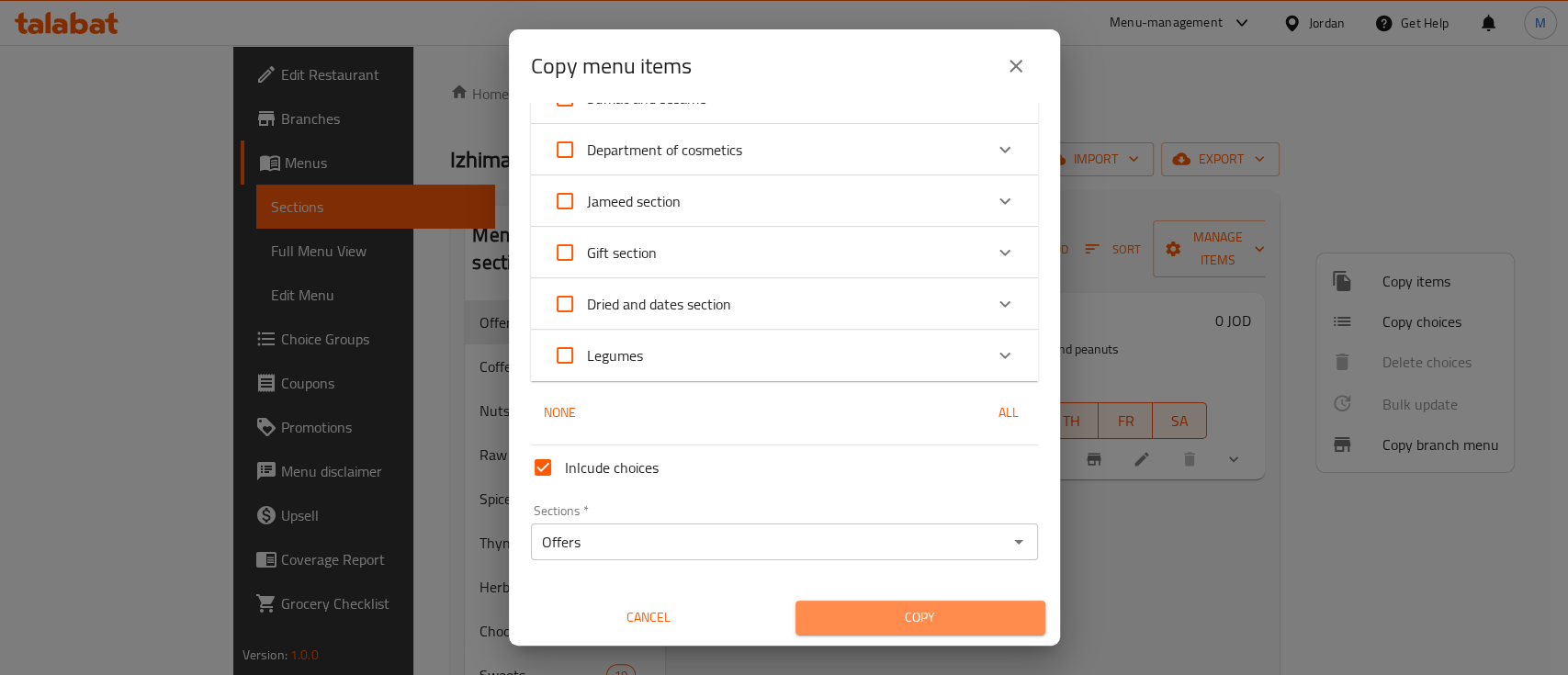
click at [920, 622] on span "Copy" at bounding box center [919, 616] width 220 height 23
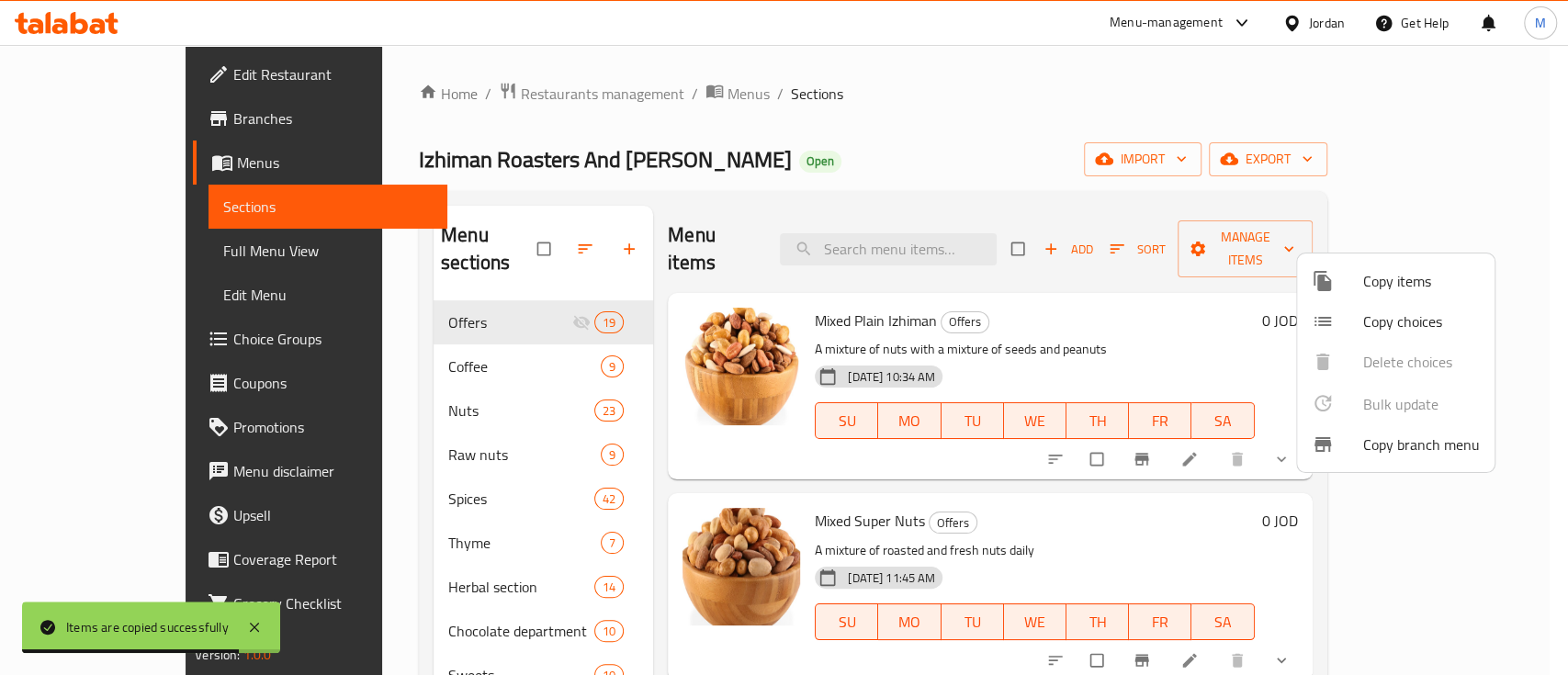
drag, startPoint x: 1197, startPoint y: 283, endPoint x: 1196, endPoint y: 305, distance: 22.0
click at [1196, 283] on div at bounding box center [784, 337] width 1568 height 675
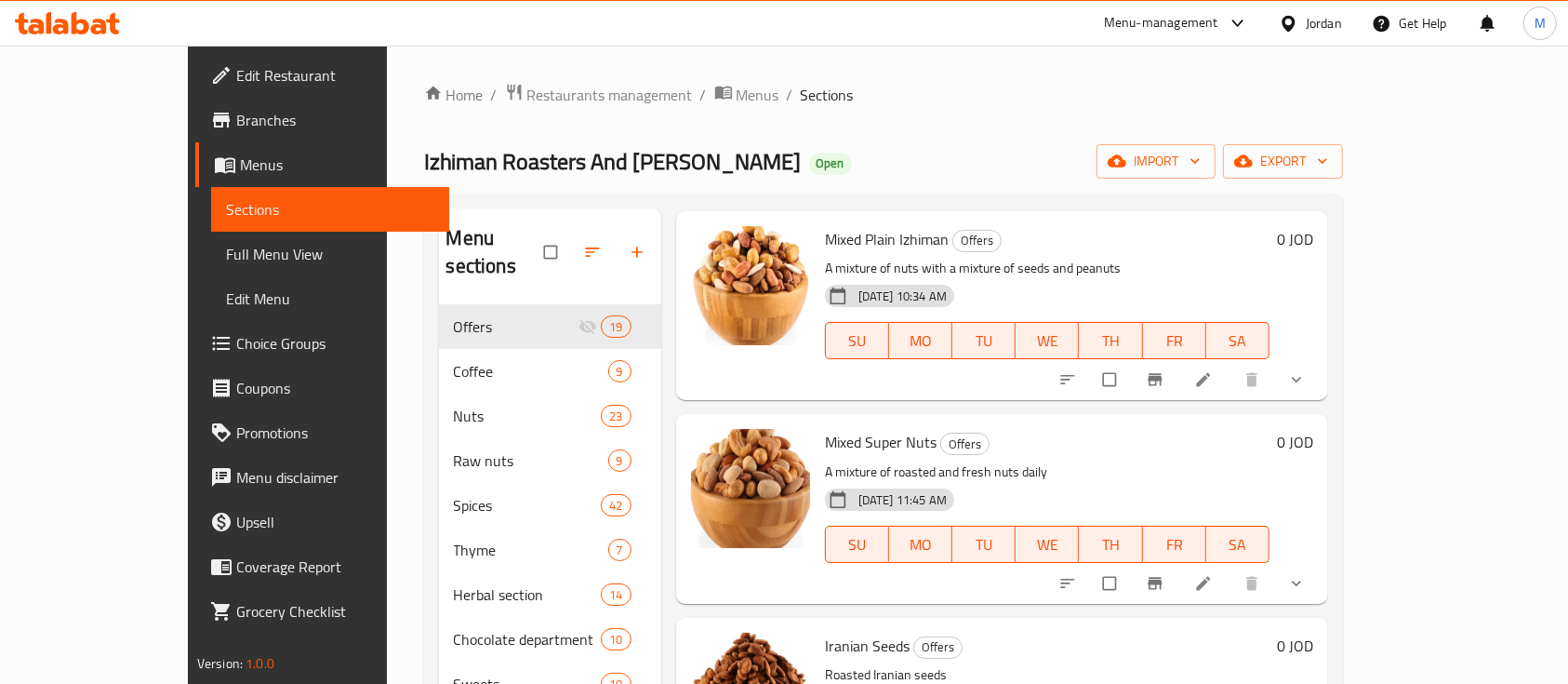
scroll to position [0, 0]
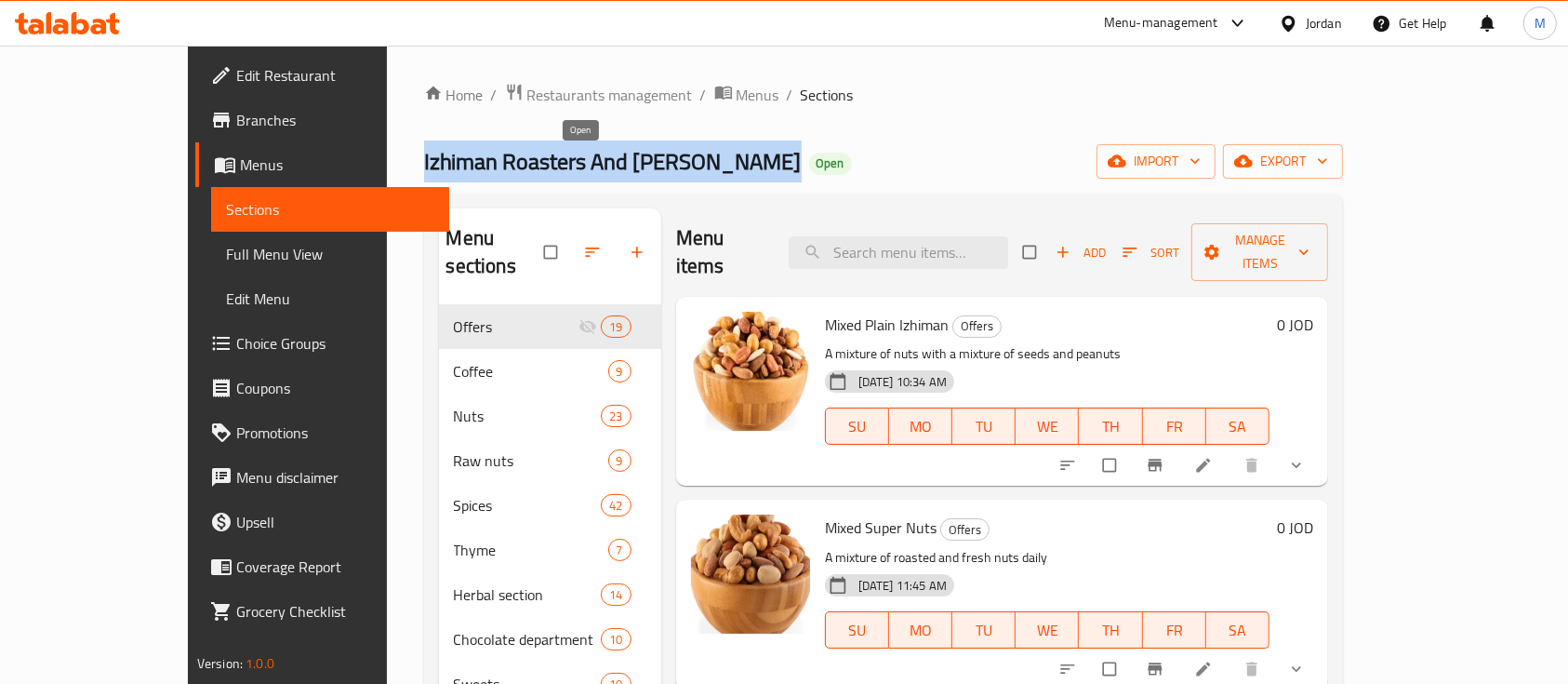
drag, startPoint x: 296, startPoint y: 166, endPoint x: 560, endPoint y: 162, distance: 264.0
click at [560, 162] on div "Home / Restaurants management / Menus / Sections Izhiman Roasters And Mills Ope…" at bounding box center [884, 539] width 994 height 988
copy span "Izhiman Roasters And Mills"
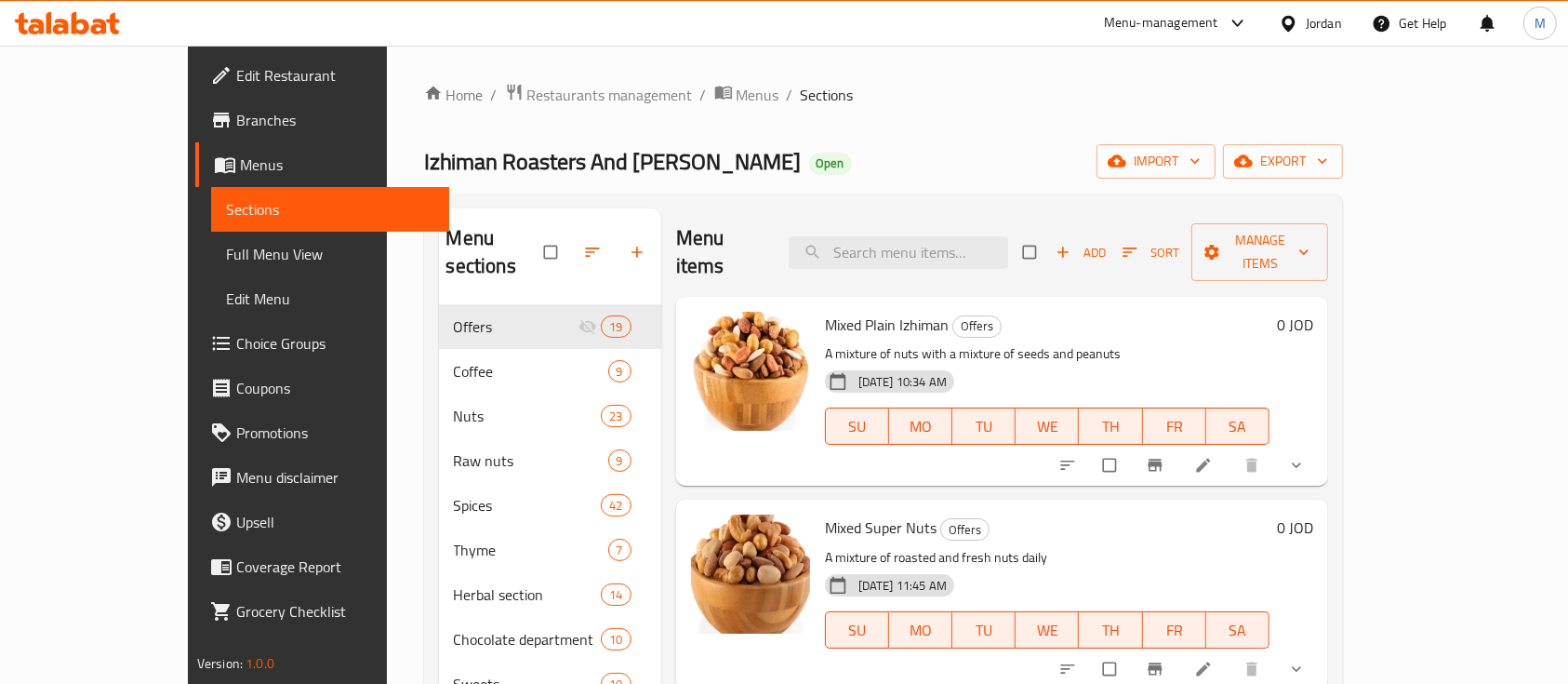
drag, startPoint x: 739, startPoint y: 156, endPoint x: 784, endPoint y: 162, distance: 45.4
click at [746, 154] on div "Izhiman Roasters And Mills Open import export" at bounding box center [883, 161] width 920 height 35
click at [527, 96] on span "Restaurants management" at bounding box center [609, 94] width 166 height 22
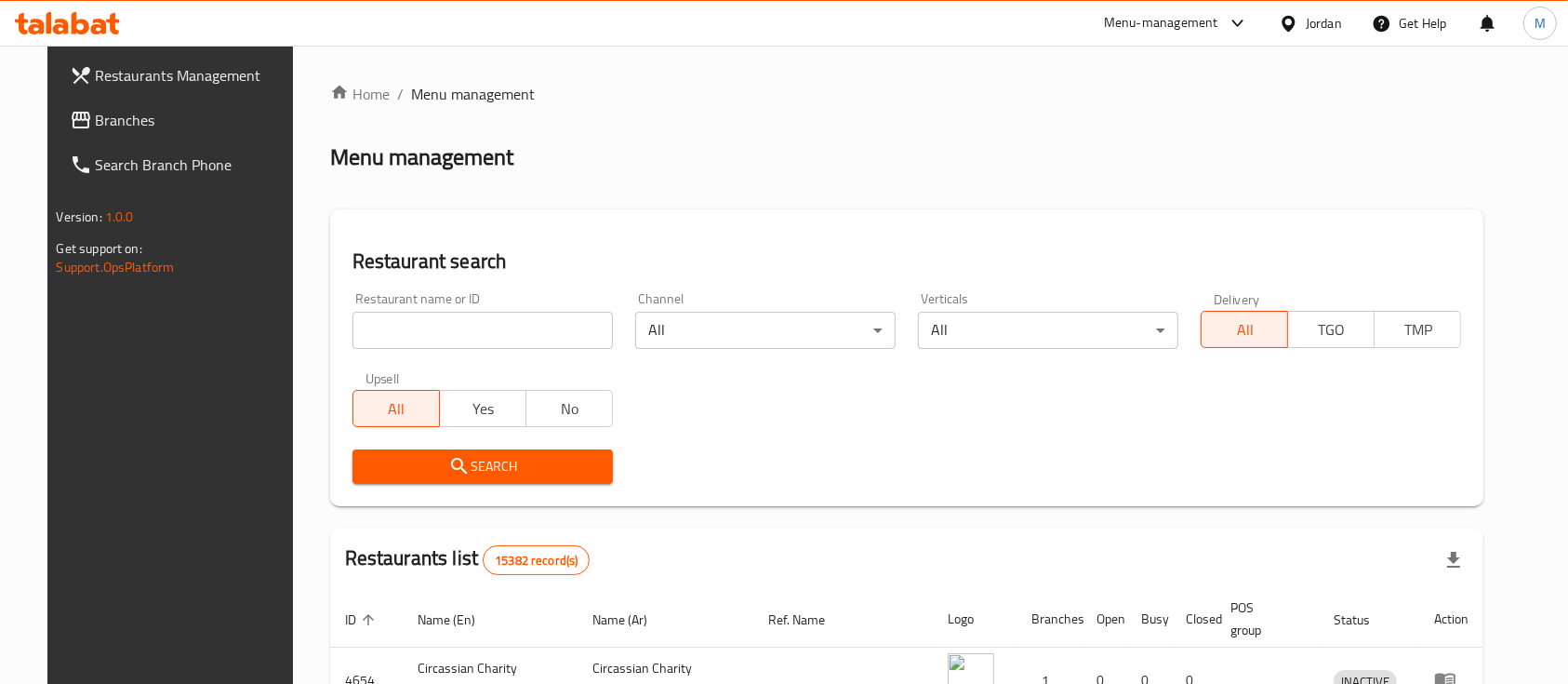
click at [565, 326] on input "search" at bounding box center [482, 330] width 260 height 37
click button "Search" at bounding box center [482, 467] width 260 height 35
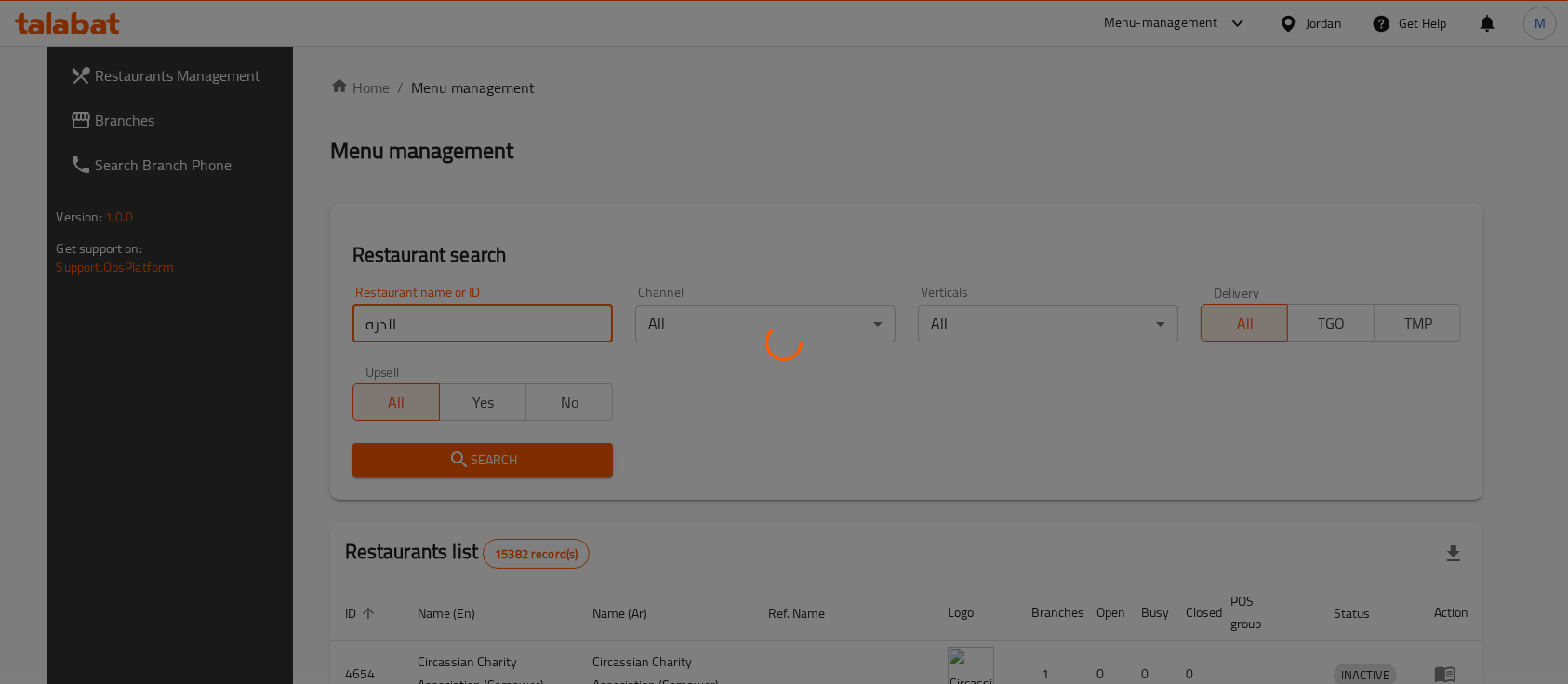
scroll to position [109, 0]
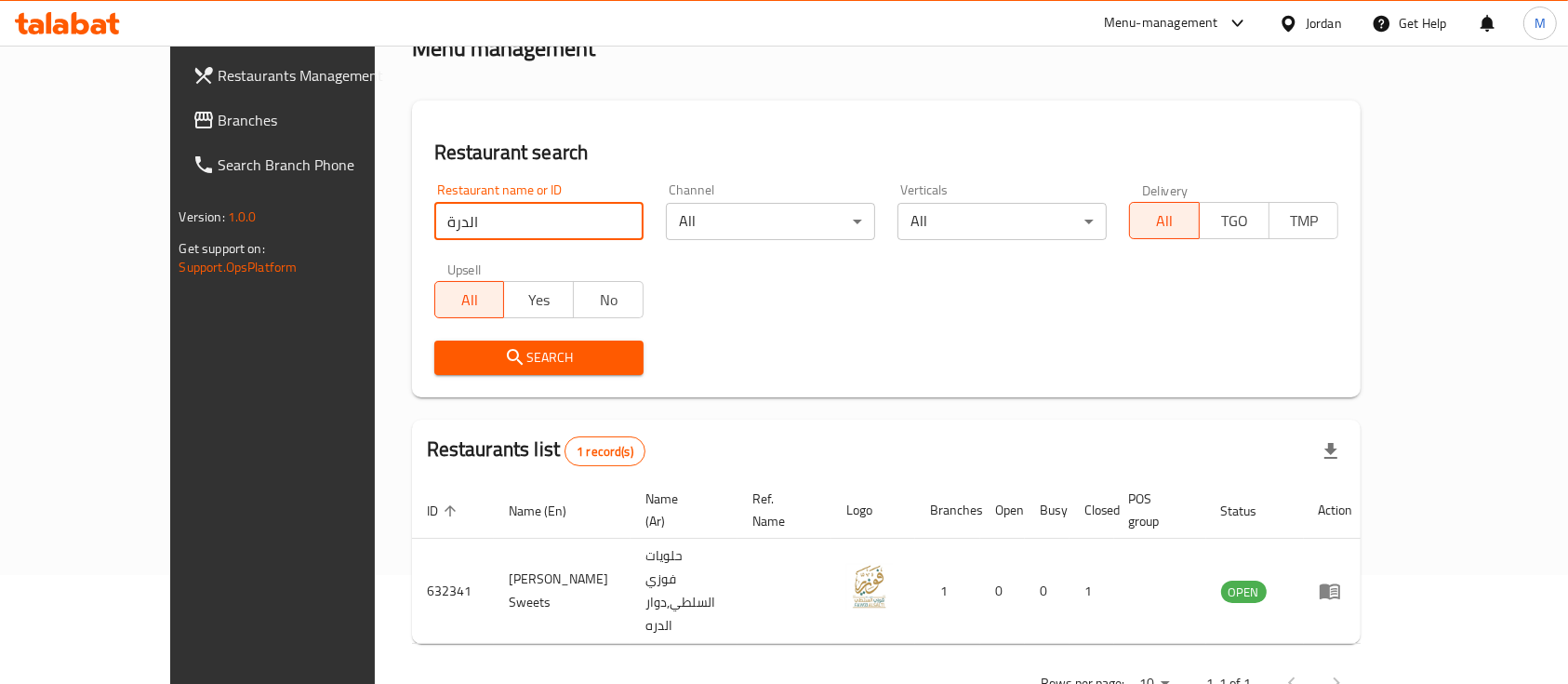
type input "الدرة"
click button "Search" at bounding box center [539, 357] width 209 height 35
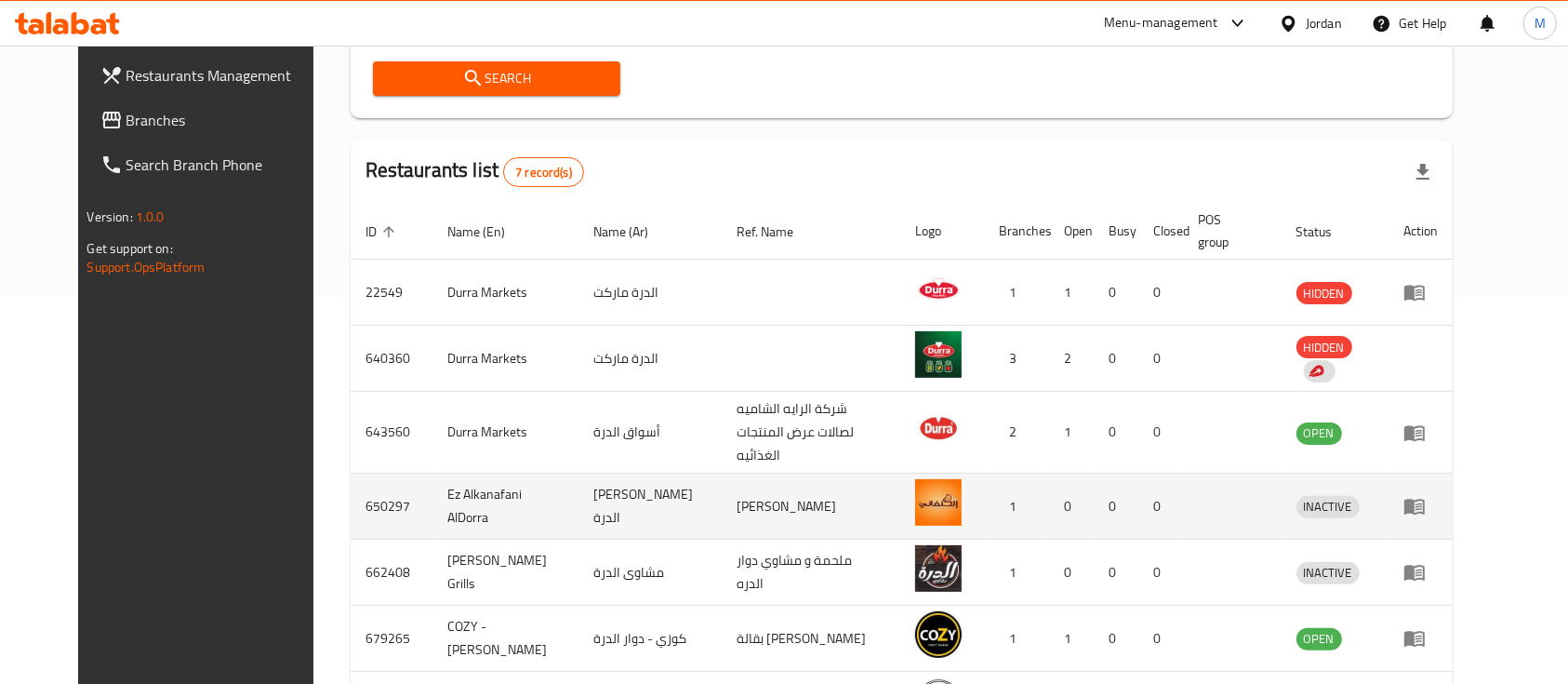
scroll to position [435, 0]
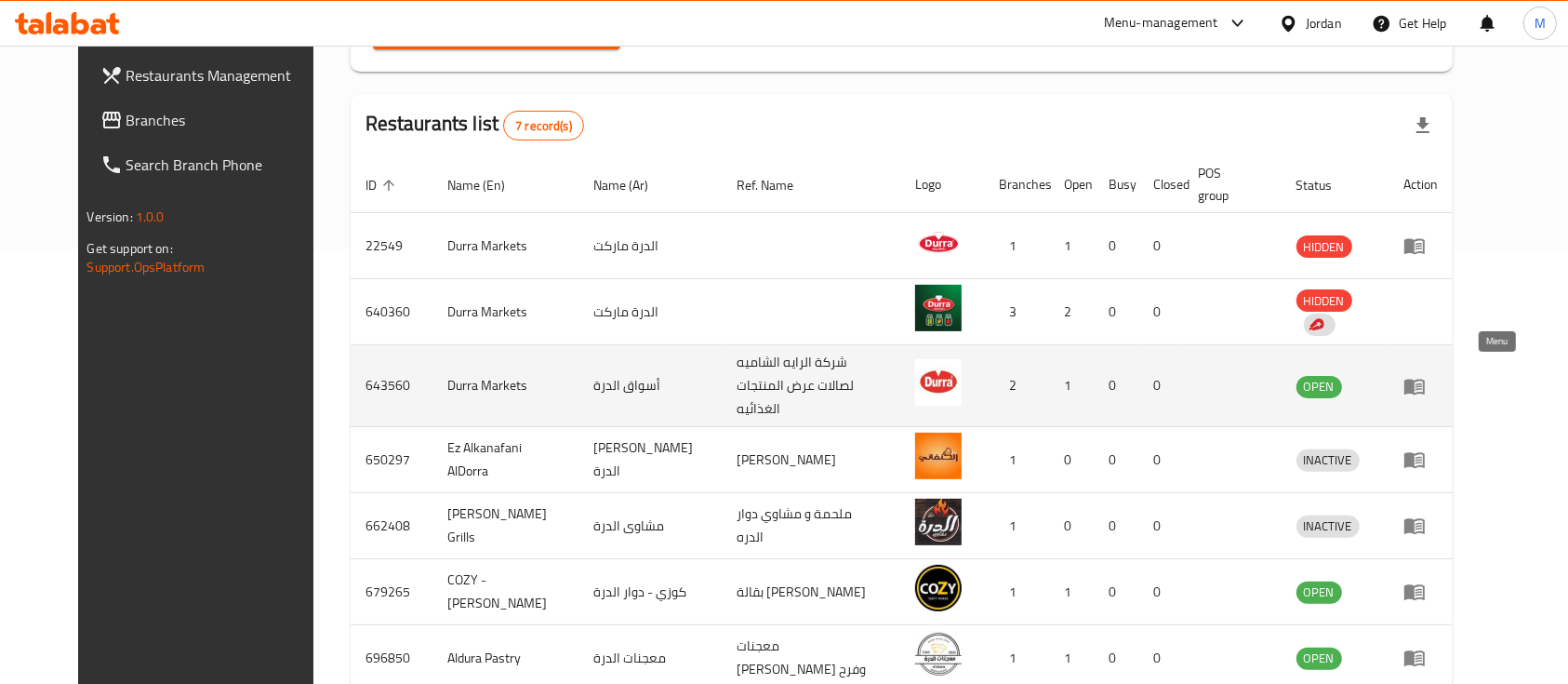
click at [1425, 378] on icon "enhanced table" at bounding box center [1414, 386] width 21 height 16
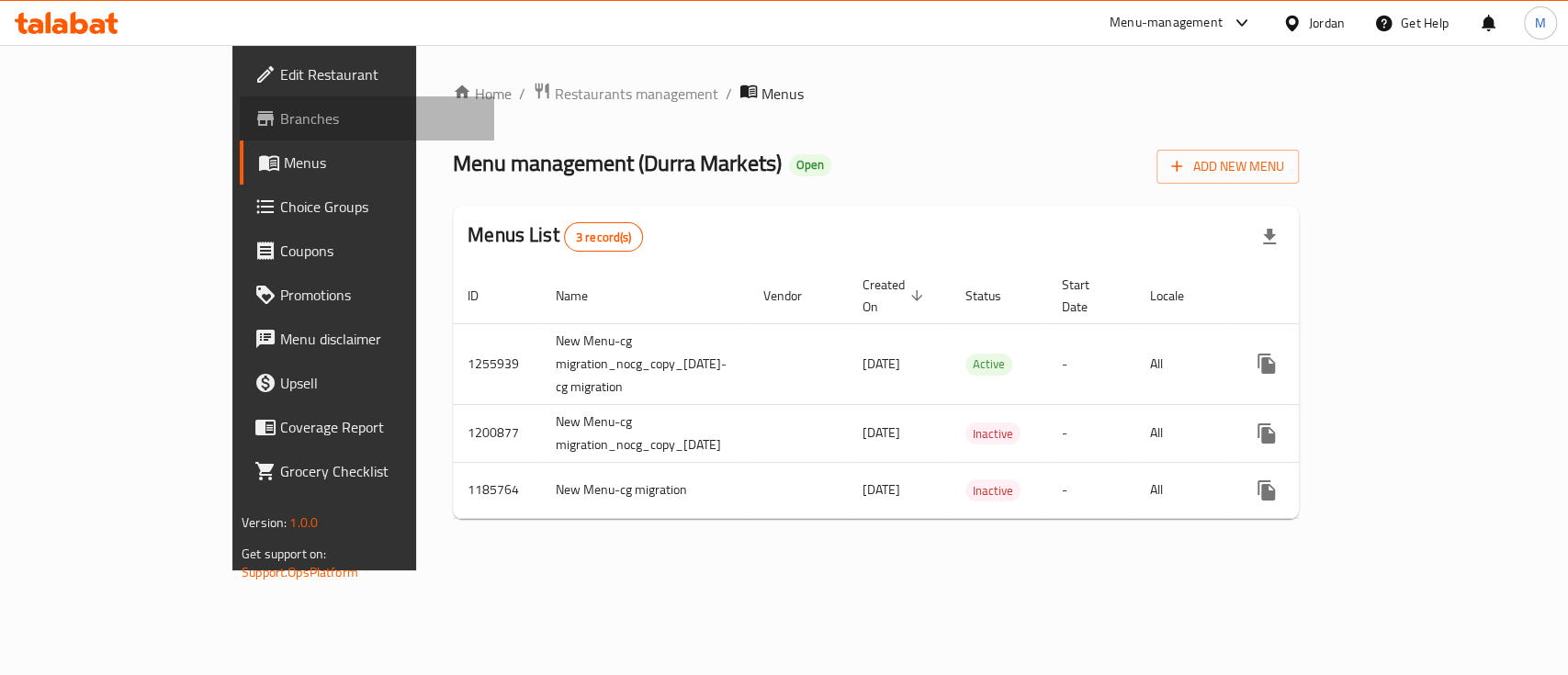
click at [240, 133] on link "Branches" at bounding box center [368, 118] width 255 height 44
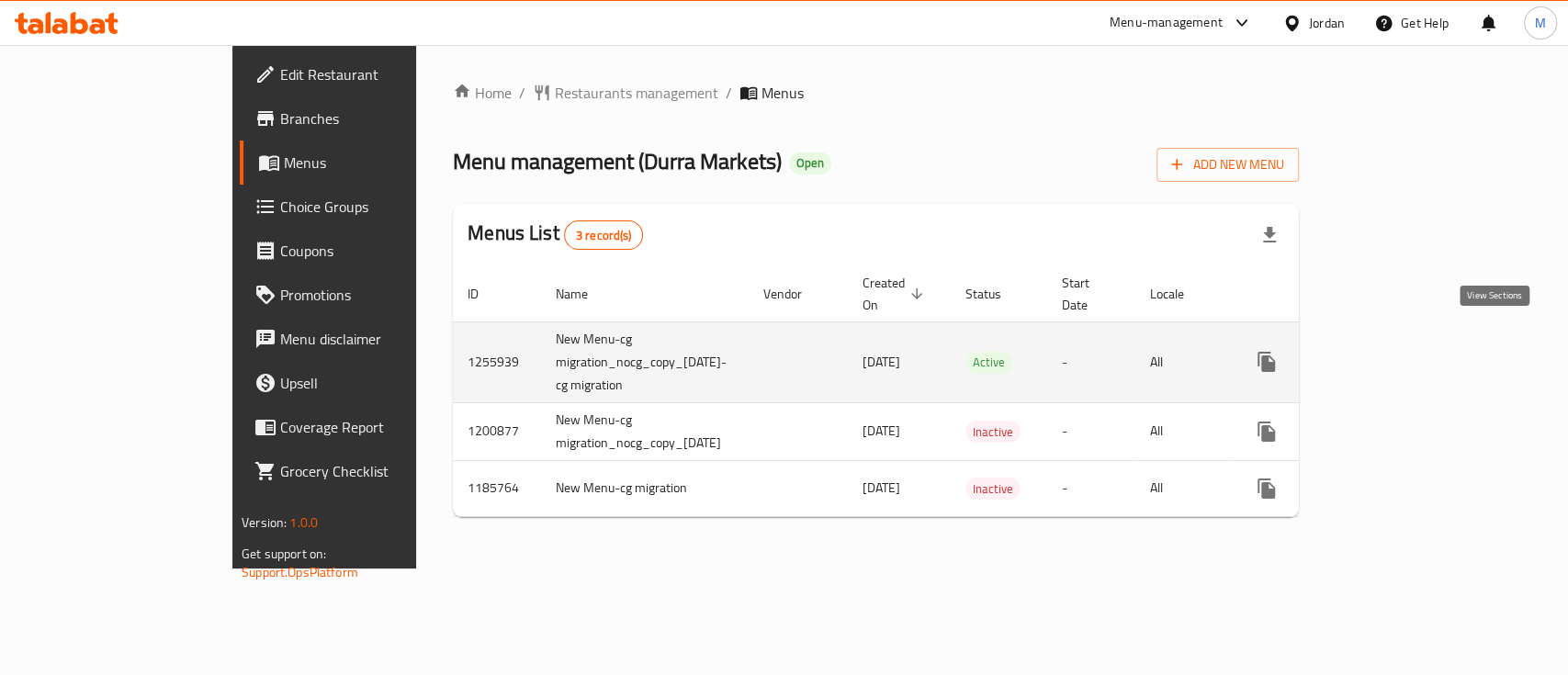
click at [1409, 351] on icon "enhanced table" at bounding box center [1398, 362] width 22 height 22
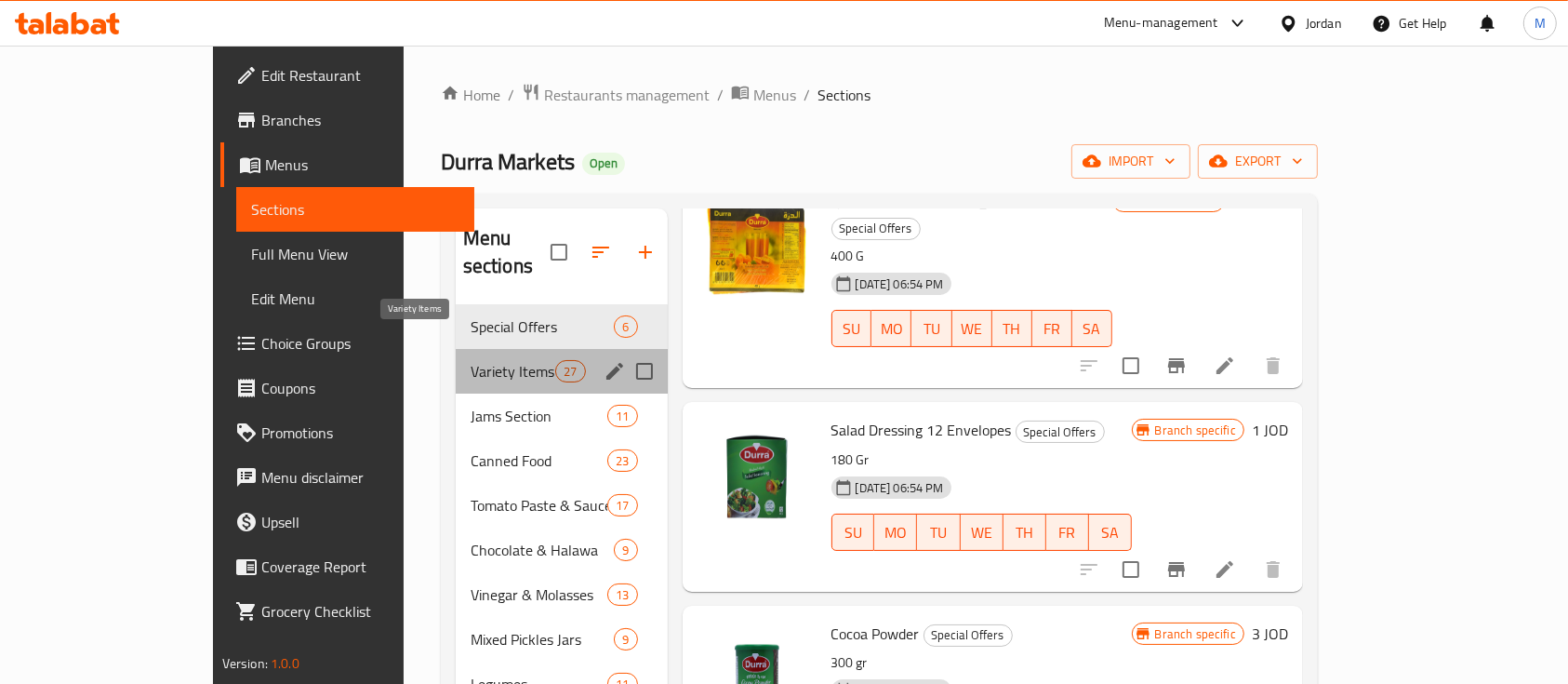
click at [470, 360] on span "Variety Items" at bounding box center [512, 371] width 84 height 22
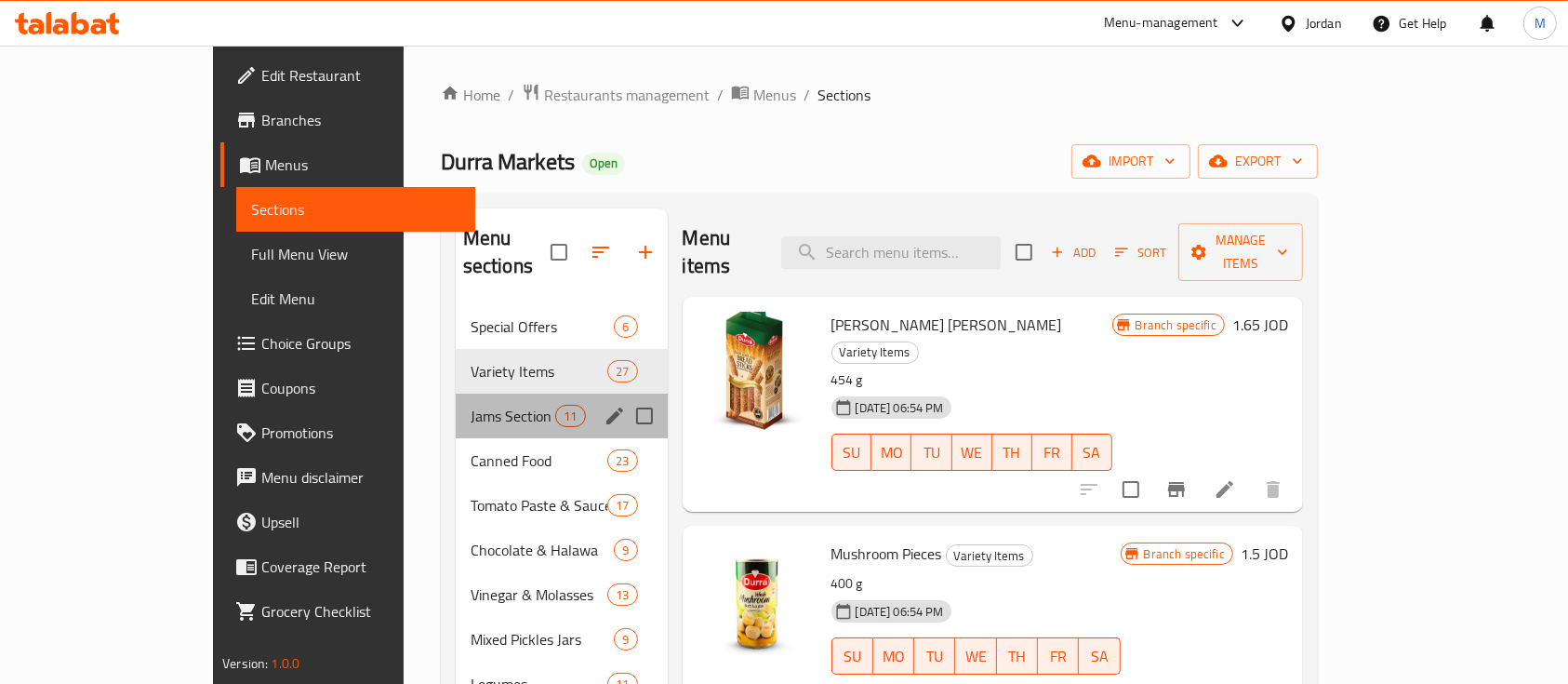
click at [460, 393] on div "Jams Section 11" at bounding box center [562, 415] width 212 height 45
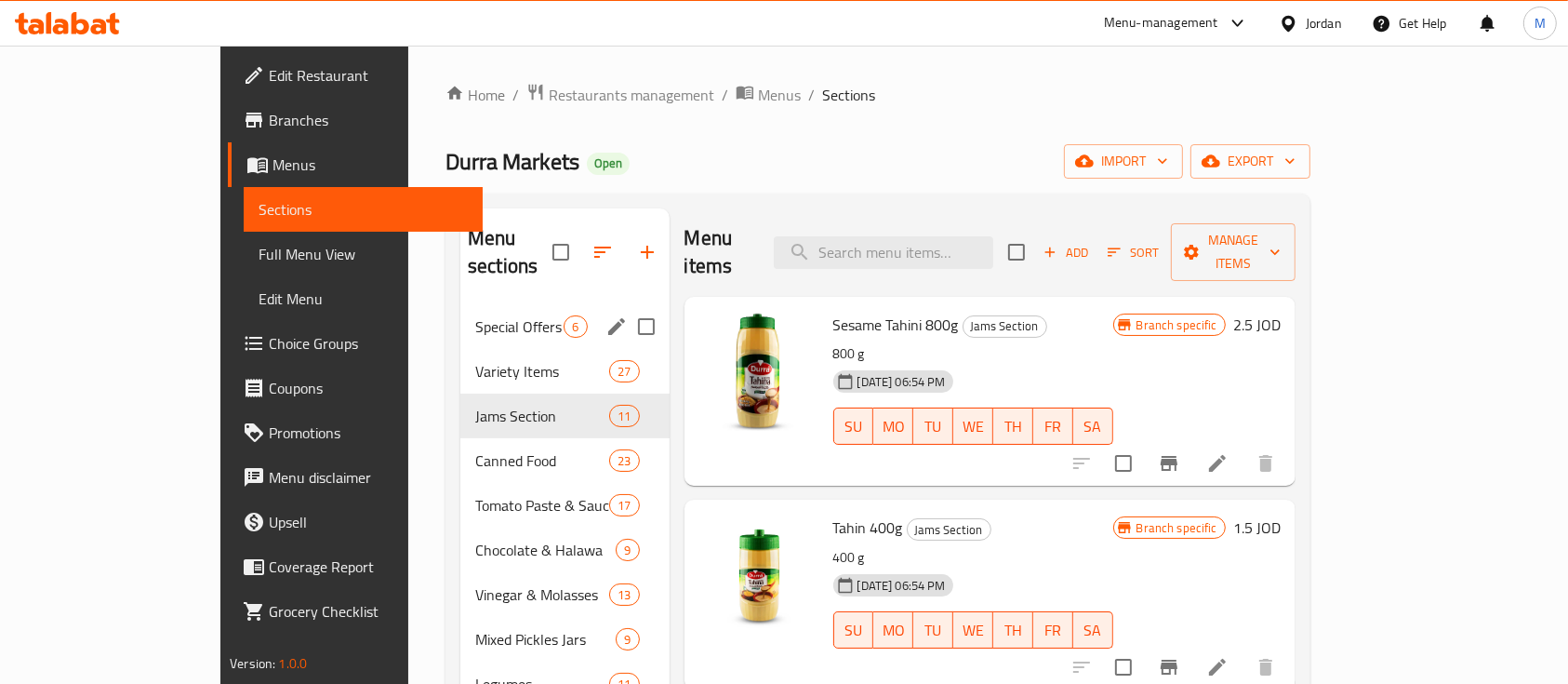
click at [475, 316] on span "Special Offers" at bounding box center [519, 327] width 88 height 22
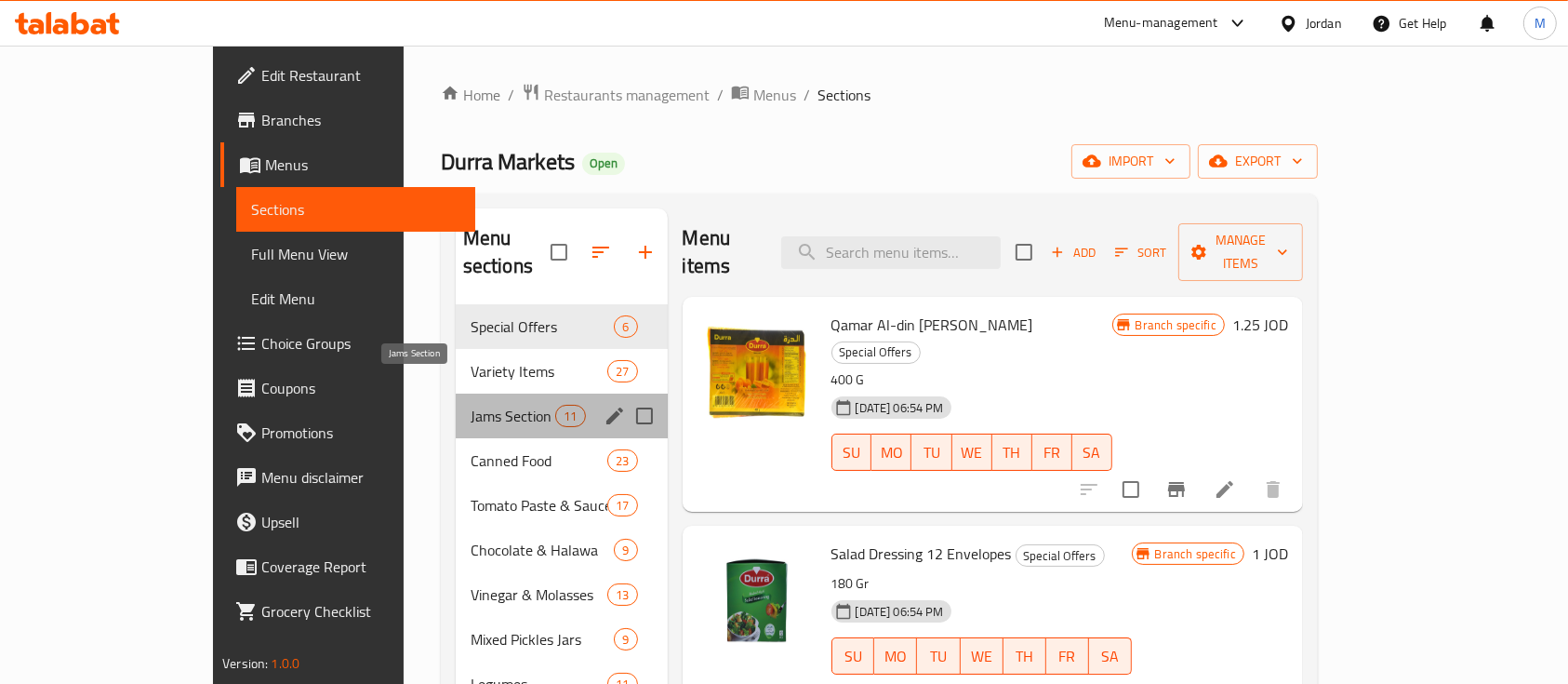
click at [470, 405] on span "Jams Section" at bounding box center [512, 416] width 84 height 22
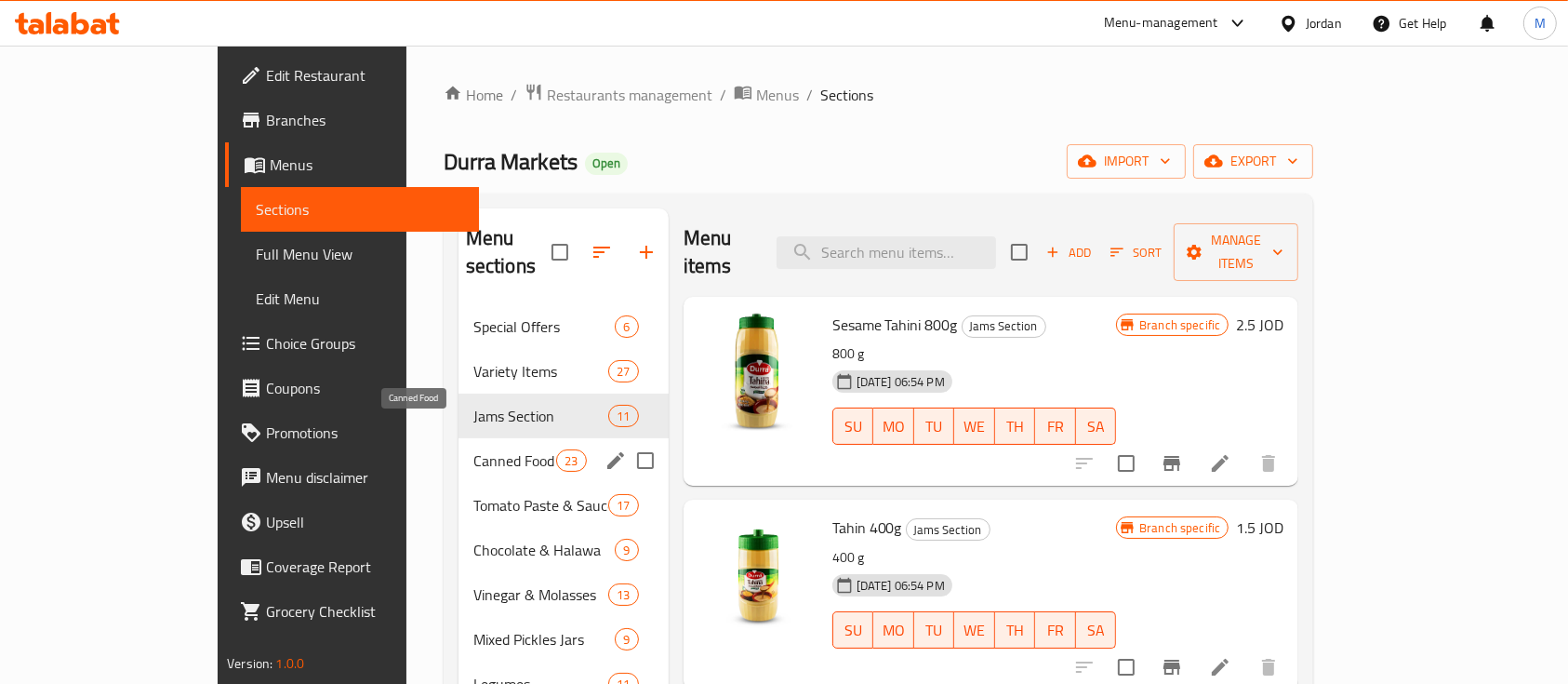
click at [473, 450] on span "Canned Food" at bounding box center [515, 461] width 83 height 22
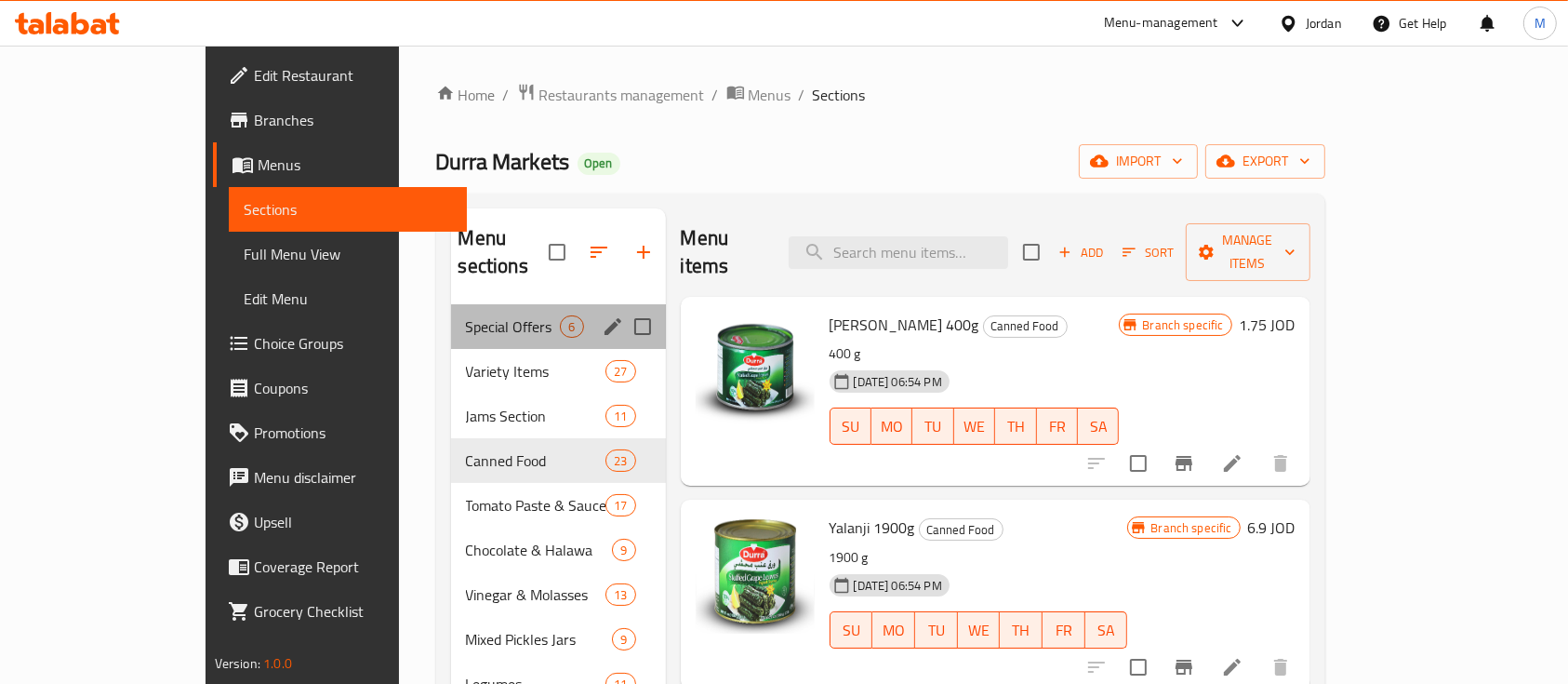
click at [465, 316] on span "Special Offers" at bounding box center [513, 327] width 95 height 22
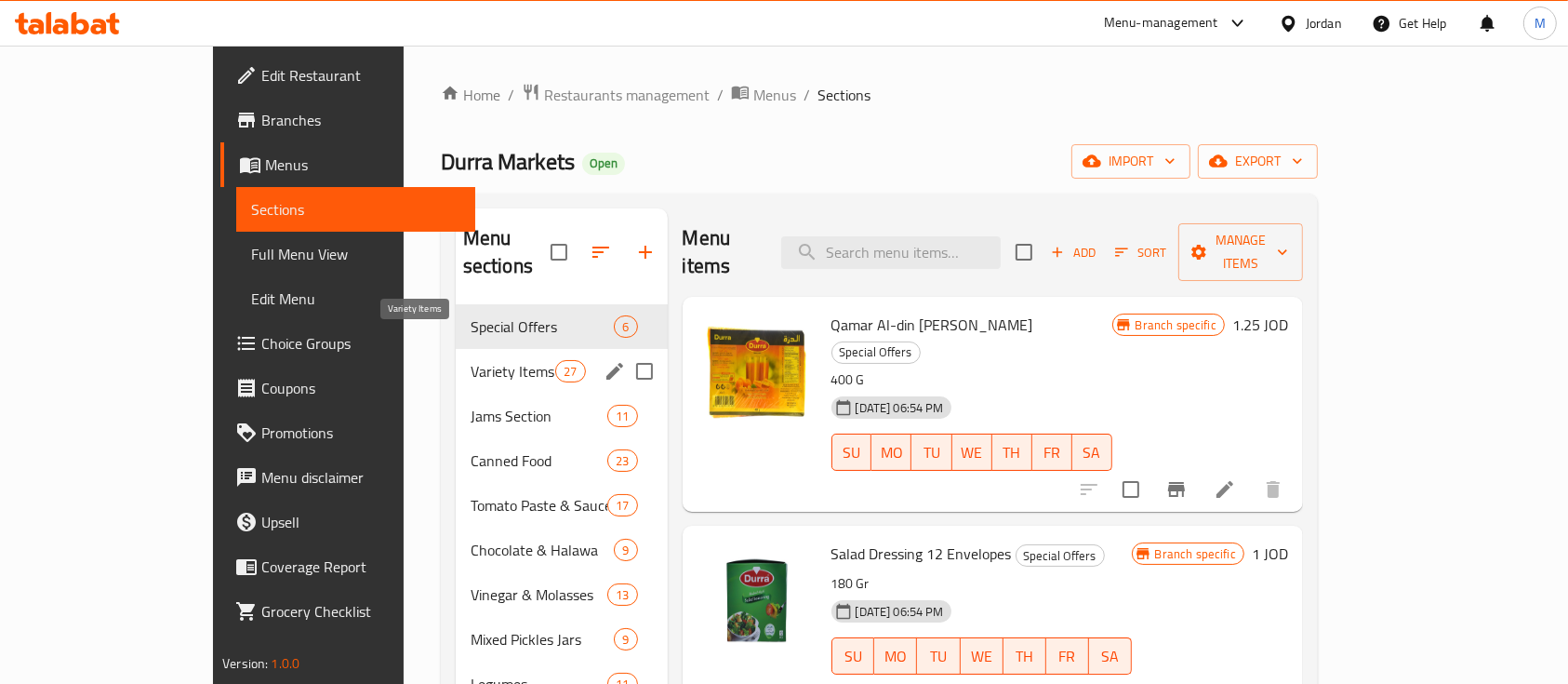
click at [456, 353] on div "Variety Items 27" at bounding box center [562, 370] width 212 height 45
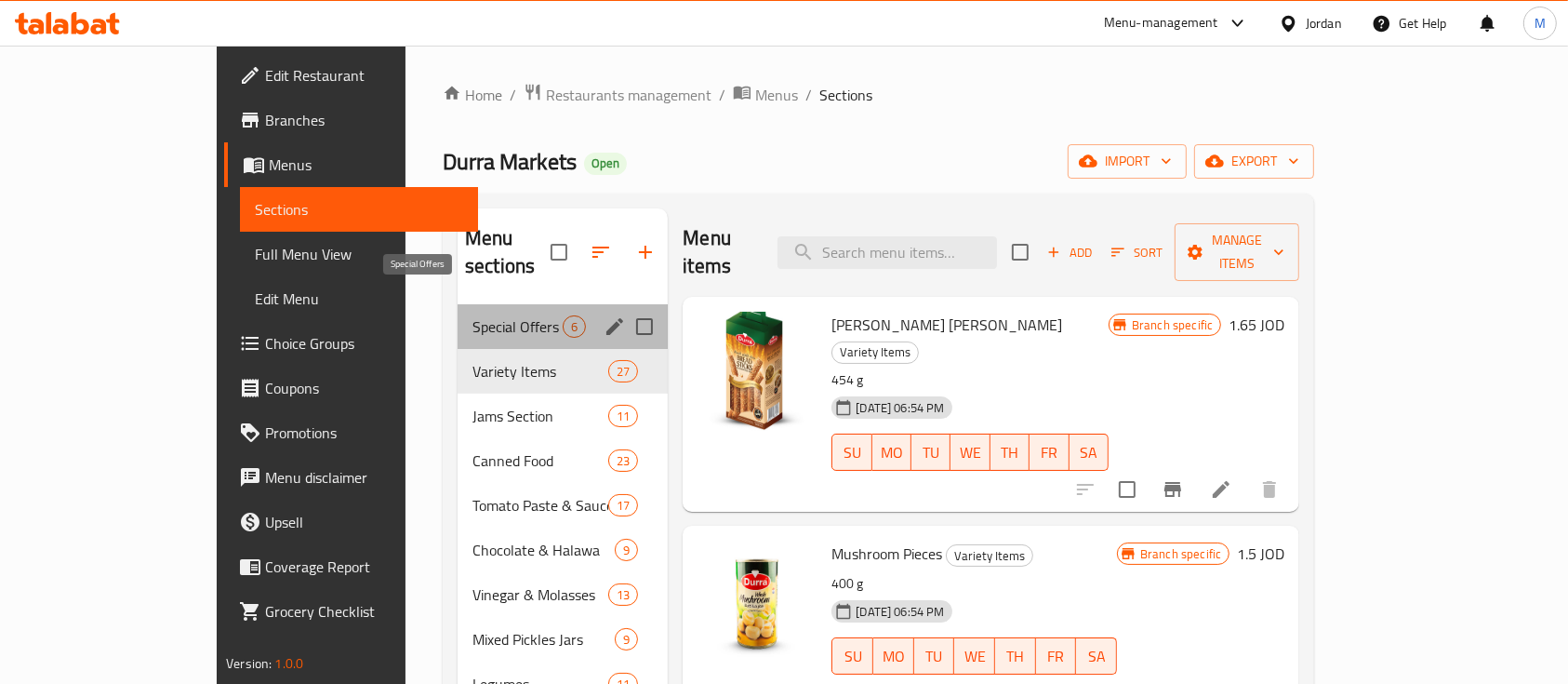
click at [472, 316] on span "Special Offers" at bounding box center [517, 327] width 90 height 22
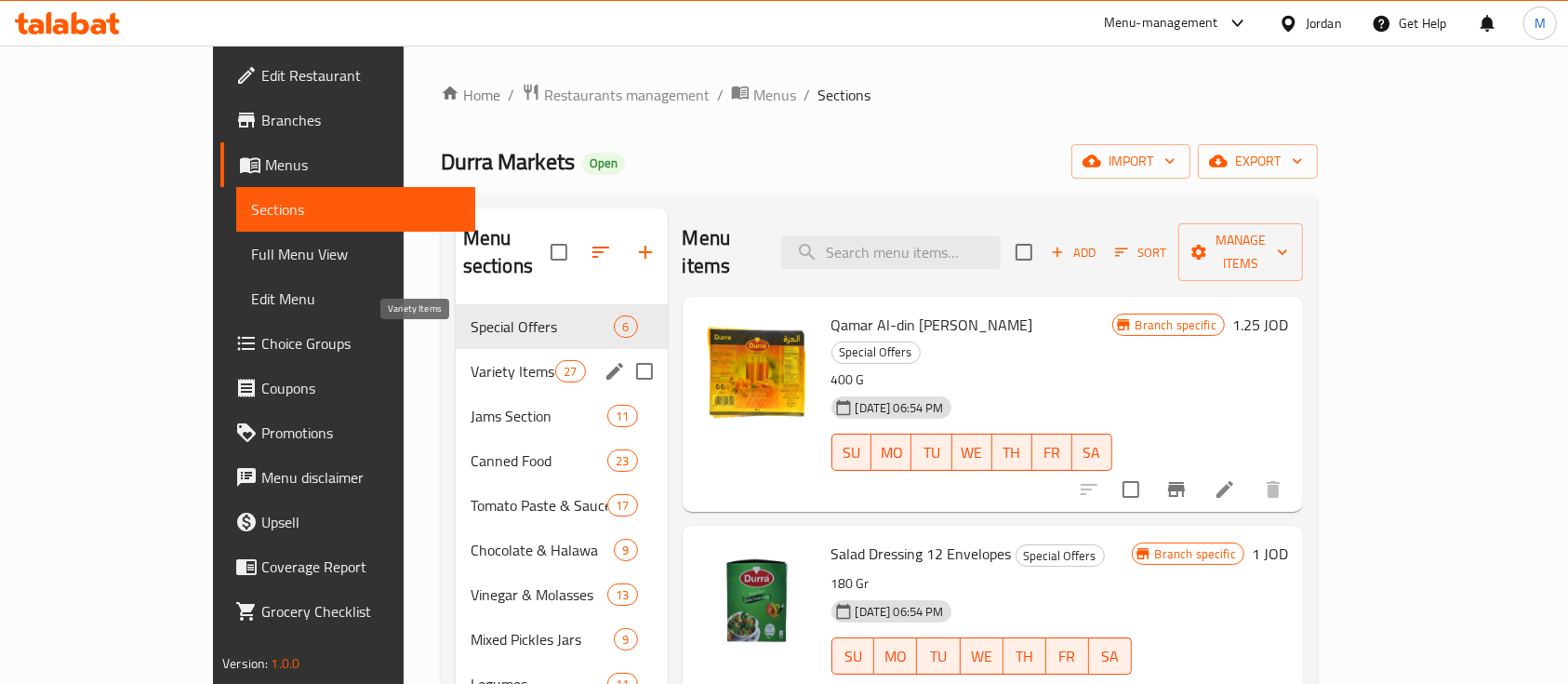
click at [470, 360] on span "Variety Items" at bounding box center [512, 371] width 84 height 22
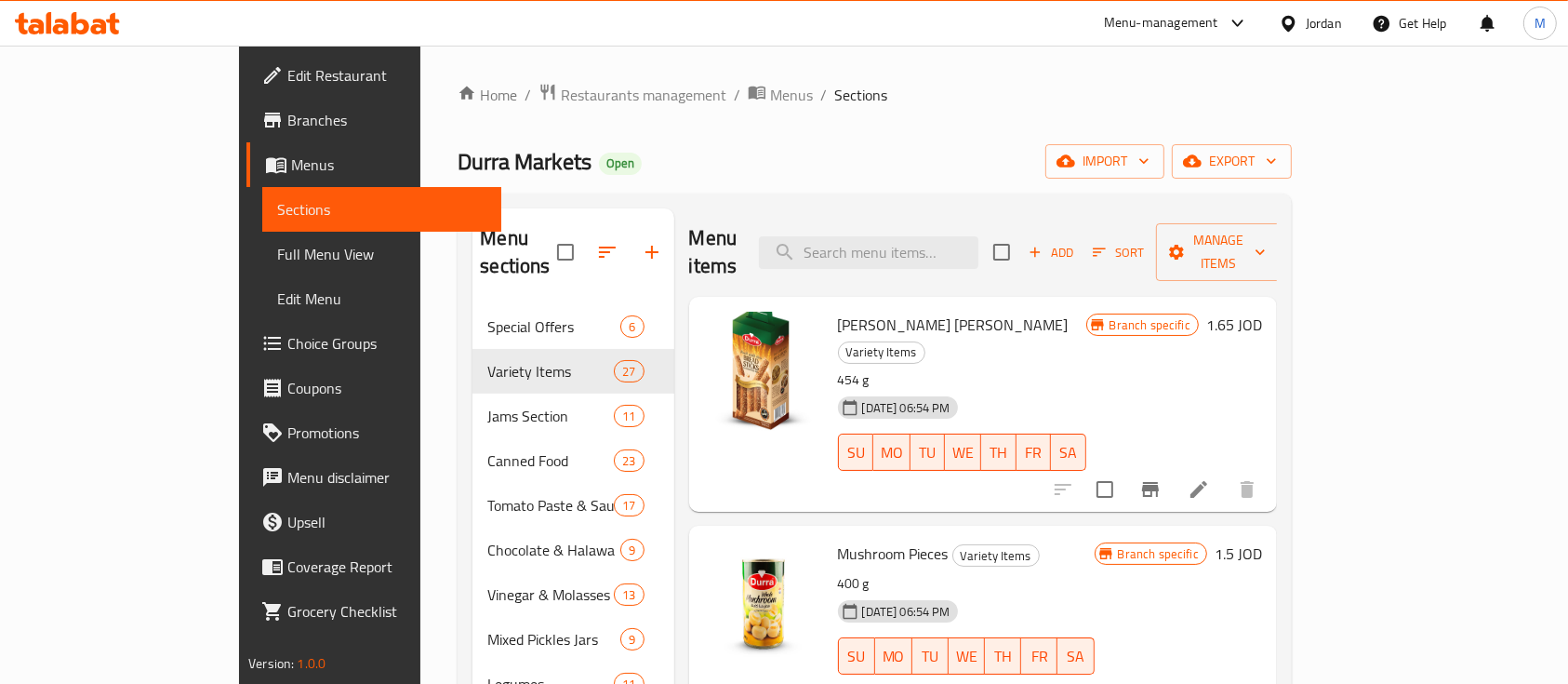
click at [487, 316] on span "Special Offers" at bounding box center [554, 327] width 133 height 22
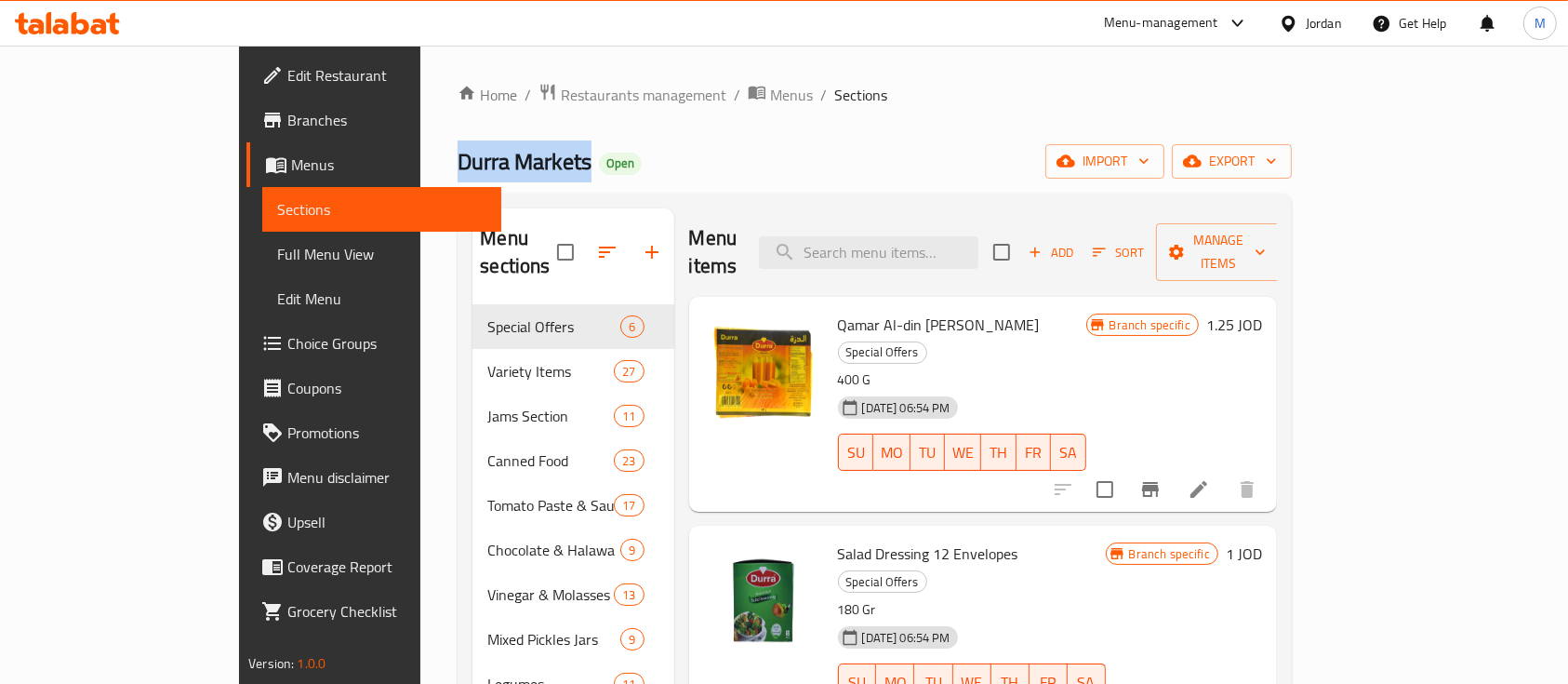
drag, startPoint x: 296, startPoint y: 160, endPoint x: 435, endPoint y: 161, distance: 139.0
click at [435, 161] on div "Home / Restaurants management / Menus / Sections Durra Markets Open import expo…" at bounding box center [874, 494] width 908 height 898
copy span "Durra Markets"
click at [288, 121] on span "Branches" at bounding box center [387, 120] width 199 height 22
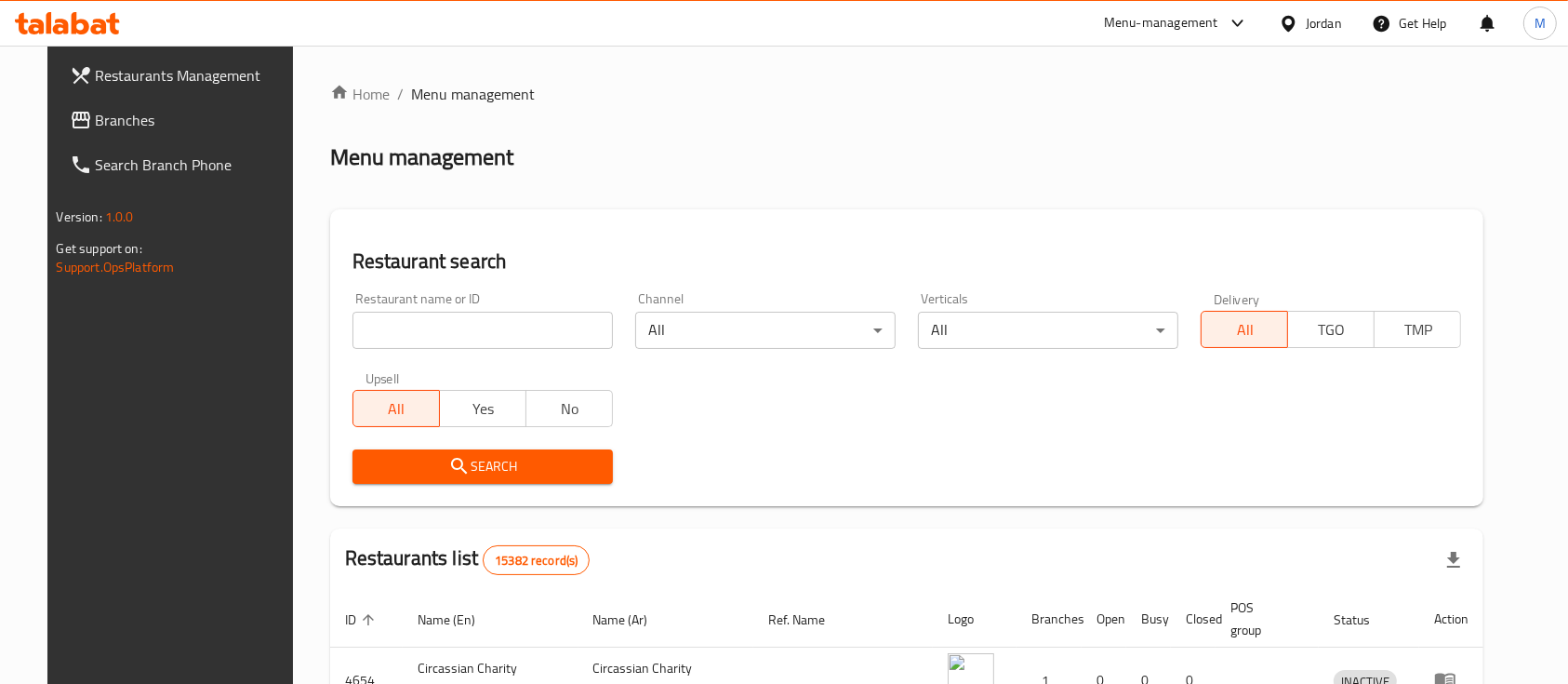
drag, startPoint x: 414, startPoint y: 314, endPoint x: 429, endPoint y: 316, distance: 15.1
click at [414, 313] on input "search" at bounding box center [482, 330] width 260 height 37
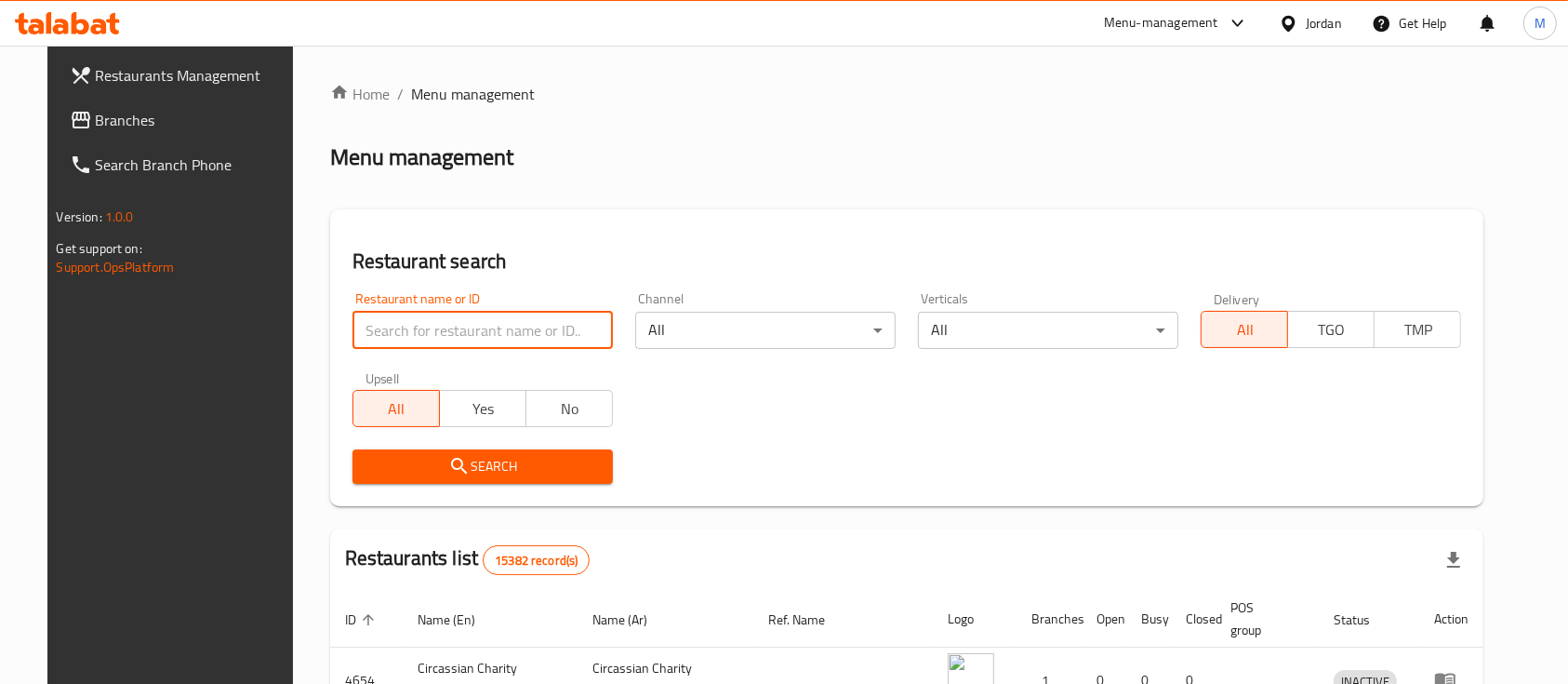
type input "س"
type input "S"
click button "Search" at bounding box center [482, 467] width 260 height 35
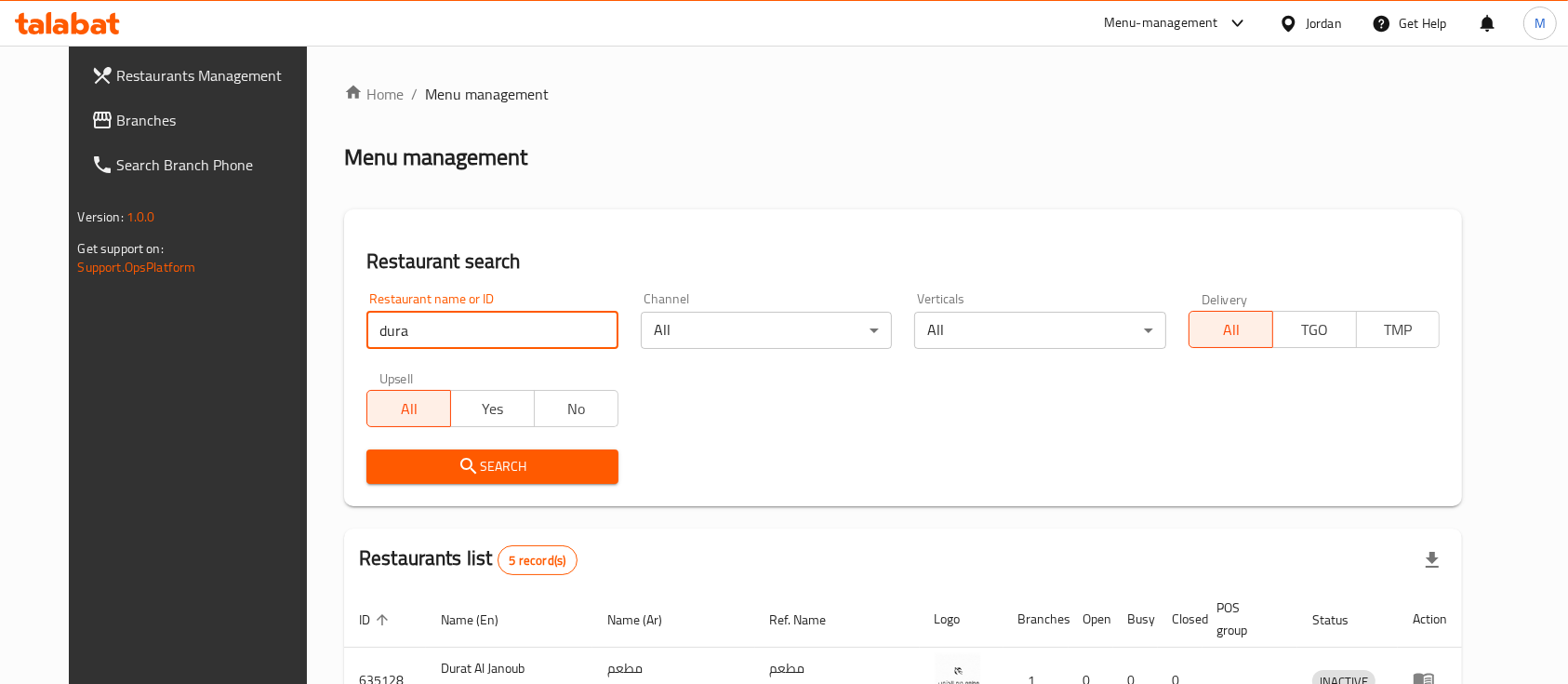
click at [414, 330] on input "dura" at bounding box center [492, 330] width 252 height 37
type input "dura"
click button "Search" at bounding box center [492, 467] width 252 height 35
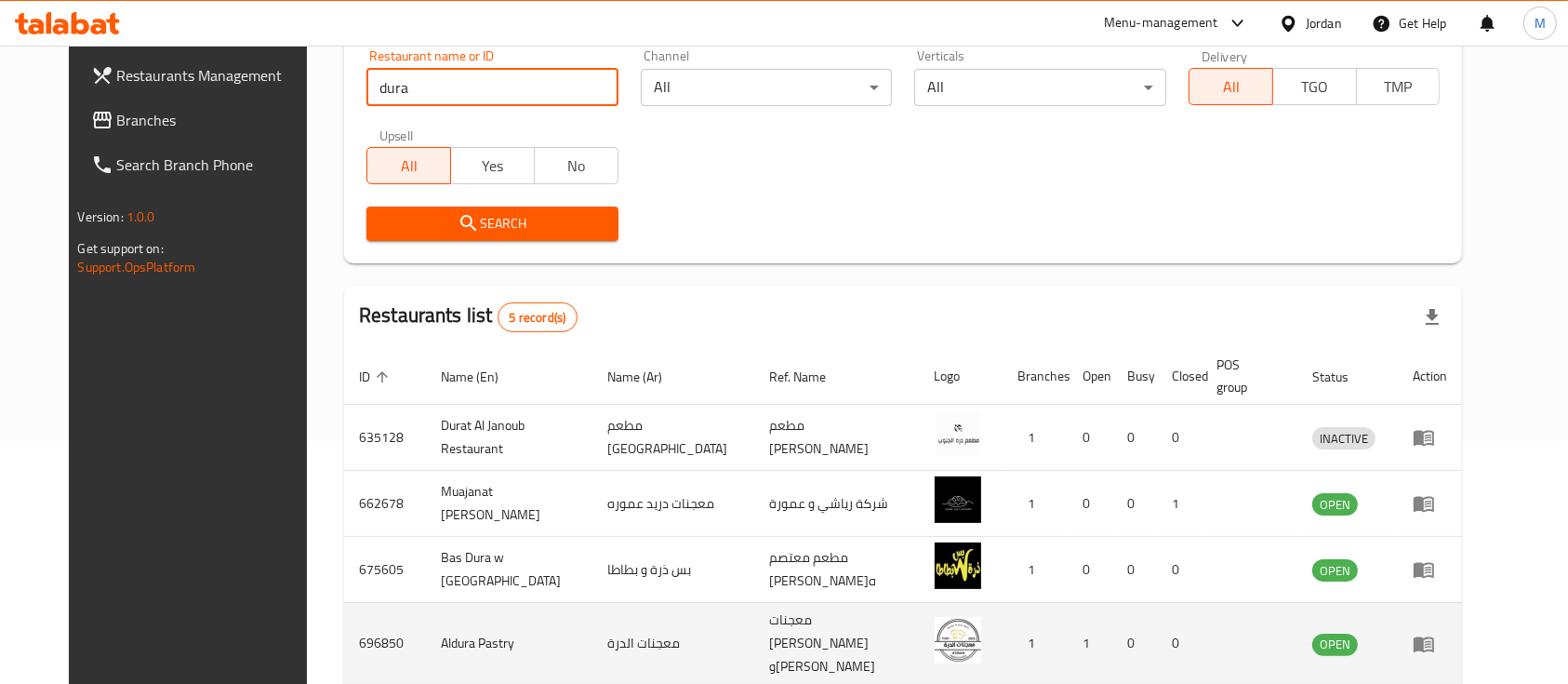
scroll to position [369, 0]
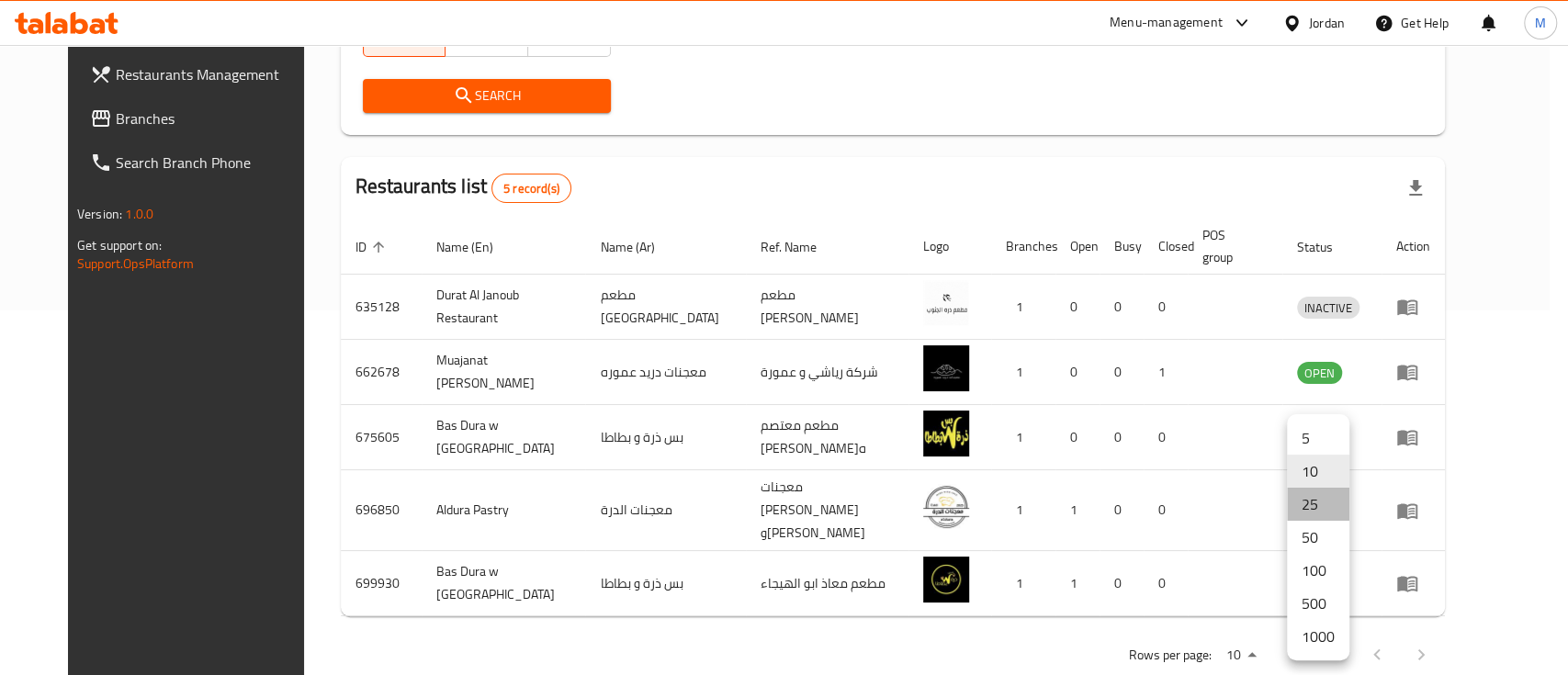
click at [1320, 506] on li "25" at bounding box center [1318, 505] width 63 height 33
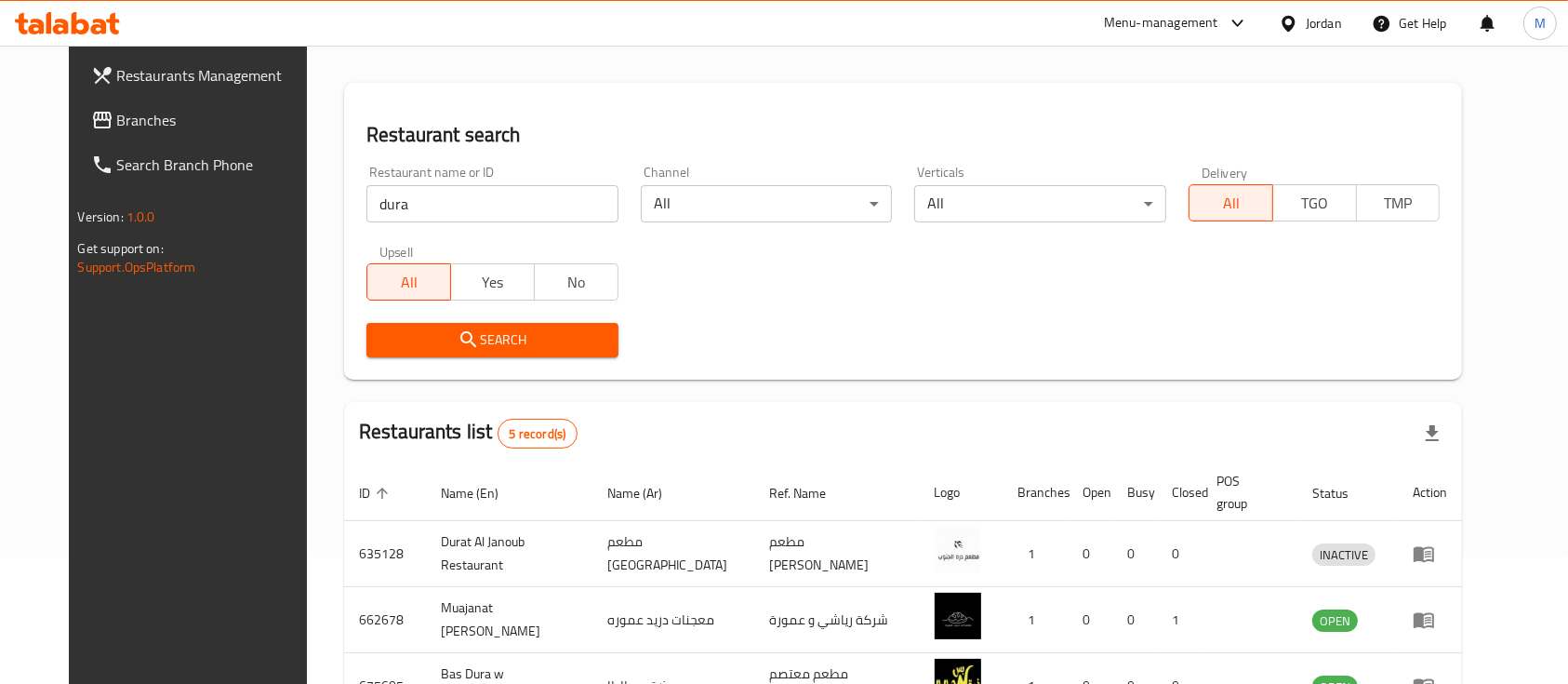
scroll to position [0, 0]
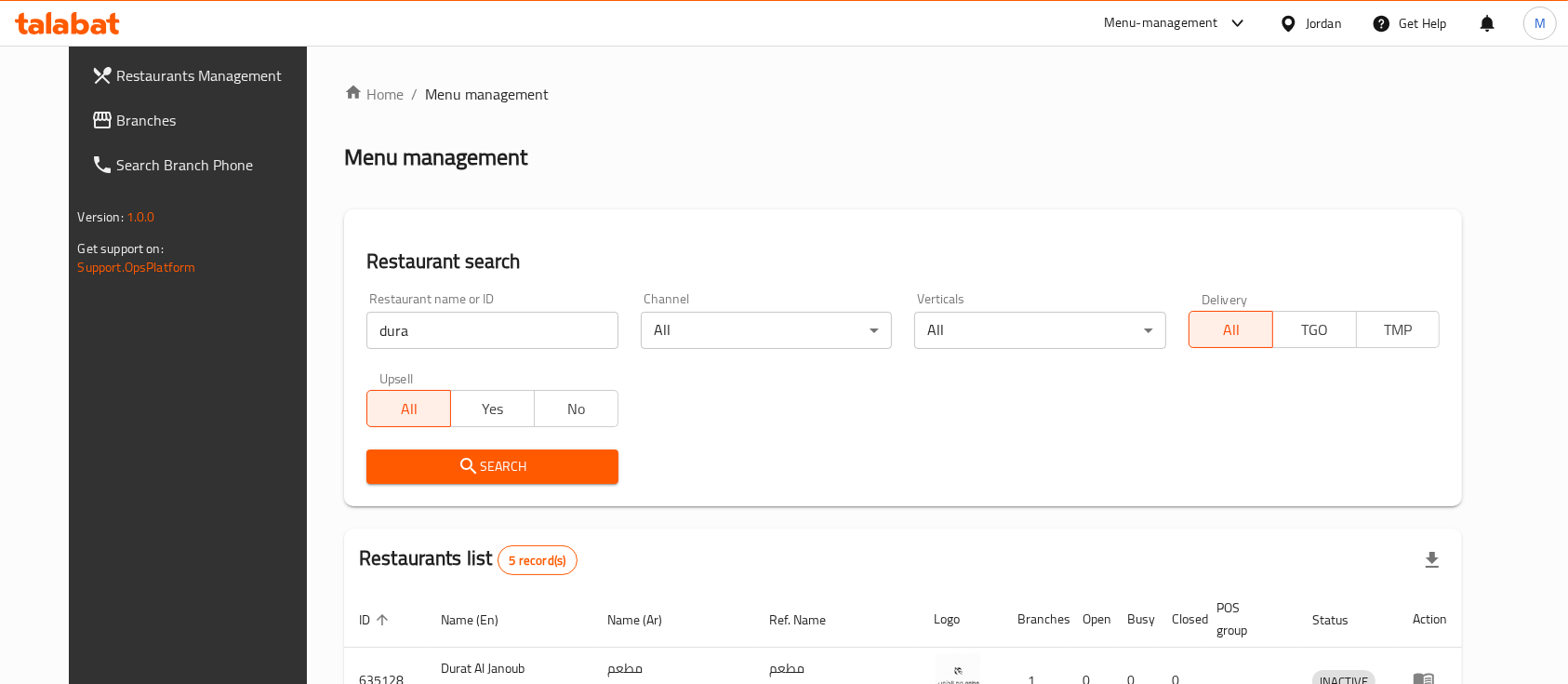
click at [379, 344] on input "dura" at bounding box center [492, 330] width 252 height 37
click at [378, 344] on input "dura" at bounding box center [492, 330] width 252 height 37
click at [376, 344] on input "dura" at bounding box center [492, 330] width 252 height 37
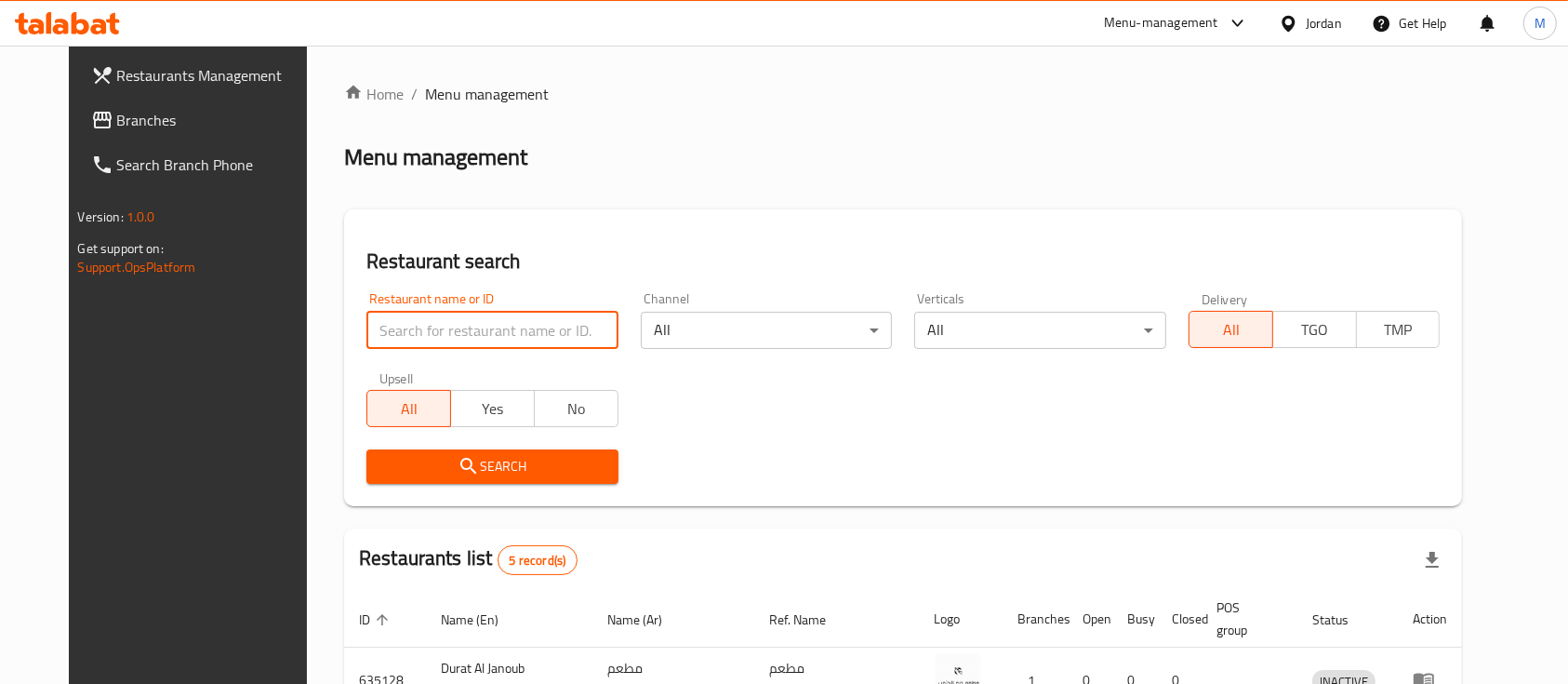
type input "S"
type input "الدرة"
click button "Search" at bounding box center [492, 467] width 252 height 35
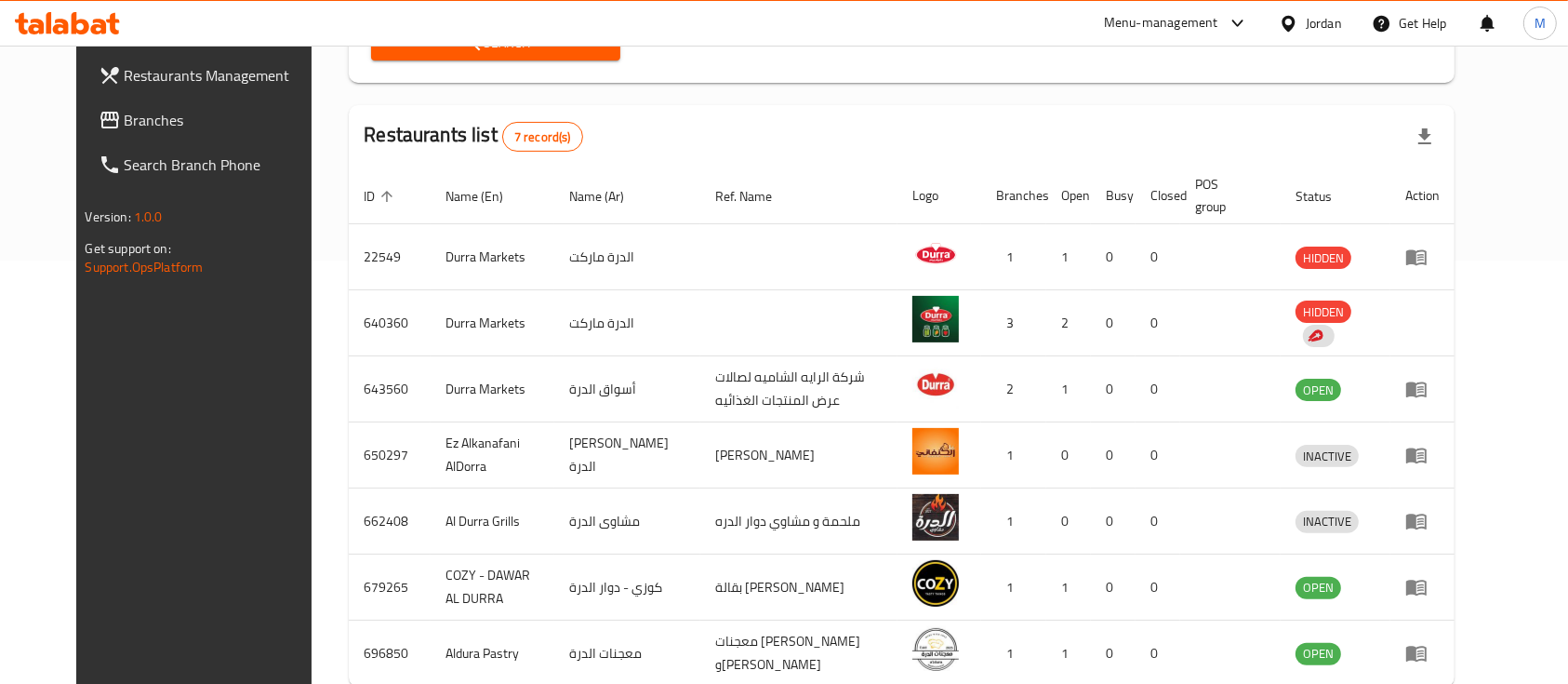
scroll to position [424, 0]
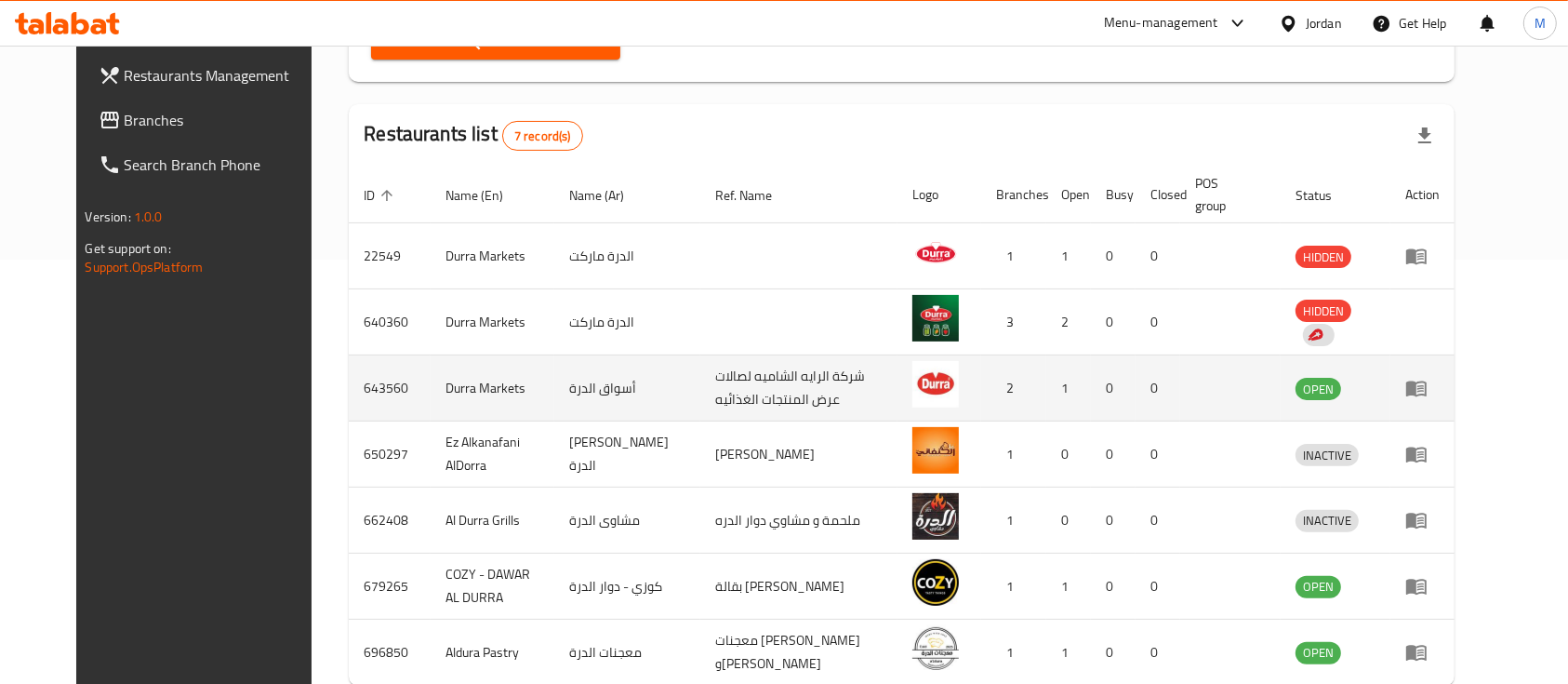
click at [431, 383] on td "Durra Markets" at bounding box center [492, 388] width 123 height 67
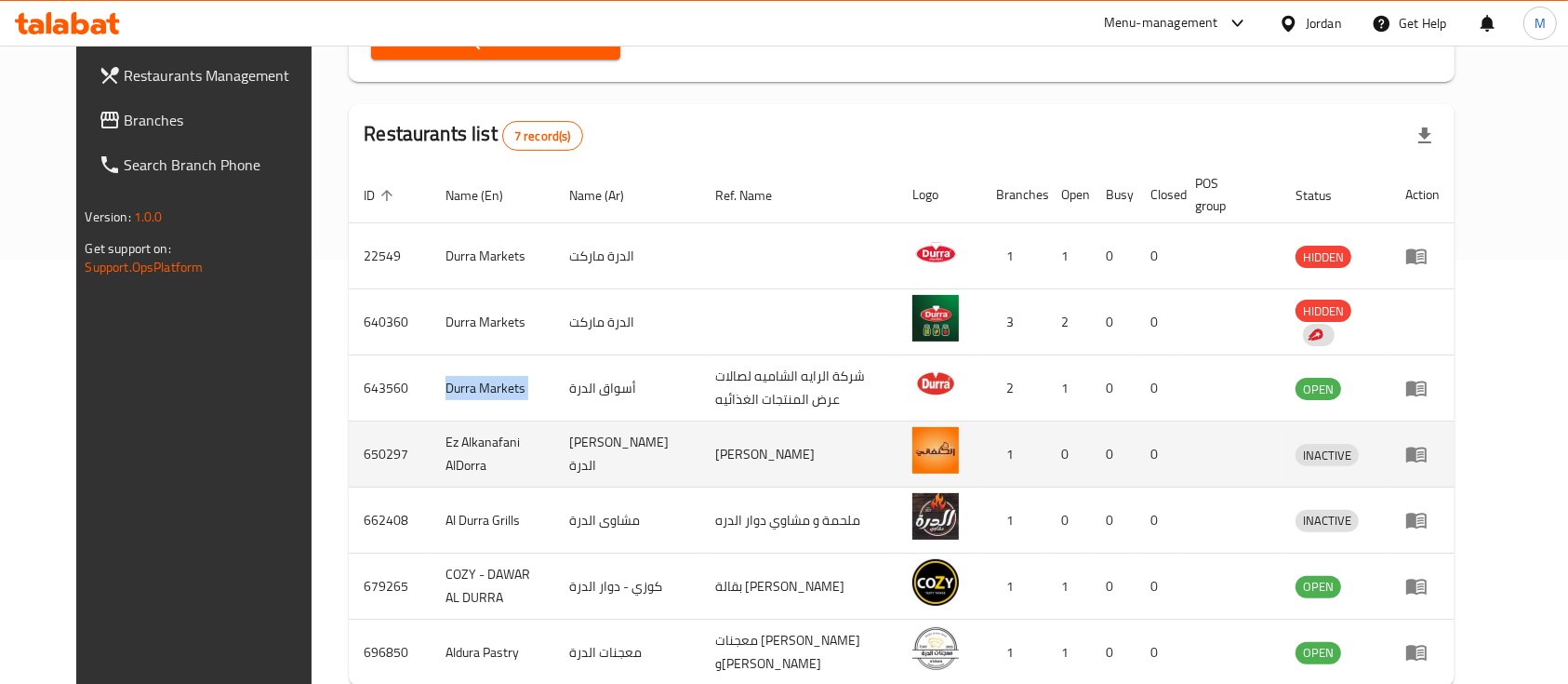
copy td "Durra Markets"
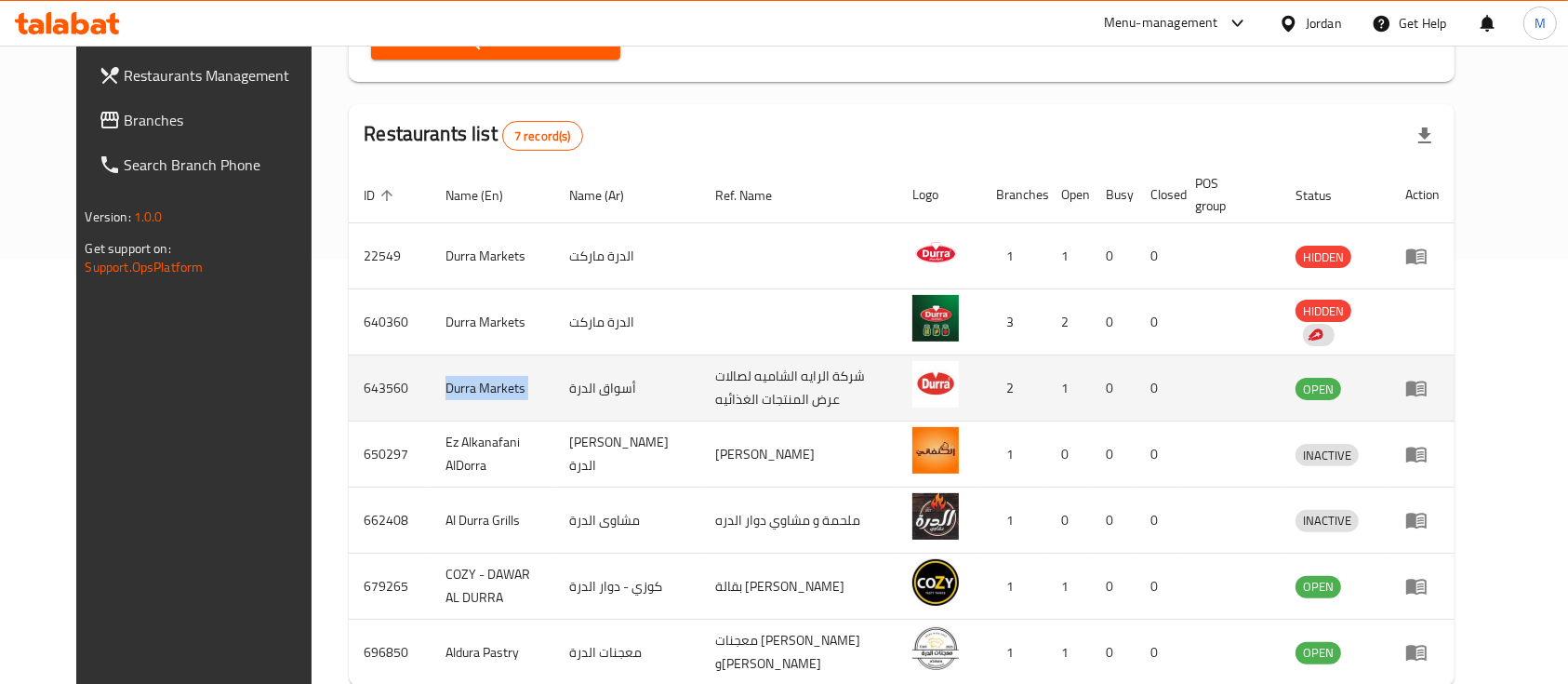
click at [1426, 391] on icon "enhanced table" at bounding box center [1416, 389] width 21 height 16
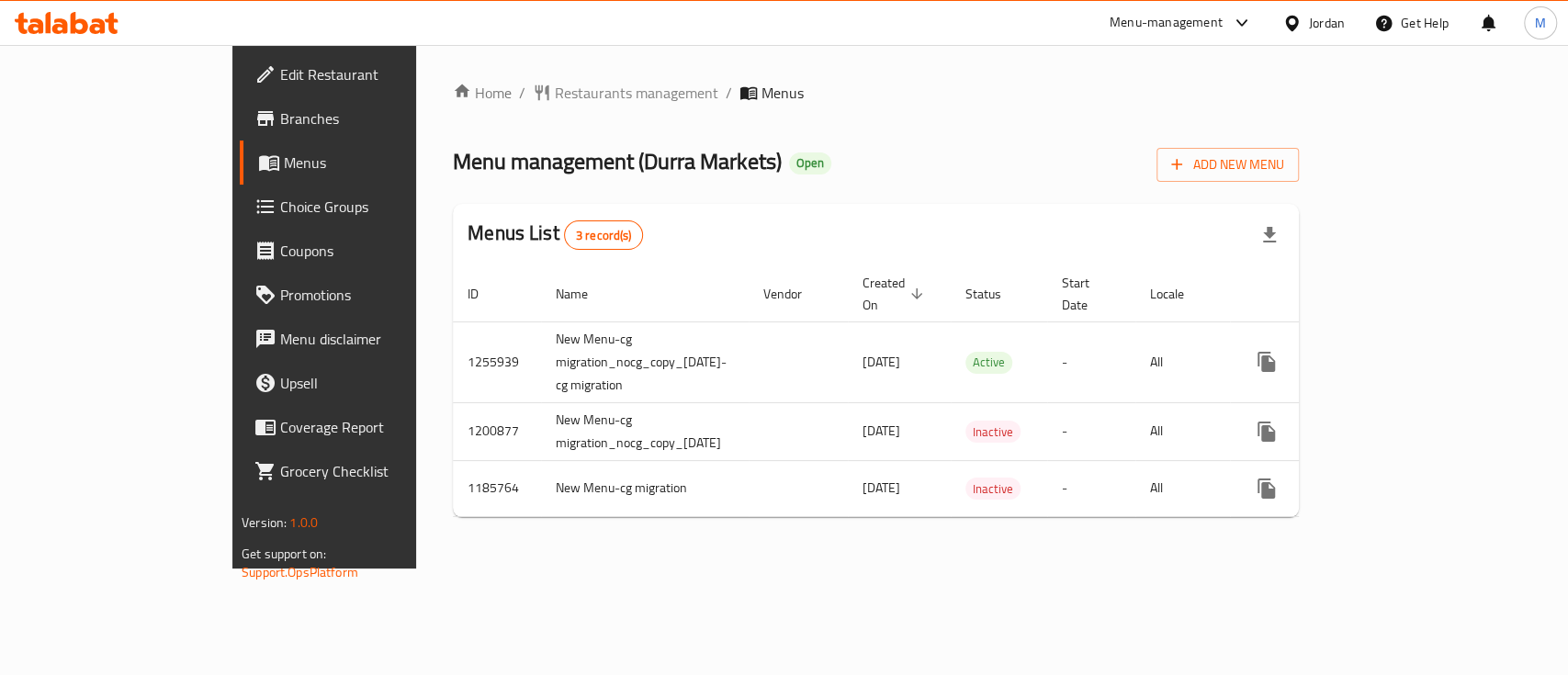
click at [280, 119] on span "Branches" at bounding box center [379, 119] width 199 height 22
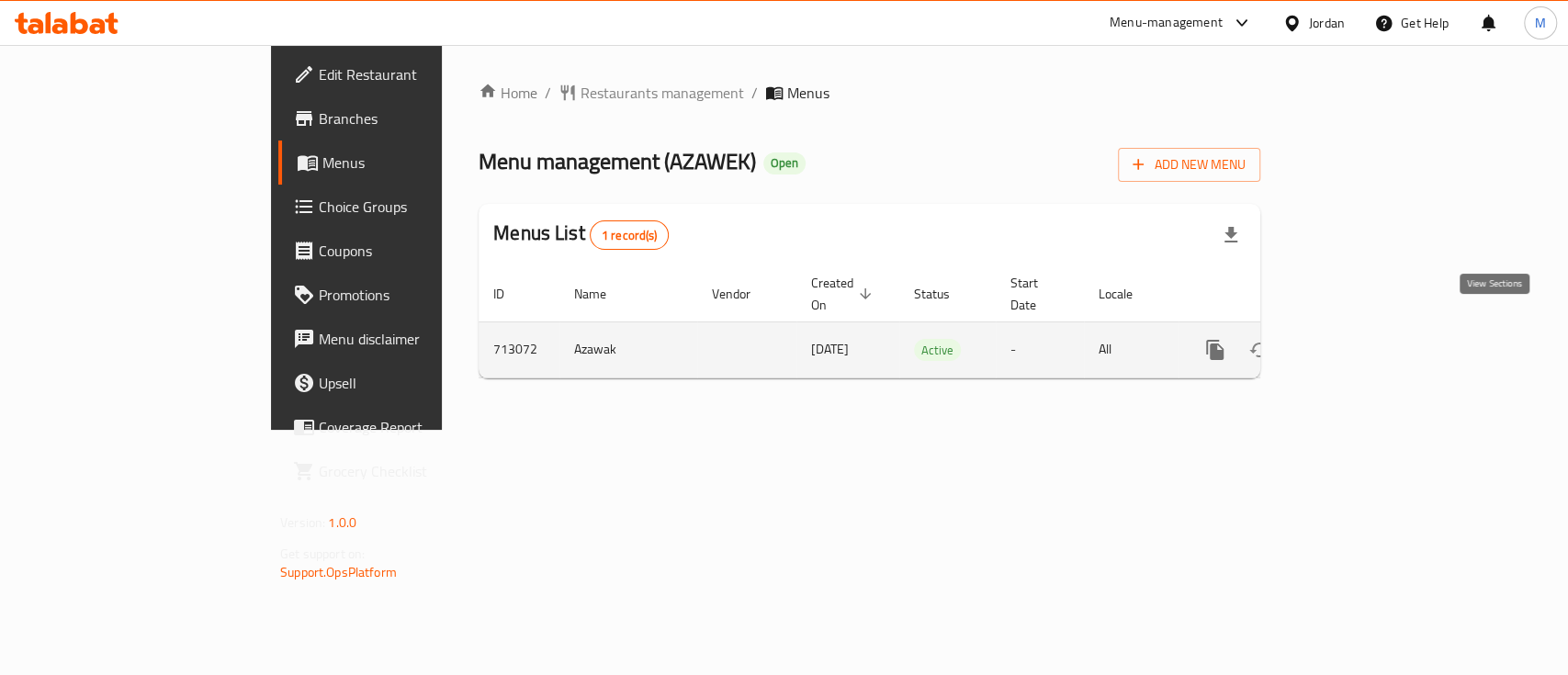
click at [1358, 339] on icon "enhanced table" at bounding box center [1347, 350] width 22 height 22
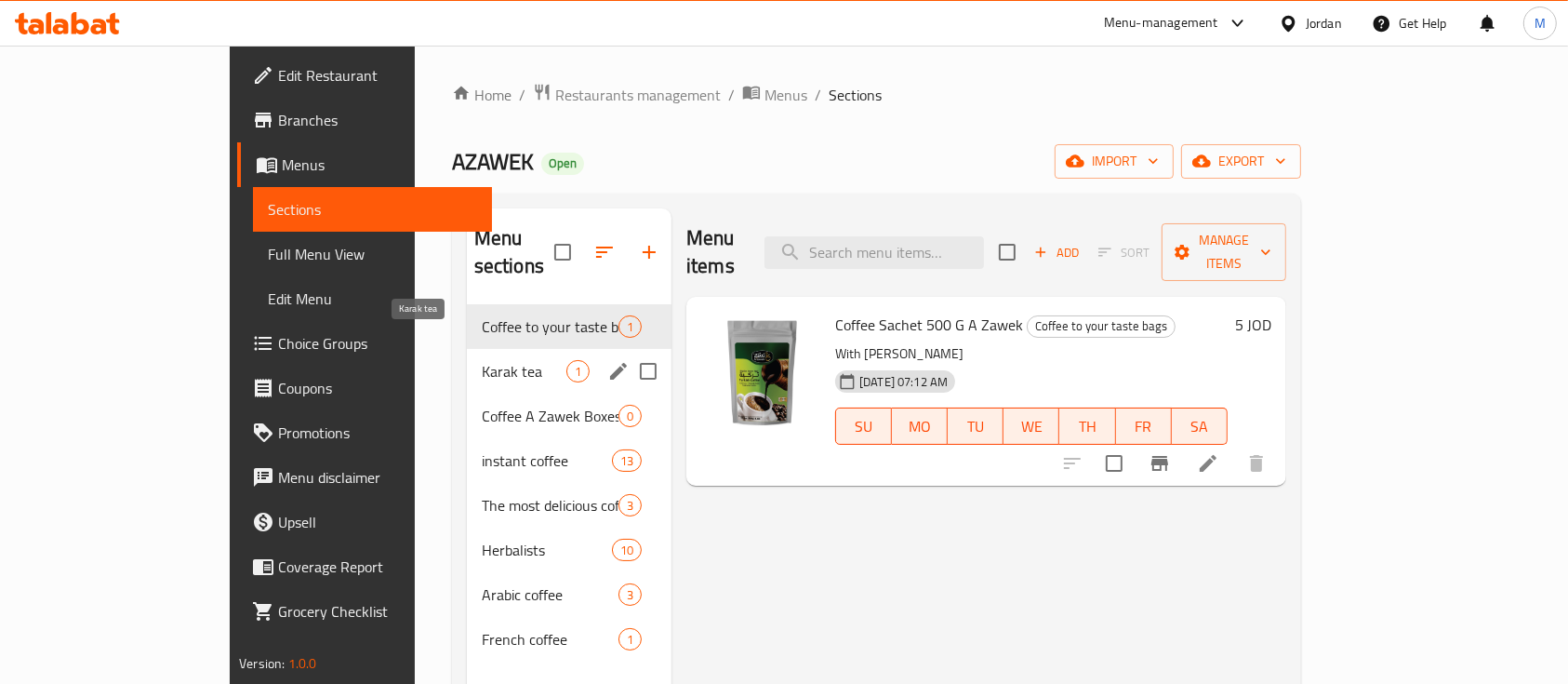
click at [481, 360] on span "Karak tea" at bounding box center [523, 371] width 84 height 22
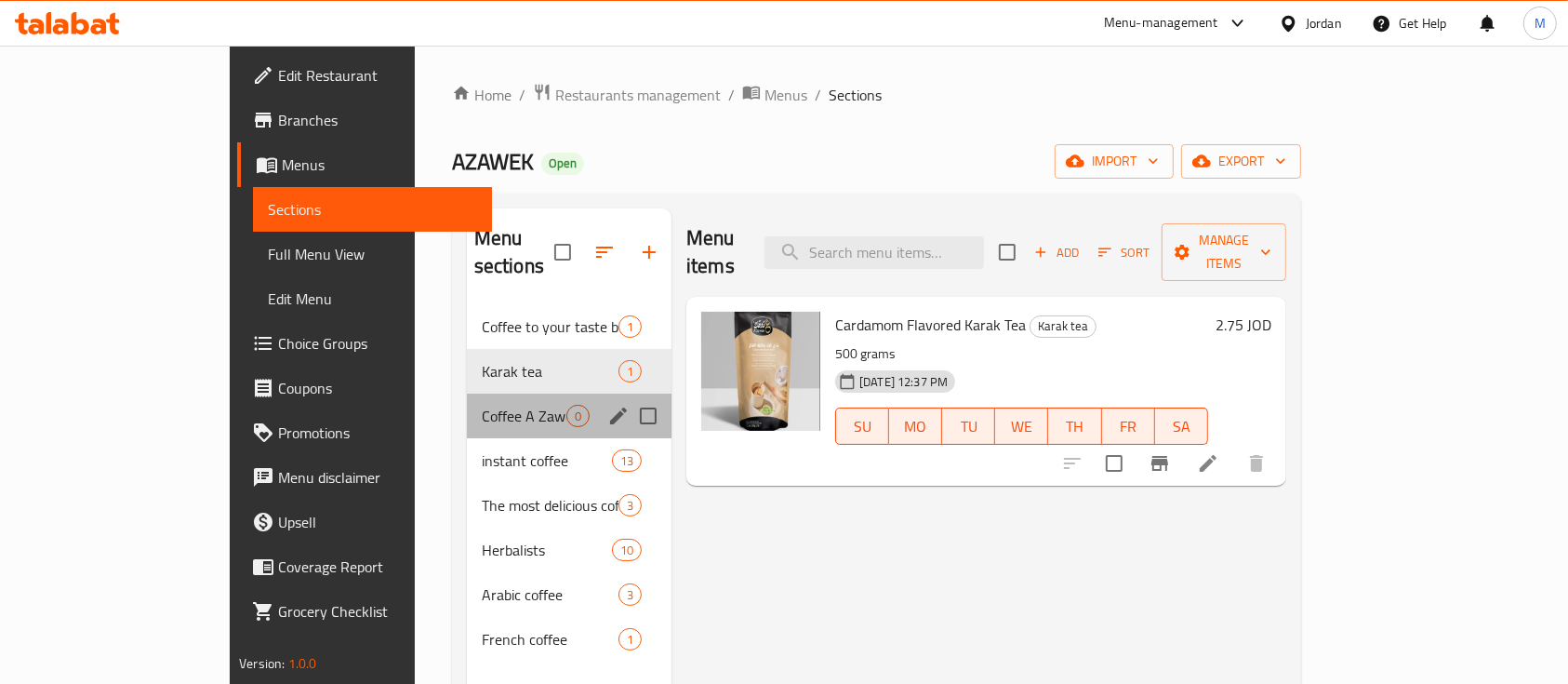
click at [466, 393] on div "Coffee A Zawek Boxes 0" at bounding box center [569, 415] width 204 height 45
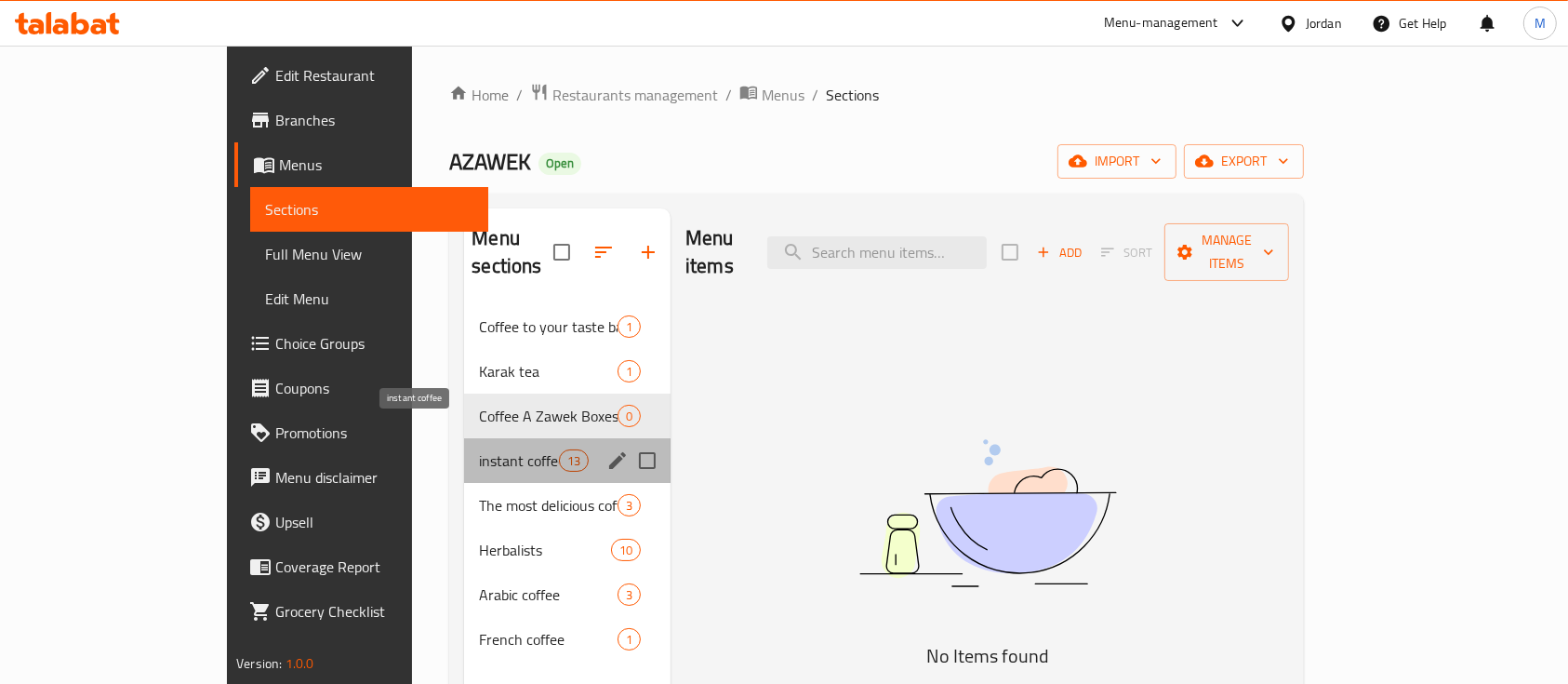
click at [479, 450] on span "instant coffee" at bounding box center [519, 461] width 79 height 22
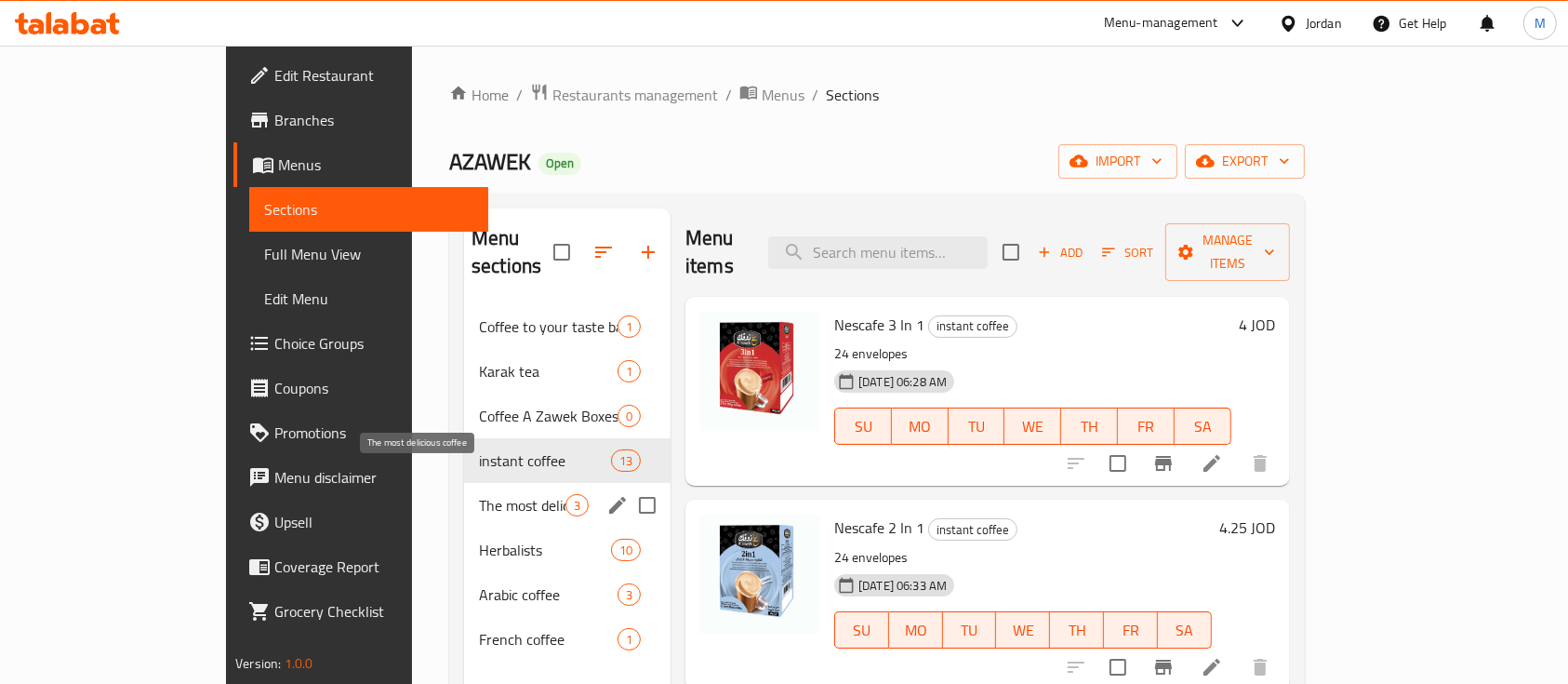
click at [479, 494] on span "The most delicious coffee" at bounding box center [522, 505] width 86 height 22
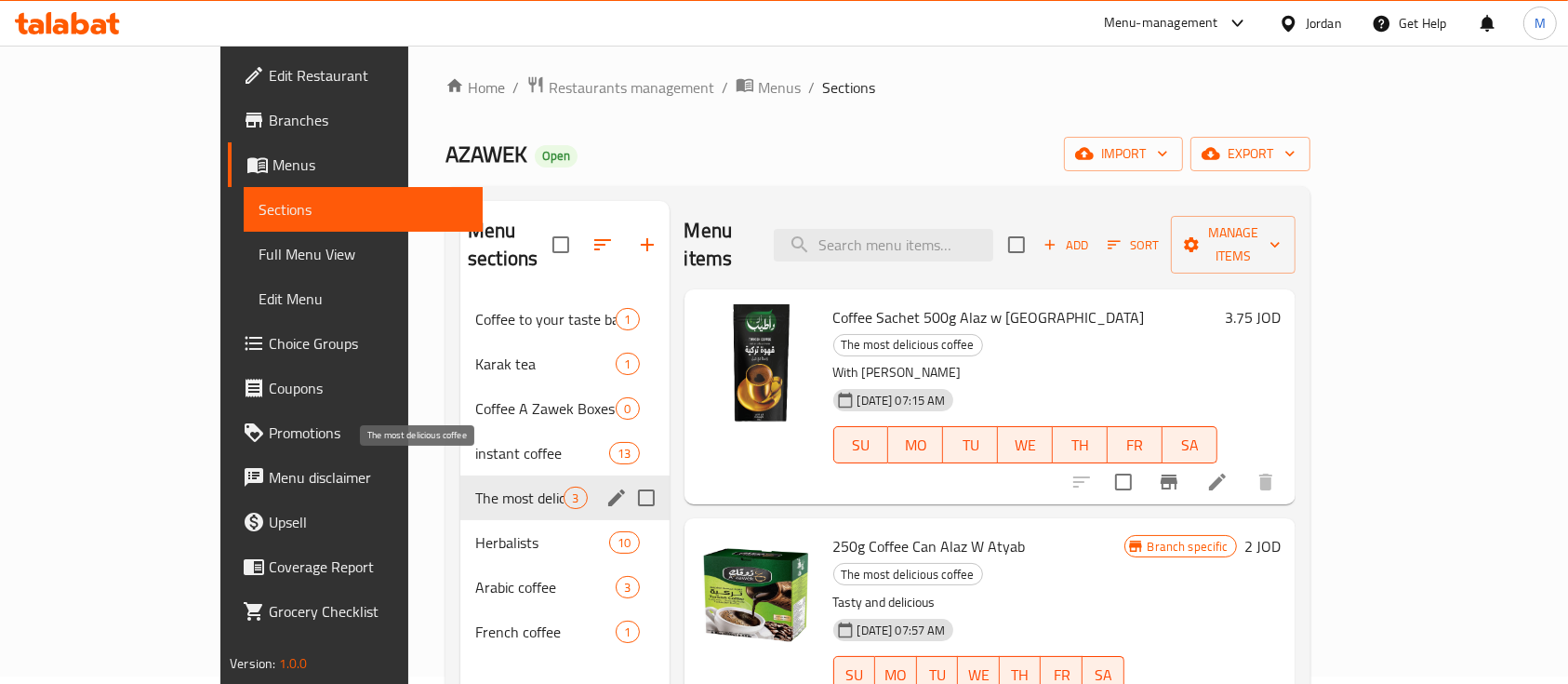
scroll to position [124, 0]
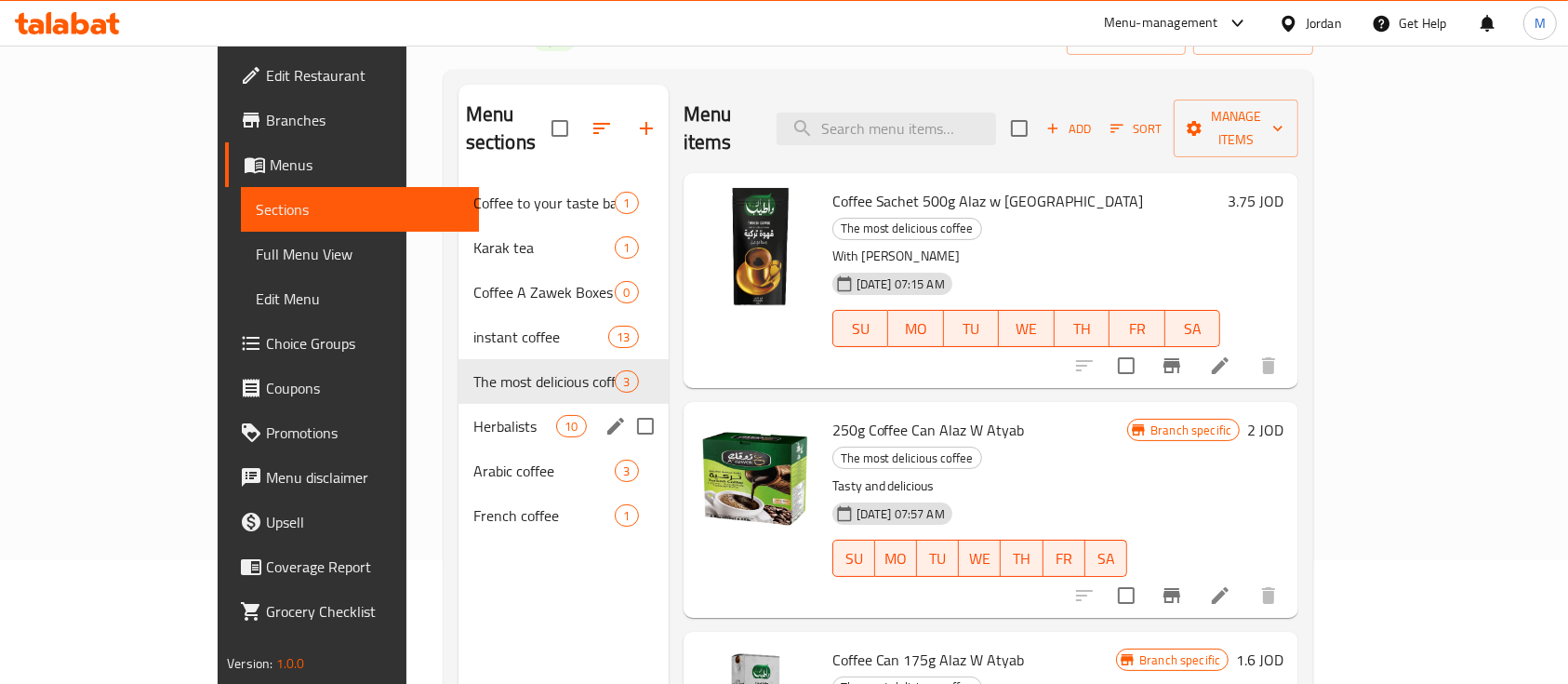
click at [473, 415] on span "Herbalists" at bounding box center [515, 426] width 83 height 22
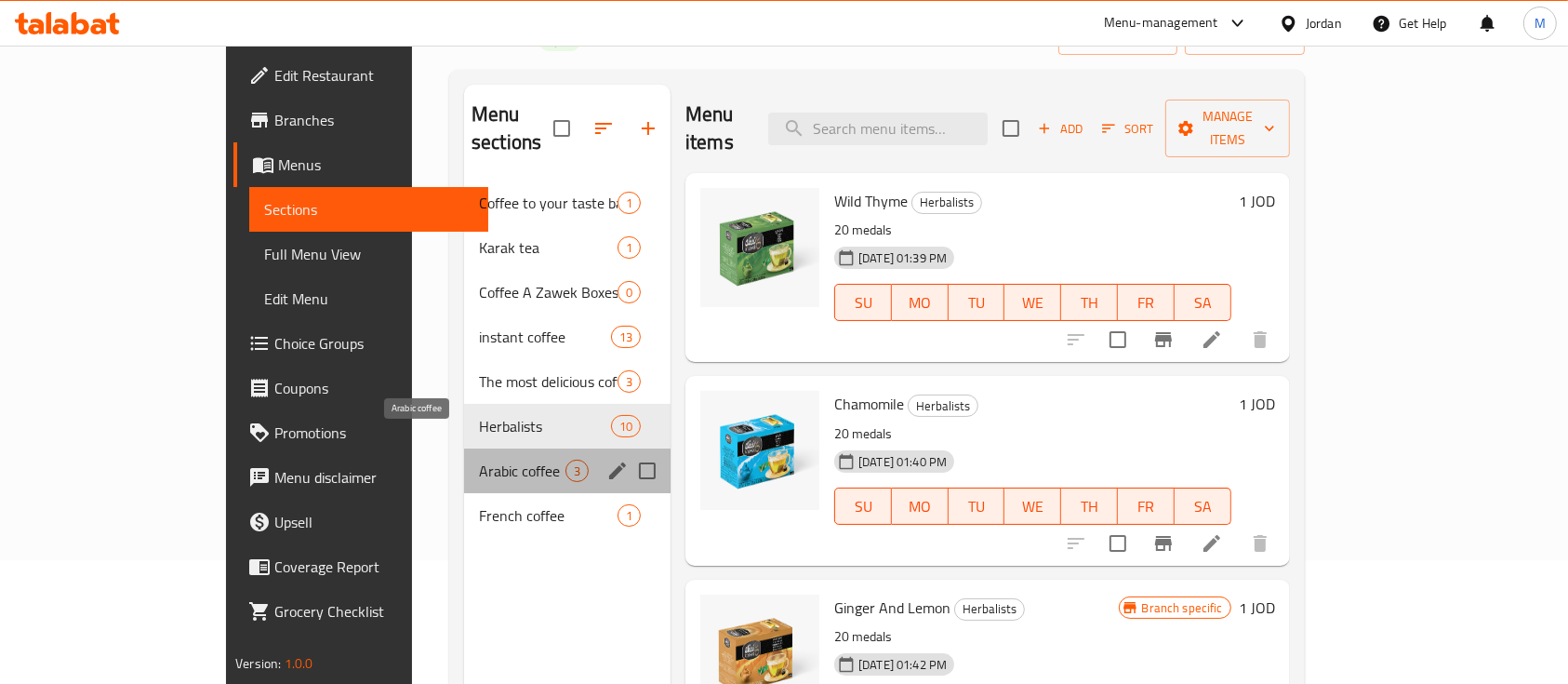
click at [479, 460] on span "Arabic coffee" at bounding box center [522, 471] width 86 height 22
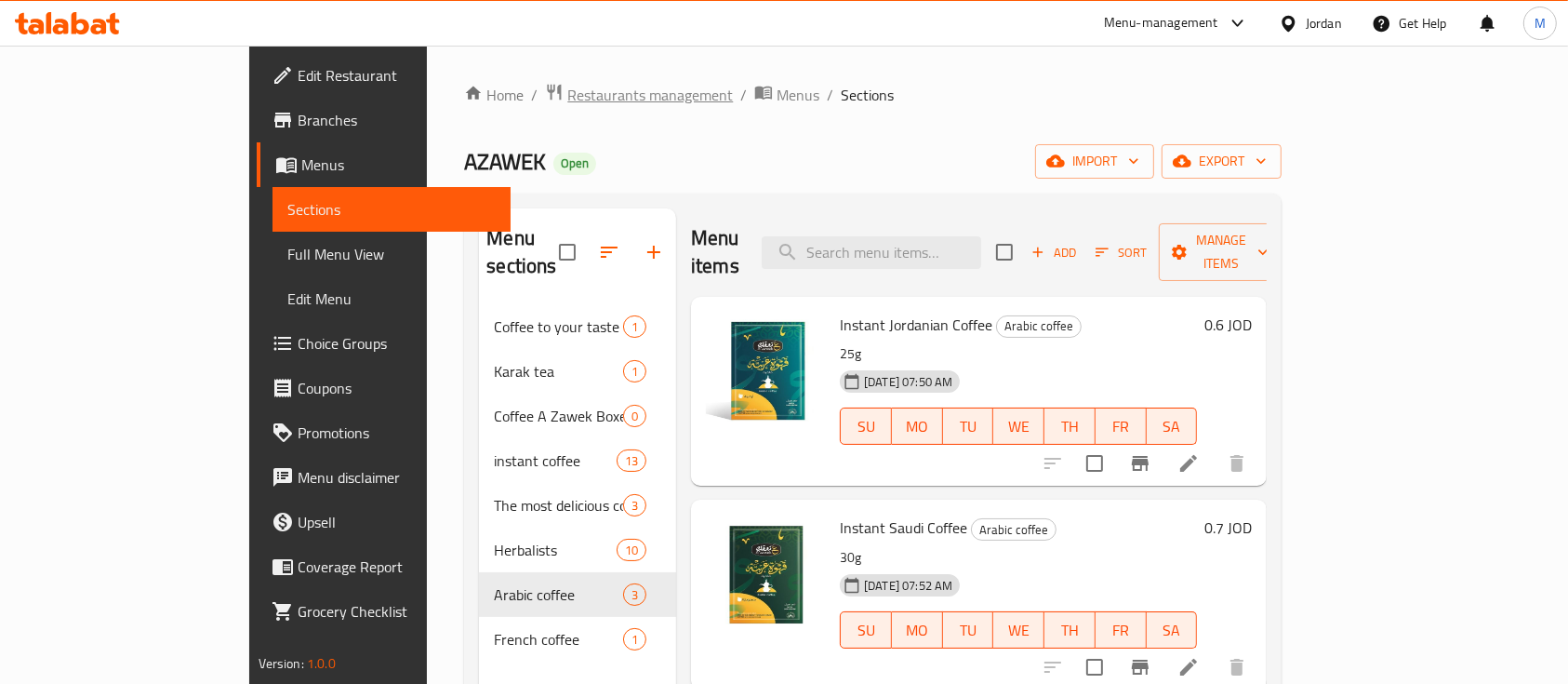
click at [568, 95] on span "Restaurants management" at bounding box center [650, 94] width 166 height 22
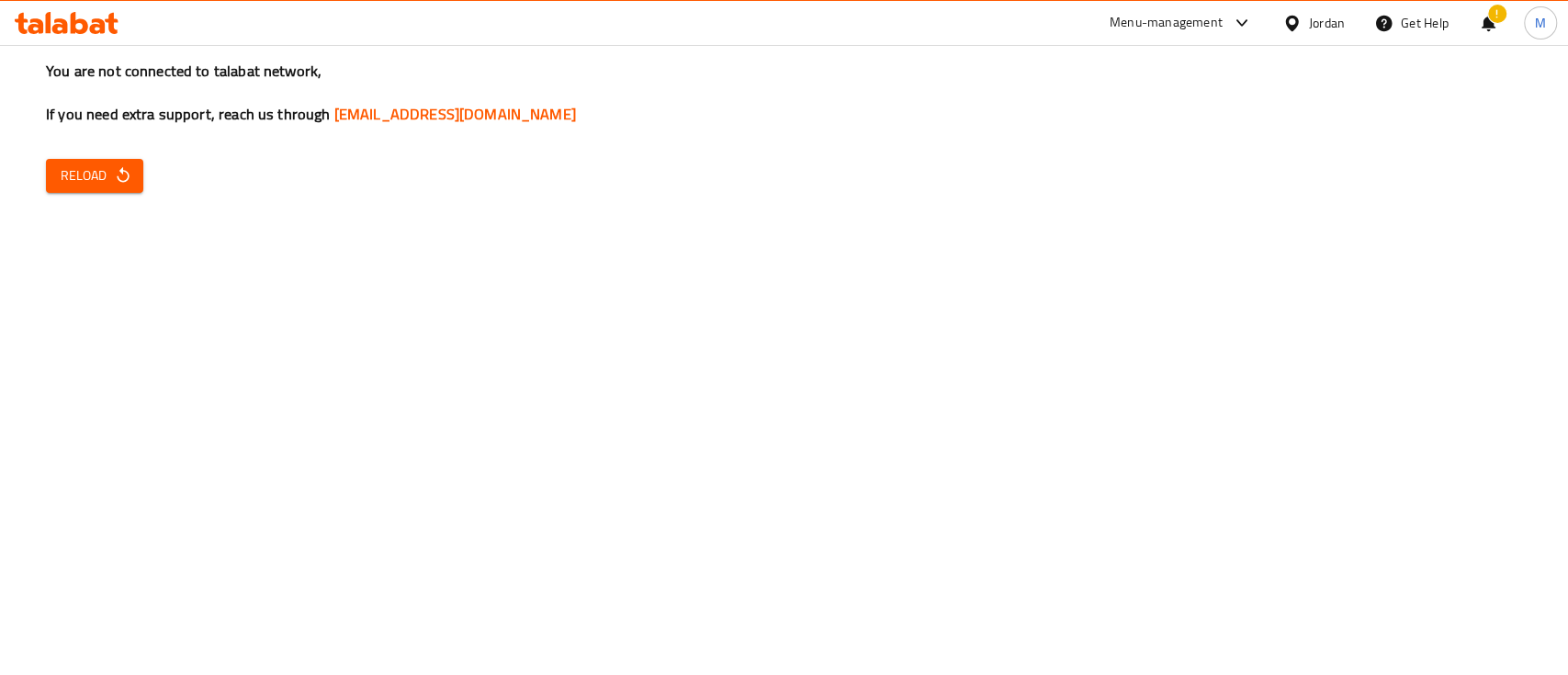
click at [102, 166] on span "Reload" at bounding box center [94, 175] width 68 height 23
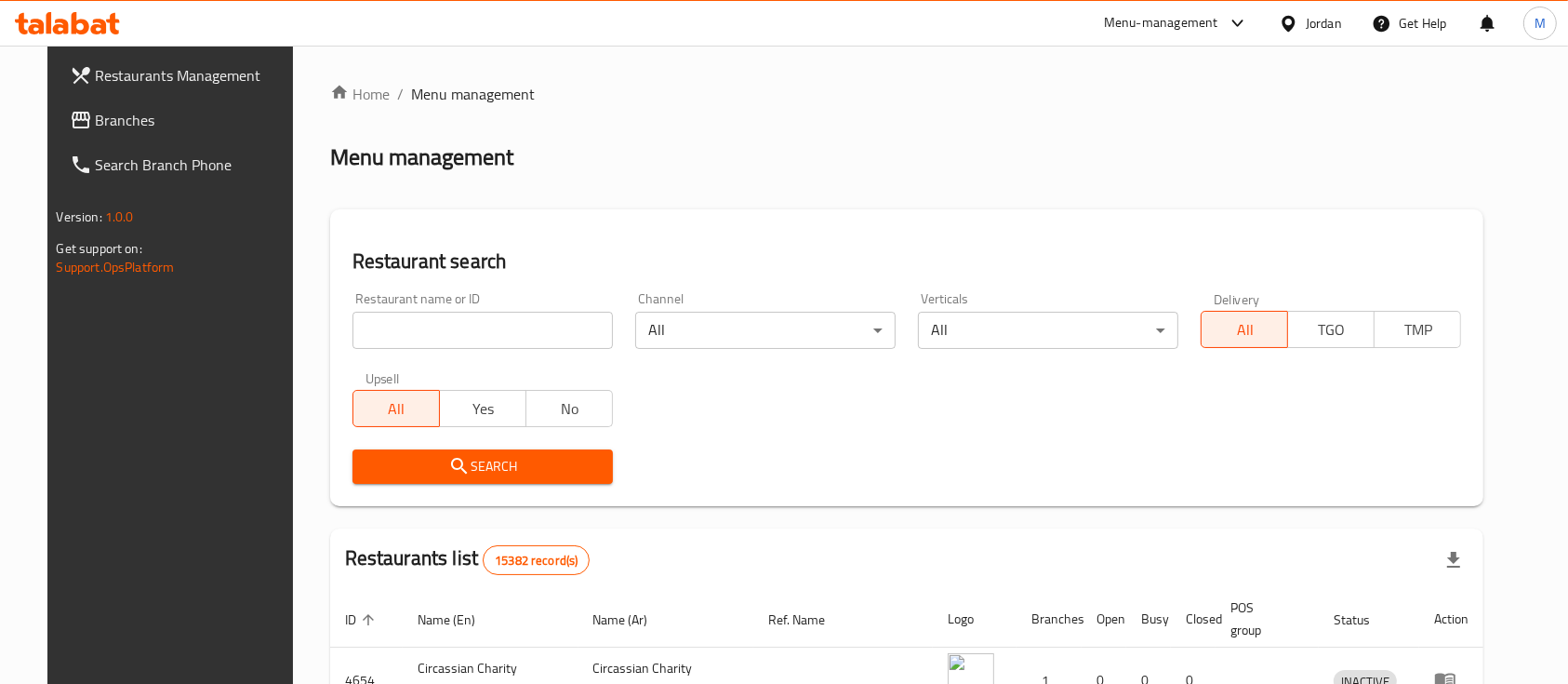
click at [483, 303] on div "Restaurant name or ID Restaurant name or ID" at bounding box center [482, 320] width 260 height 57
click at [483, 330] on input "search" at bounding box center [482, 330] width 260 height 37
type input "h"
click at [488, 466] on span "Search" at bounding box center [482, 466] width 230 height 23
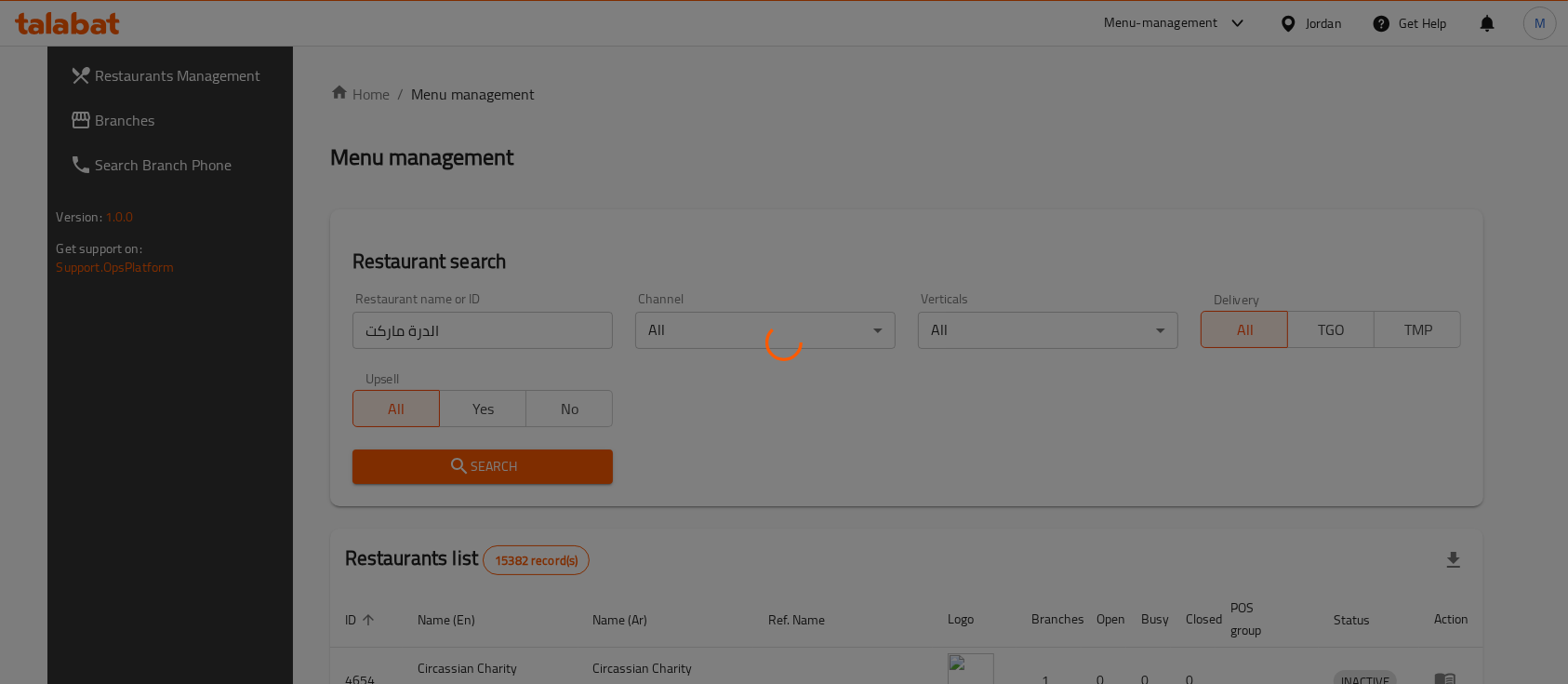
scroll to position [124, 0]
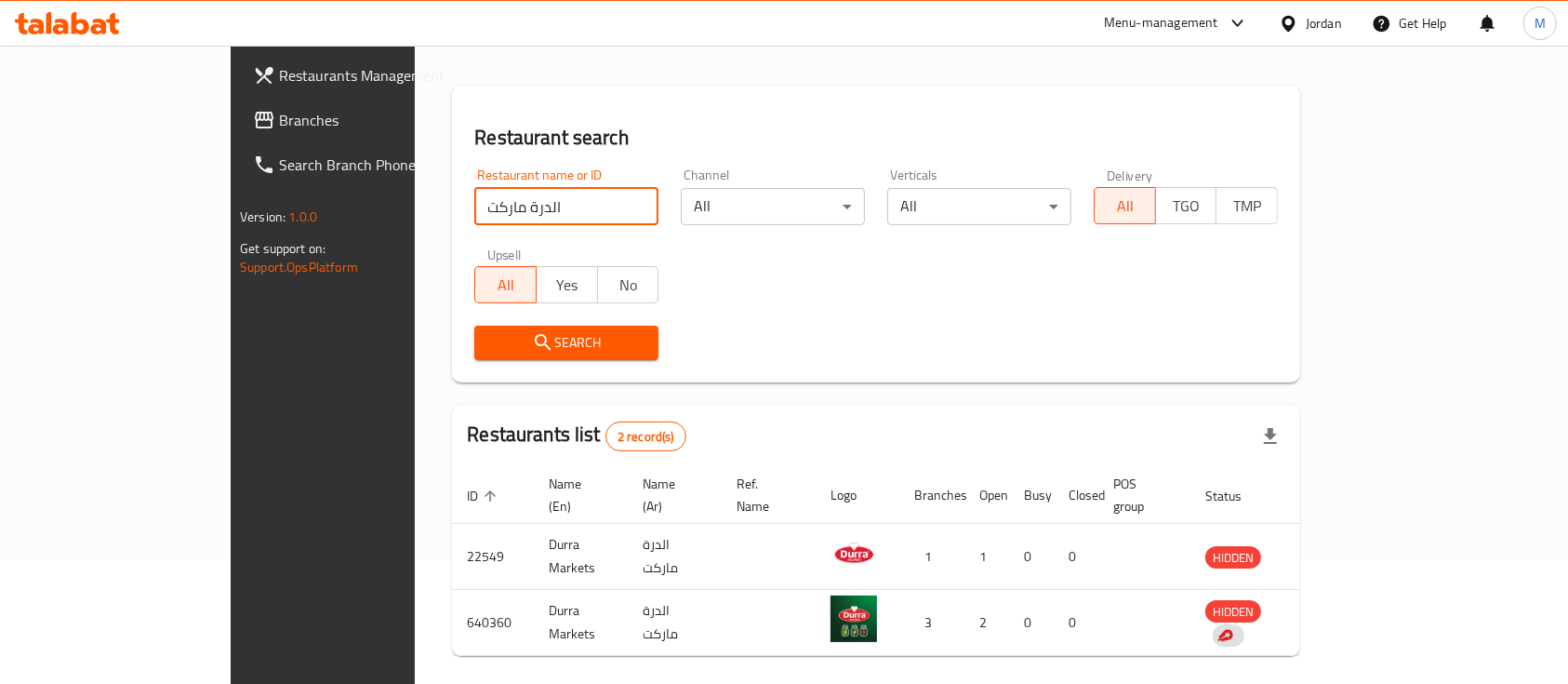
drag, startPoint x: 377, startPoint y: 212, endPoint x: 285, endPoint y: 215, distance: 92.0
click at [415, 214] on div "Home / Menu management Menu management Restaurant search Restaurant name or ID …" at bounding box center [876, 339] width 923 height 835
type input "الدرة"
click button "Search" at bounding box center [567, 342] width 185 height 35
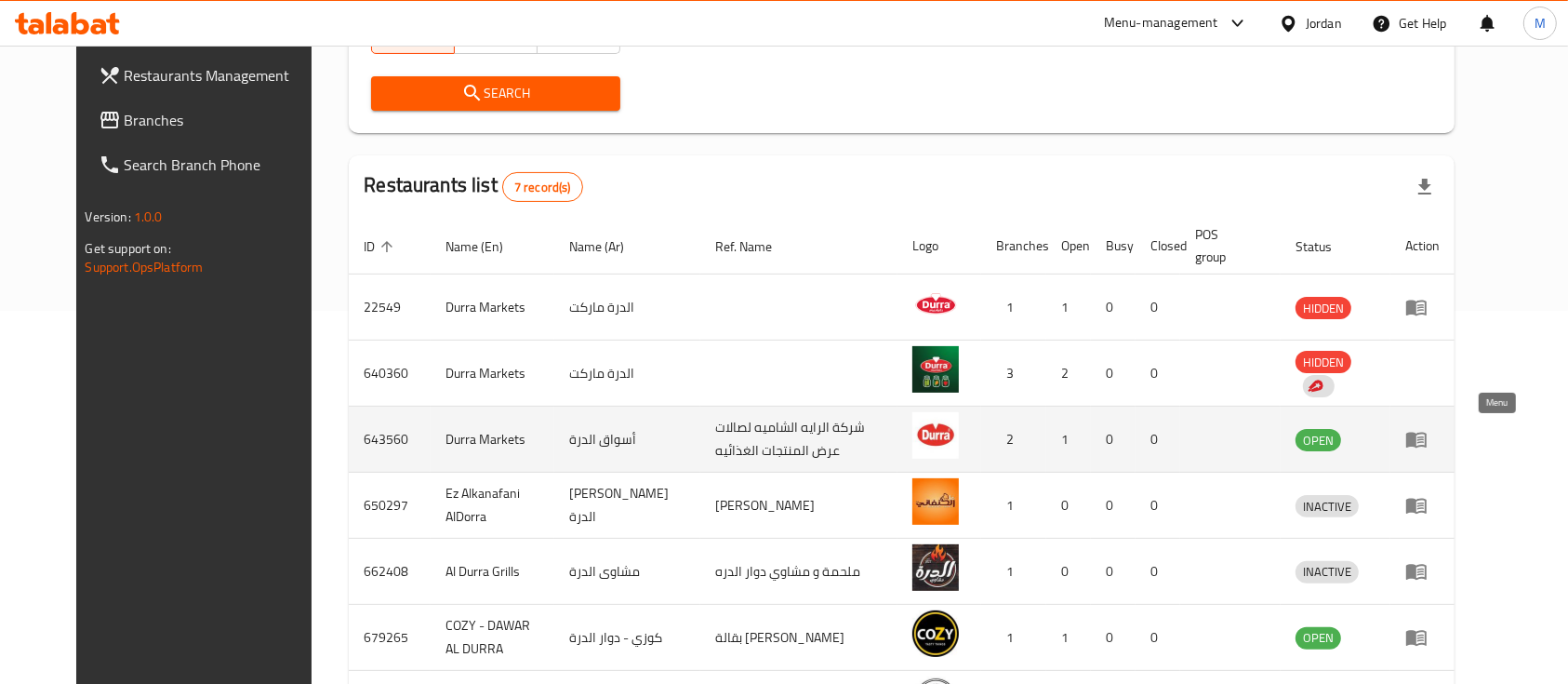
scroll to position [495, 0]
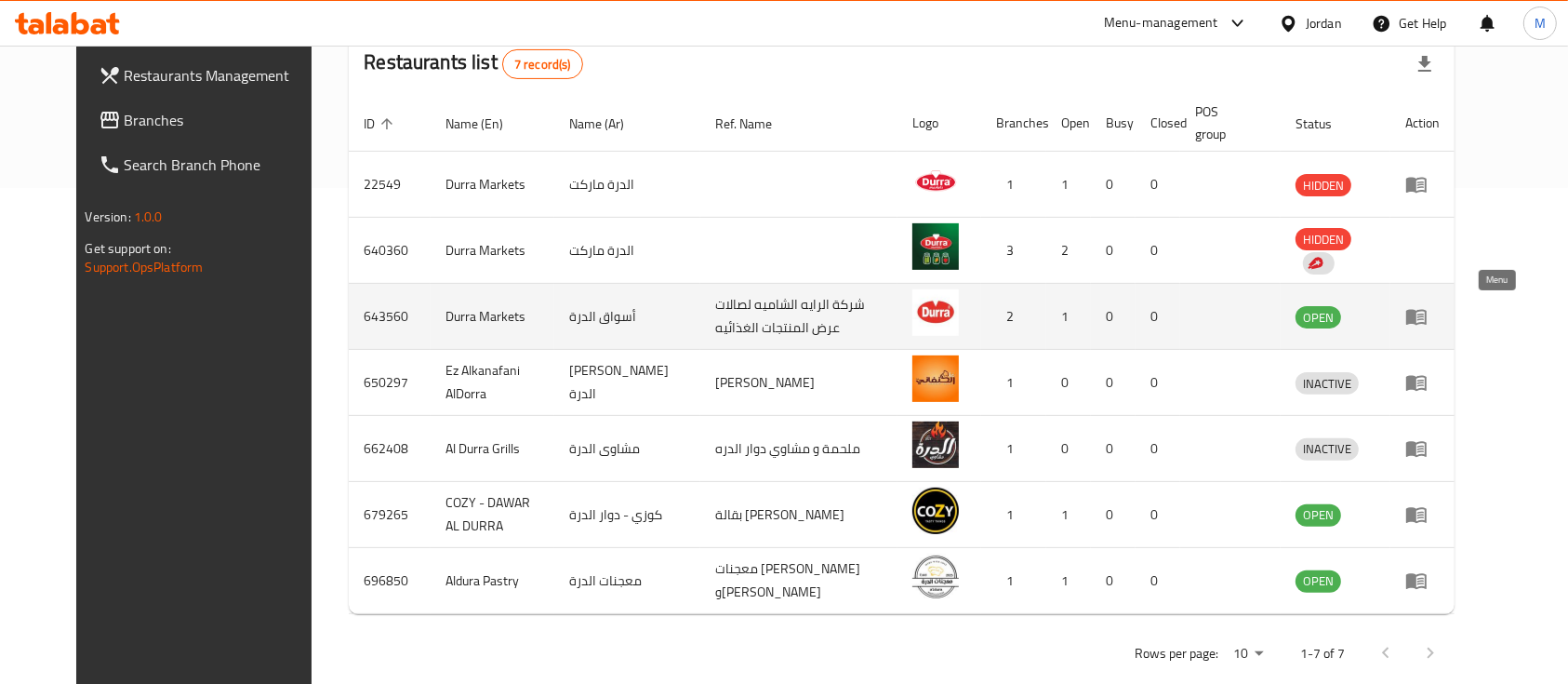
click at [1426, 310] on icon "enhanced table" at bounding box center [1416, 318] width 21 height 16
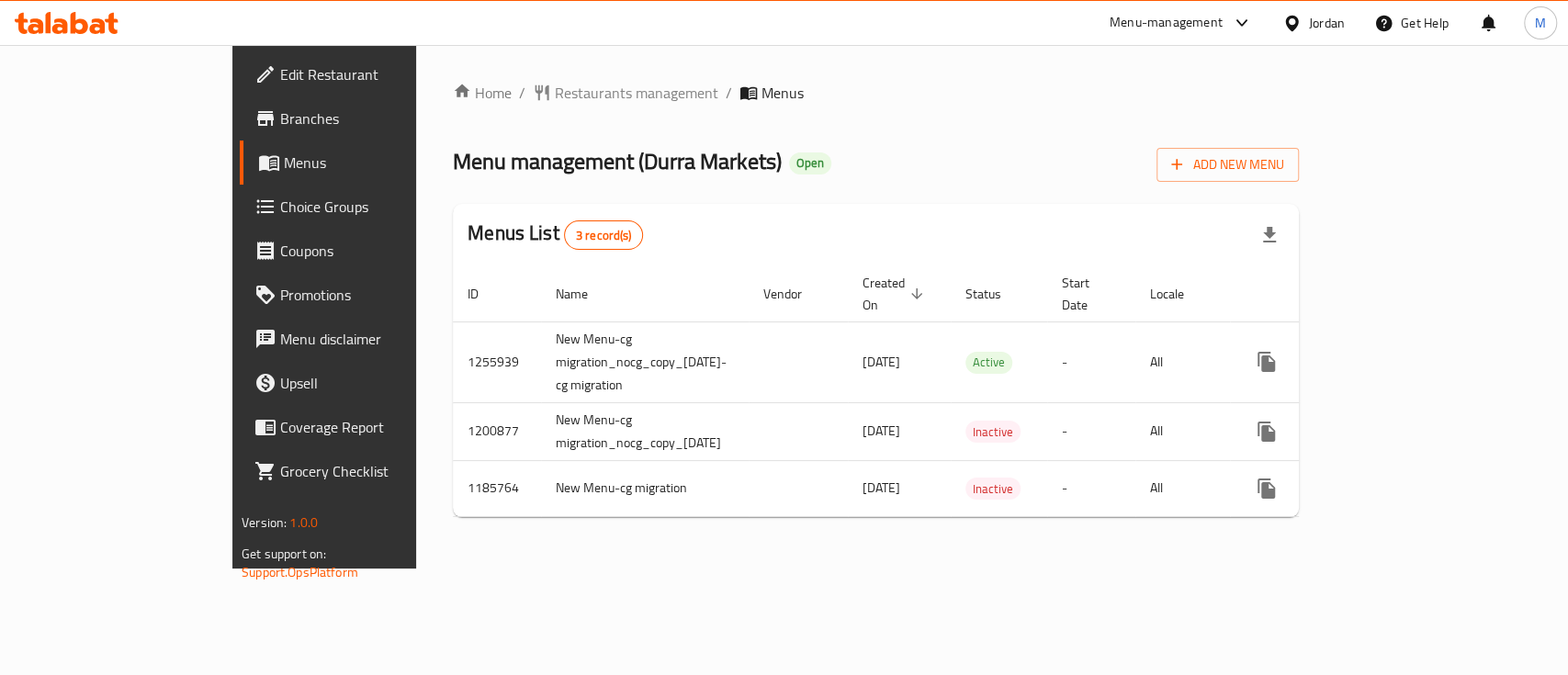
click at [280, 114] on span "Branches" at bounding box center [379, 119] width 199 height 22
